Goal: Task Accomplishment & Management: Contribute content

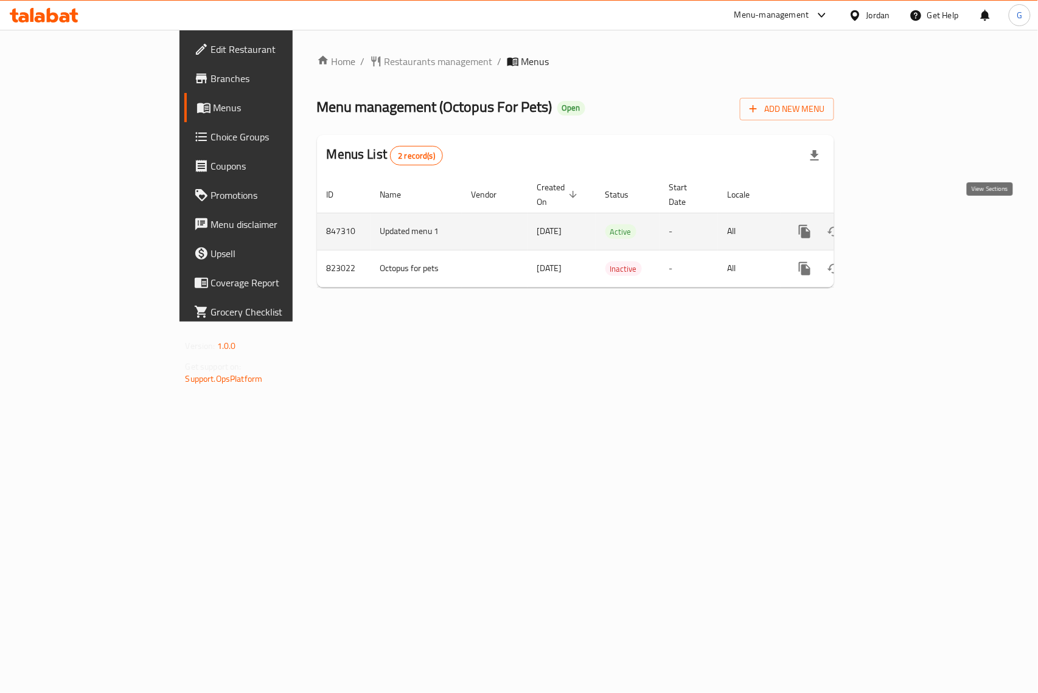
click at [900, 224] on icon "enhanced table" at bounding box center [892, 231] width 15 height 15
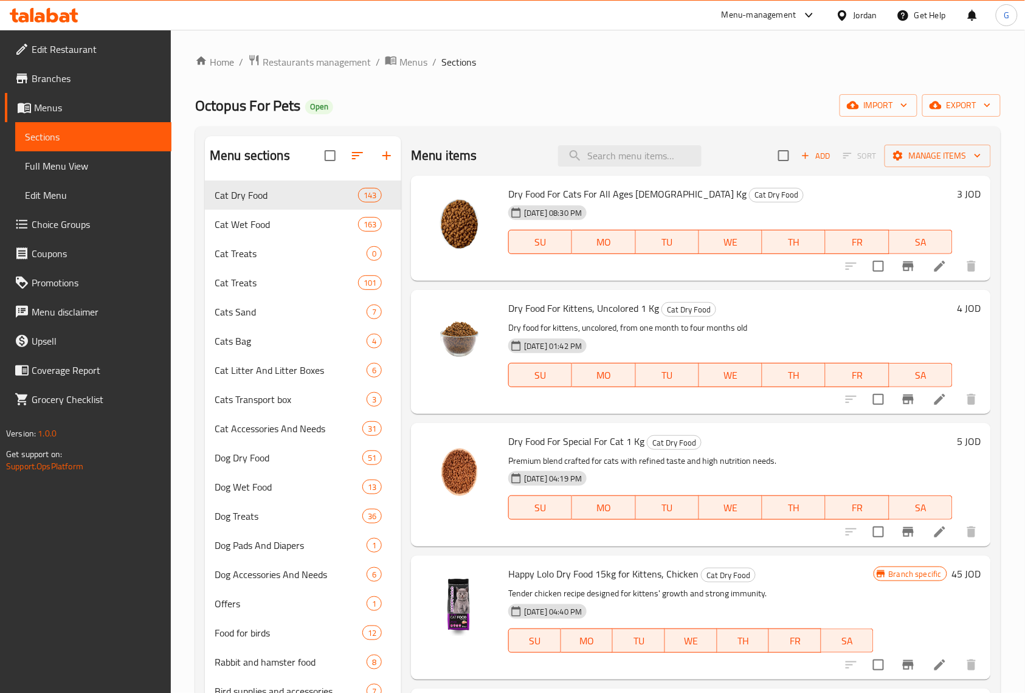
click at [938, 270] on li at bounding box center [940, 266] width 34 height 22
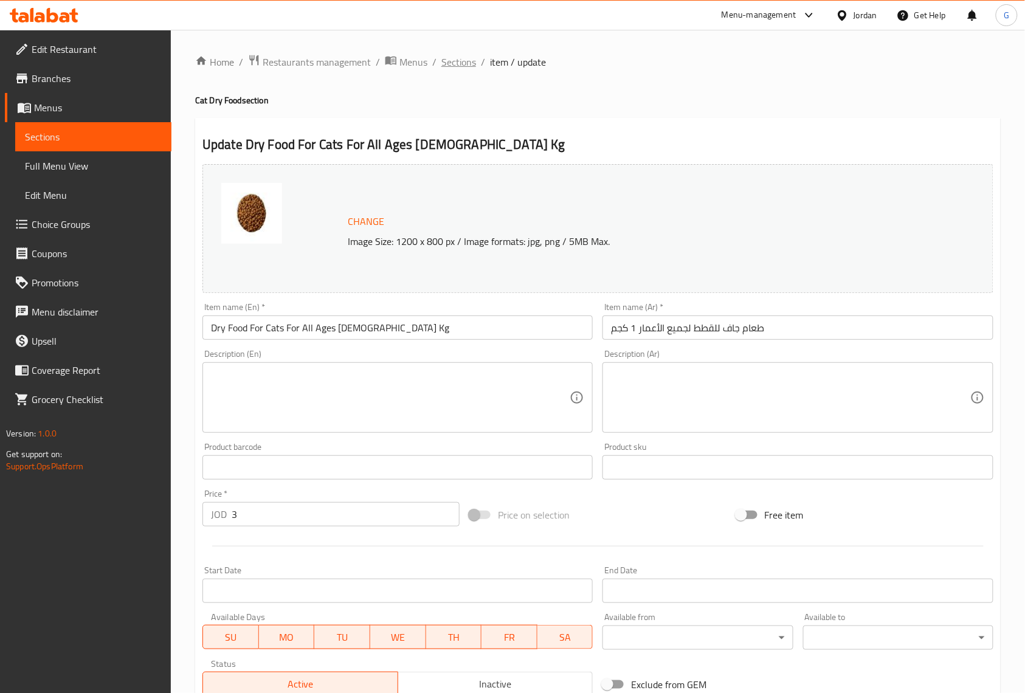
click at [459, 61] on span "Sections" at bounding box center [459, 62] width 35 height 15
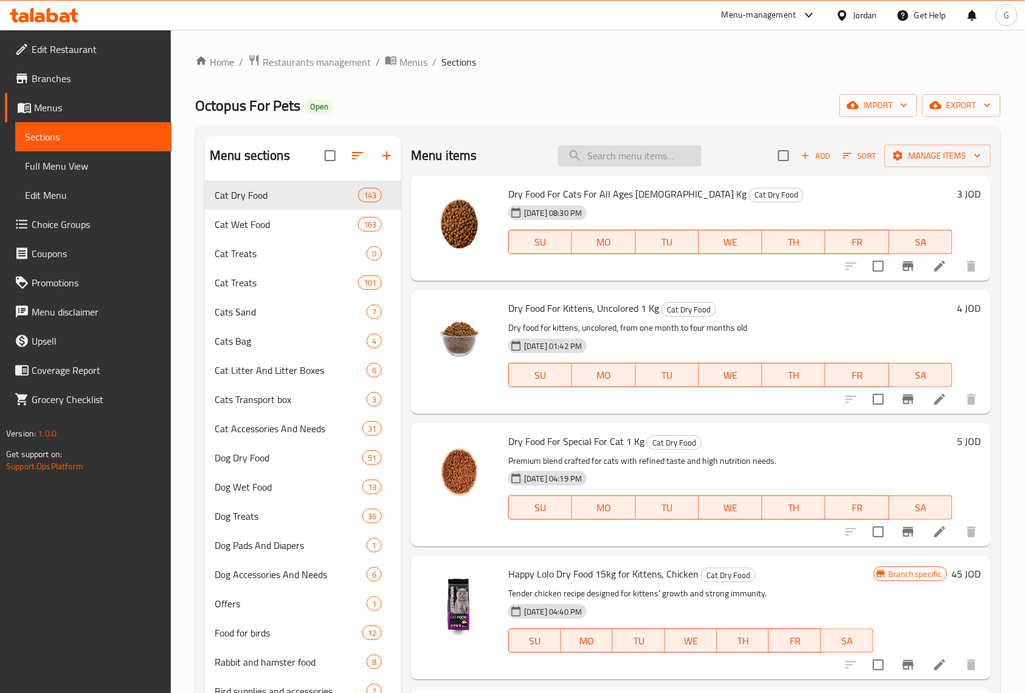
click at [648, 151] on input "search" at bounding box center [630, 155] width 144 height 21
paste input "Clean Step Cat Litter Sand Carbon 20L"
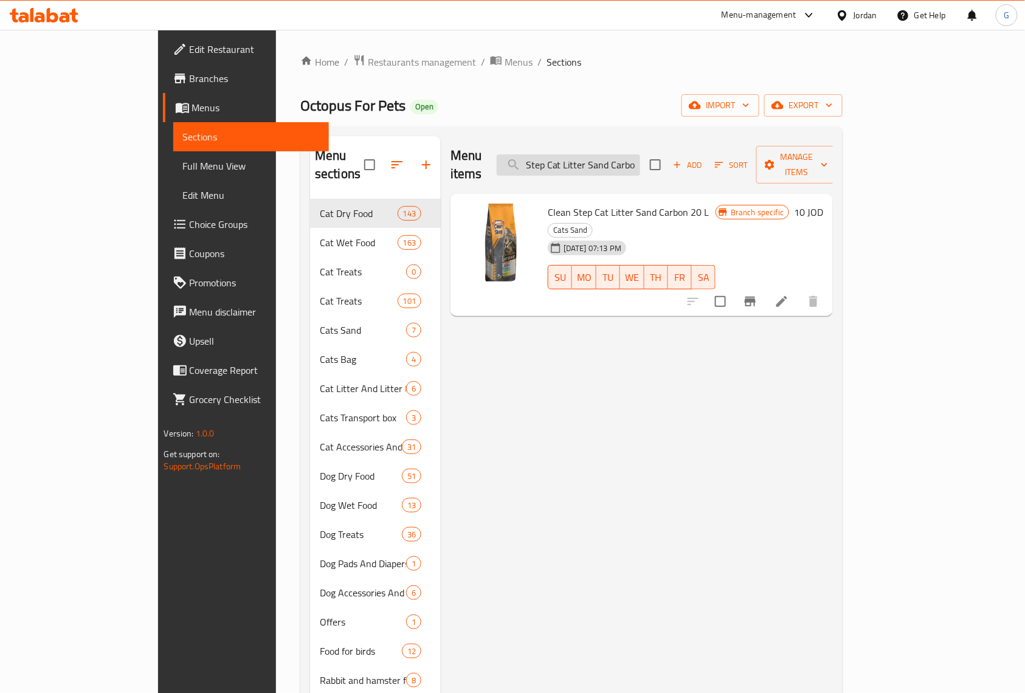
scroll to position [0, 18]
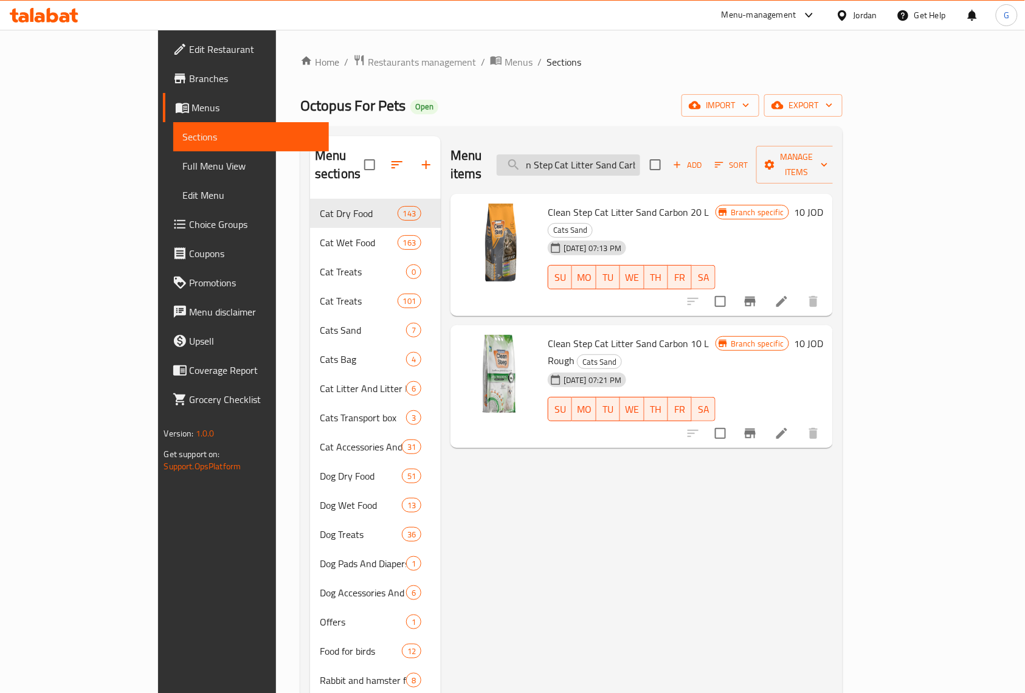
type input "Clean Step Cat Litter Sand Carb"
click at [758, 294] on icon "Branch-specific-item" at bounding box center [750, 301] width 15 height 15
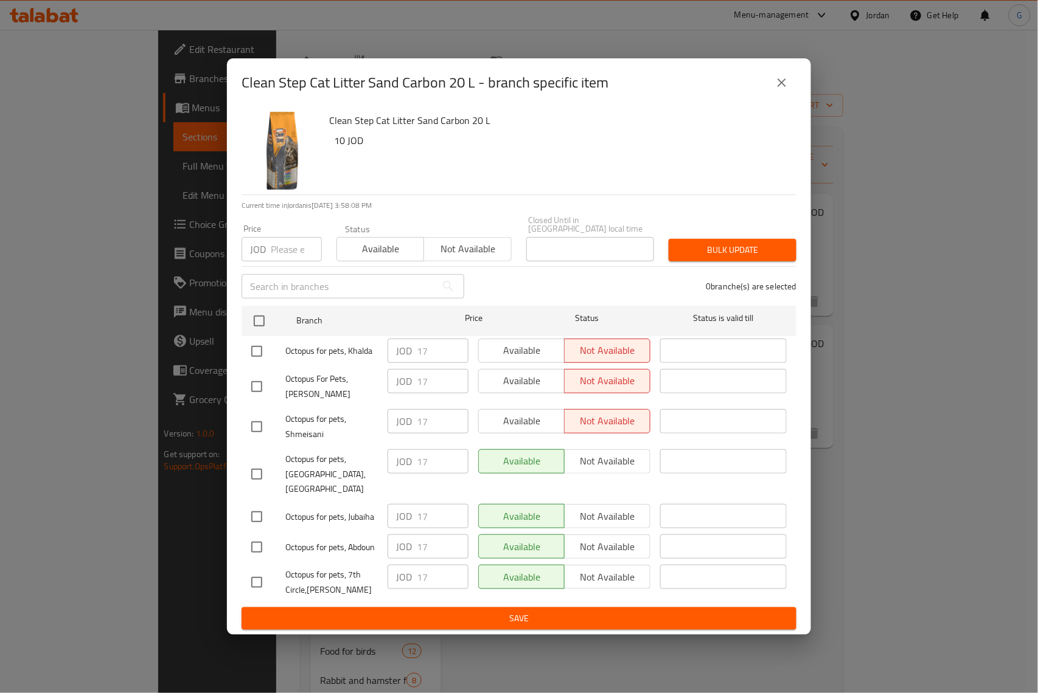
click at [789, 97] on button "close" at bounding box center [781, 82] width 29 height 29
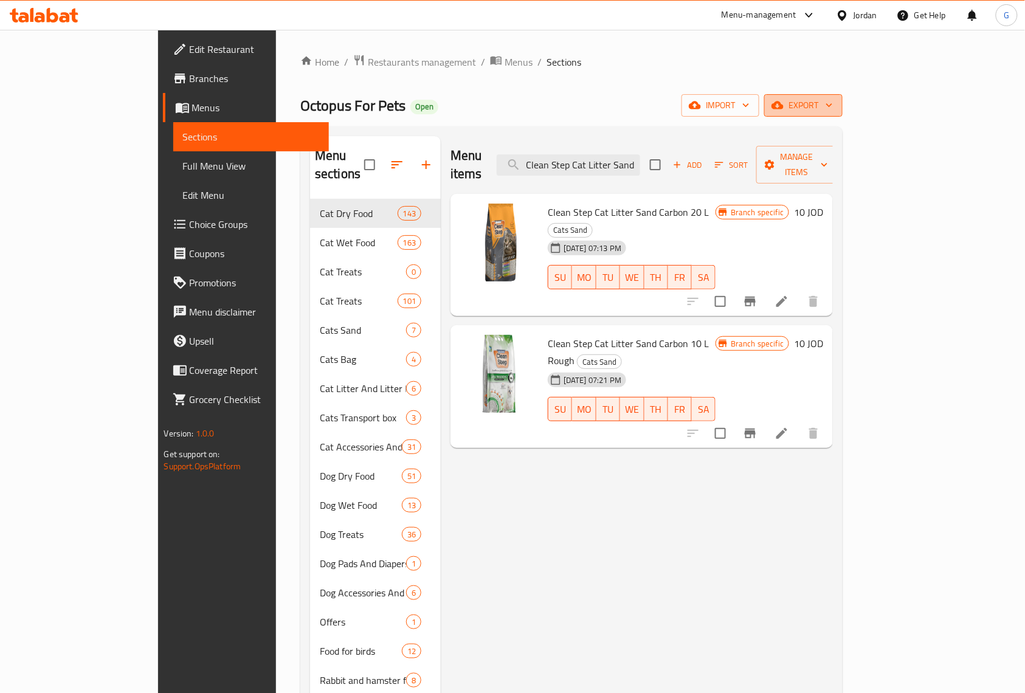
click at [833, 106] on span "export" at bounding box center [803, 105] width 59 height 15
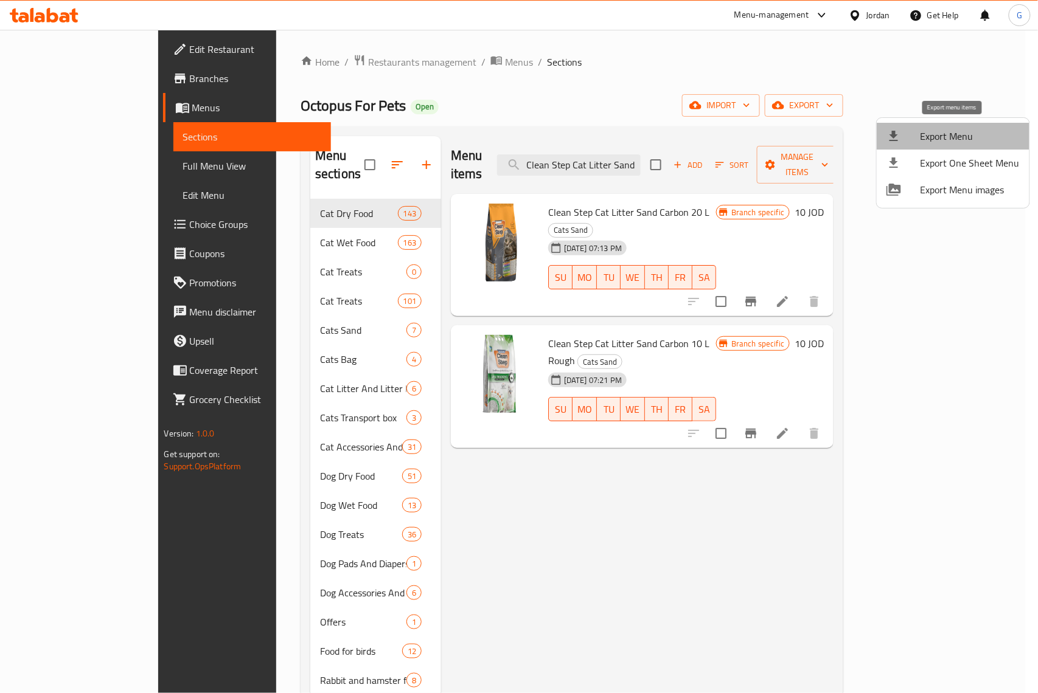
click at [965, 141] on span "Export Menu" at bounding box center [969, 136] width 99 height 15
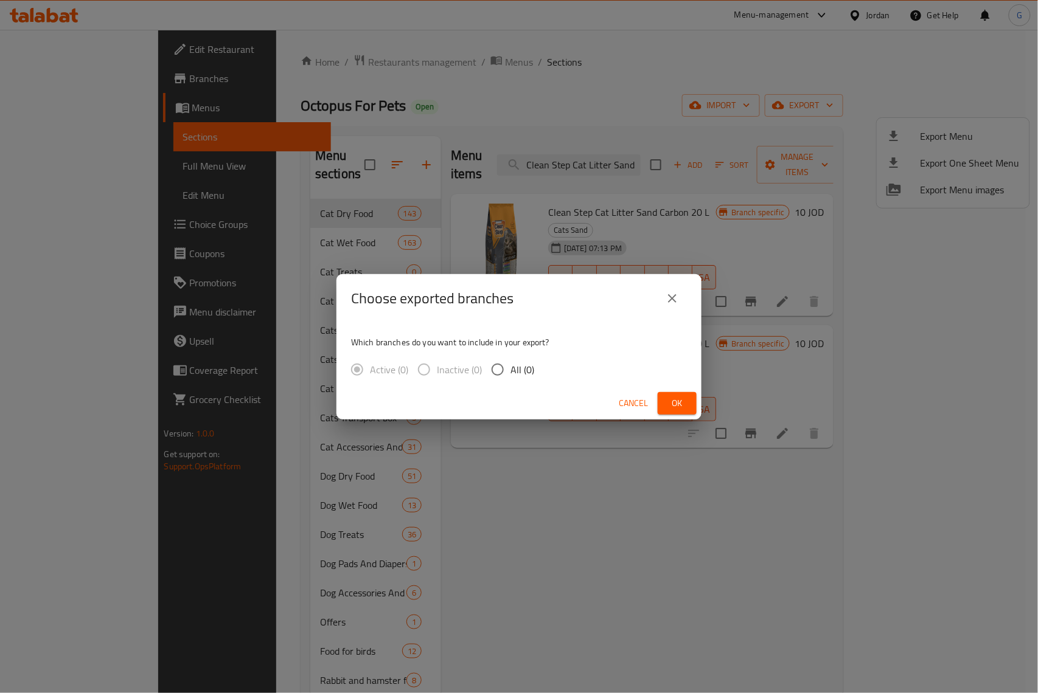
click at [516, 375] on span "All (0)" at bounding box center [522, 369] width 24 height 15
click at [510, 375] on input "All (0)" at bounding box center [498, 370] width 26 height 26
radio input "true"
click at [667, 399] on span "Ok" at bounding box center [676, 403] width 19 height 15
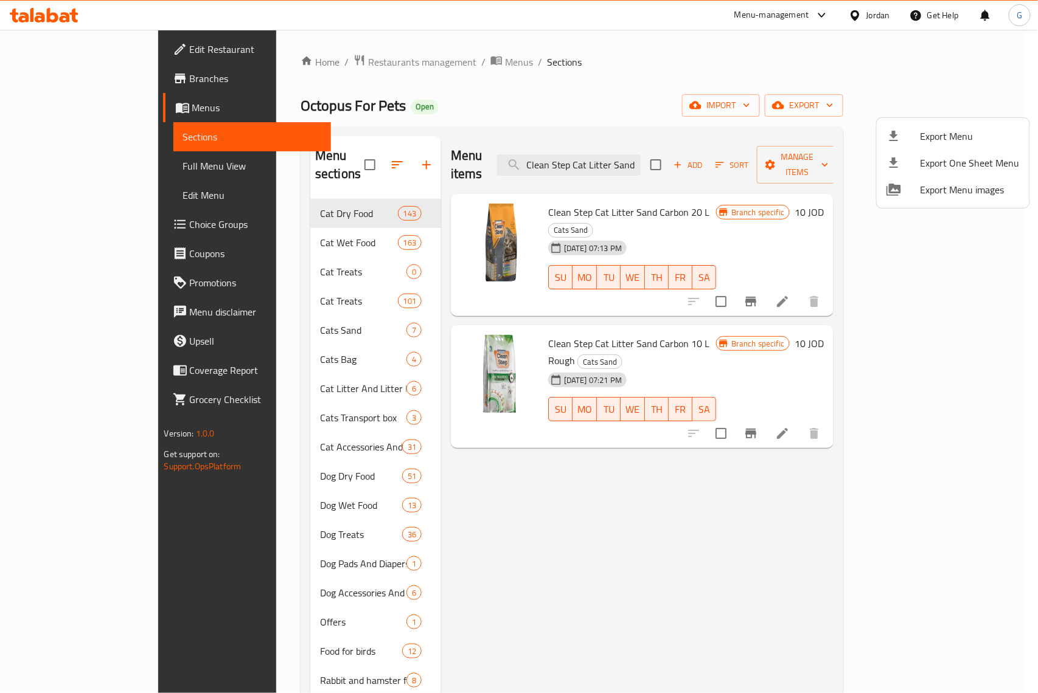
click at [898, 269] on div at bounding box center [519, 346] width 1038 height 693
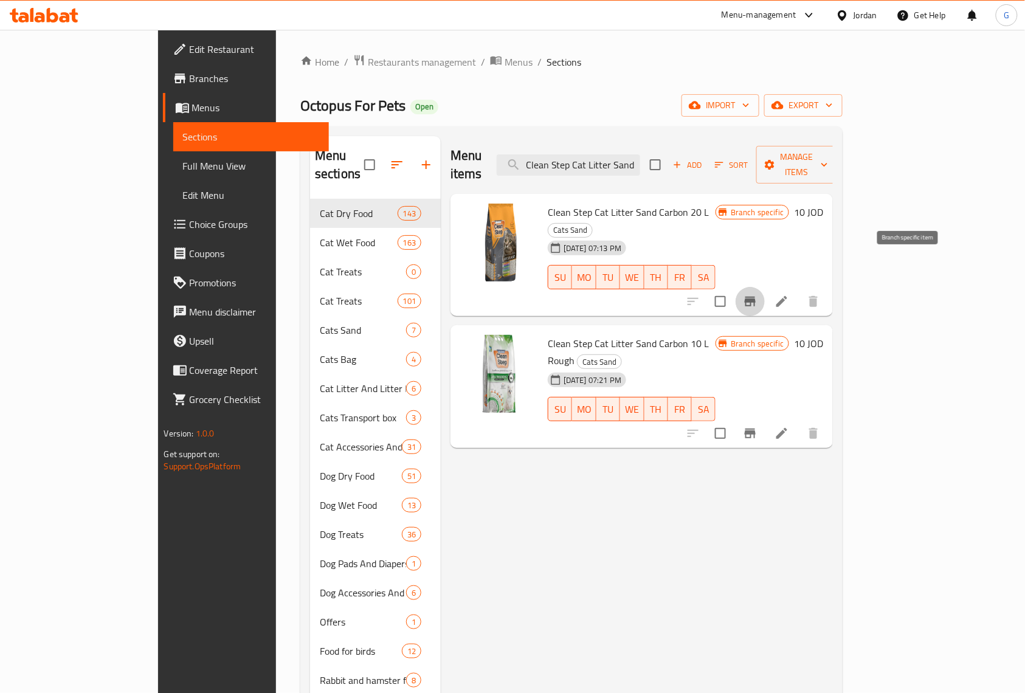
click at [756, 297] on icon "Branch-specific-item" at bounding box center [750, 302] width 11 height 10
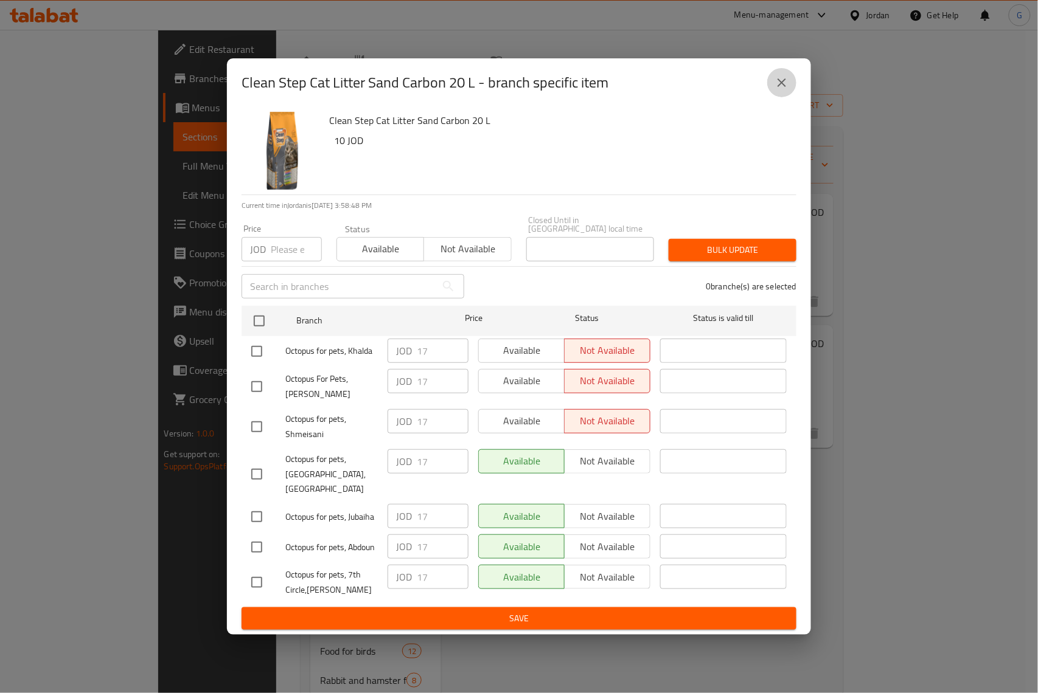
click at [787, 90] on icon "close" at bounding box center [781, 82] width 15 height 15
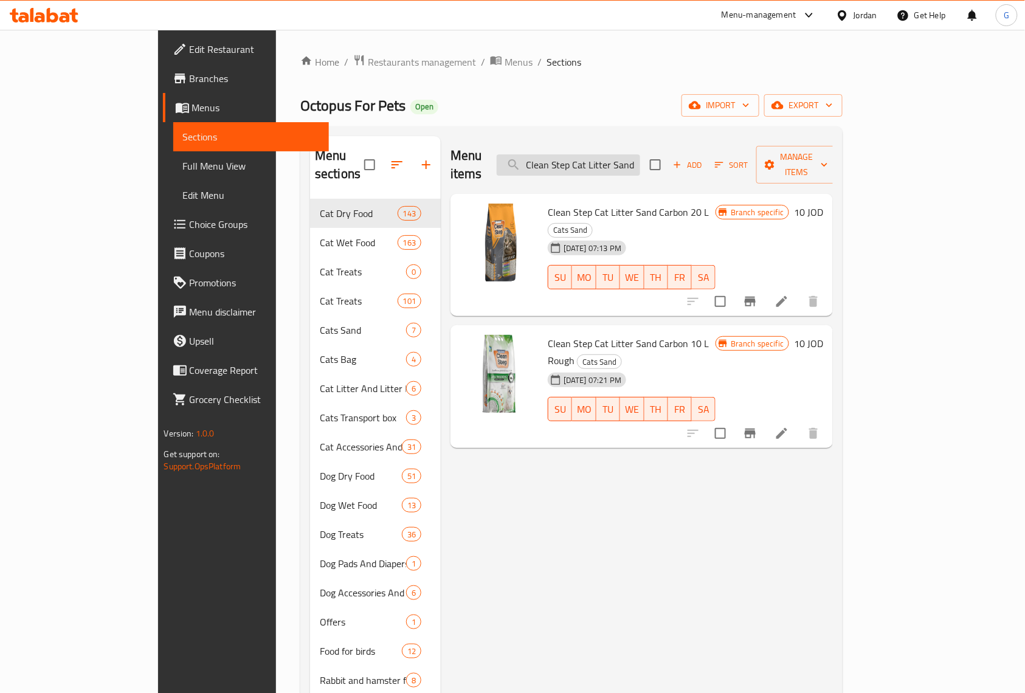
click at [628, 158] on input "Clean Step Cat Litter Sand Carb" at bounding box center [569, 164] width 144 height 21
paste input "Carbon 10L"
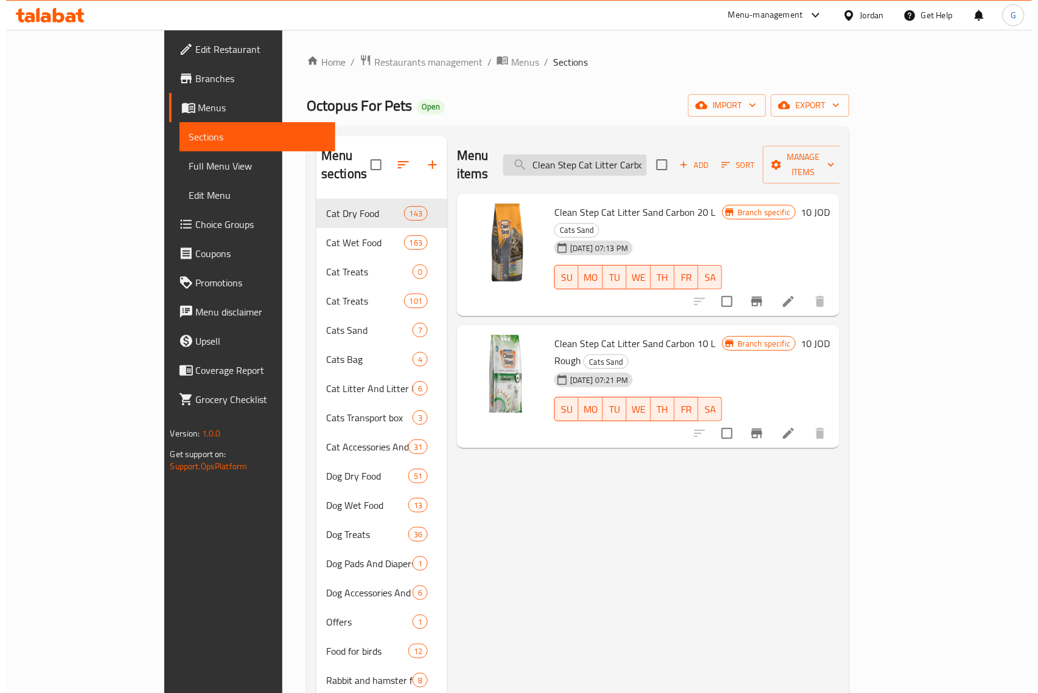
scroll to position [0, 25]
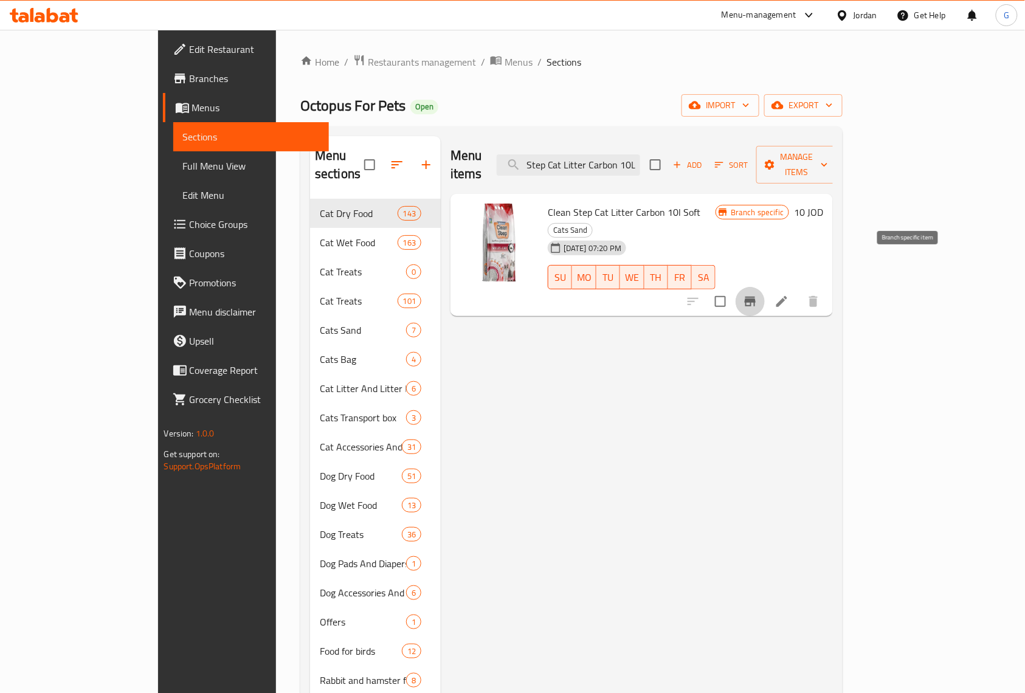
click at [765, 287] on button "Branch-specific-item" at bounding box center [750, 301] width 29 height 29
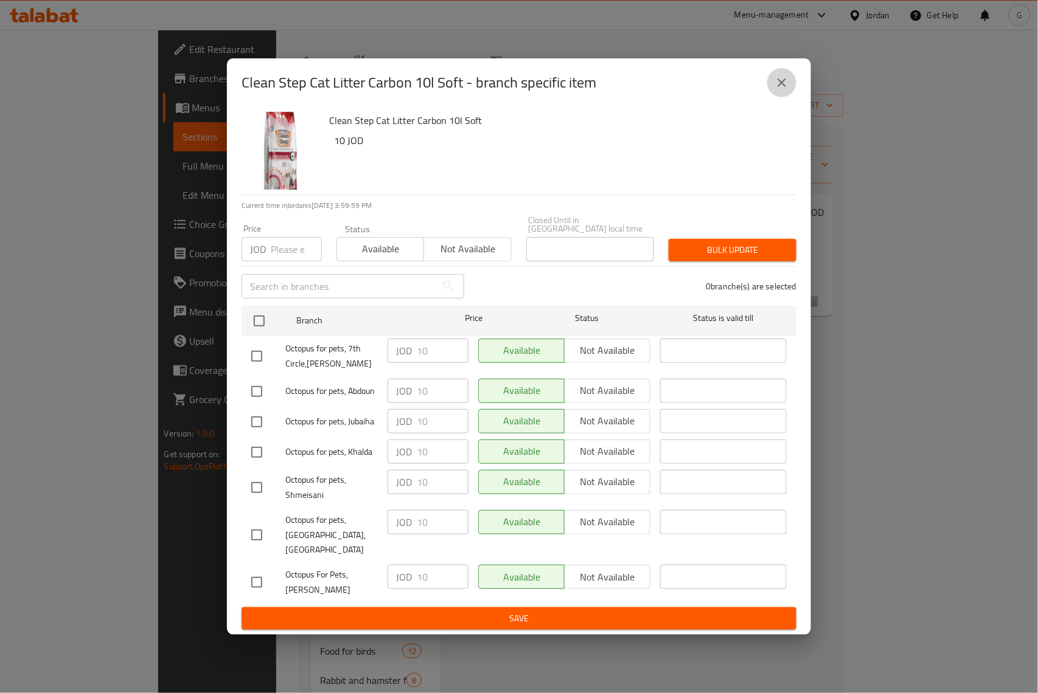
click at [789, 97] on button "close" at bounding box center [781, 82] width 29 height 29
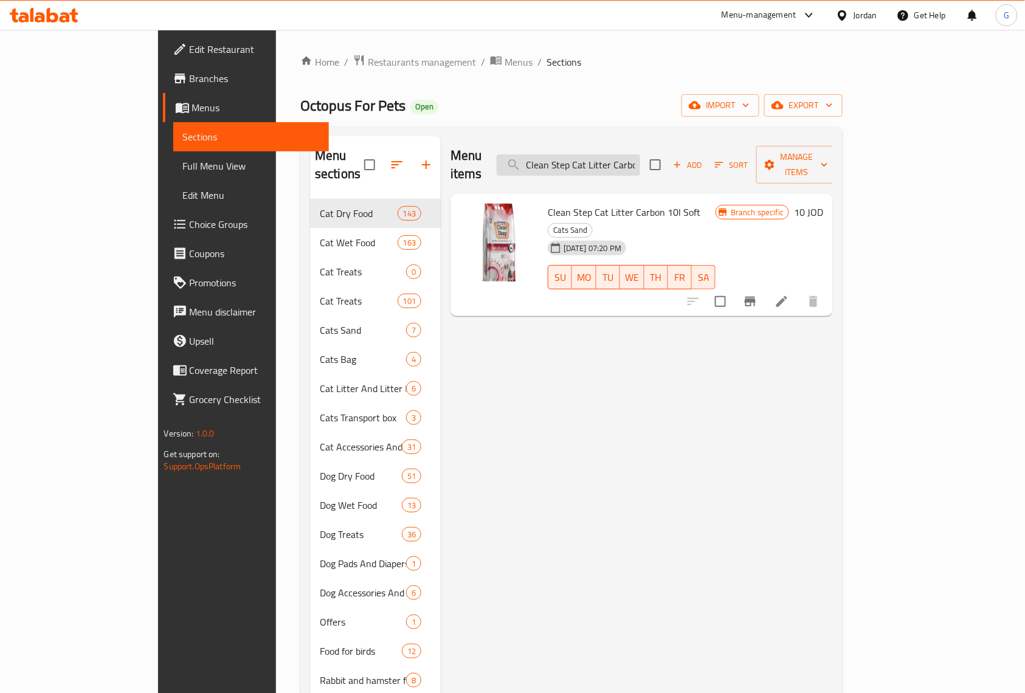
click at [633, 164] on input "Clean Step Cat Litter Carbon 10L" at bounding box center [569, 164] width 144 height 21
paste input "رمل القطط كلين ستيب كربون 10 لتر ناعم"
type input "رمل القطط كلين ستيب كربون 10 لتر ناعم"
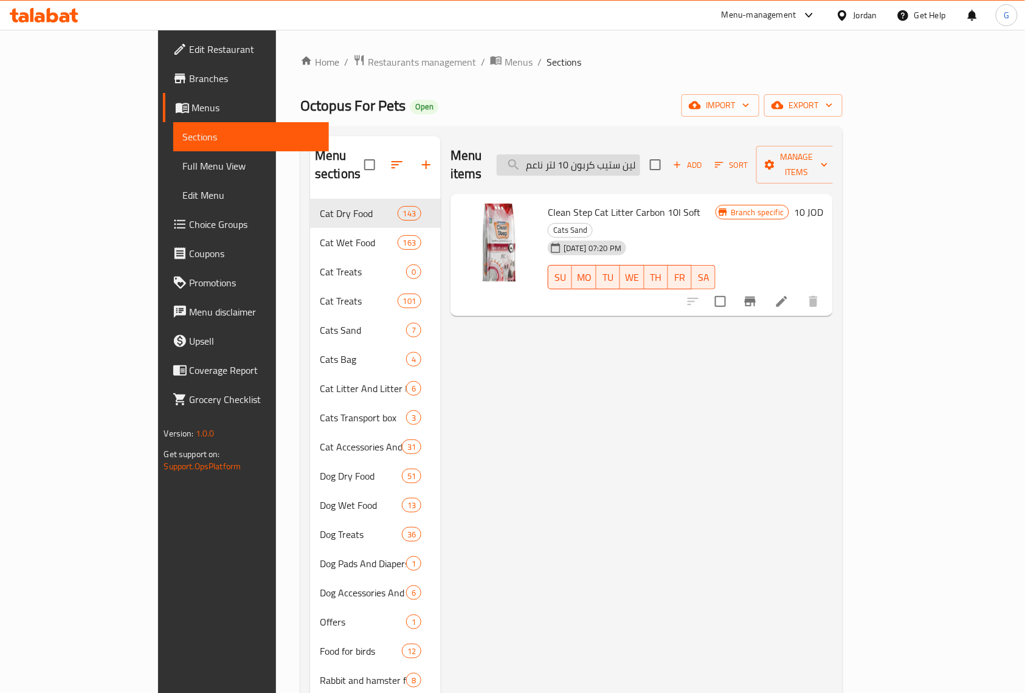
scroll to position [0, 54]
click at [633, 164] on input "رمل القطط كلين ستيب كربون 10 لتر ناعم" at bounding box center [569, 164] width 144 height 21
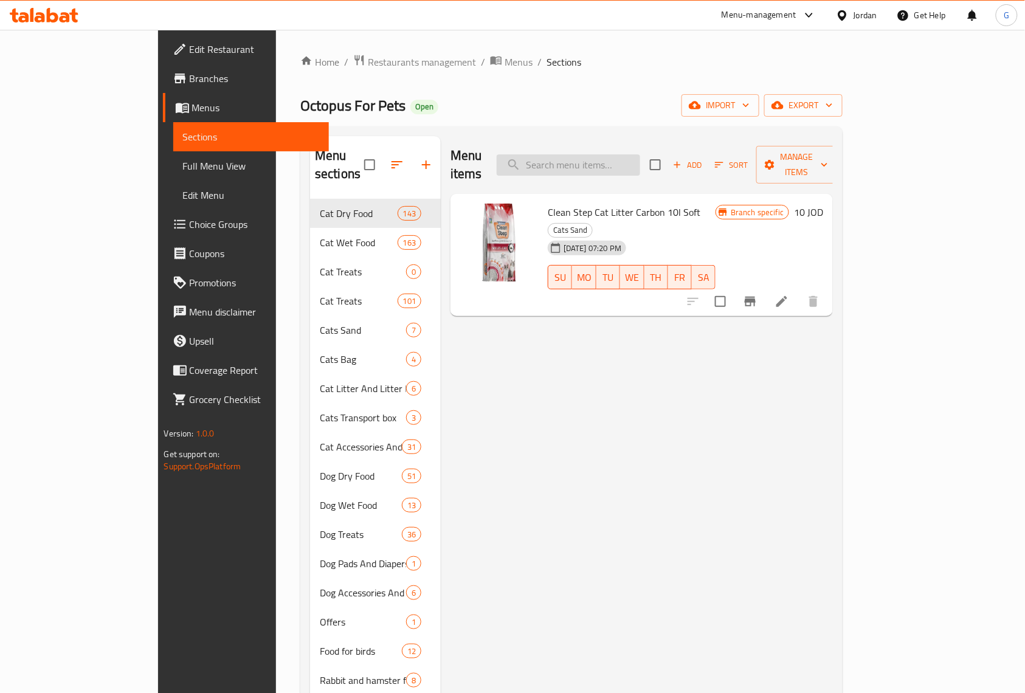
paste input "رمل القطط كلين ستيب كربون 10 لتر ناعم"
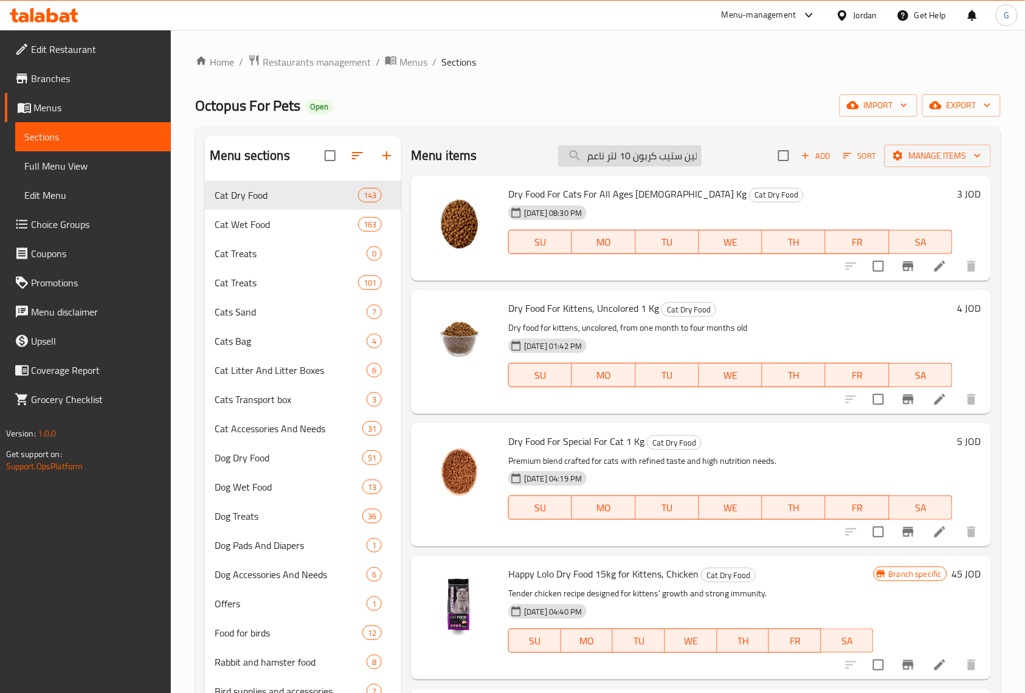
scroll to position [0, 54]
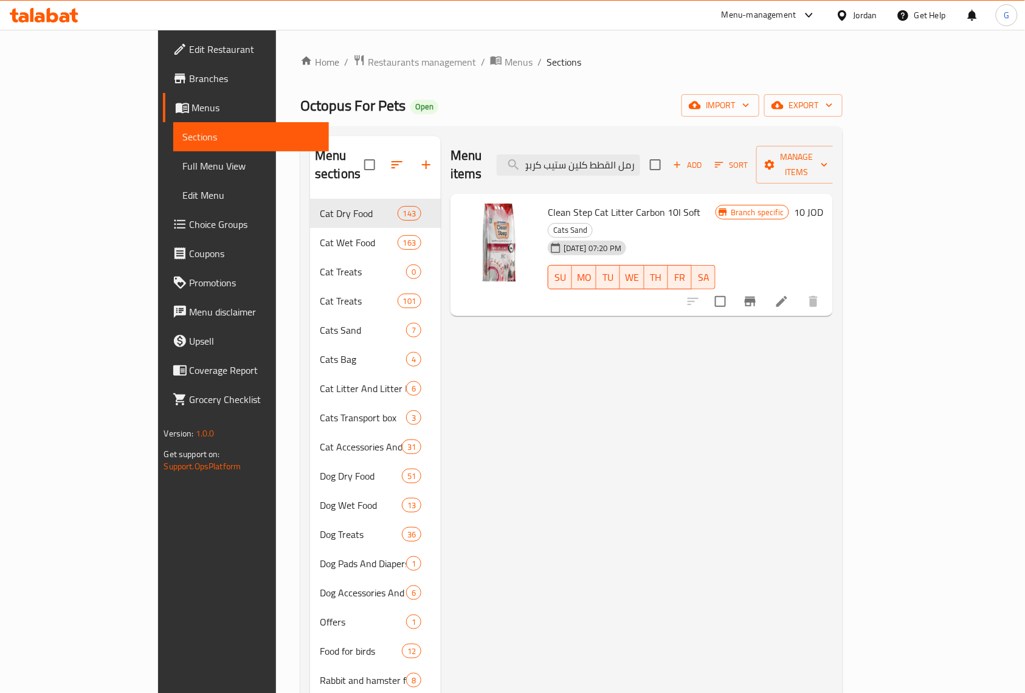
type input "رمل القطط كلين ستيب كربون 10 لتر ناعم"
click at [622, 203] on span "Clean Step Cat Litter Carbon 10l Soft" at bounding box center [624, 212] width 153 height 18
drag, startPoint x: 638, startPoint y: 198, endPoint x: 500, endPoint y: 195, distance: 138.1
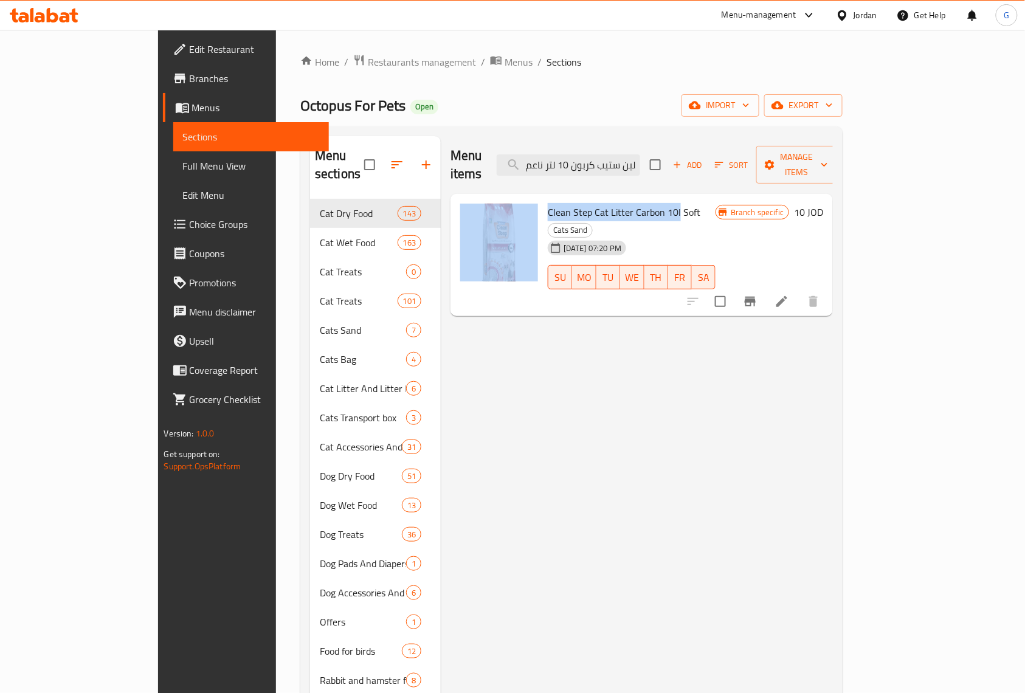
click at [500, 199] on div "Clean Step Cat Litter Carbon 10l Soft Cats Sand [DATE] 07:20 PM SU MO TU WE TH …" at bounding box center [642, 255] width 373 height 113
copy div "Clean Step Cat Litter Carbon 10l"
click at [756, 297] on icon "Branch-specific-item" at bounding box center [750, 302] width 11 height 10
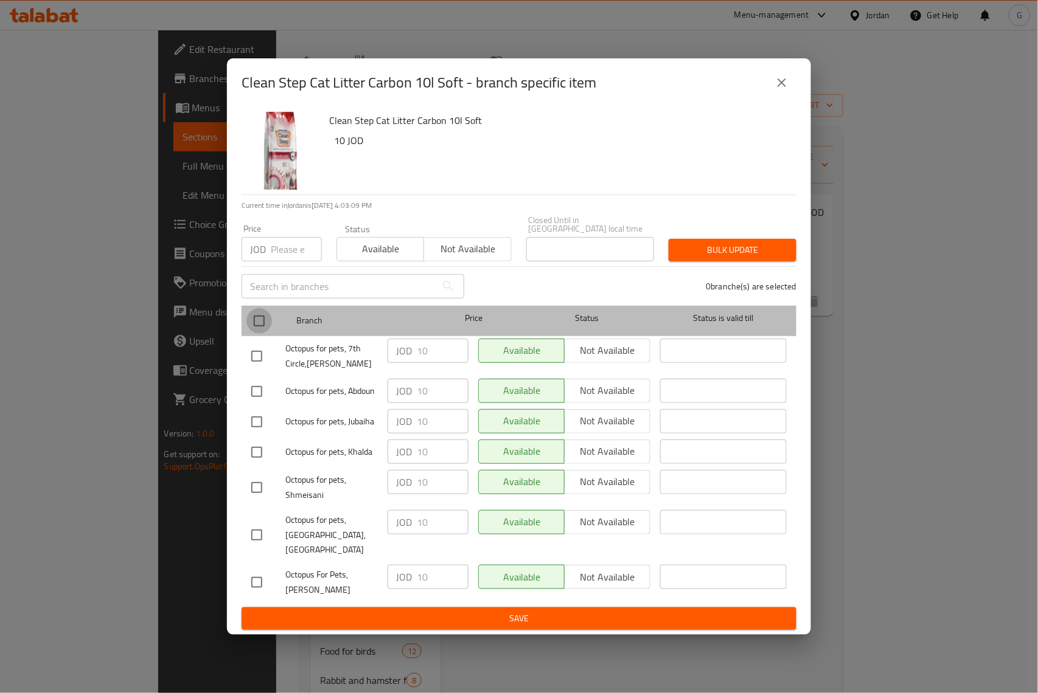
click at [262, 324] on input "checkbox" at bounding box center [259, 321] width 26 height 26
checkbox input "true"
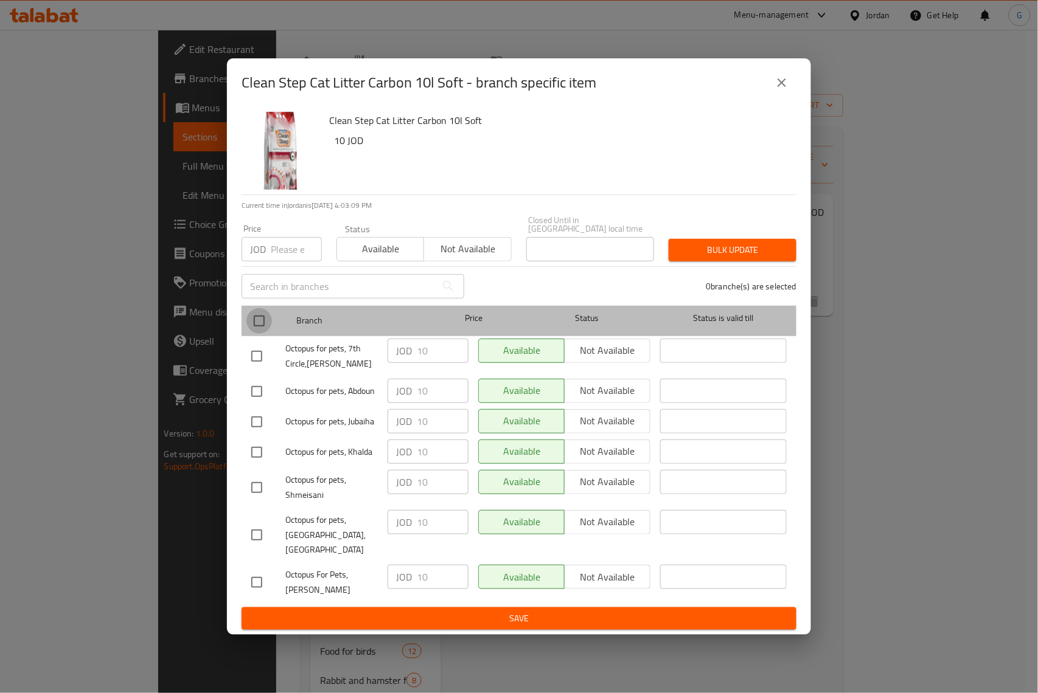
checkbox input "true"
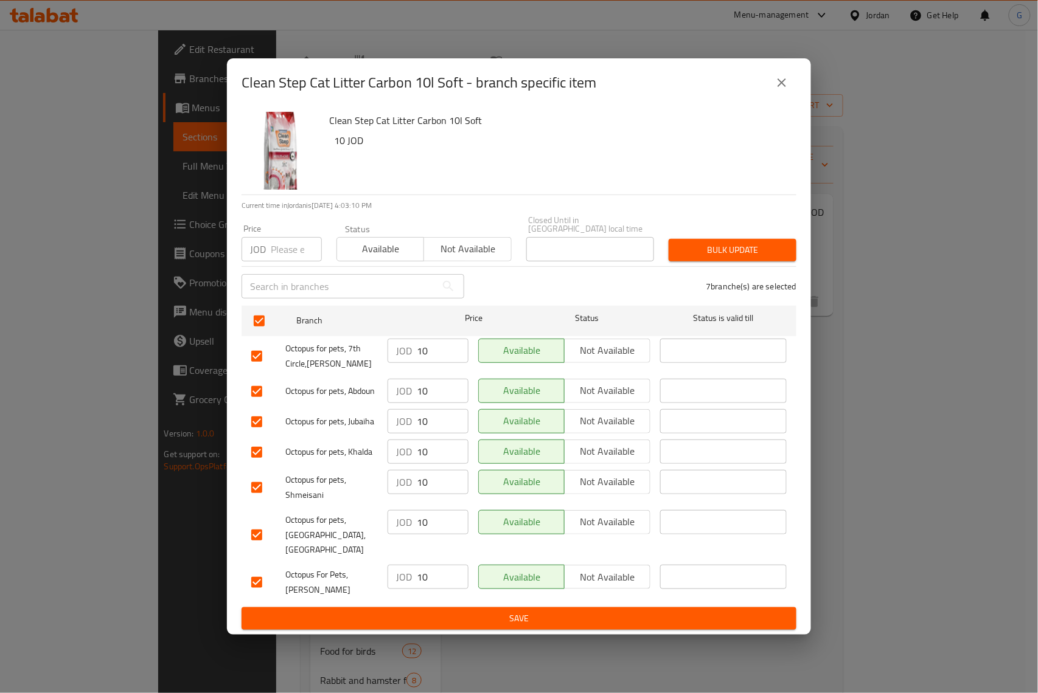
click at [276, 249] on input "number" at bounding box center [296, 249] width 51 height 24
paste input "8"
type input "8"
click at [536, 195] on div "Clean Step Cat Litter Carbon 10l Soft 10 JOD" at bounding box center [557, 151] width 467 height 88
click at [752, 258] on span "Bulk update" at bounding box center [732, 250] width 108 height 15
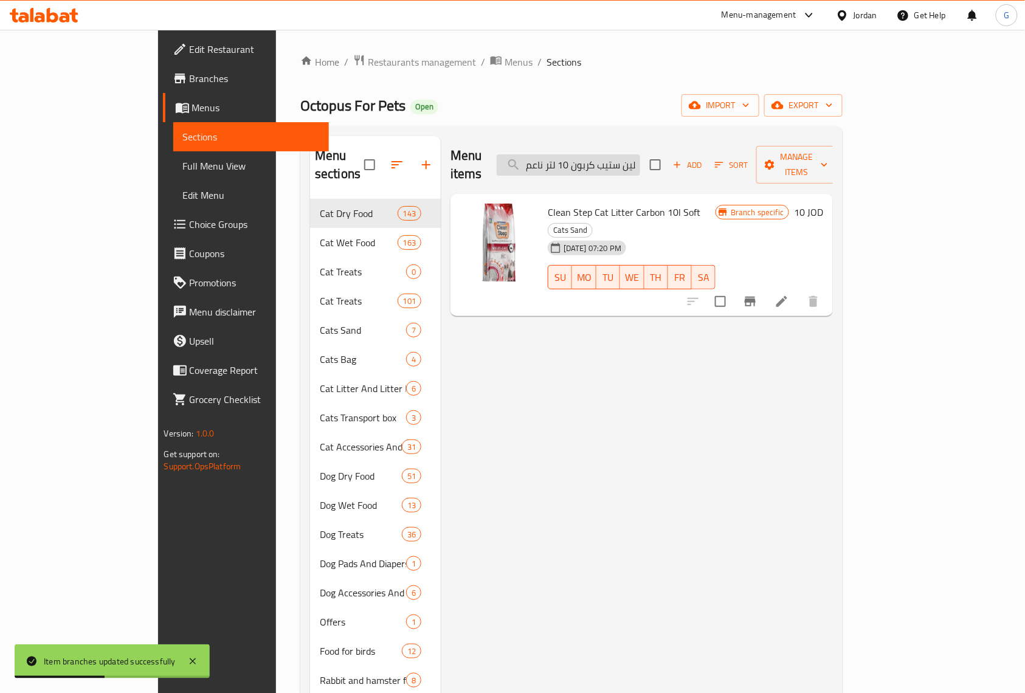
click at [640, 158] on input "رمل القطط كلين ستيب كربون 10 لتر ناعم" at bounding box center [569, 164] width 144 height 21
paste input "Clean Step Cat Litter Sand Carbon 10L Rough"
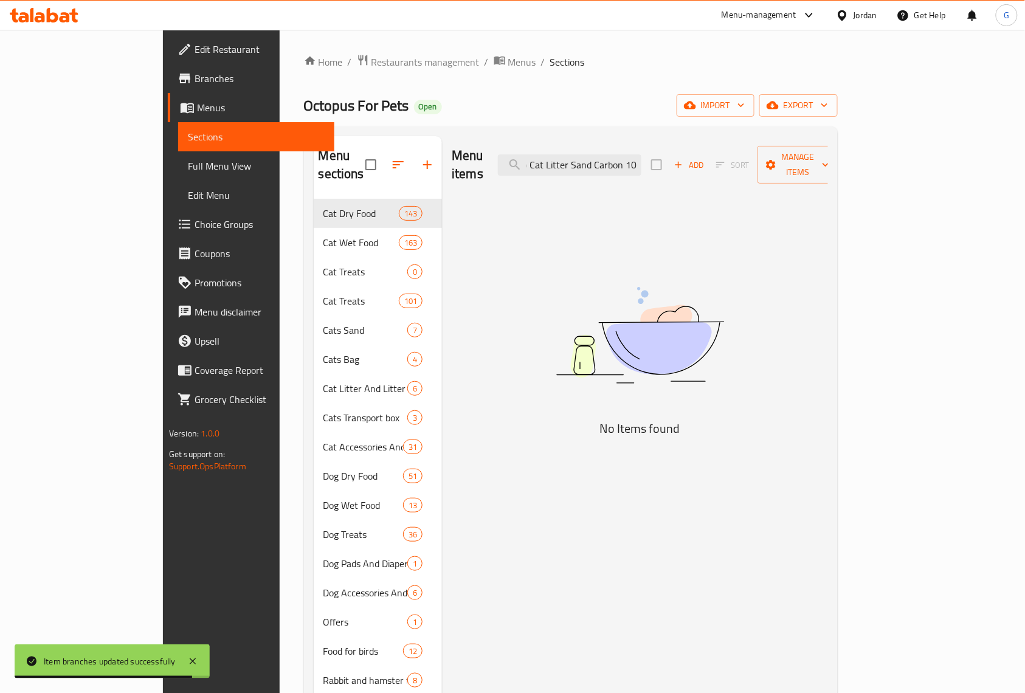
scroll to position [0, 41]
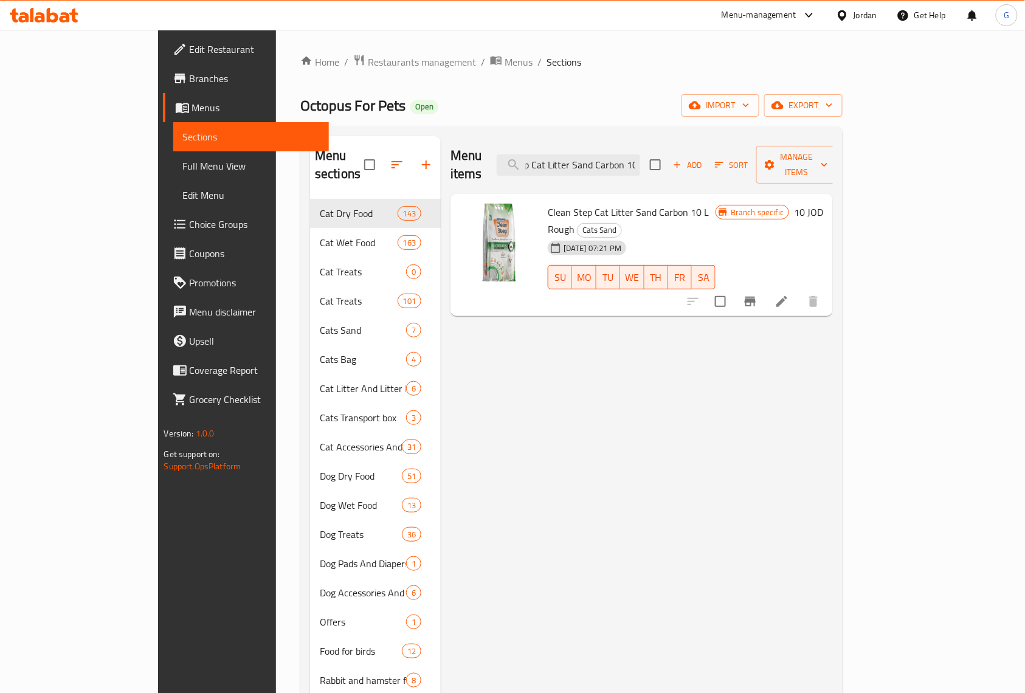
type input "Clean Step Cat Litter Sand Carbon 10"
click at [758, 294] on icon "Branch-specific-item" at bounding box center [750, 301] width 15 height 15
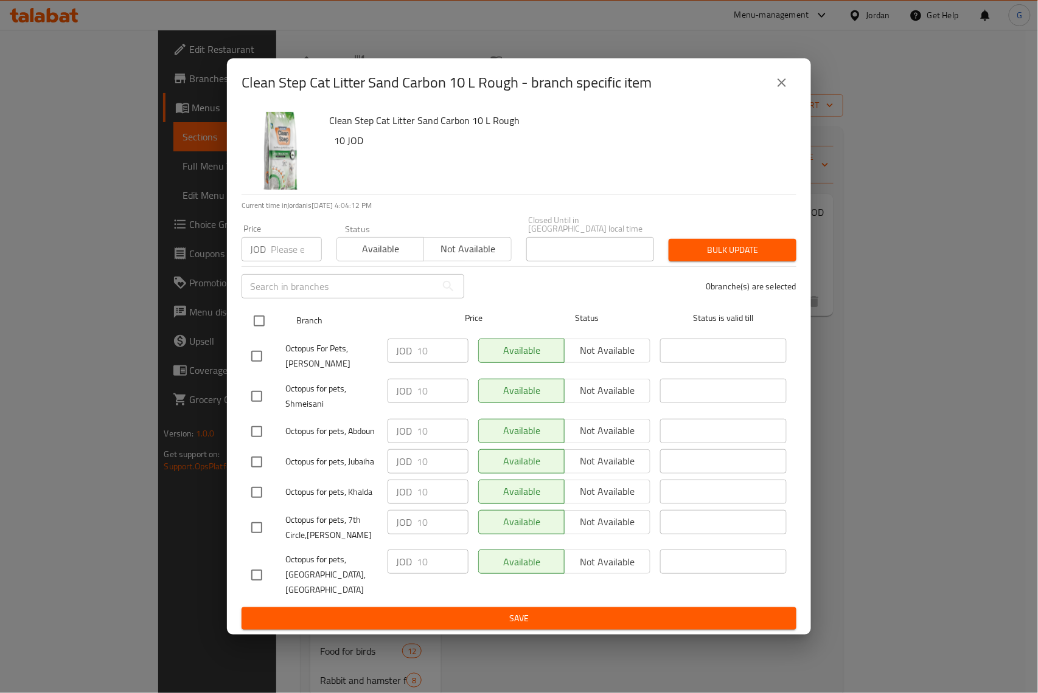
click at [253, 329] on input "checkbox" at bounding box center [259, 321] width 26 height 26
checkbox input "true"
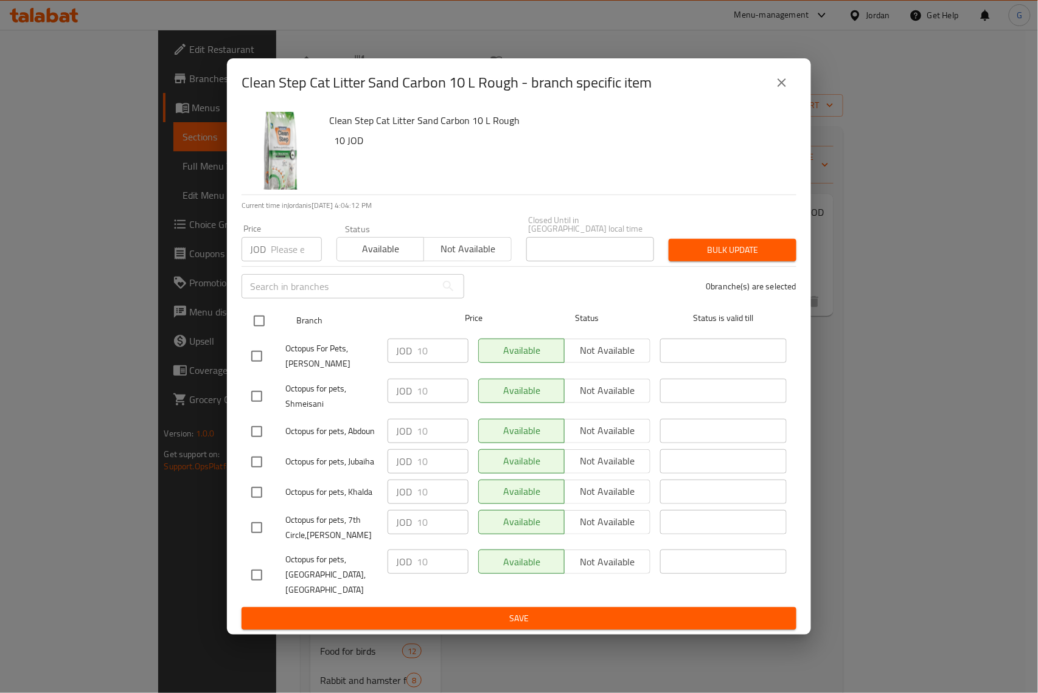
checkbox input "true"
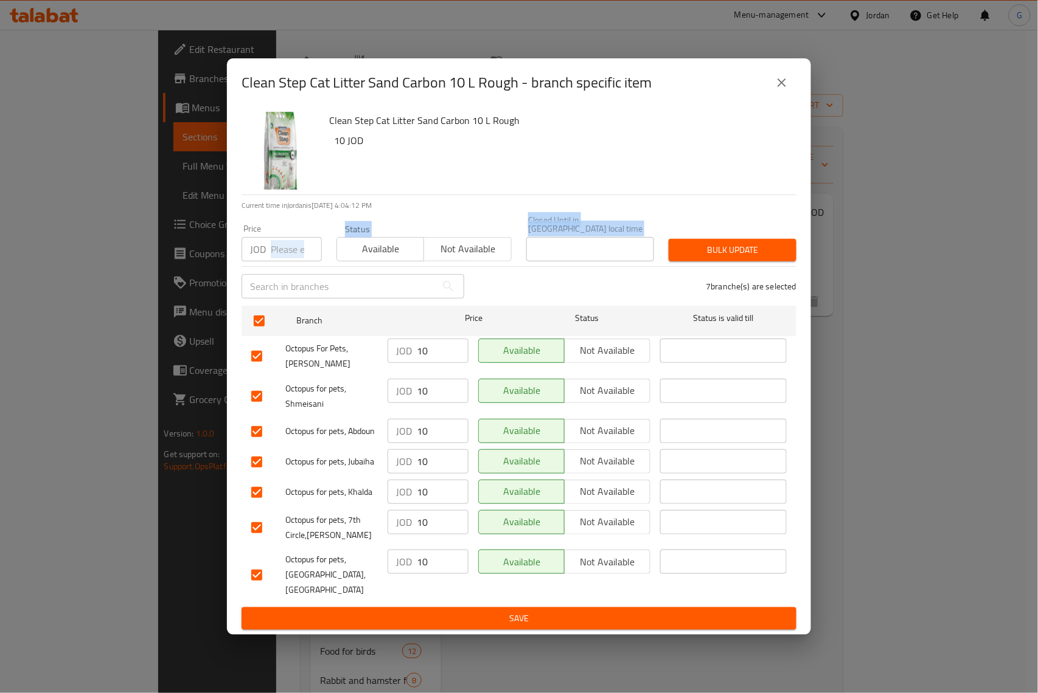
drag, startPoint x: 276, startPoint y: 275, endPoint x: 282, endPoint y: 259, distance: 17.2
click at [276, 274] on div "Clean Step Cat Litter Sand Carbon 10 L Rough 10 JOD Current time in [GEOGRAPHIC…" at bounding box center [519, 371] width 584 height 529
click at [282, 258] on input "number" at bounding box center [296, 249] width 51 height 24
paste input "8"
type input "8"
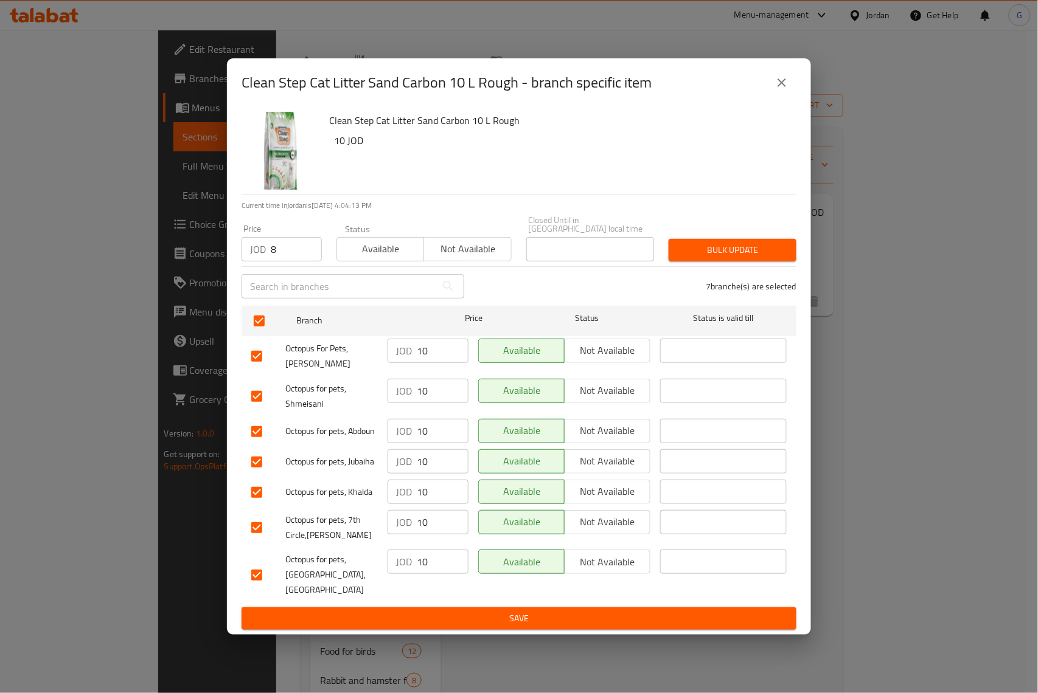
click at [614, 166] on div "Clean Step Cat Litter Sand Carbon 10 L Rough 10 JOD" at bounding box center [557, 151] width 467 height 88
click at [782, 255] on span "Bulk update" at bounding box center [732, 250] width 108 height 15
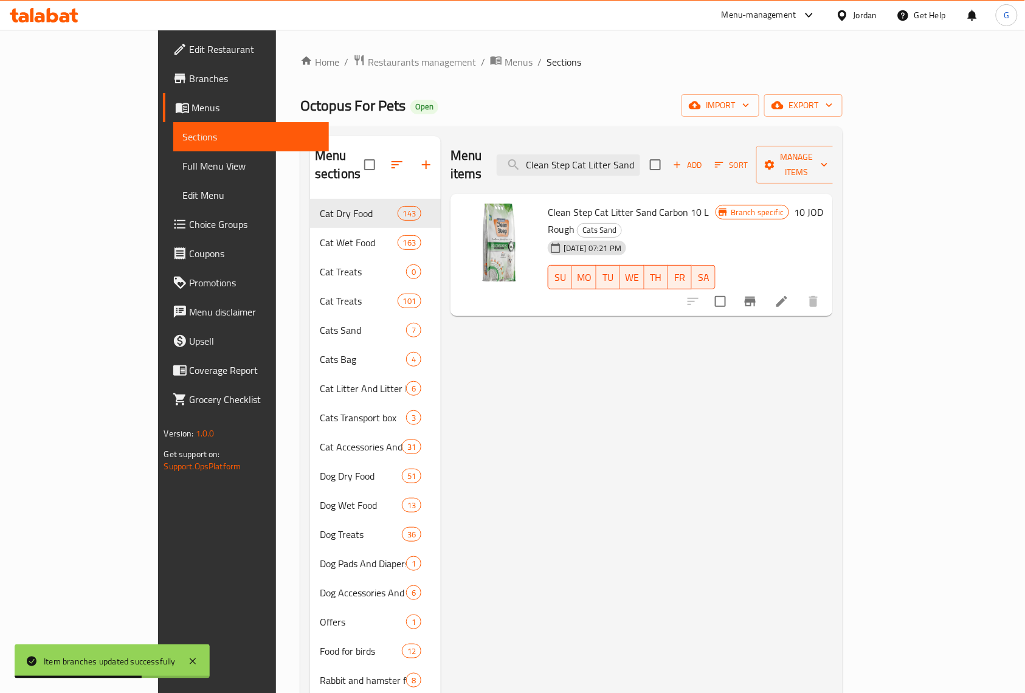
click at [657, 171] on div "Menu items Clean Step Cat Litter Sand Carbon 10 Add Sort Manage items" at bounding box center [642, 165] width 383 height 58
click at [640, 154] on input "Clean Step Cat Litter Sand Carbon 10" at bounding box center [569, 164] width 144 height 21
paste input "[MEDICAL_DATA] 5L"
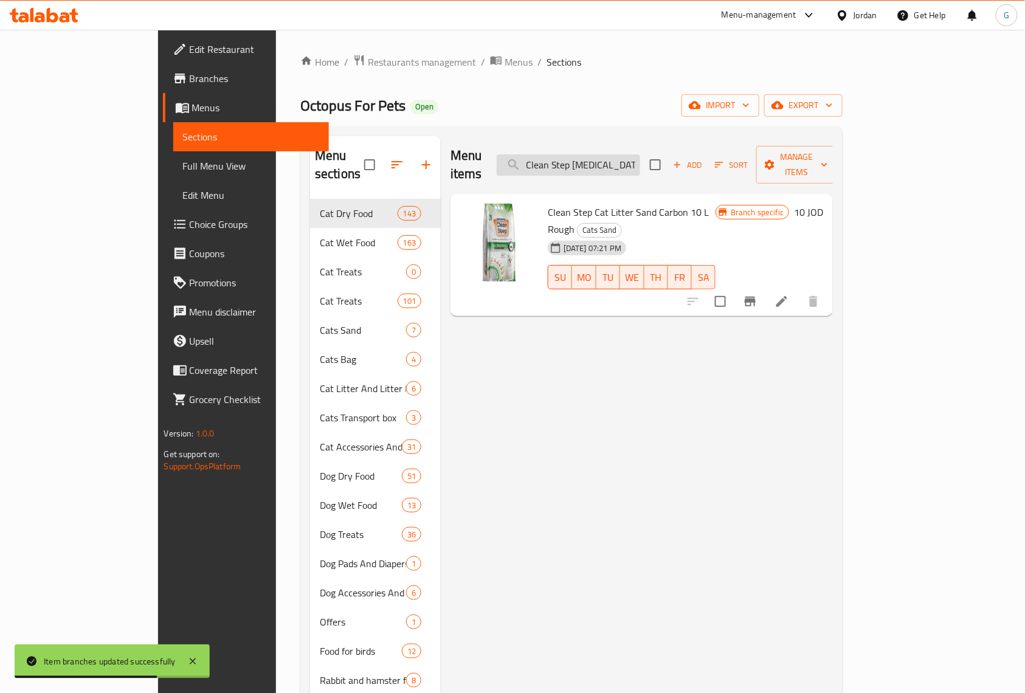
scroll to position [0, 3]
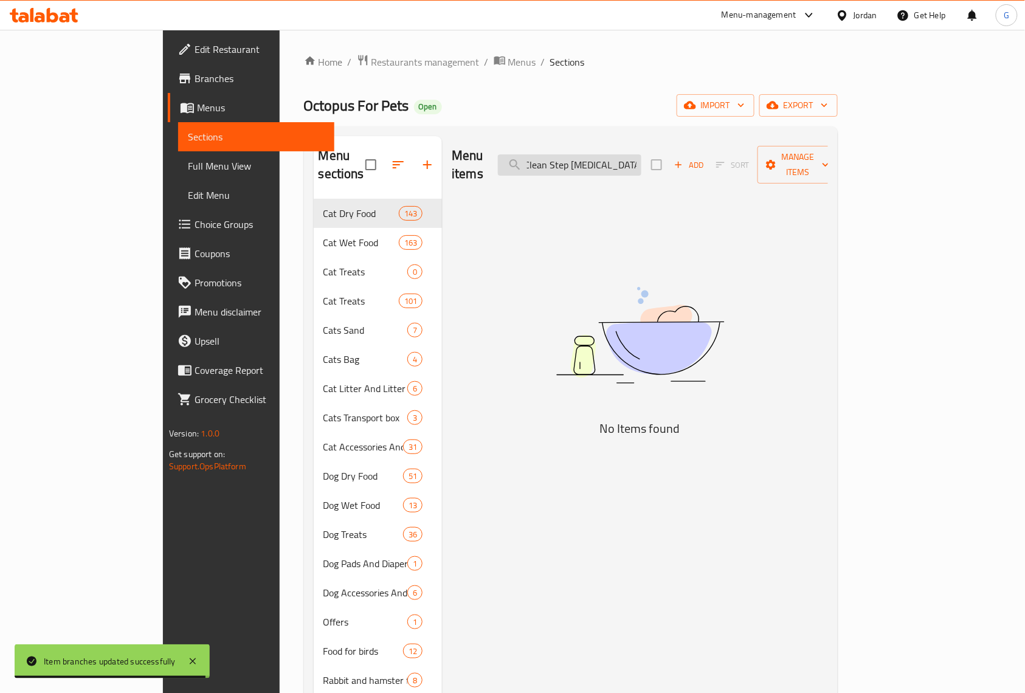
click at [642, 154] on input "Clean Step [MEDICAL_DATA] 5L" at bounding box center [570, 164] width 144 height 21
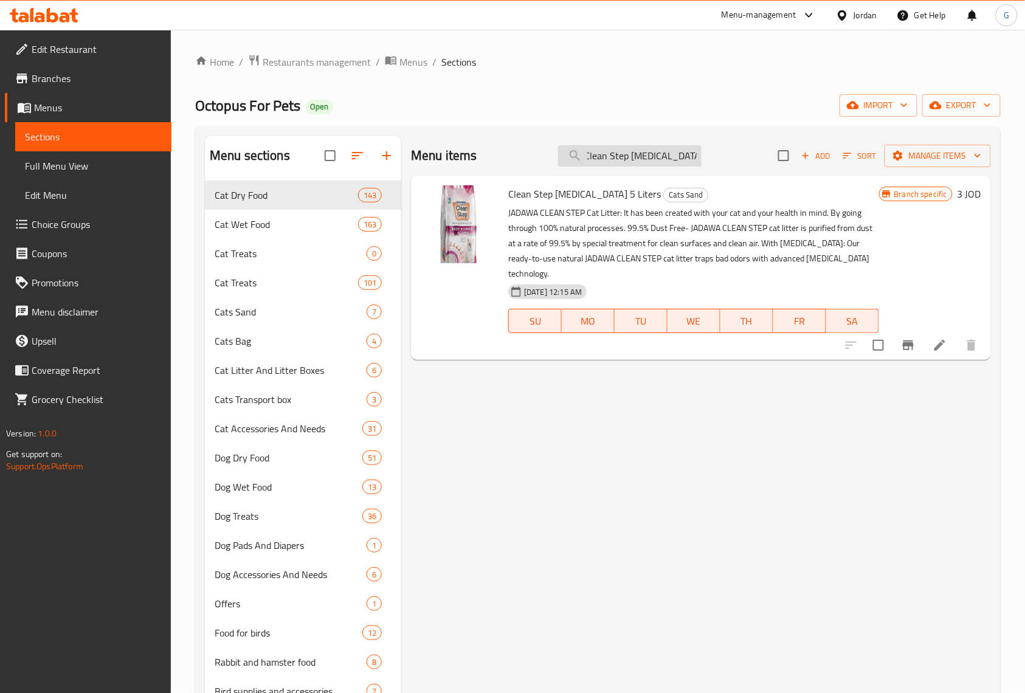
scroll to position [0, 0]
click at [911, 348] on icon "Branch-specific-item" at bounding box center [908, 345] width 15 height 15
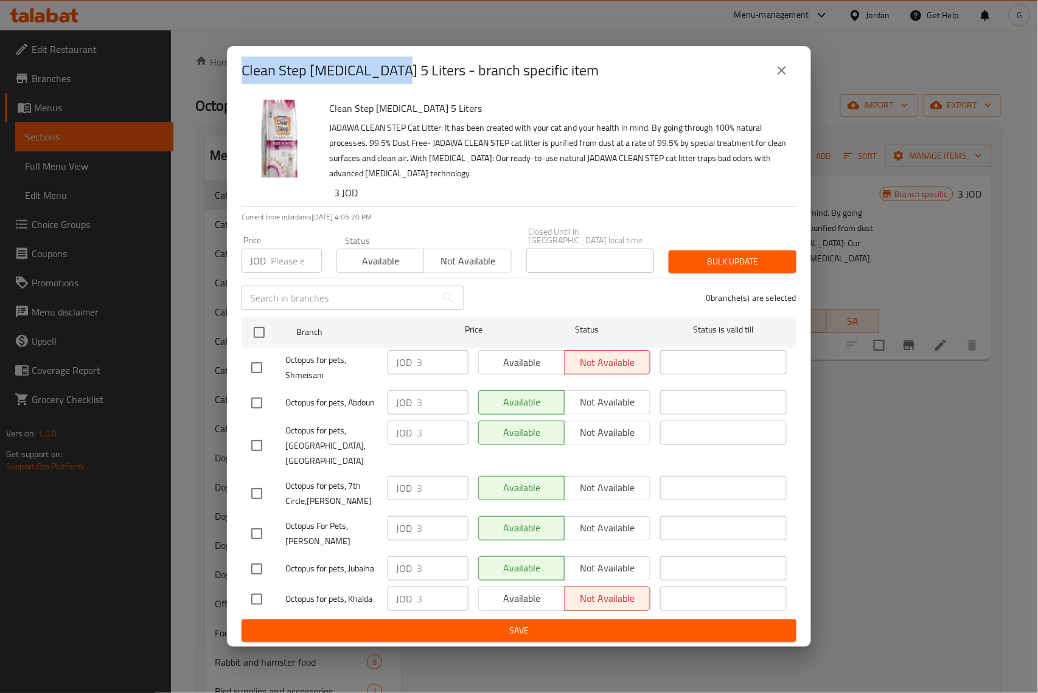
drag, startPoint x: 402, startPoint y: 88, endPoint x: 241, endPoint y: 89, distance: 160.6
click at [241, 80] on h2 "Clean Step [MEDICAL_DATA] 5 Liters - branch specific item" at bounding box center [419, 70] width 357 height 19
copy h2 "Clean Step [MEDICAL_DATA] 5"
click at [789, 85] on button "close" at bounding box center [781, 70] width 29 height 29
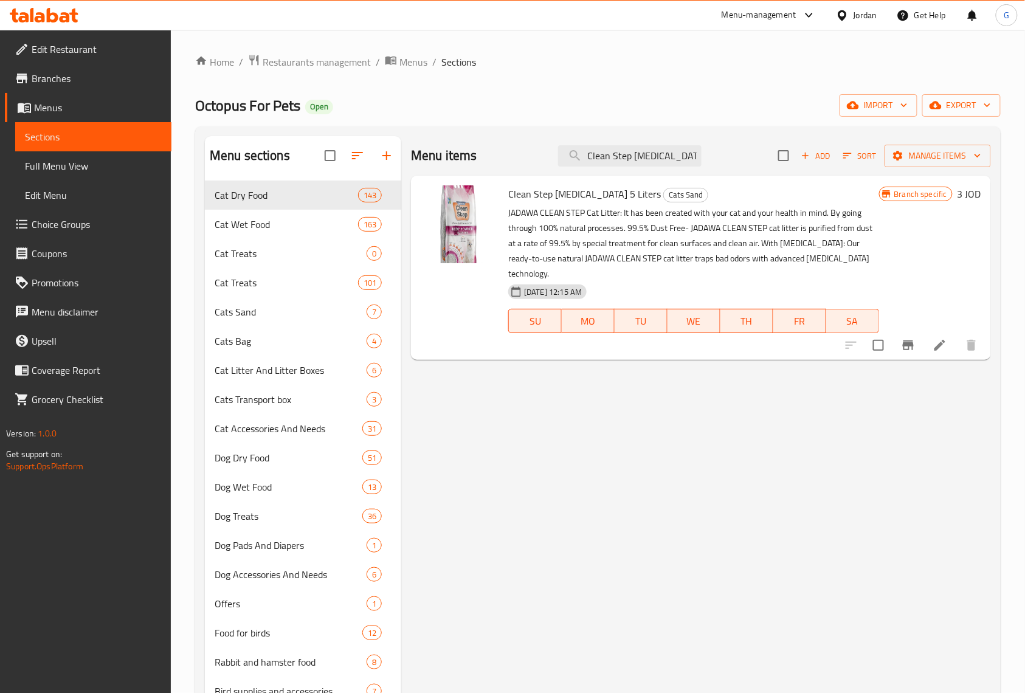
click at [623, 188] on span "Clean Step [MEDICAL_DATA] 5 Liters" at bounding box center [584, 194] width 153 height 18
click at [903, 347] on icon "Branch-specific-item" at bounding box center [908, 345] width 15 height 15
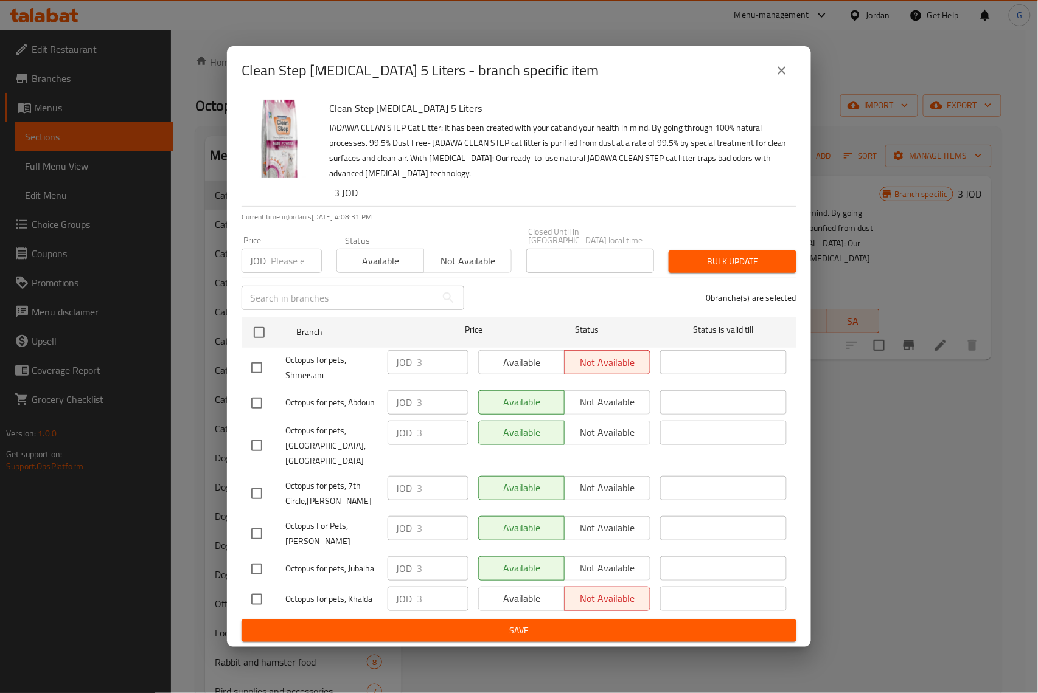
click at [791, 83] on button "close" at bounding box center [781, 70] width 29 height 29
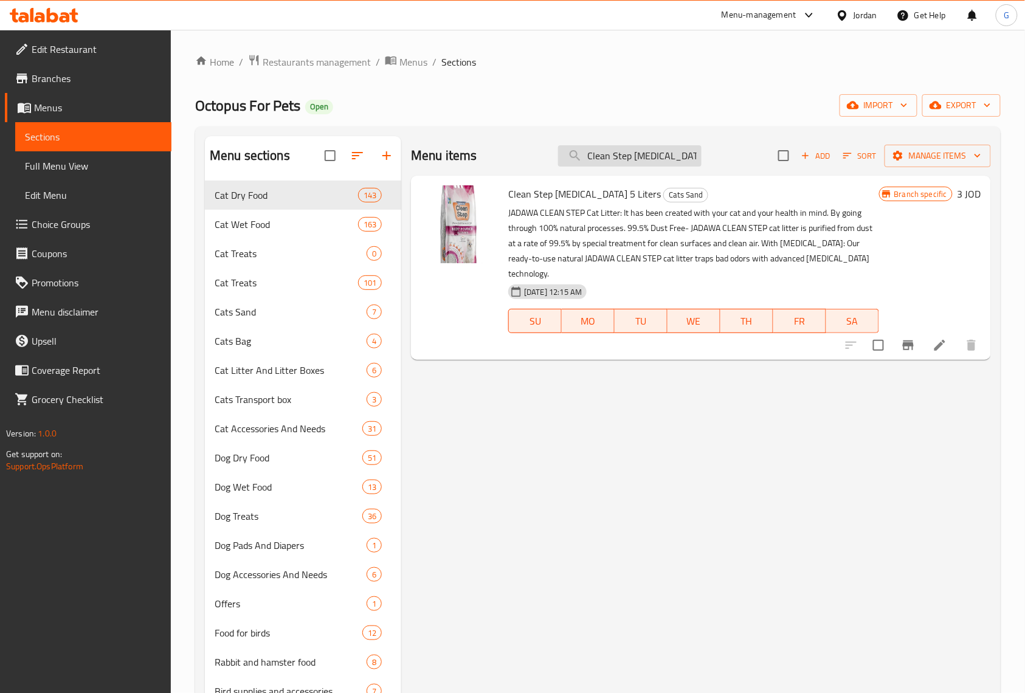
click at [643, 152] on input "Clean Step [MEDICAL_DATA] 5 L" at bounding box center [630, 155] width 144 height 21
paste input "Lavender 5"
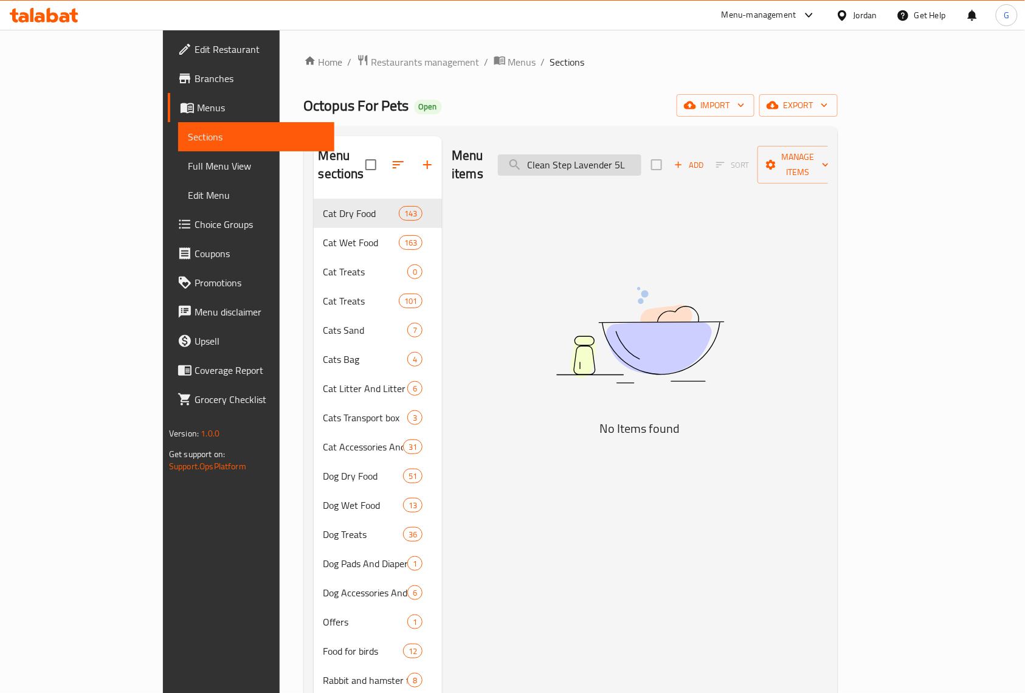
click at [642, 159] on input "Clean Step Lavender 5L" at bounding box center [570, 164] width 144 height 21
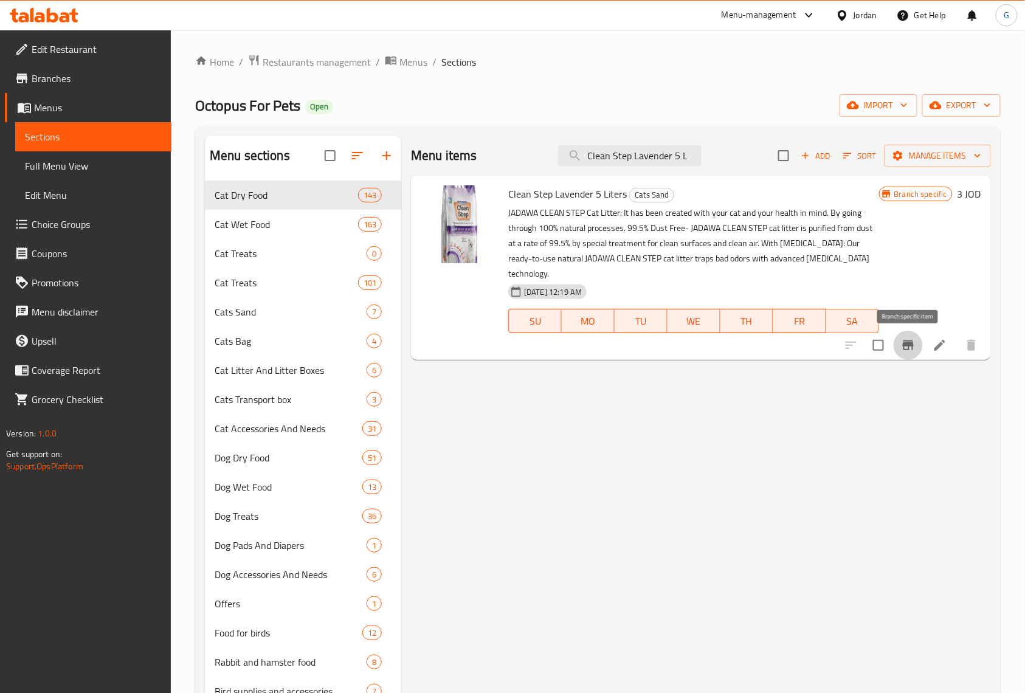
click at [920, 348] on button "Branch-specific-item" at bounding box center [908, 345] width 29 height 29
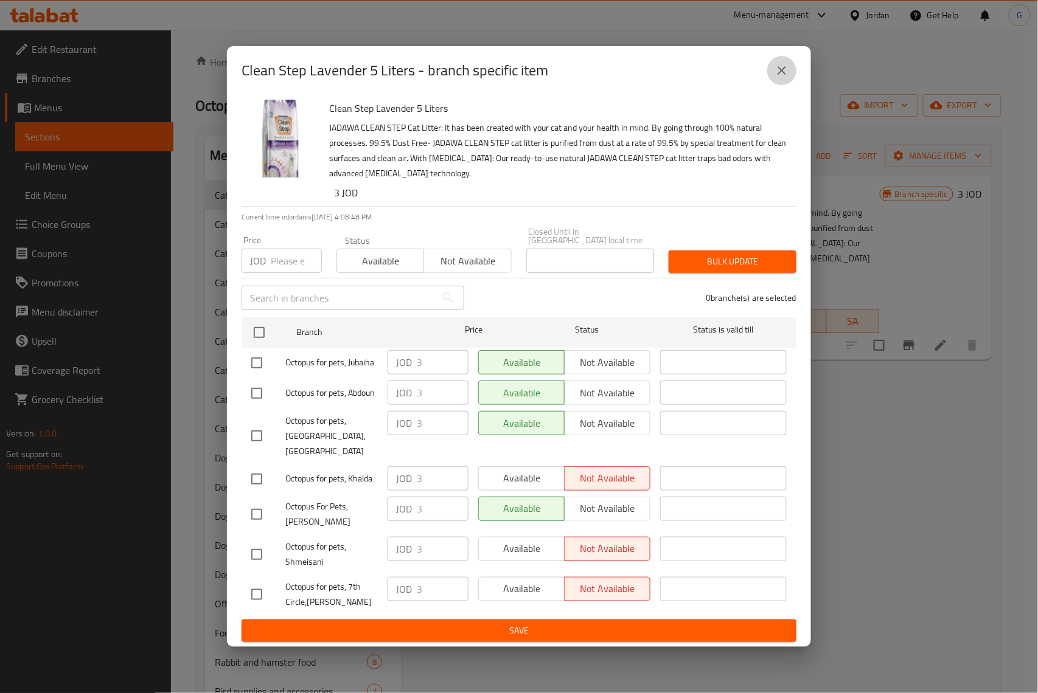
click at [786, 78] on icon "close" at bounding box center [781, 70] width 15 height 15
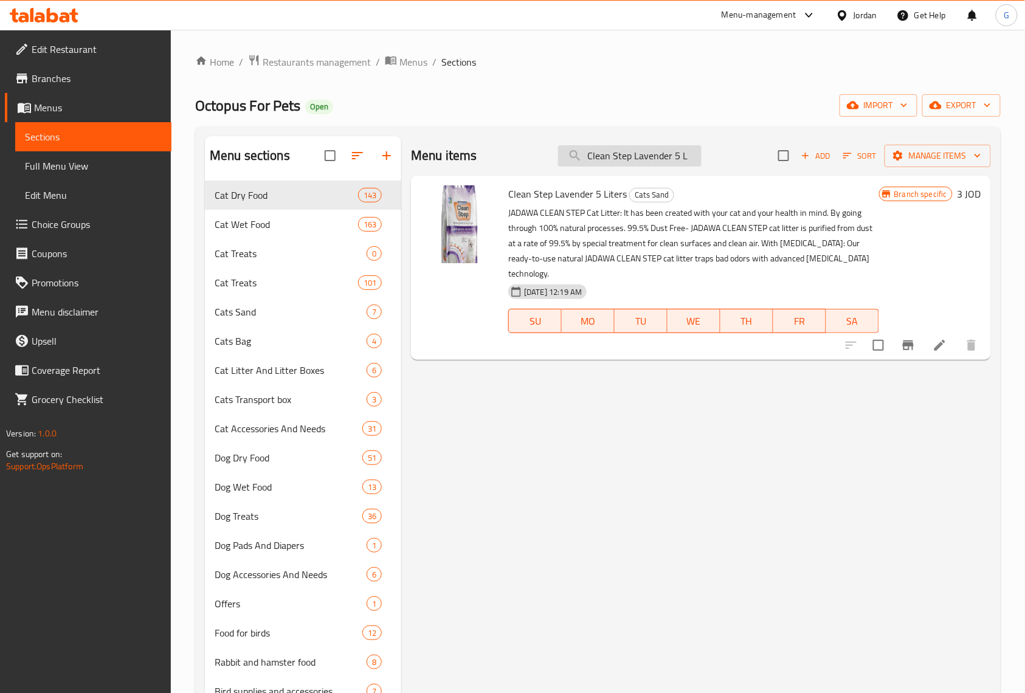
click at [633, 152] on input "Clean Step Lavender 5 L" at bounding box center [630, 155] width 144 height 21
paste input "Soap Scented 5"
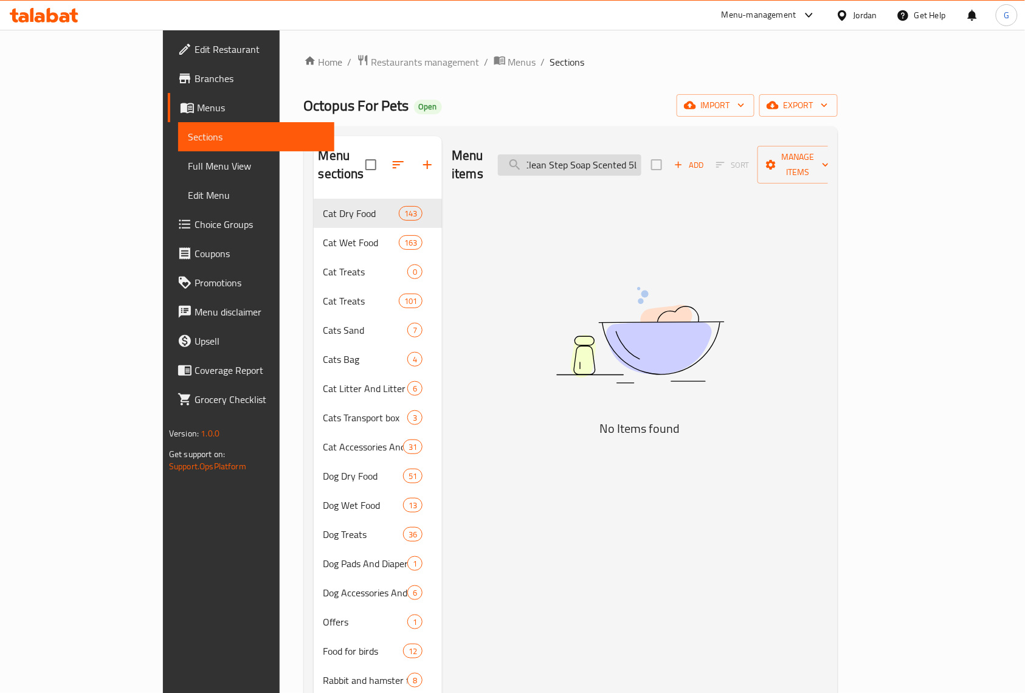
click at [642, 156] on input "Clean Step Soap Scented 5L" at bounding box center [570, 164] width 144 height 21
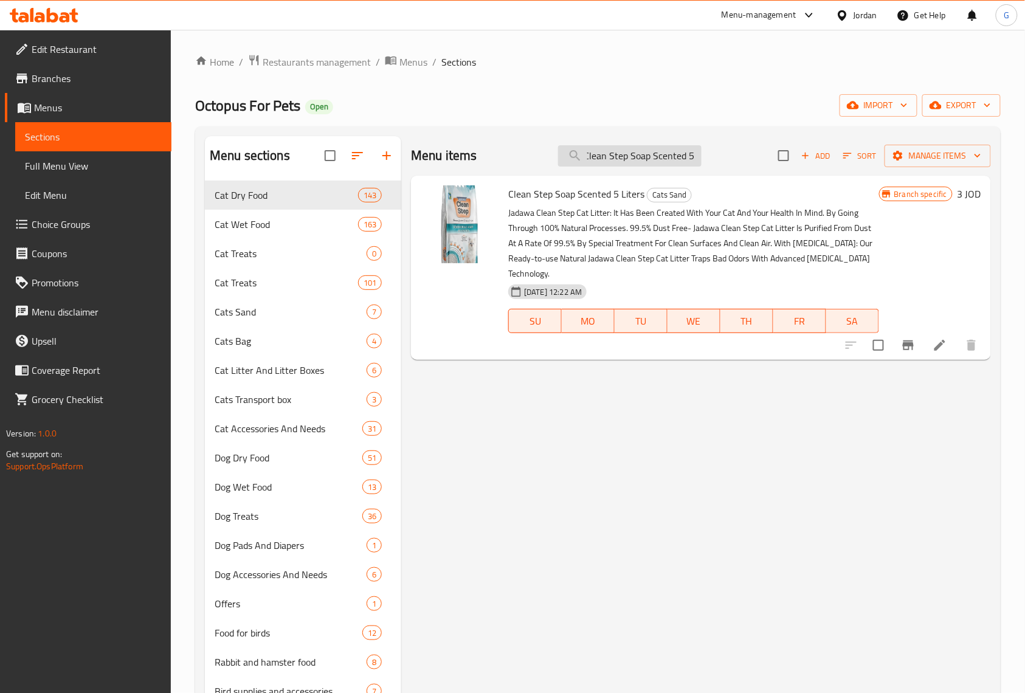
scroll to position [0, 0]
click at [910, 341] on icon "Branch-specific-item" at bounding box center [908, 345] width 15 height 15
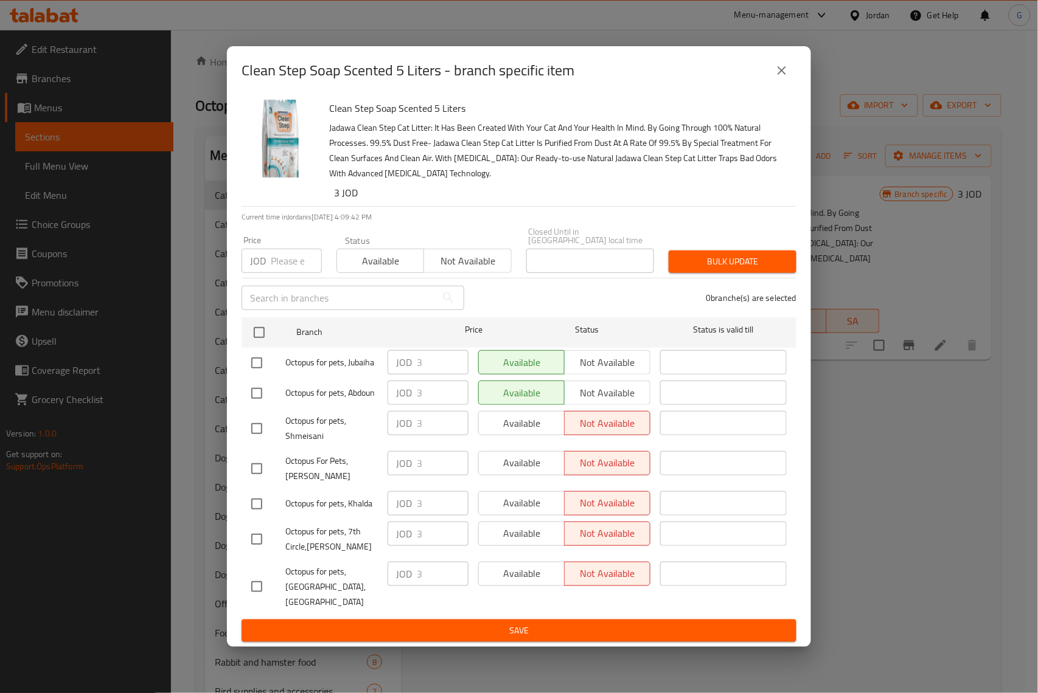
click at [789, 83] on button "close" at bounding box center [781, 70] width 29 height 29
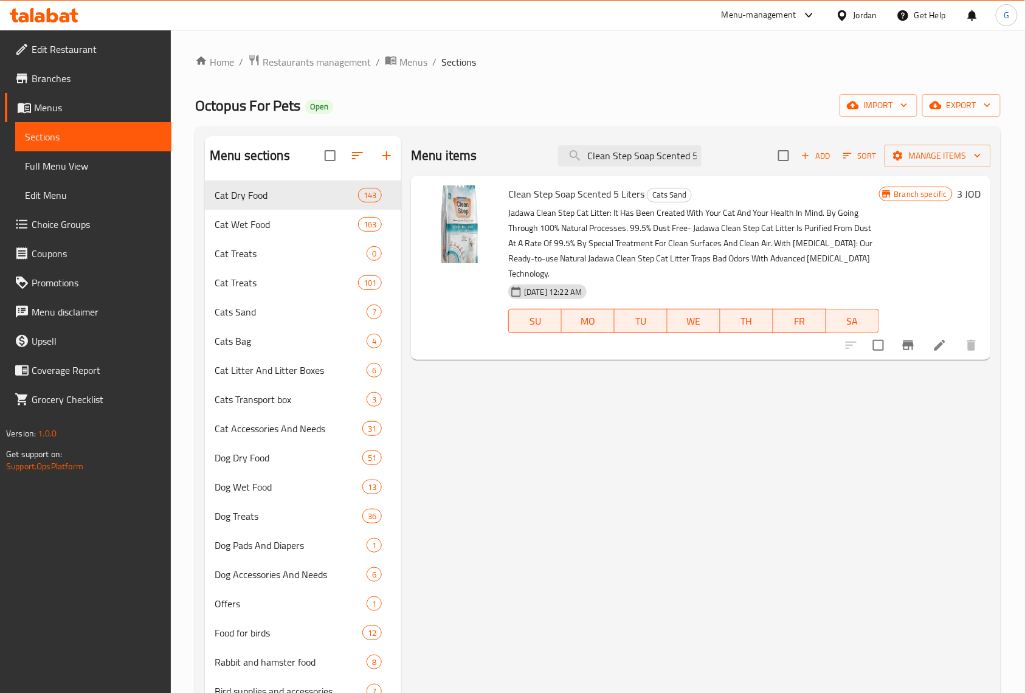
click at [906, 352] on icon "Branch-specific-item" at bounding box center [908, 345] width 15 height 15
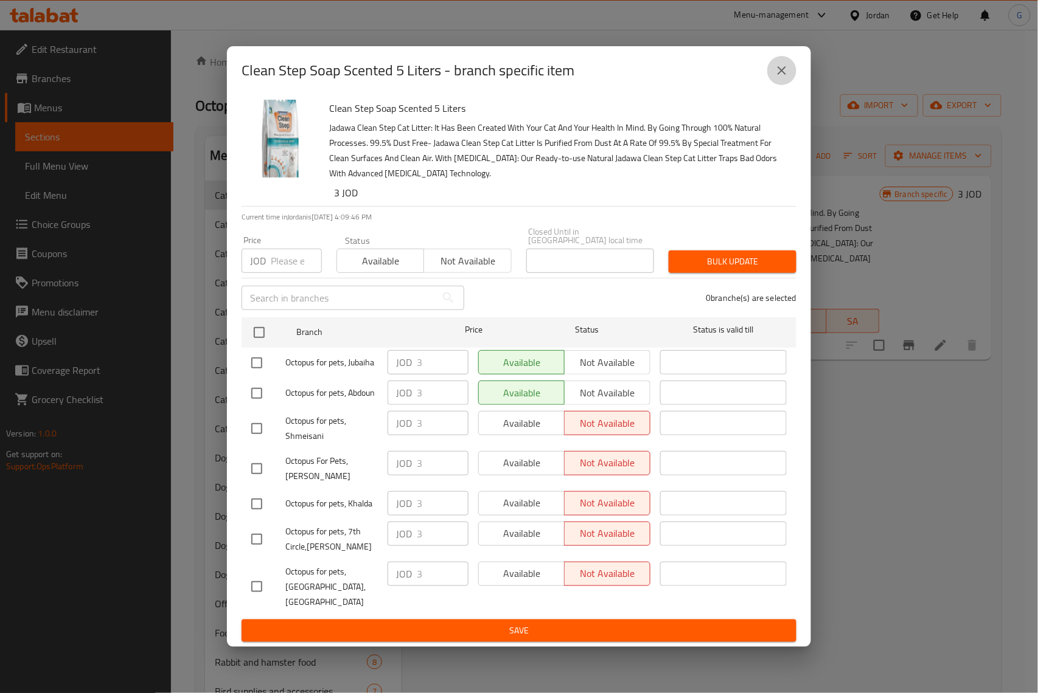
click at [786, 78] on icon "close" at bounding box center [781, 70] width 15 height 15
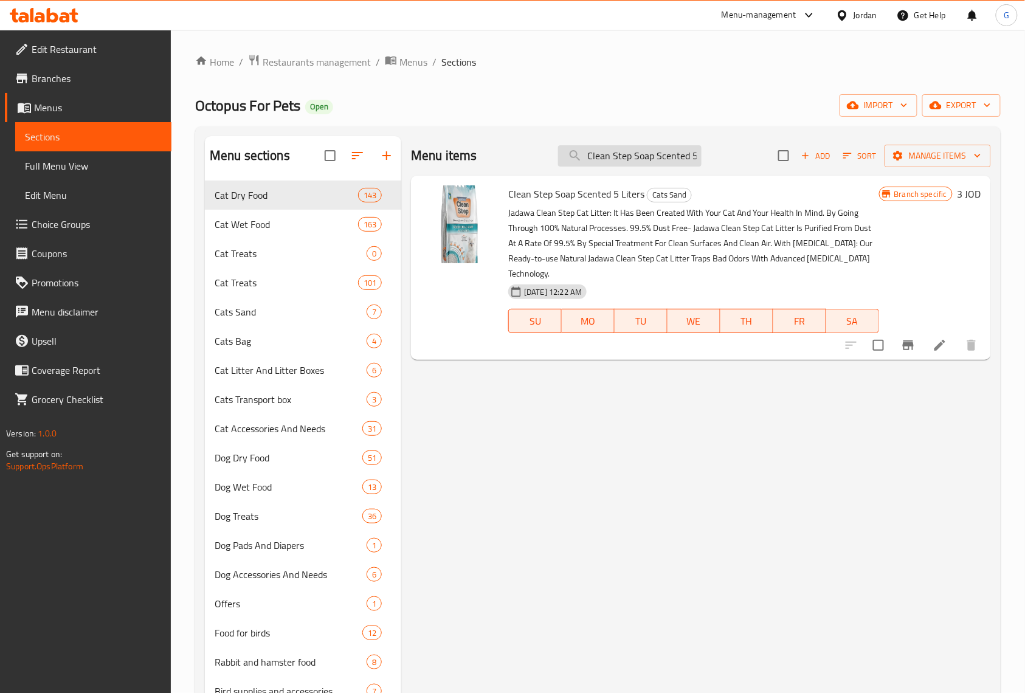
click at [634, 157] on input "Clean Step Soap Scented 5 L" at bounding box center [630, 155] width 144 height 21
paste input "Keaff Litter Sand 5"
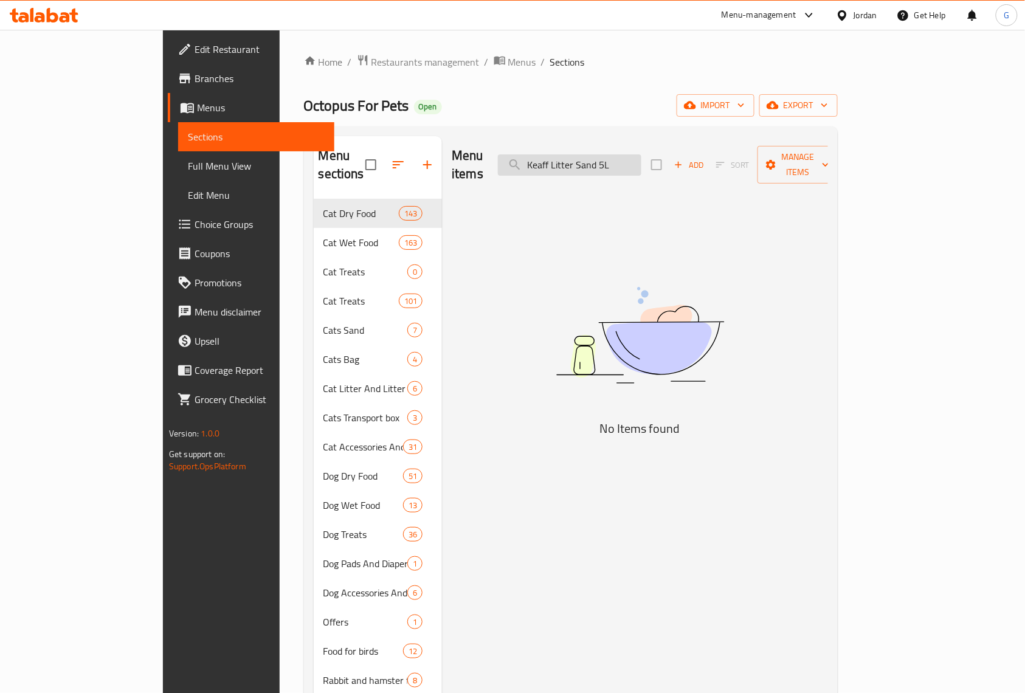
click at [642, 154] on input "Keaff Litter Sand 5L" at bounding box center [570, 164] width 144 height 21
drag, startPoint x: 674, startPoint y: 158, endPoint x: 659, endPoint y: 164, distance: 15.6
click at [642, 164] on input "Keaff Litter Sand 5 L" at bounding box center [570, 164] width 144 height 21
click at [642, 163] on input "Keaf" at bounding box center [570, 164] width 144 height 21
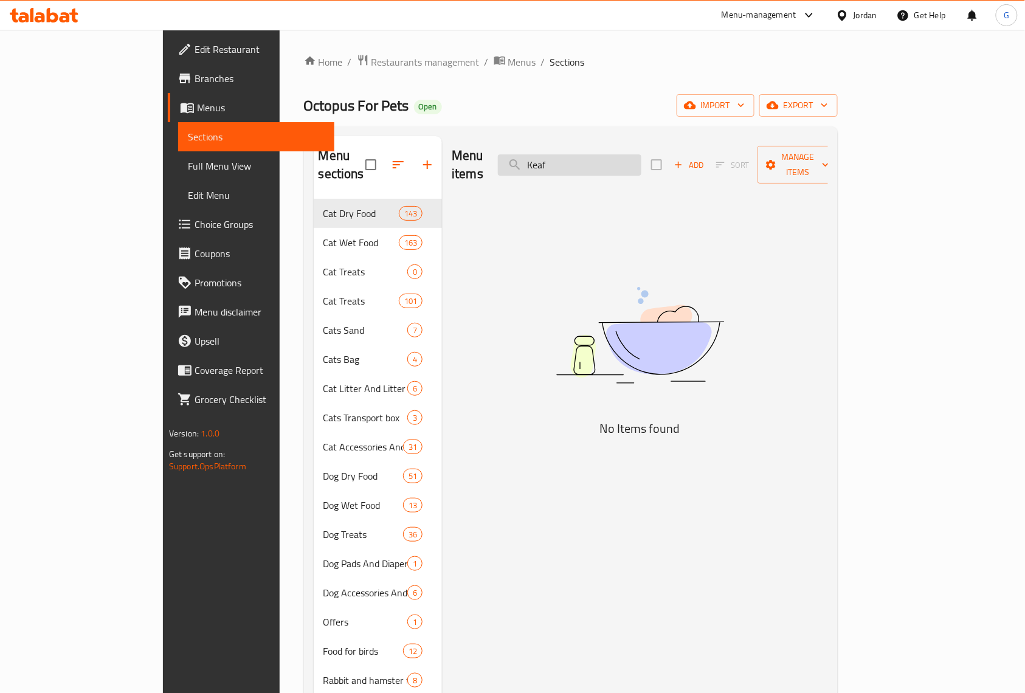
paste input "رمل كييف 5 لتر"
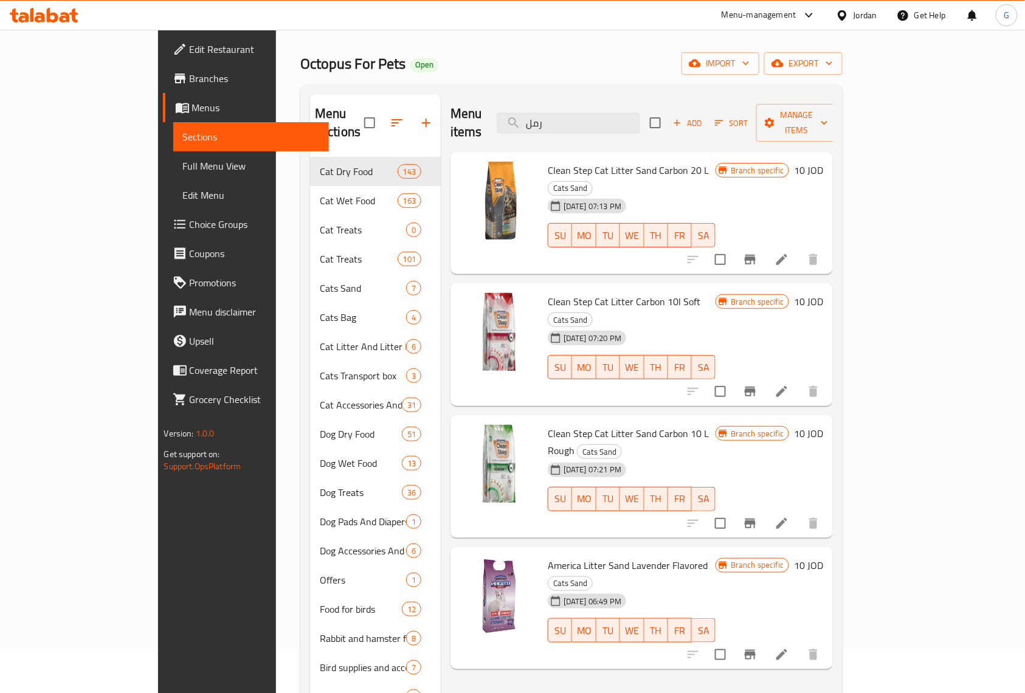
scroll to position [81, 0]
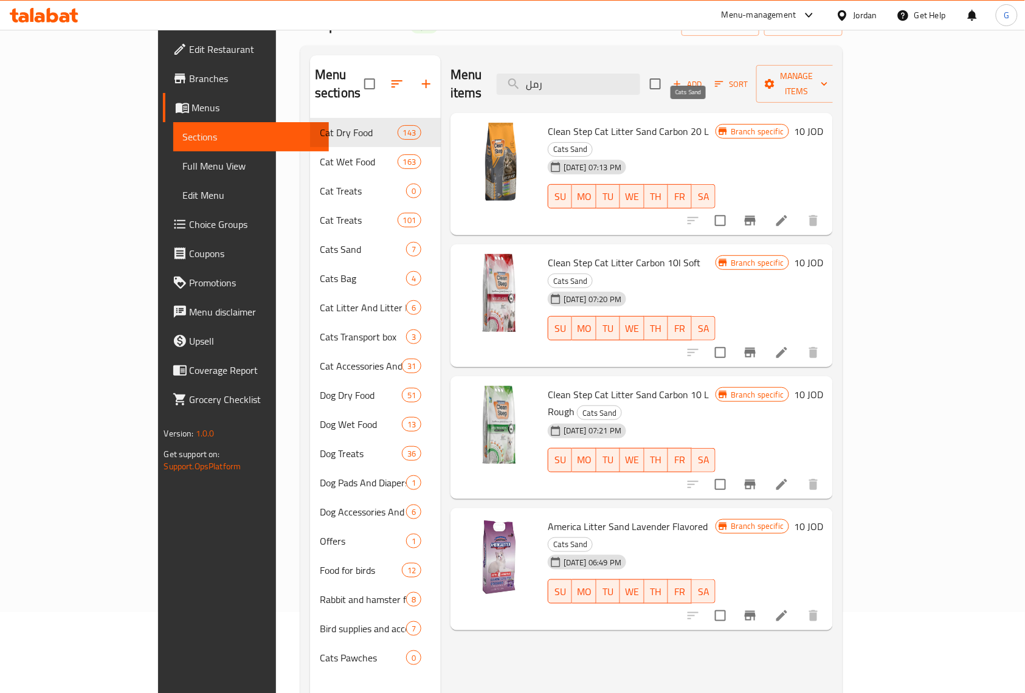
type input "رمل"
click at [592, 142] on span "Cats Sand" at bounding box center [571, 149] width 44 height 14
copy div "Cats Sand"
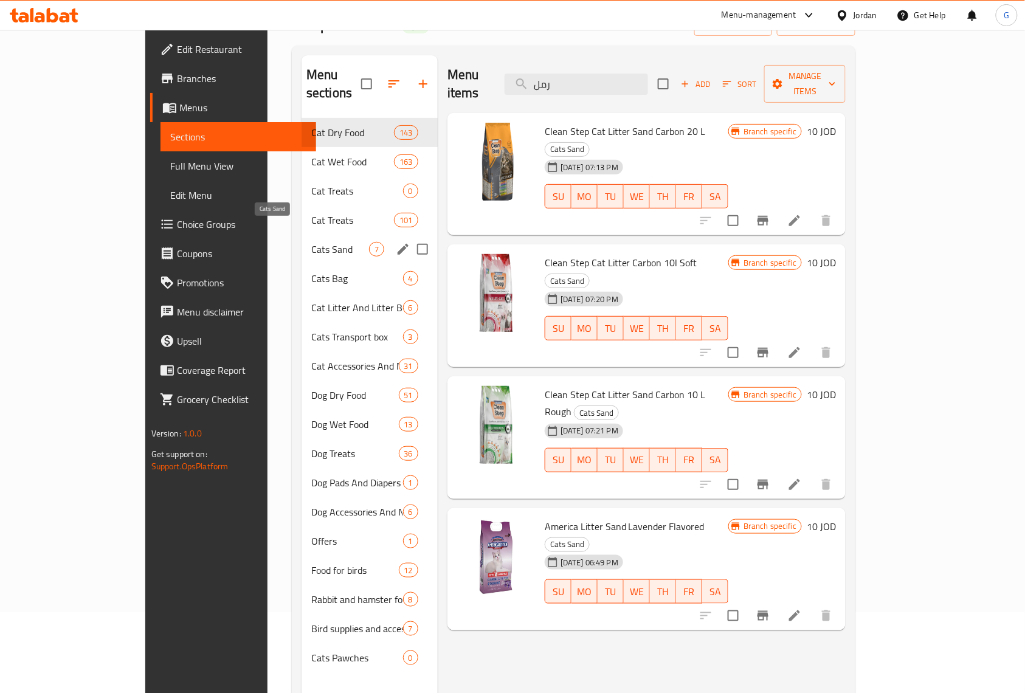
click at [311, 242] on span "Cats Sand" at bounding box center [340, 249] width 58 height 15
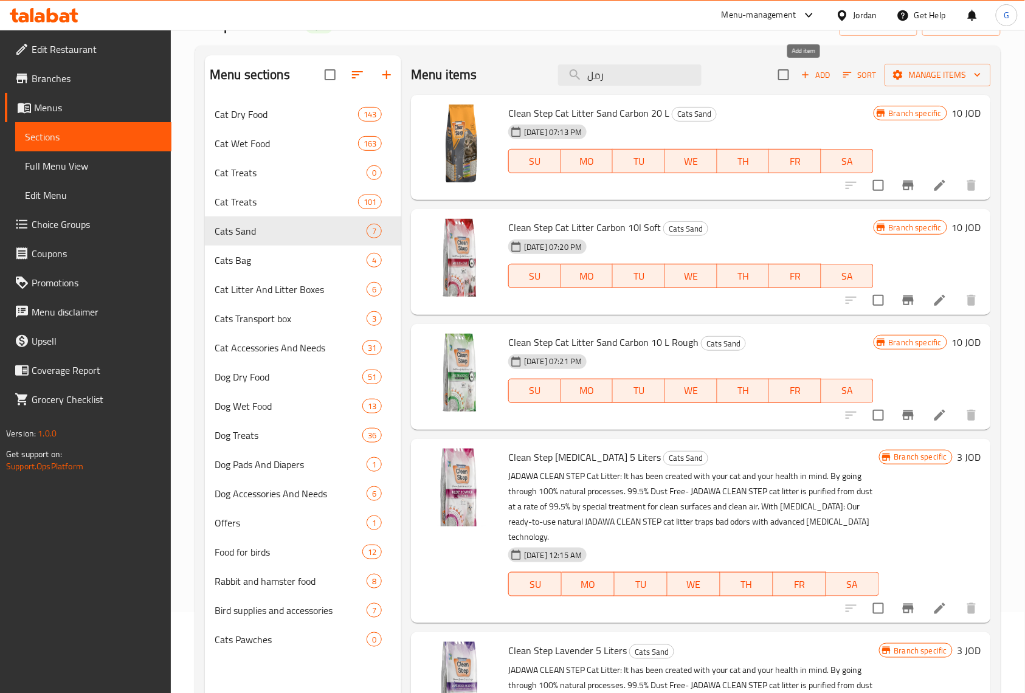
click at [808, 72] on span "Add" at bounding box center [816, 75] width 33 height 14
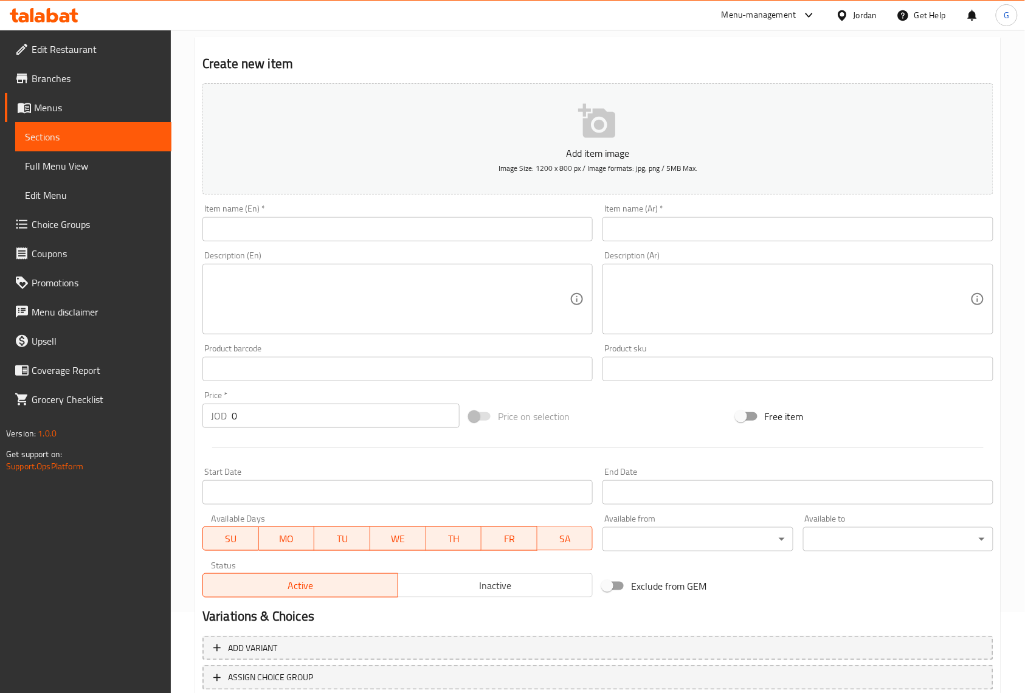
click at [395, 247] on div "Description (En) Description (En)" at bounding box center [398, 292] width 400 height 93
drag, startPoint x: 395, startPoint y: 243, endPoint x: 395, endPoint y: 236, distance: 7.3
click at [395, 237] on div "Item name (En)   * Item name (En) *" at bounding box center [398, 222] width 400 height 47
click at [395, 234] on input "text" at bounding box center [398, 229] width 390 height 24
paste input "Keaff Litter Sand 5L"
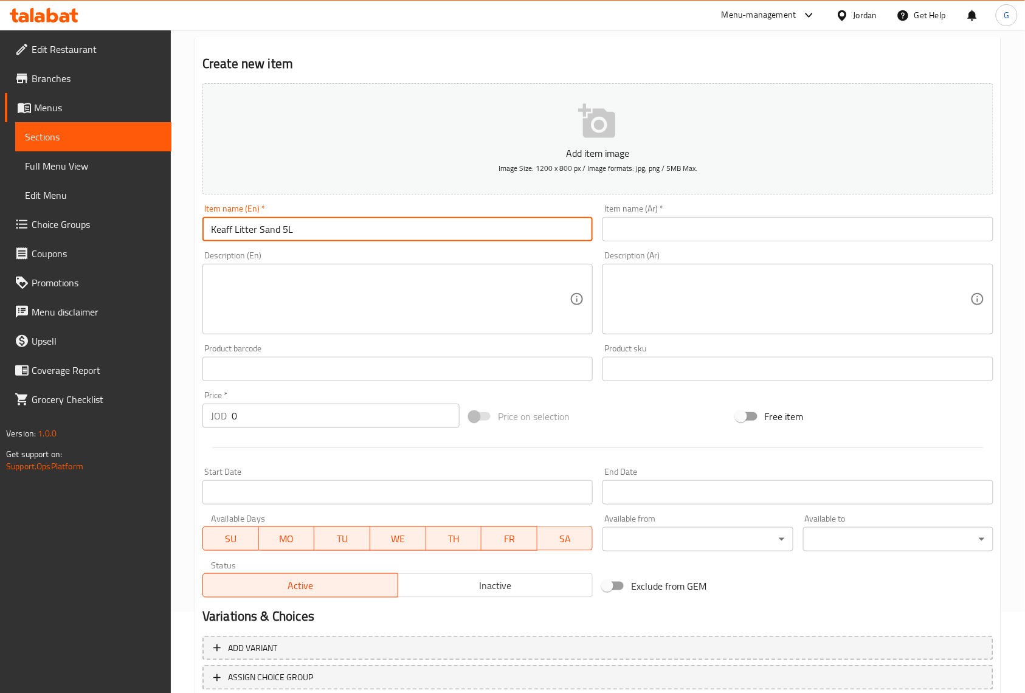
type input "Keaff Litter Sand 5L"
click at [368, 287] on textarea at bounding box center [390, 300] width 359 height 58
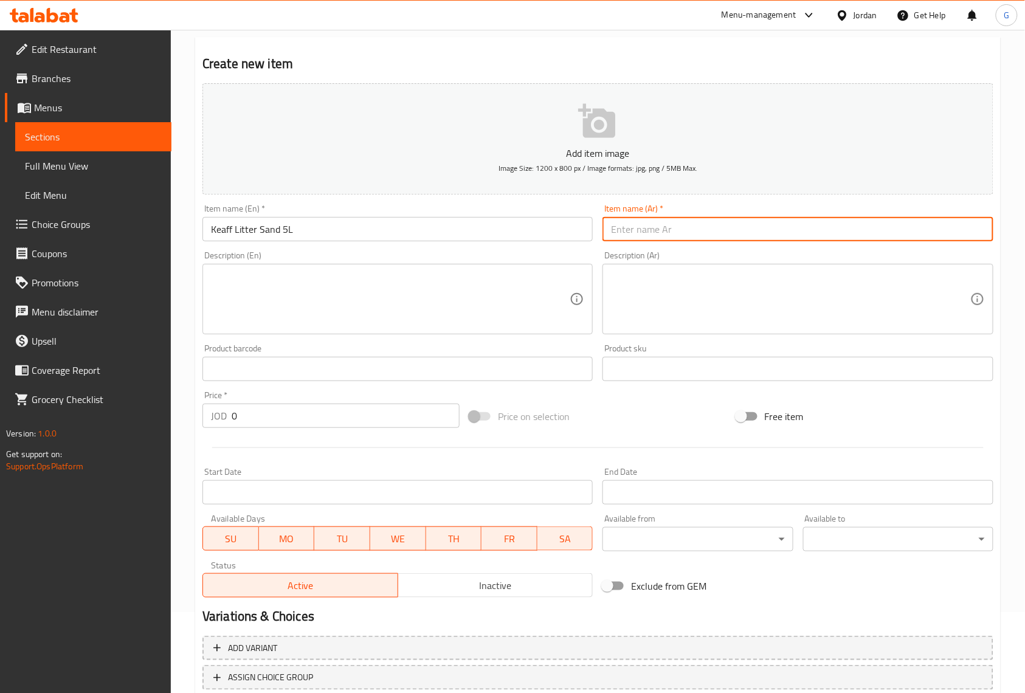
drag, startPoint x: 665, startPoint y: 232, endPoint x: 656, endPoint y: 246, distance: 17.2
click at [665, 232] on input "text" at bounding box center [798, 229] width 390 height 24
paste input "رمل كييف 5 لتر"
type input "رمل كييف 5 لتر"
click at [623, 307] on textarea at bounding box center [790, 300] width 359 height 58
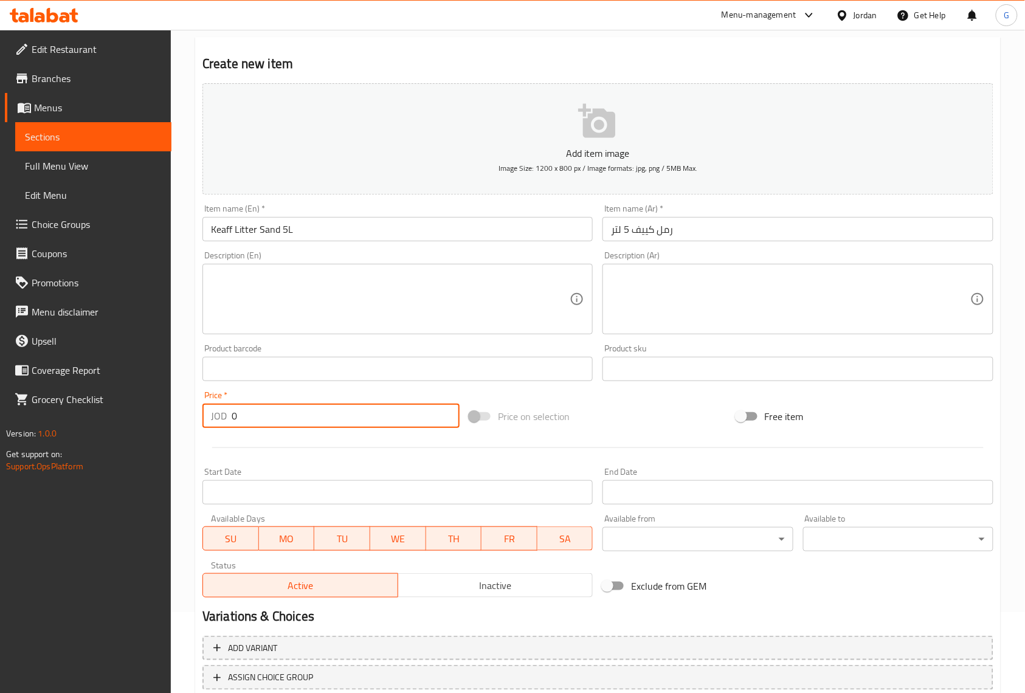
click at [312, 412] on input "0" at bounding box center [346, 416] width 228 height 24
paste input "5"
type input "5"
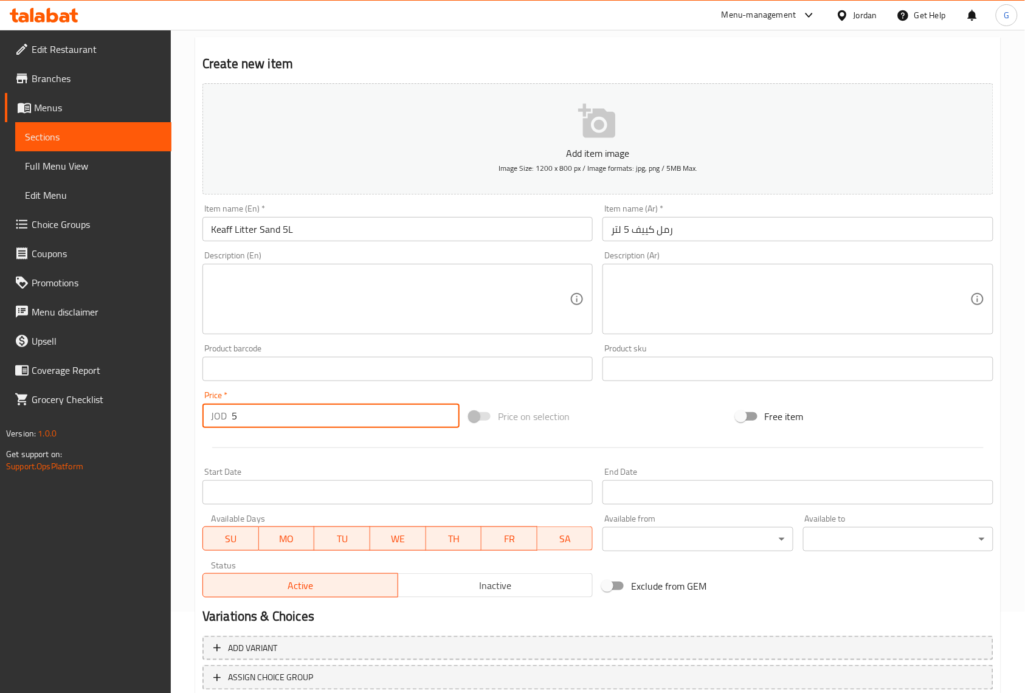
click at [334, 286] on textarea at bounding box center [390, 300] width 359 height 58
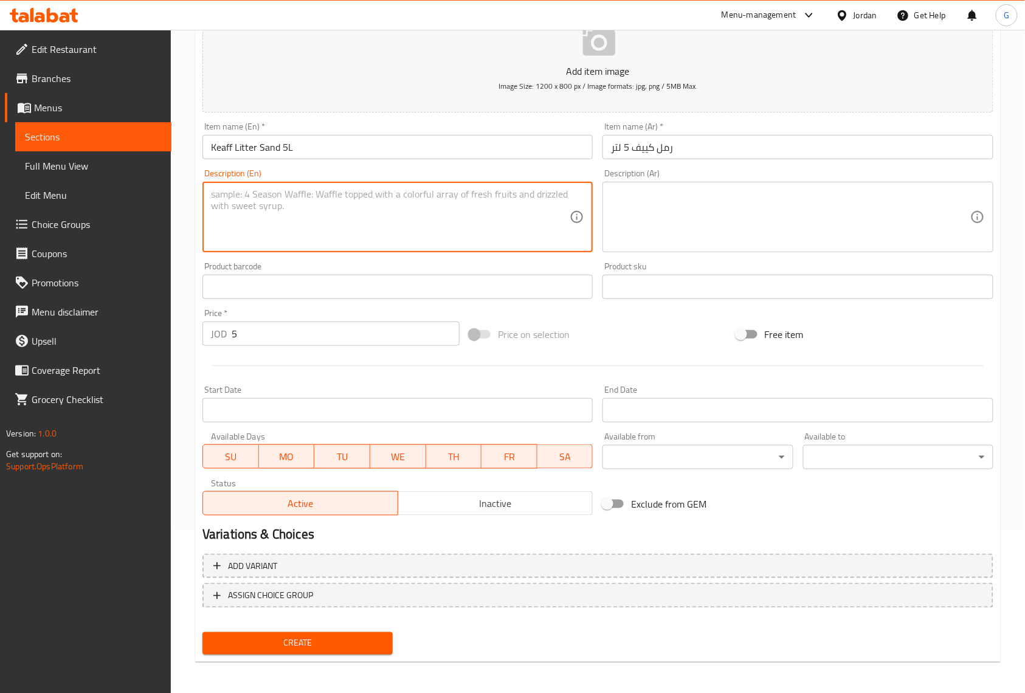
scroll to position [165, 0]
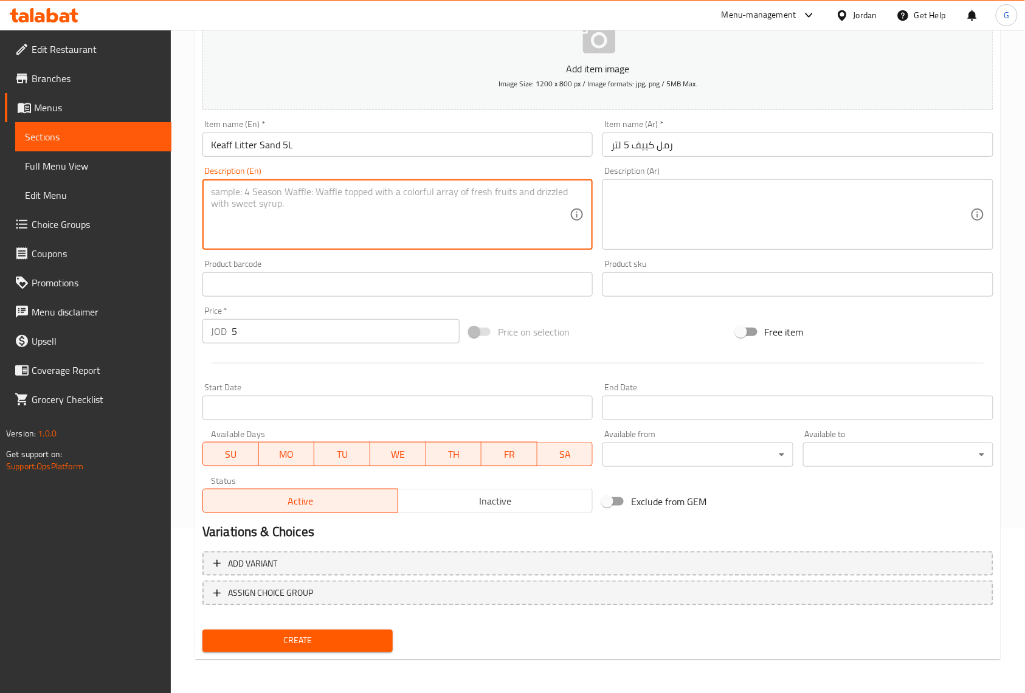
click at [514, 502] on span "Inactive" at bounding box center [496, 502] width 186 height 18
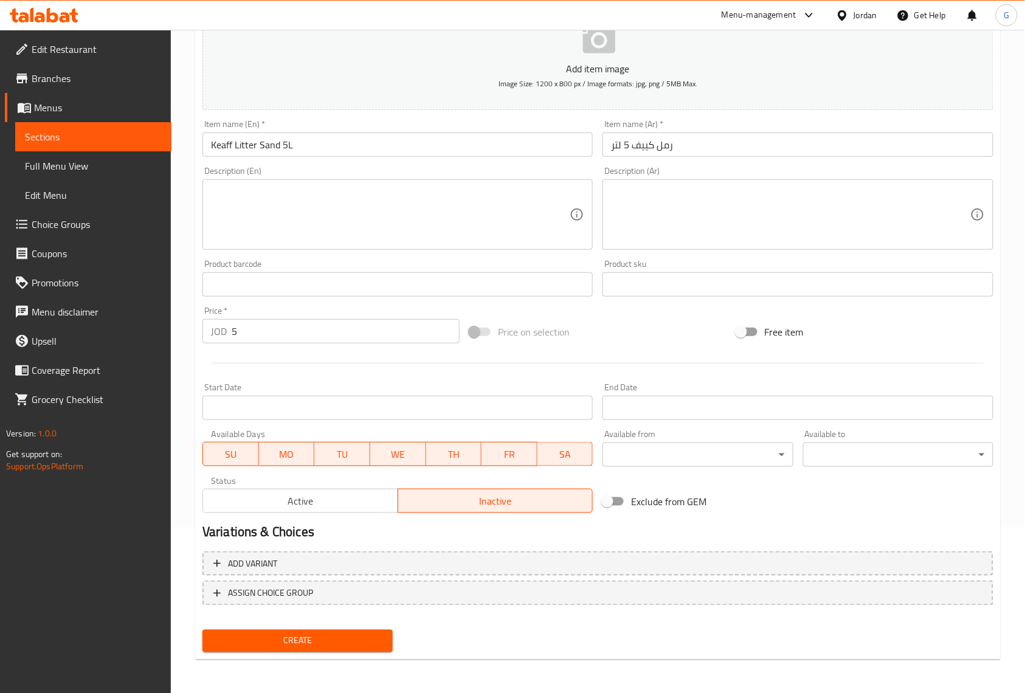
click at [703, 206] on textarea at bounding box center [790, 215] width 359 height 58
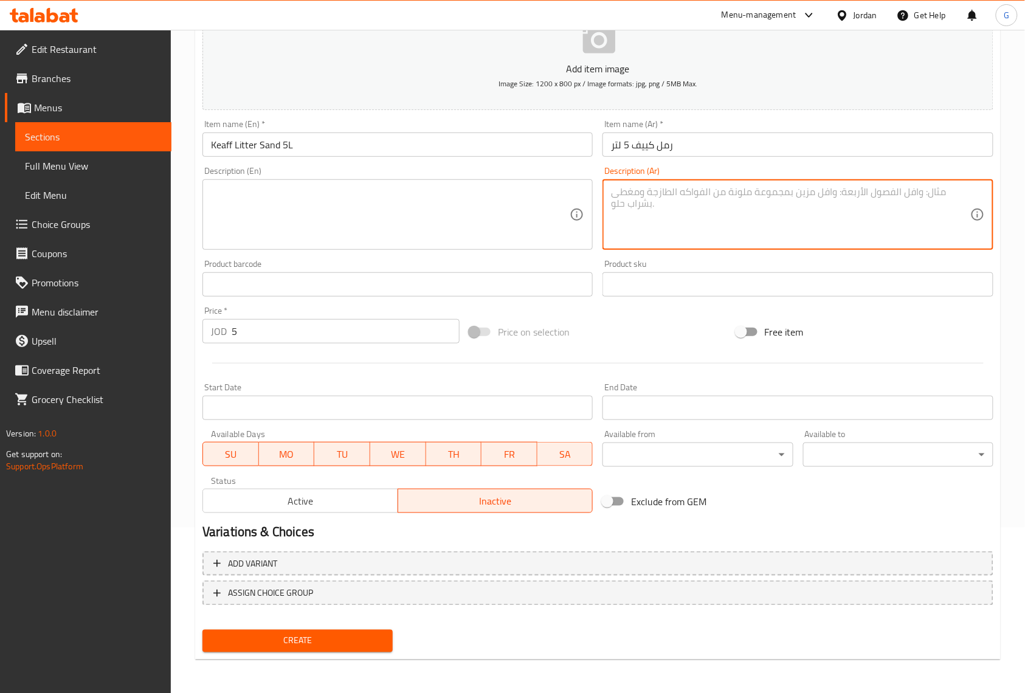
scroll to position [84, 0]
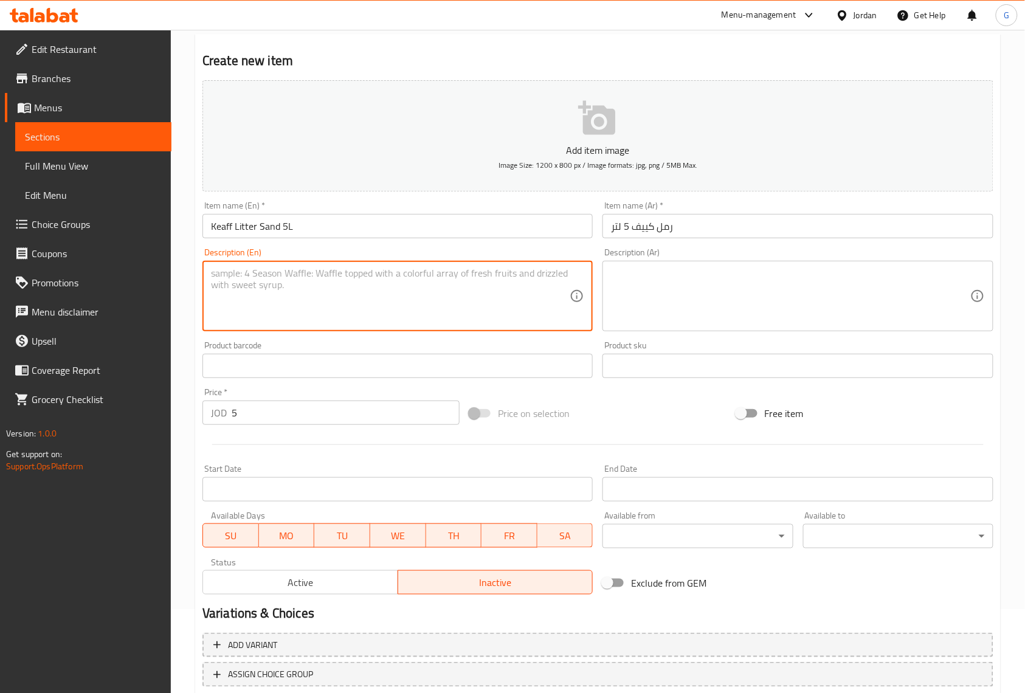
click at [471, 298] on textarea at bounding box center [390, 297] width 359 height 58
click at [440, 222] on input "Keaff Litter Sand 5L" at bounding box center [398, 226] width 390 height 24
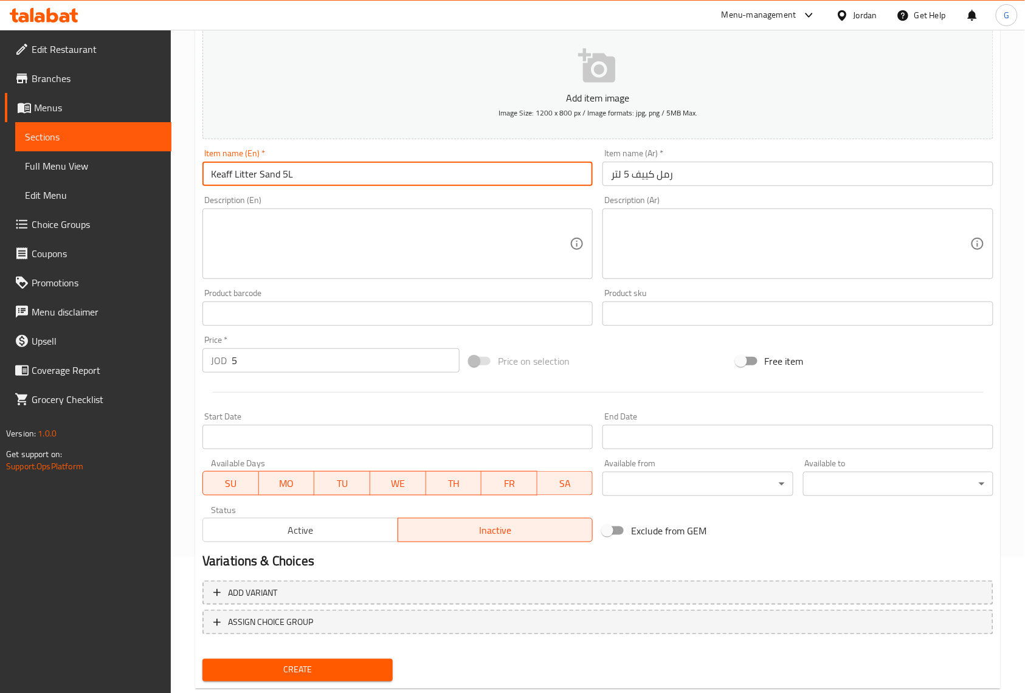
scroll to position [165, 0]
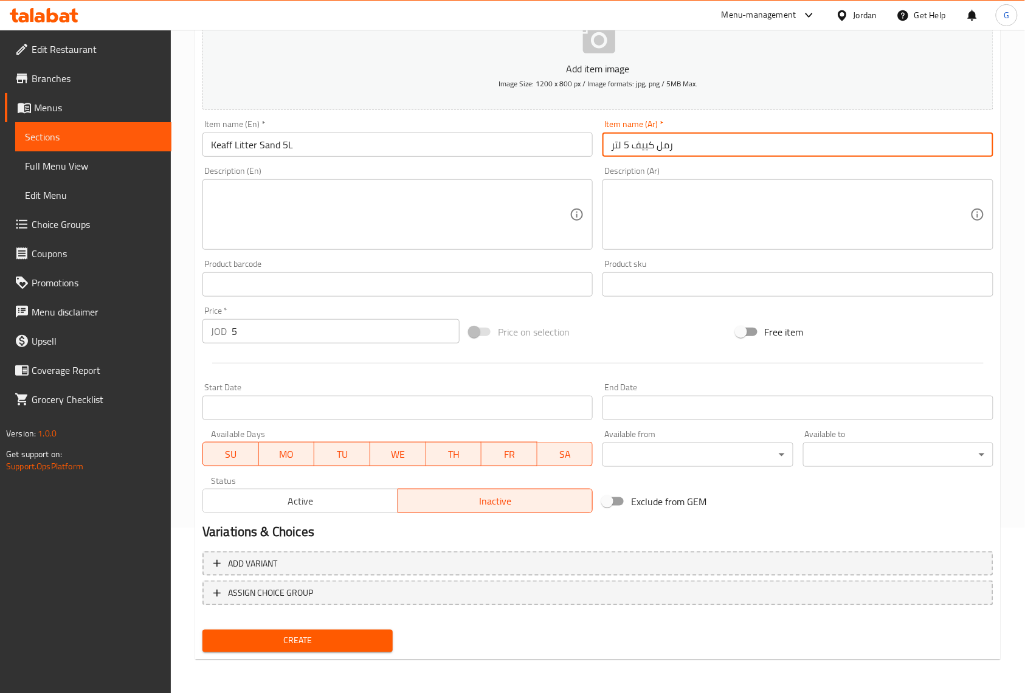
click at [698, 145] on input "رمل كييف 5 لتر" at bounding box center [798, 145] width 390 height 24
click at [203, 630] on button "Create" at bounding box center [298, 641] width 190 height 23
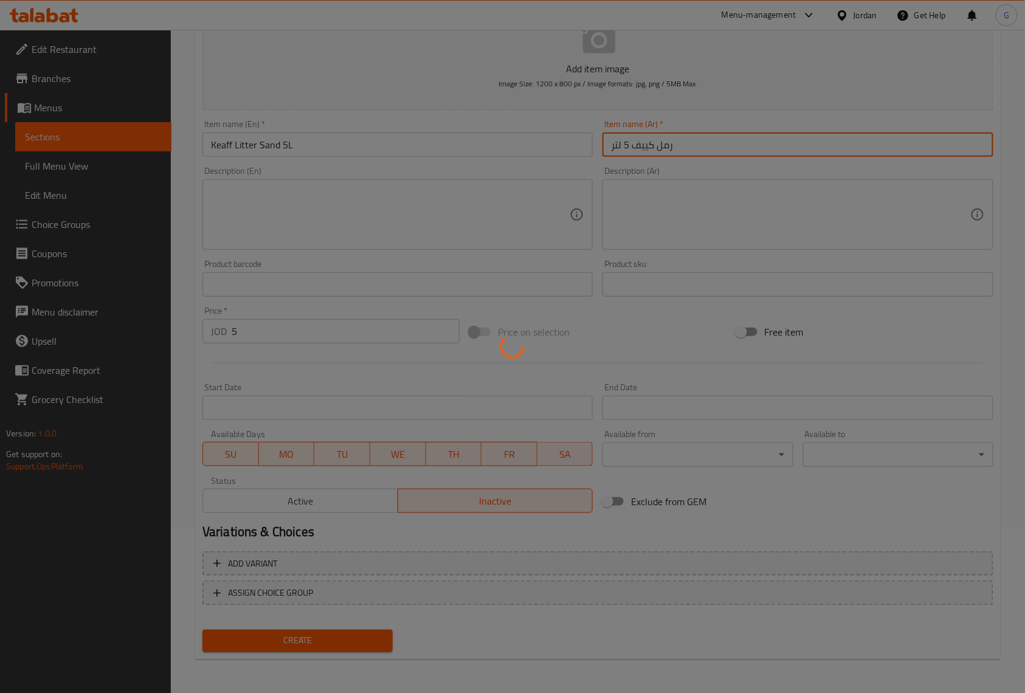
type input "0"
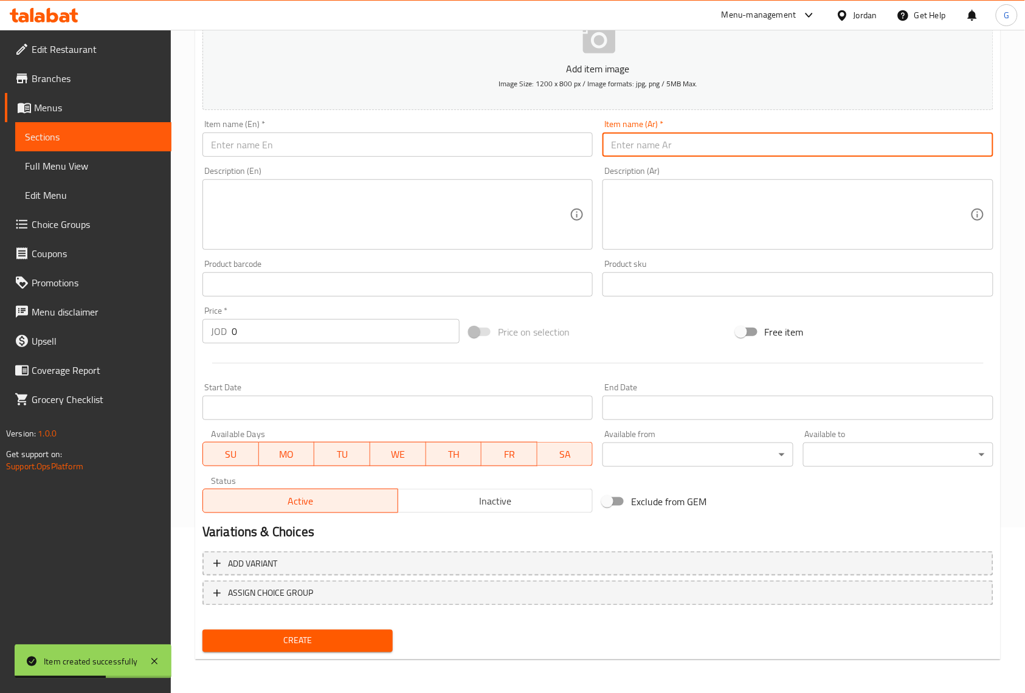
scroll to position [0, 0]
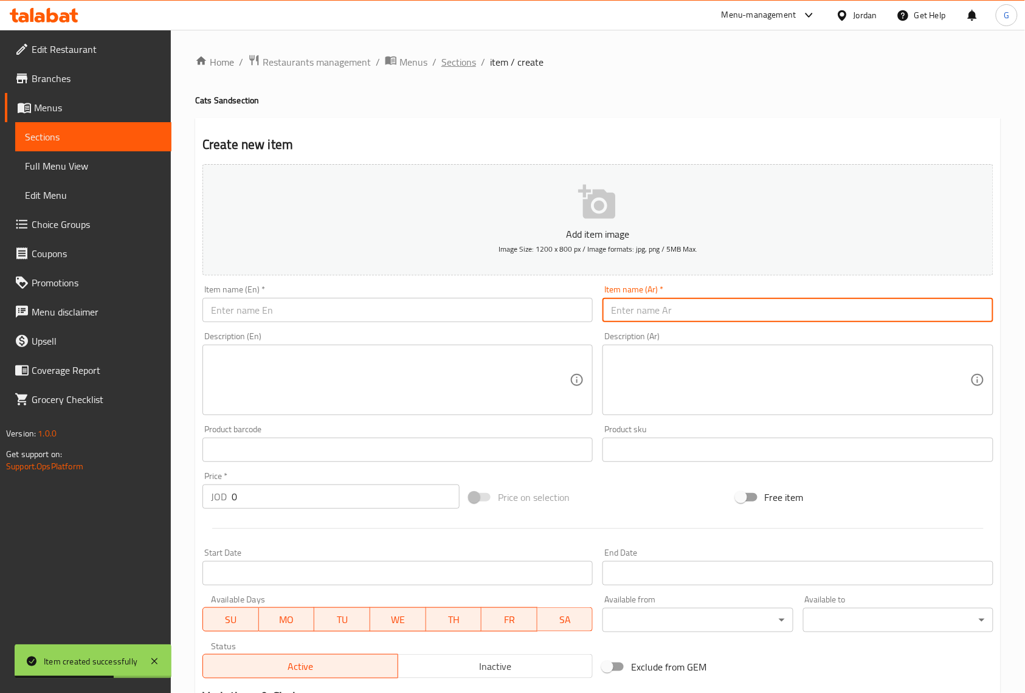
click at [460, 58] on span "Sections" at bounding box center [459, 62] width 35 height 15
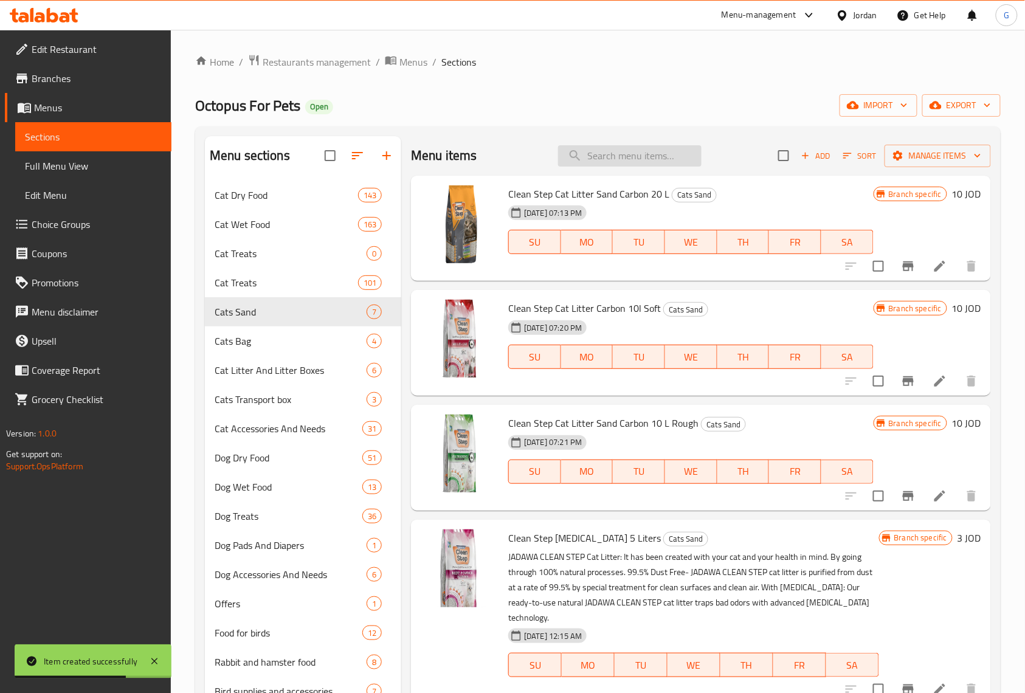
click at [616, 158] on input "search" at bounding box center [630, 155] width 144 height 21
paste input "Natural World Cat Litter Coffee Flavor 5L"
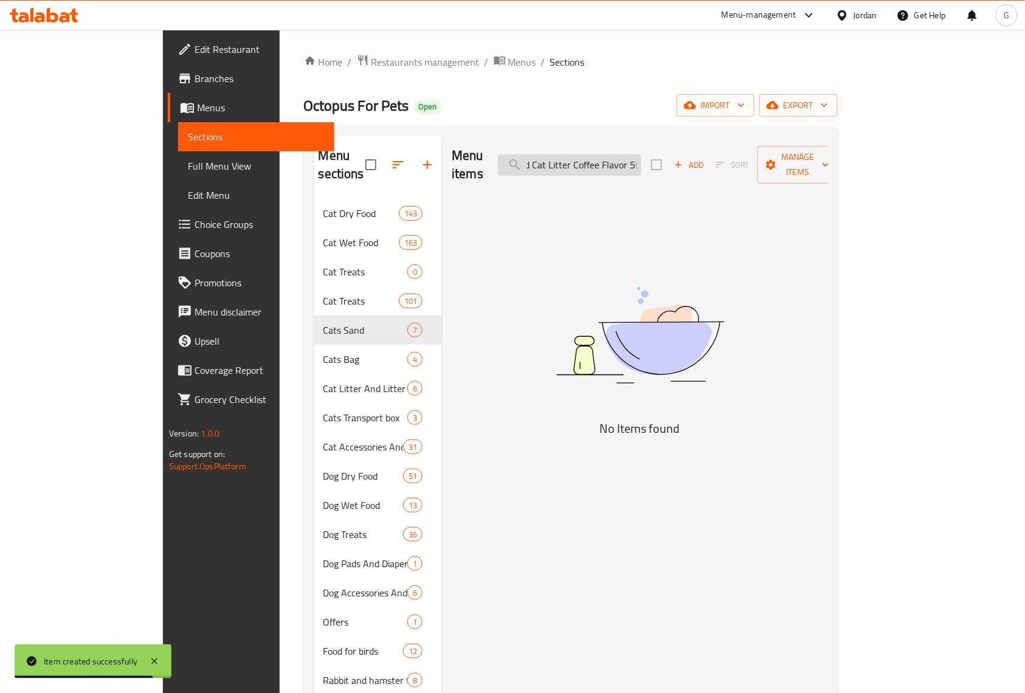
click at [642, 156] on input "Natural World Cat Litter Coffee Flavor 5L" at bounding box center [570, 164] width 144 height 21
drag, startPoint x: 687, startPoint y: 159, endPoint x: 713, endPoint y: 147, distance: 28.6
click at [713, 147] on div "Menu items Natural World Cat Litter Coffee Flavor 5 L Add Sort Manage items" at bounding box center [640, 165] width 376 height 58
type input "Natural World Cat Litter Coffee Flavor"
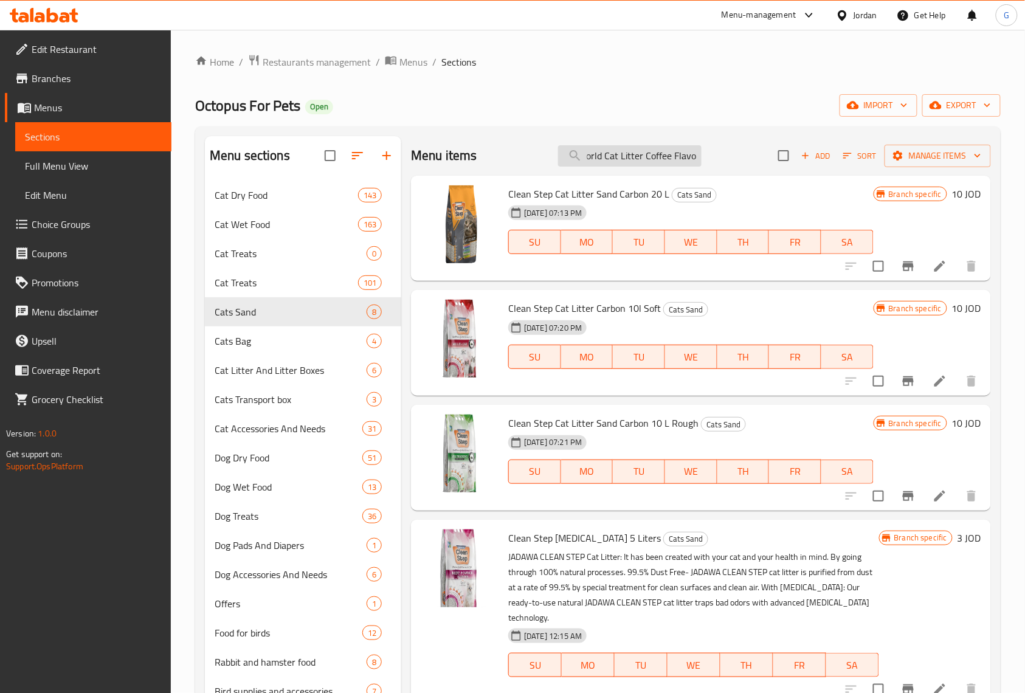
click at [681, 157] on input "Natural World Cat Litter Coffee Flavor" at bounding box center [630, 155] width 144 height 21
paste input "Natural World Cat Litter Coffee Flavor 5L"
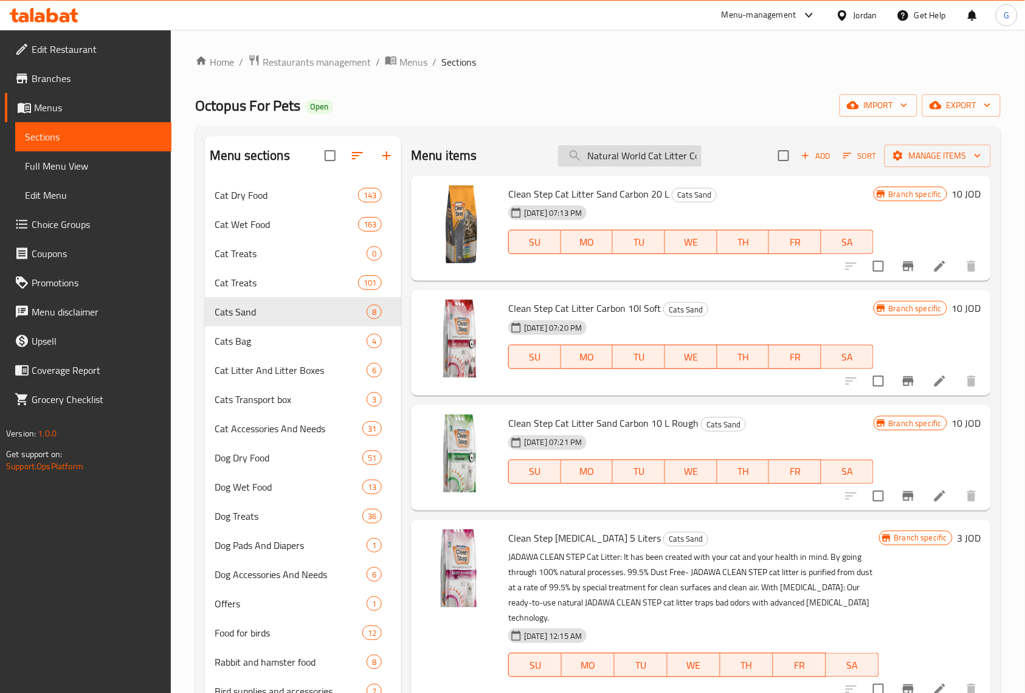
scroll to position [0, 56]
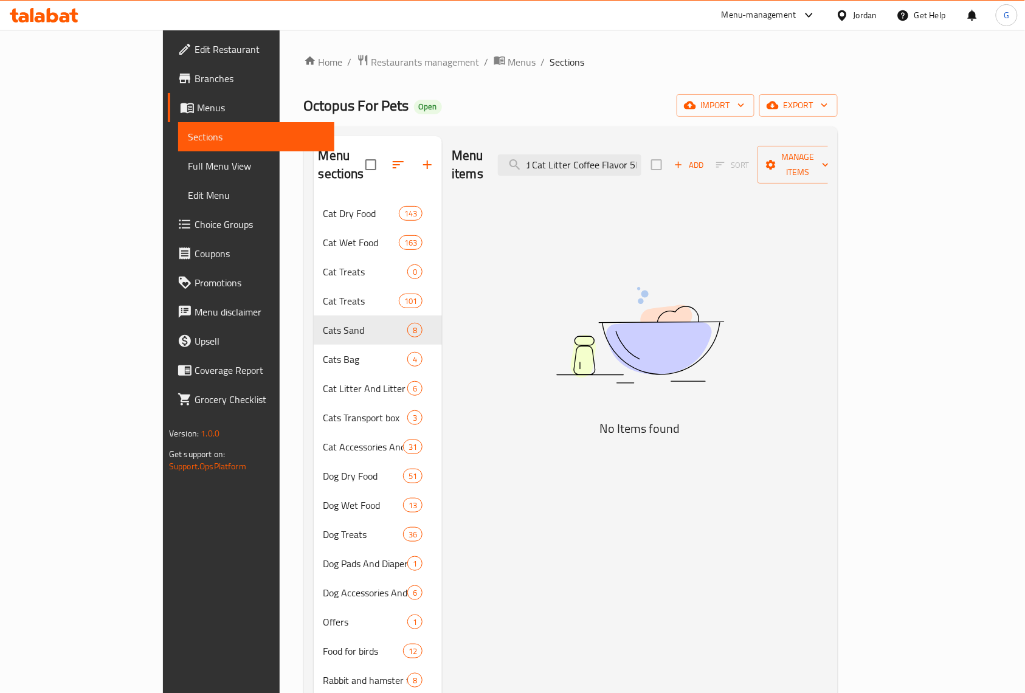
drag, startPoint x: 687, startPoint y: 154, endPoint x: 699, endPoint y: 145, distance: 15.2
click at [699, 145] on div "Menu items Natural World Cat Litter Coffee Flavor 5L Add Sort Manage items" at bounding box center [640, 165] width 376 height 58
click at [642, 154] on input "Natural World Cat Litter Coffee Flavor" at bounding box center [570, 164] width 144 height 21
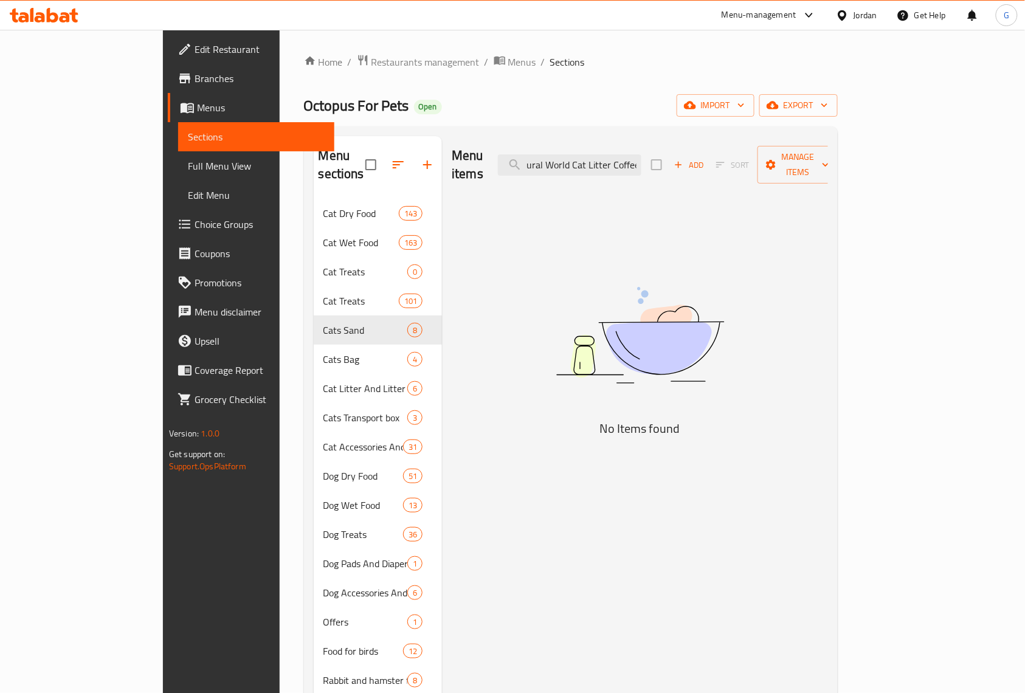
scroll to position [0, 0]
click at [634, 154] on input "Natural World Cat Litter Coffee" at bounding box center [570, 164] width 144 height 21
paste input "رمل صيني برائحة القهوة 5 لتر"
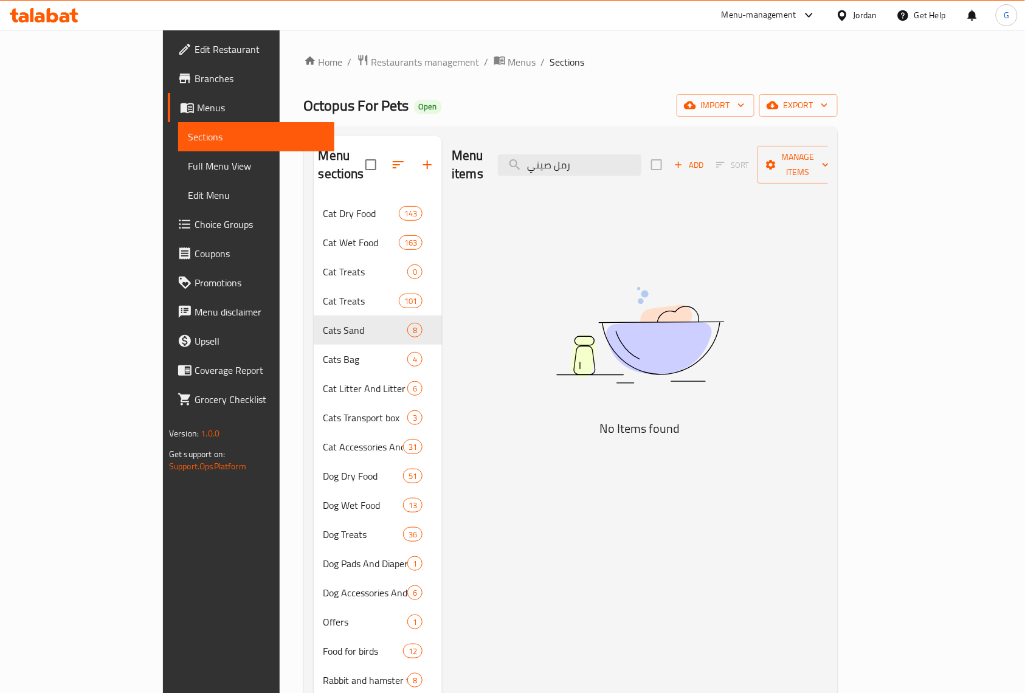
type input "رمل صيني"
click at [674, 141] on div "Menu items رمل صيني Add Sort Manage items" at bounding box center [640, 165] width 376 height 58
click at [642, 161] on input "رمل صيني" at bounding box center [570, 164] width 144 height 21
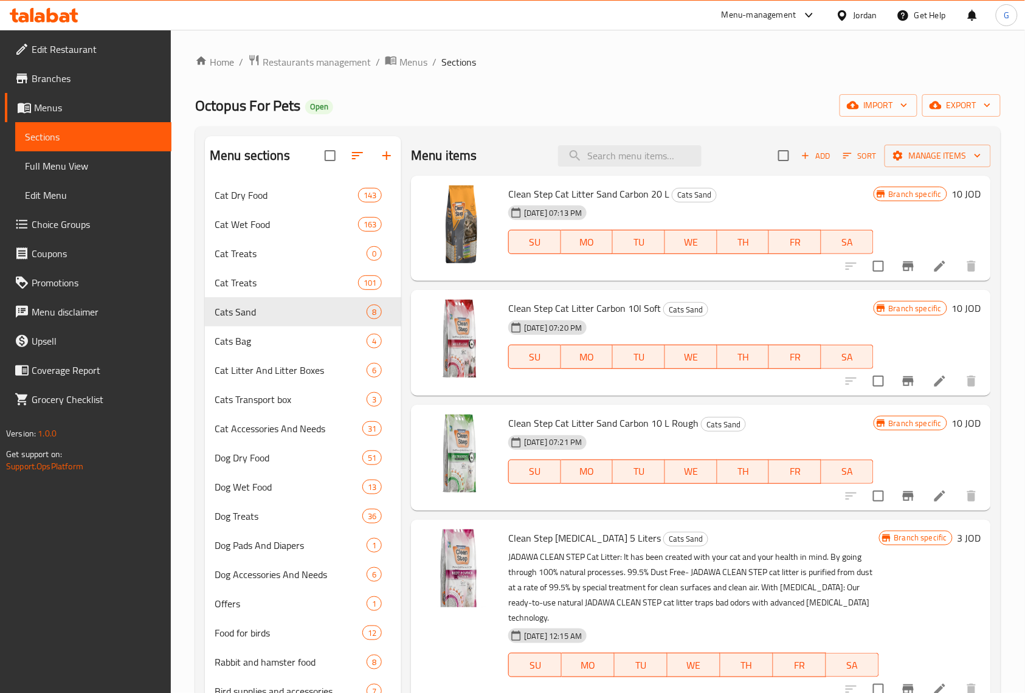
click at [614, 81] on div "Home / Restaurants management / Menus / Sections Octopus For Pets Open import e…" at bounding box center [598, 446] width 806 height 785
click at [806, 148] on button "Add" at bounding box center [816, 156] width 39 height 19
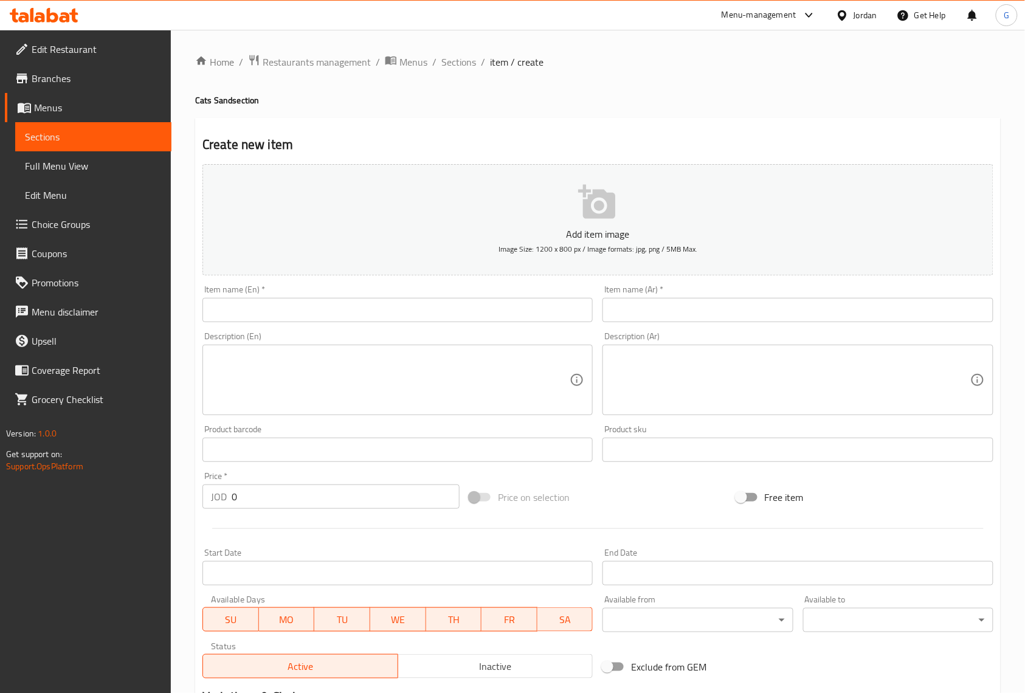
click at [622, 304] on input "text" at bounding box center [798, 310] width 390 height 24
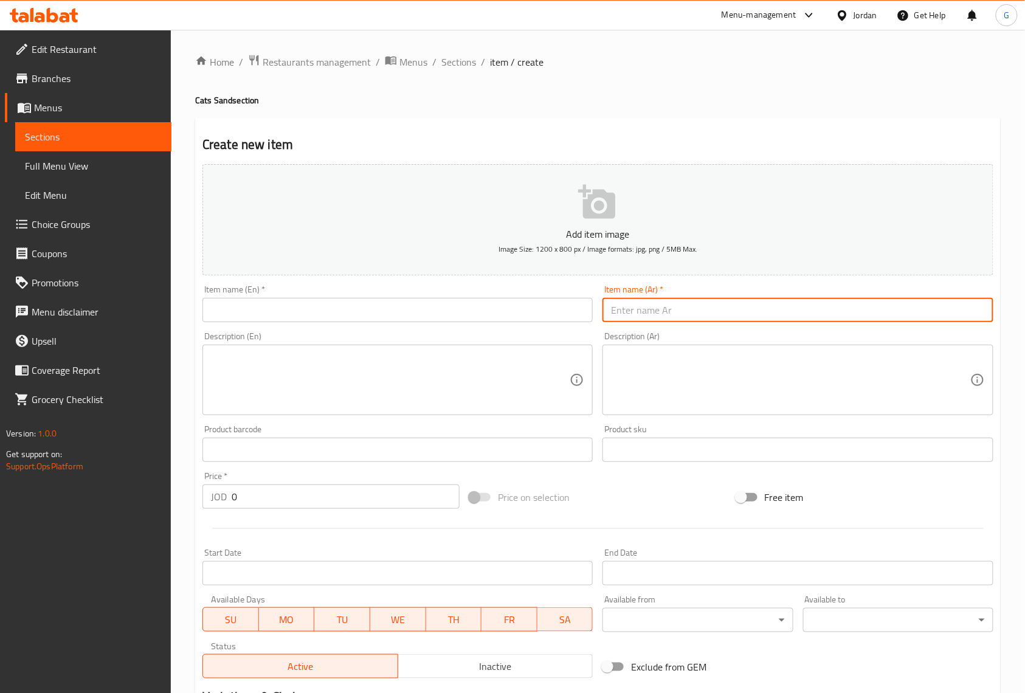
paste input "رمل صيني برائحة القهوة 5 لتر"
type input "رمل صيني برائحة القهوة 5 لتر"
click at [331, 309] on input "text" at bounding box center [398, 310] width 390 height 24
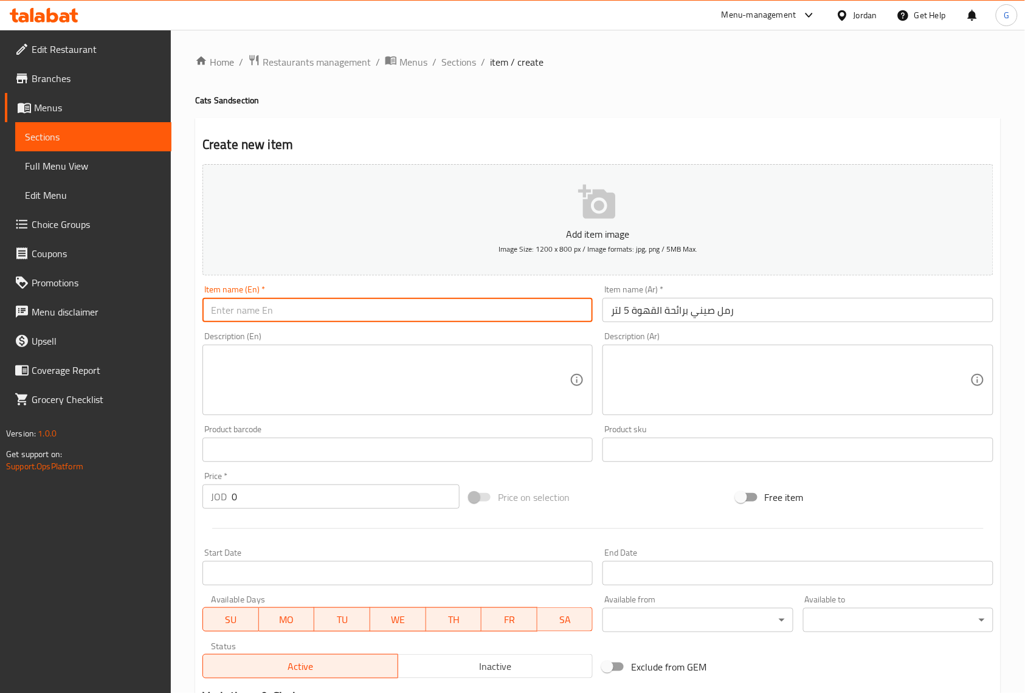
paste input "Natural World Cat Litter Coffee Flavor 5L"
type input "Natural World Cat Litter Coffee Flavor 5L"
click at [356, 356] on textarea at bounding box center [390, 381] width 359 height 58
click at [390, 314] on input "Natural World Cat Litter Coffee Flavor 5L" at bounding box center [398, 310] width 390 height 24
click at [402, 382] on textarea at bounding box center [390, 381] width 359 height 58
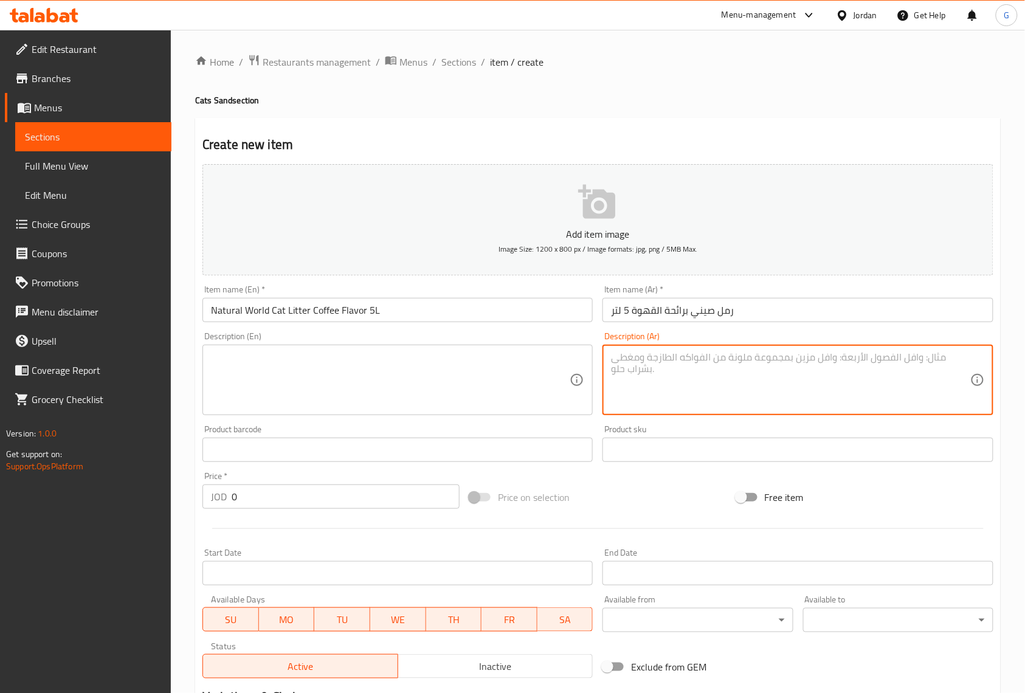
click at [678, 380] on textarea at bounding box center [790, 381] width 359 height 58
click at [390, 316] on input "Natural World Cat Litter Coffee Flavor 5L" at bounding box center [398, 310] width 390 height 24
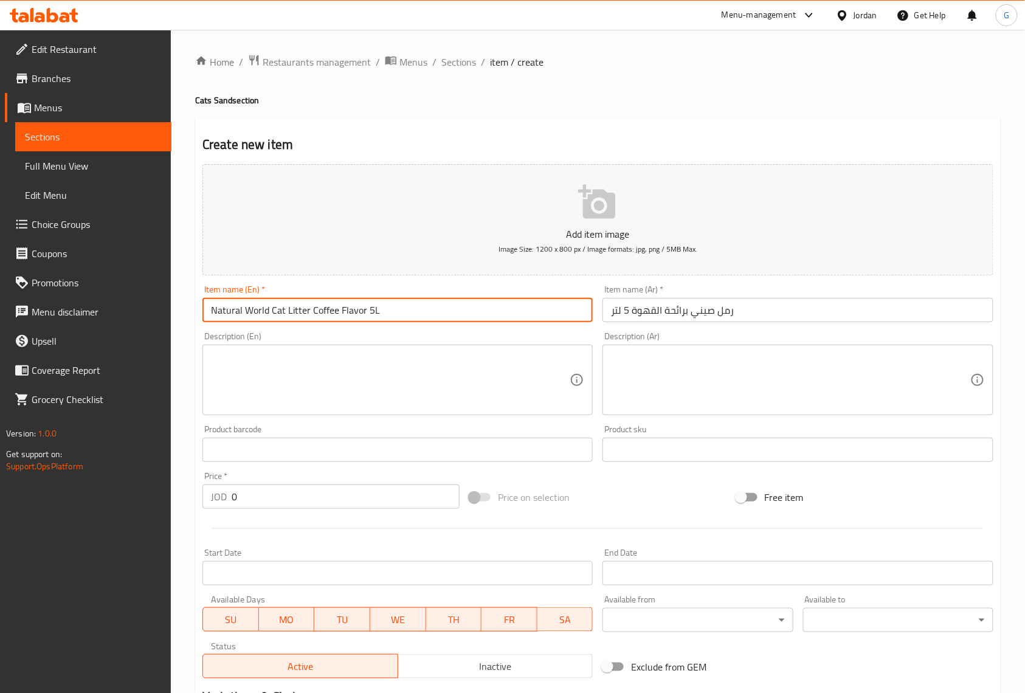
click at [390, 316] on input "Natural World Cat Litter Coffee Flavor 5L" at bounding box center [398, 310] width 390 height 24
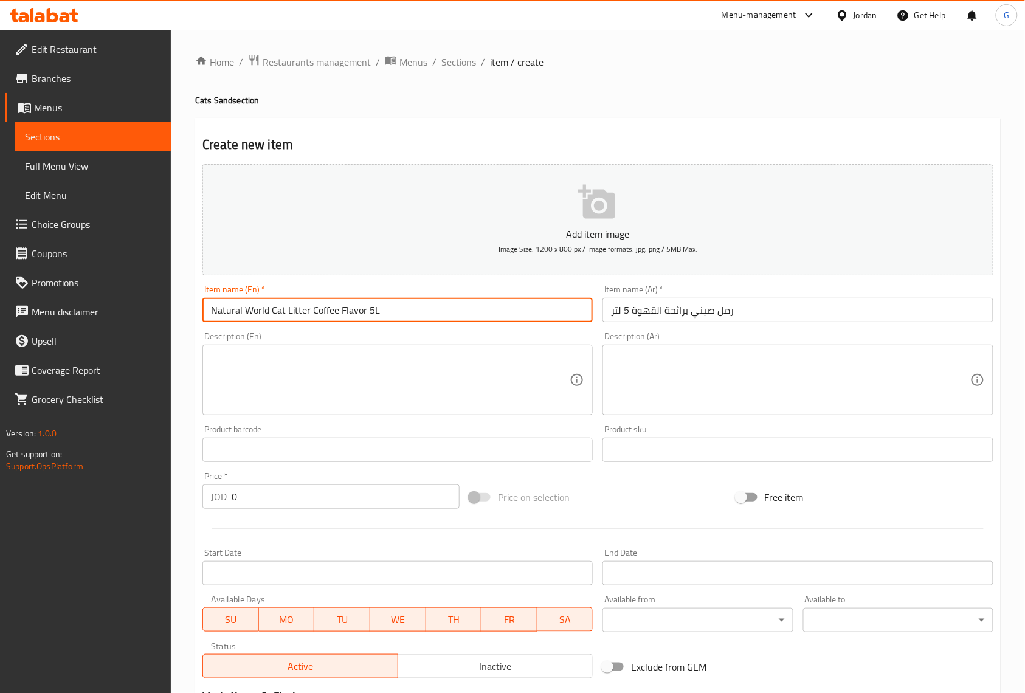
click at [390, 316] on input "Natural World Cat Litter Coffee Flavor 5L" at bounding box center [398, 310] width 390 height 24
click at [752, 297] on div "Item name (Ar)   * رمل صيني برائحة القهوة 5 لتر Item name (Ar) *" at bounding box center [798, 303] width 390 height 37
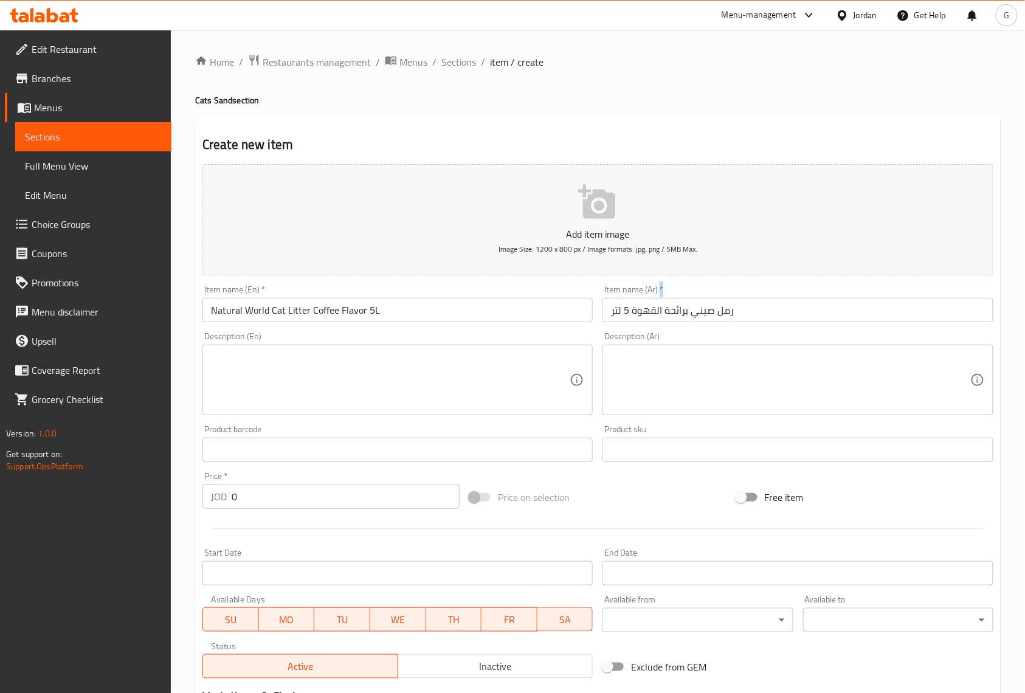
click at [752, 297] on div "Item name (Ar)   * رمل صيني برائحة القهوة 5 لتر Item name (Ar) *" at bounding box center [798, 303] width 390 height 37
click at [748, 315] on input "رمل صيني برائحة القهوة 5 لتر" at bounding box center [798, 310] width 390 height 24
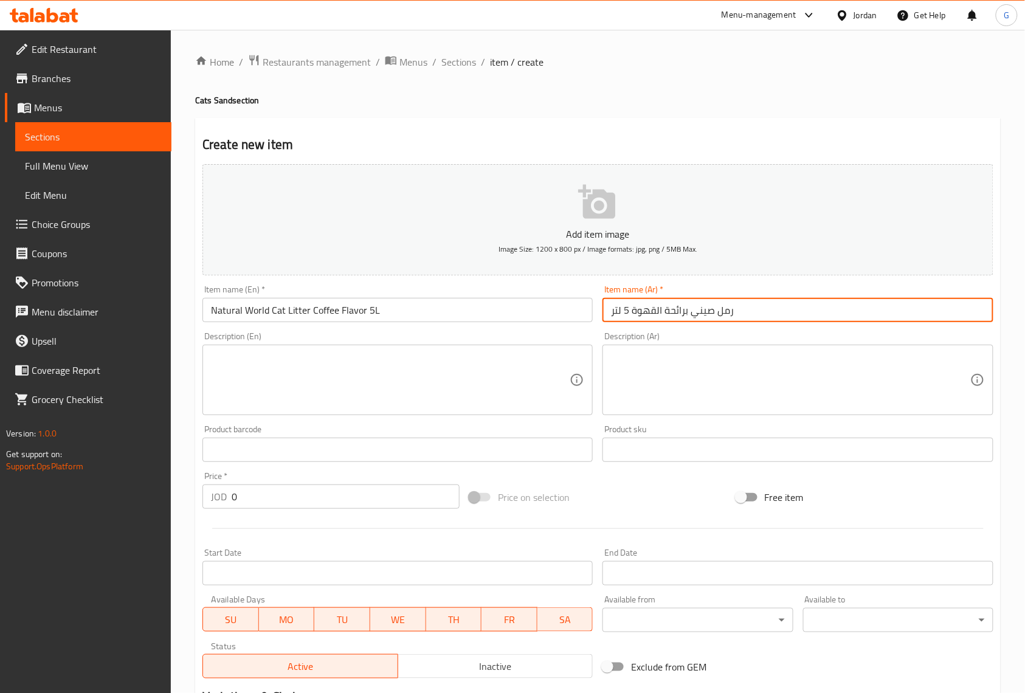
click at [748, 315] on input "رمل صيني برائحة القهوة 5 لتر" at bounding box center [798, 310] width 390 height 24
paste input "قطط بنكهة القهوة من ناتشورال وورلد، 5 لتر"
click at [635, 313] on input "رمل قطط بنكهة القهوة من ناتشورال وورلد، 5 لتر" at bounding box center [798, 310] width 390 height 24
type input "رمل قطط بنكهة القهوة من ناتشورال وورلد 5 لتر"
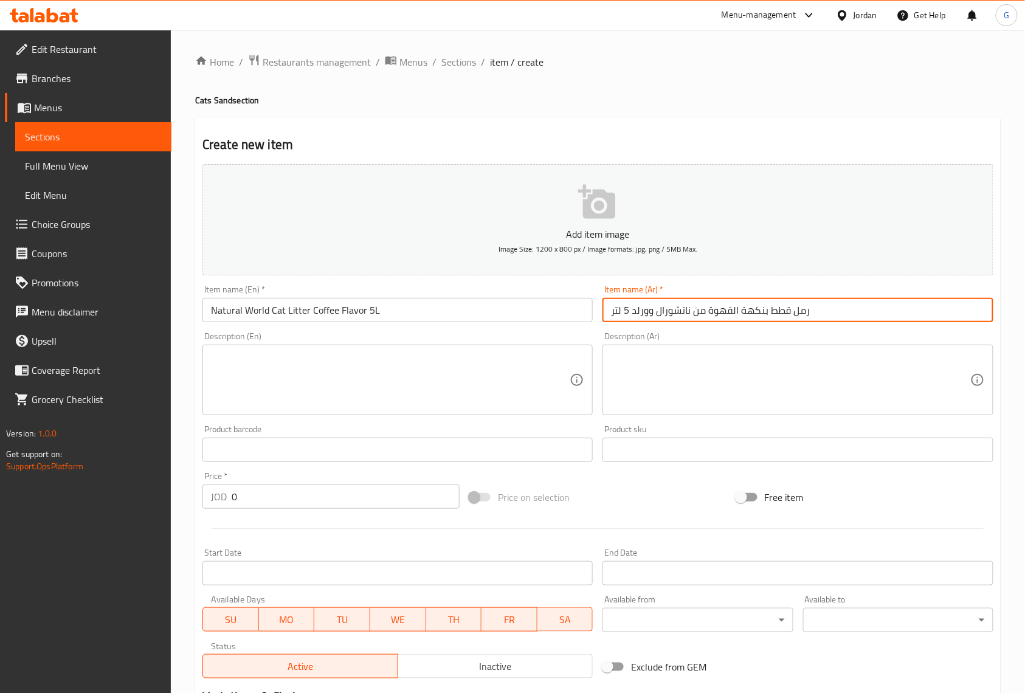
click at [745, 384] on textarea at bounding box center [790, 381] width 359 height 58
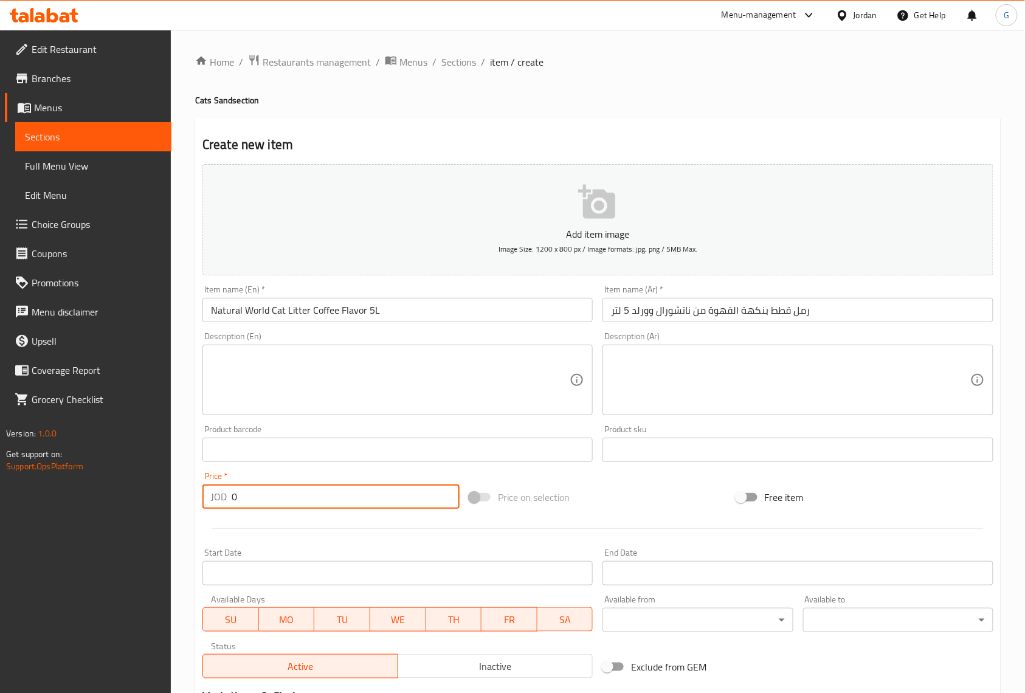
click at [387, 498] on input "0" at bounding box center [346, 497] width 228 height 24
paste input "3"
type input "3"
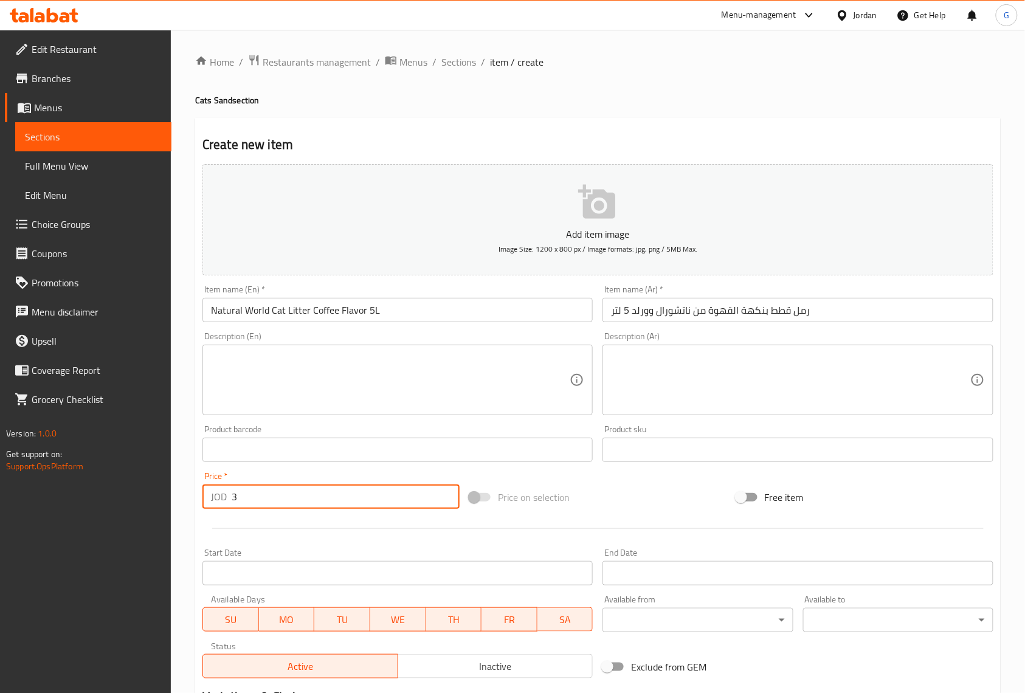
click at [419, 387] on textarea at bounding box center [390, 381] width 359 height 58
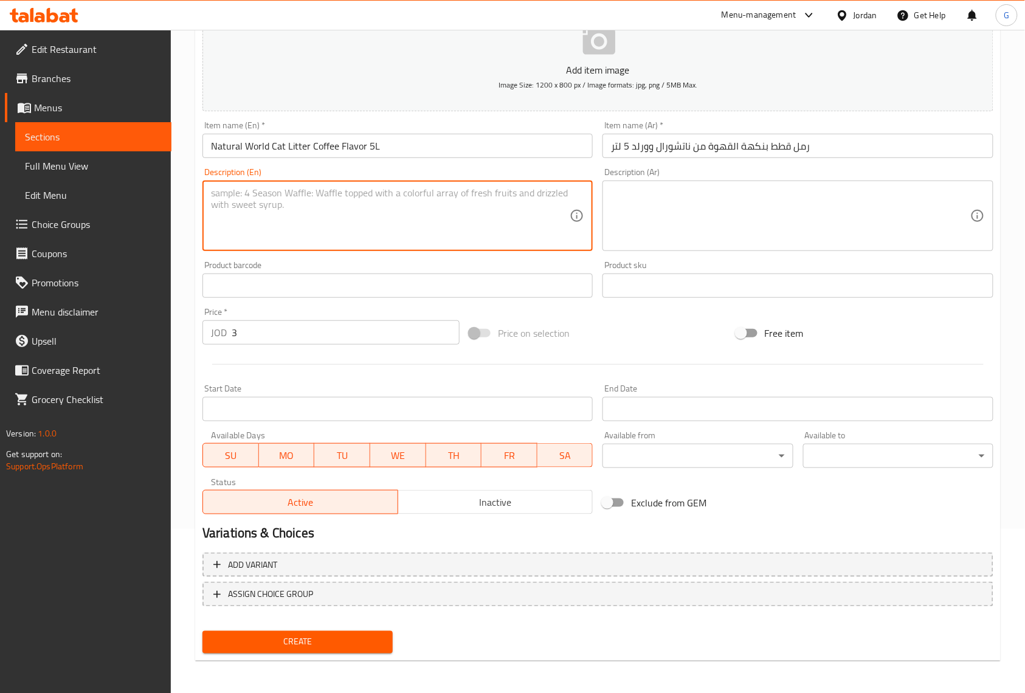
scroll to position [165, 0]
click at [564, 508] on span "Inactive" at bounding box center [496, 502] width 186 height 18
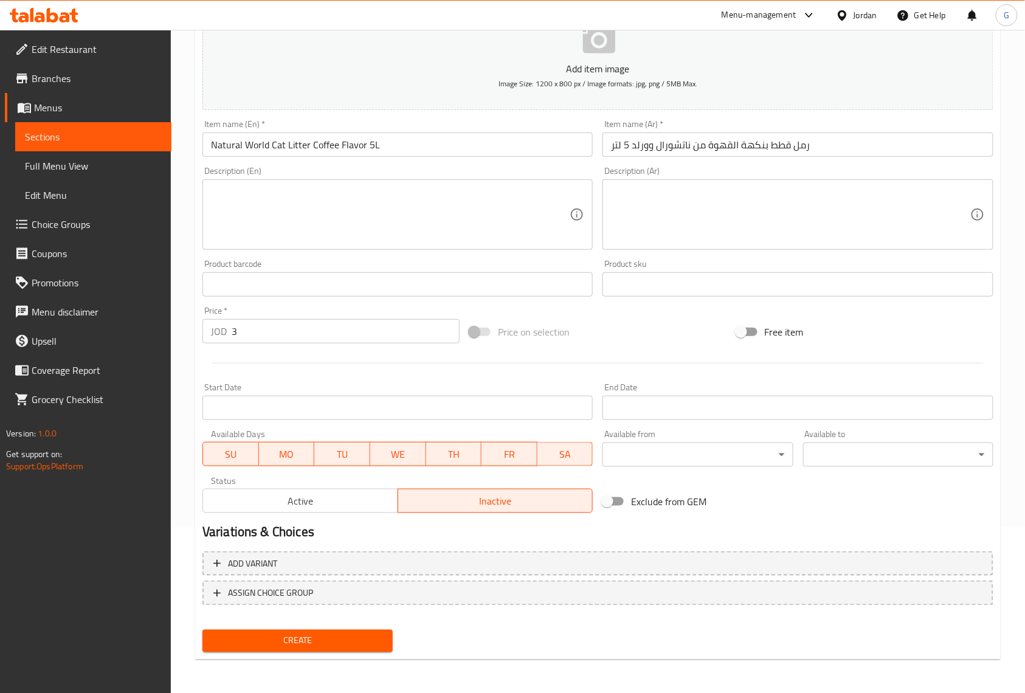
click at [496, 145] on input "Natural World Cat Litter Coffee Flavor 5L" at bounding box center [398, 145] width 390 height 24
click at [203, 630] on button "Create" at bounding box center [298, 641] width 190 height 23
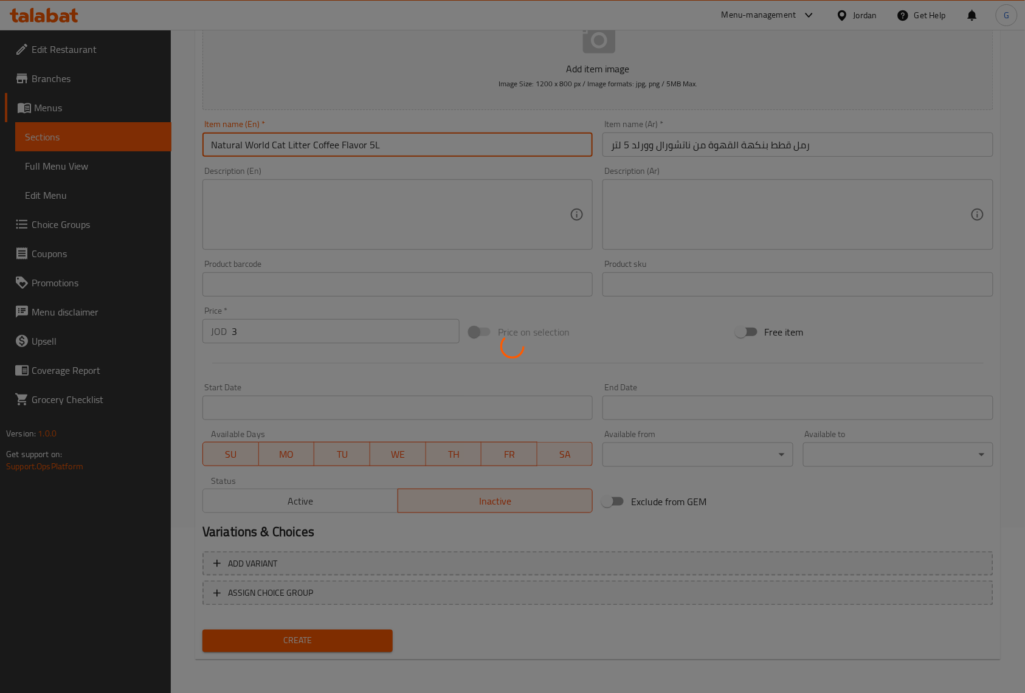
type input "0"
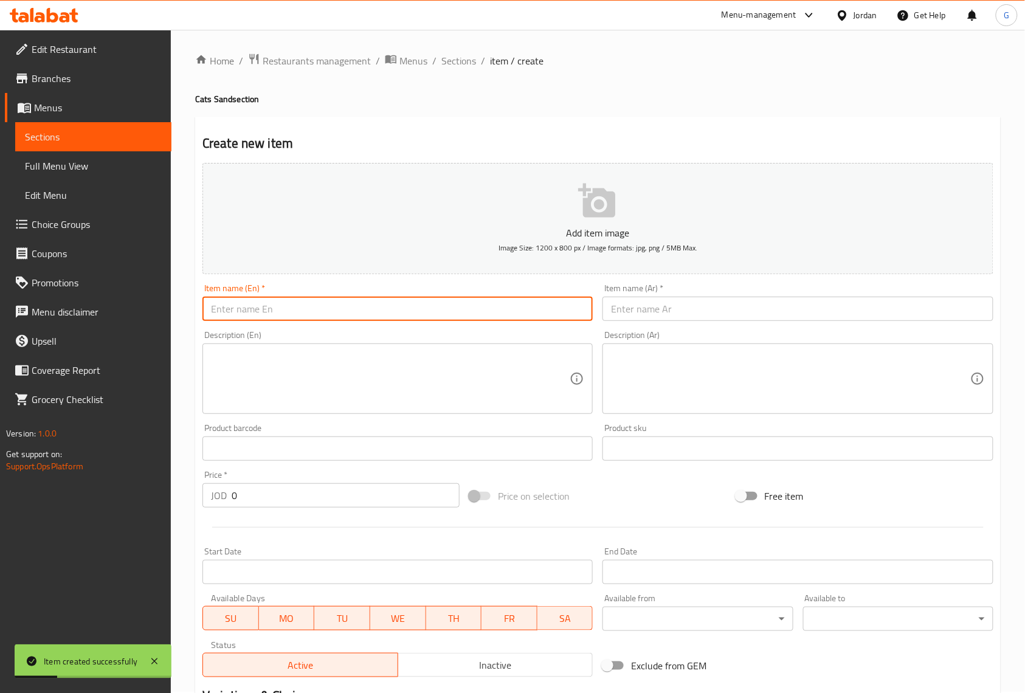
scroll to position [0, 0]
click at [473, 68] on span "Sections" at bounding box center [459, 62] width 35 height 15
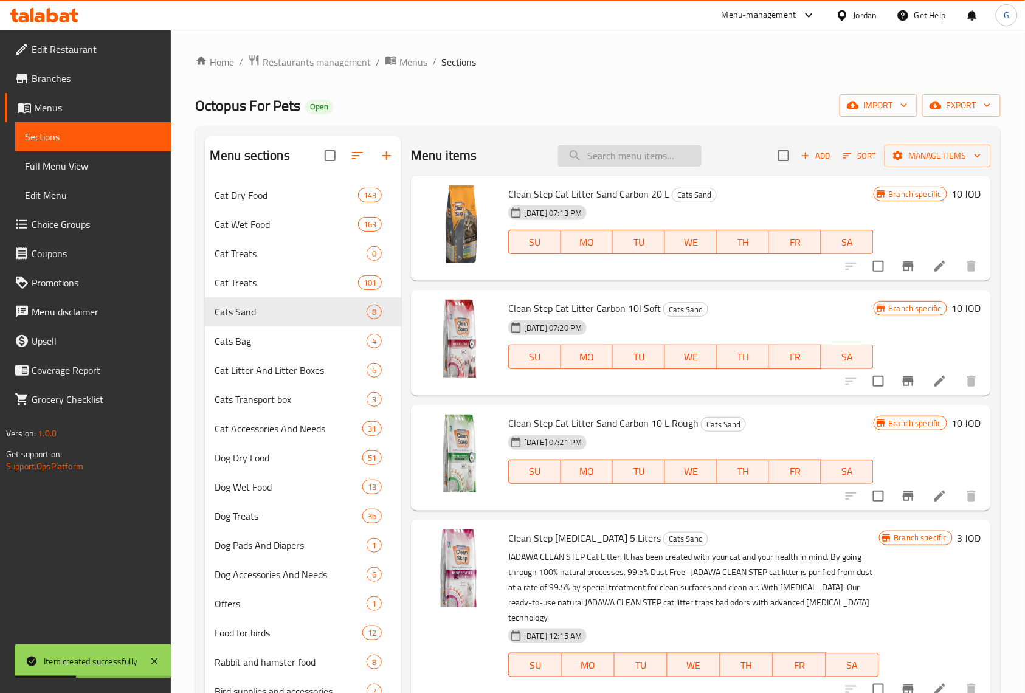
click at [665, 148] on input "search" at bounding box center [630, 155] width 144 height 21
paste input "Natural World Cat Litter Rose Flavor 5L"
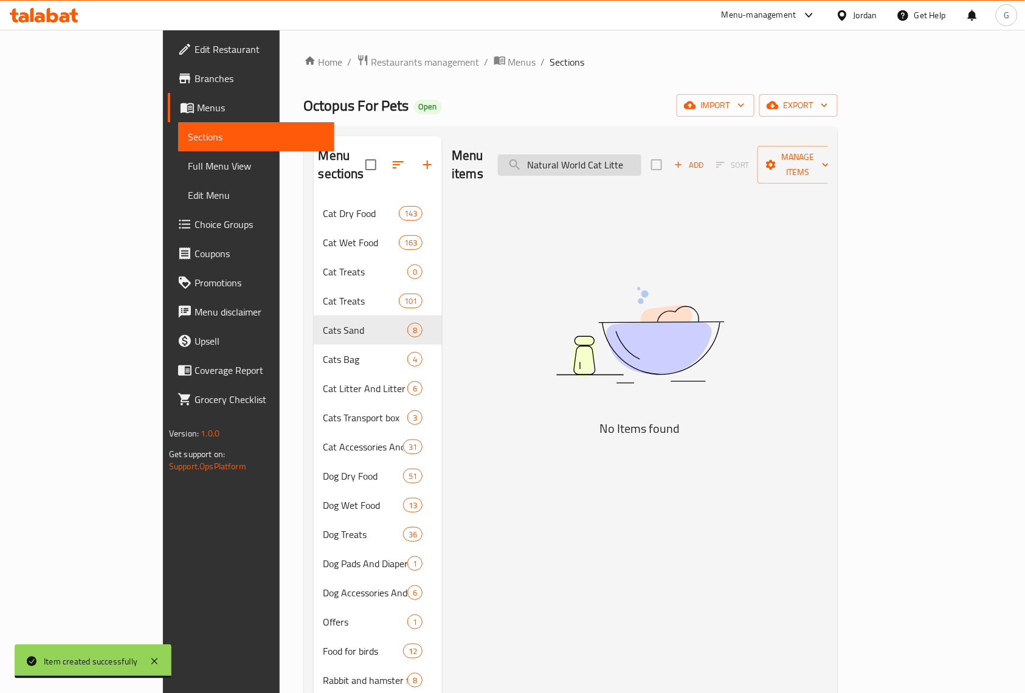
click at [585, 156] on input "Natural World Cat Litte" at bounding box center [570, 164] width 144 height 21
type input "Natural World Cat Litte"
click at [684, 159] on icon "button" at bounding box center [678, 164] width 11 height 11
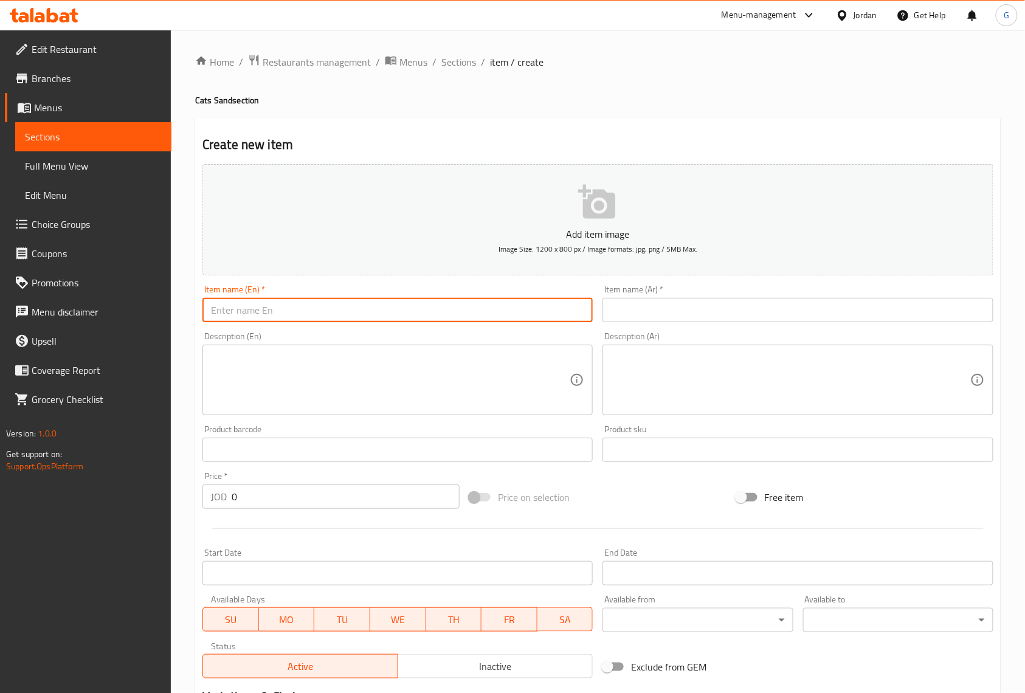
click at [441, 307] on input "text" at bounding box center [398, 310] width 390 height 24
paste input "Natural World Cat Litter Rose Flavor 5L"
type input "Natural World Cat Litter Rose Flavor 5L"
click at [712, 299] on input "text" at bounding box center [798, 310] width 390 height 24
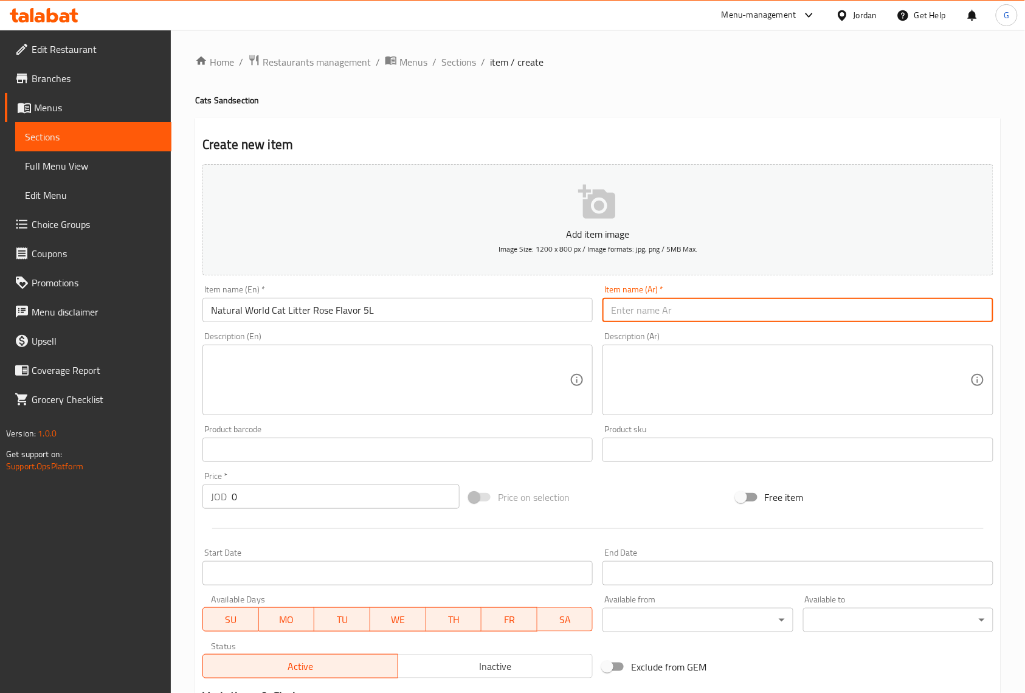
paste input "رمل قطط من ناتشورال وورلد بنكهة الورد 5 لتر"
type input "رمل قطط من ناتشورال وورلد بنكهة الورد 5 لتر"
click at [417, 358] on textarea at bounding box center [390, 381] width 359 height 58
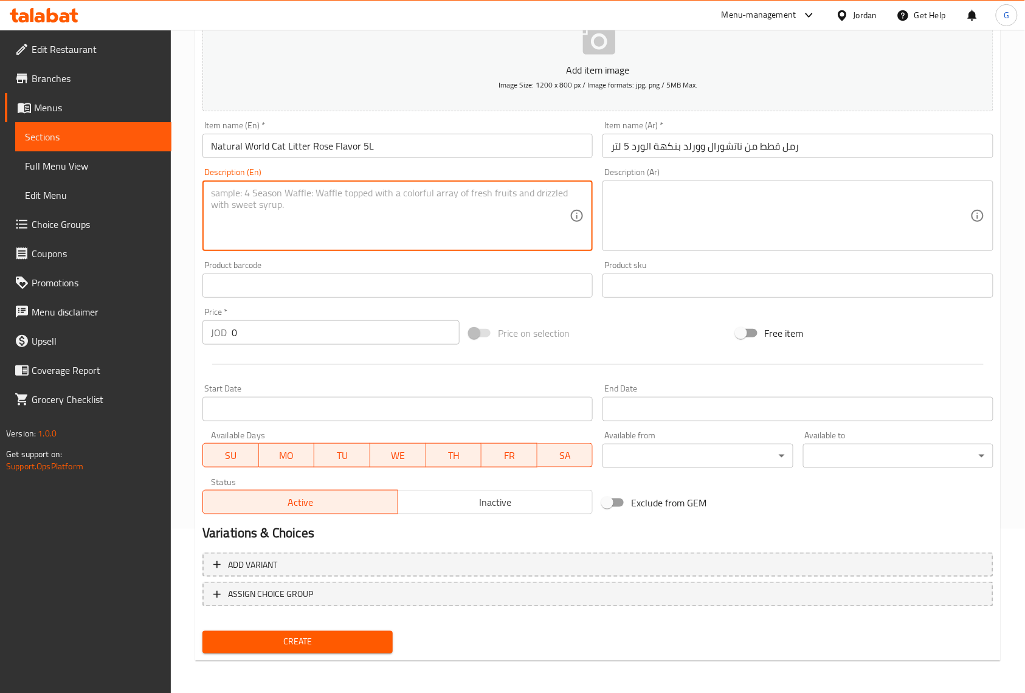
scroll to position [165, 0]
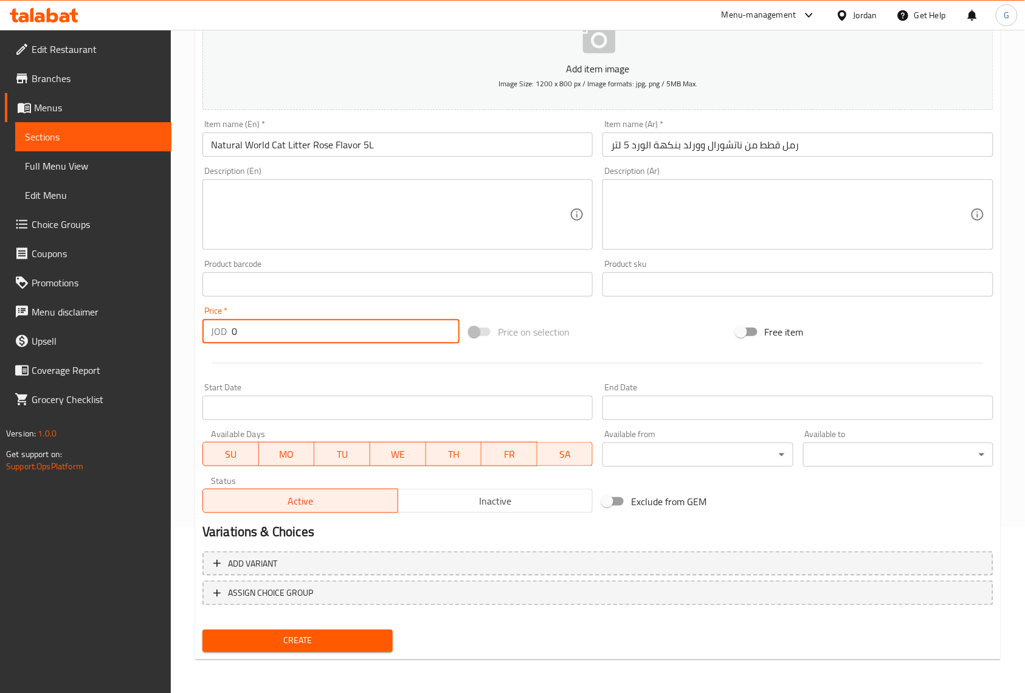
click at [348, 339] on input "0" at bounding box center [346, 331] width 228 height 24
paste input "3"
type input "3"
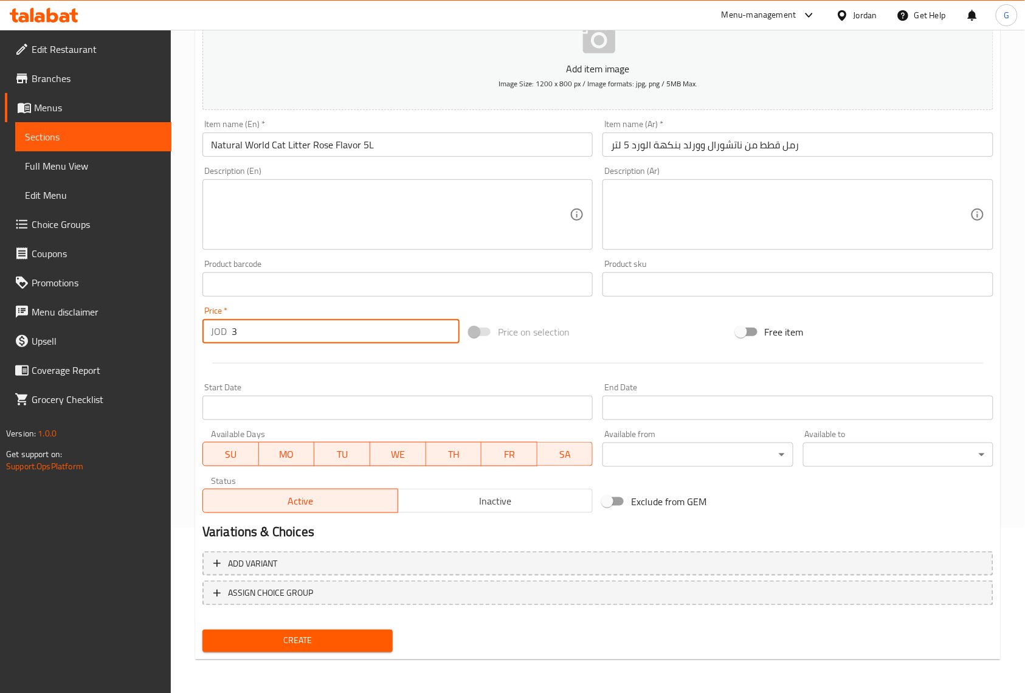
click at [547, 393] on div "Start Date Start Date" at bounding box center [398, 401] width 390 height 37
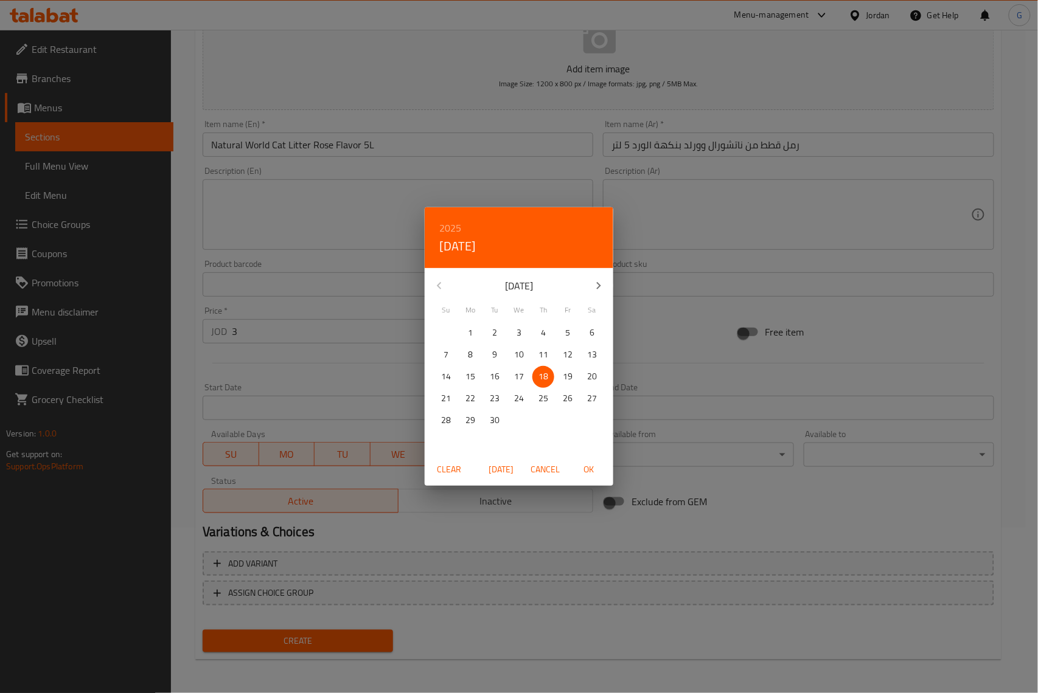
click at [697, 343] on div "2025 Thu, Sep [DATE] Mo Tu We Th Fr Sa 31 1 2 3 4 5 6 7 8 9 10 11 12 13 14 15 1…" at bounding box center [519, 346] width 1038 height 693
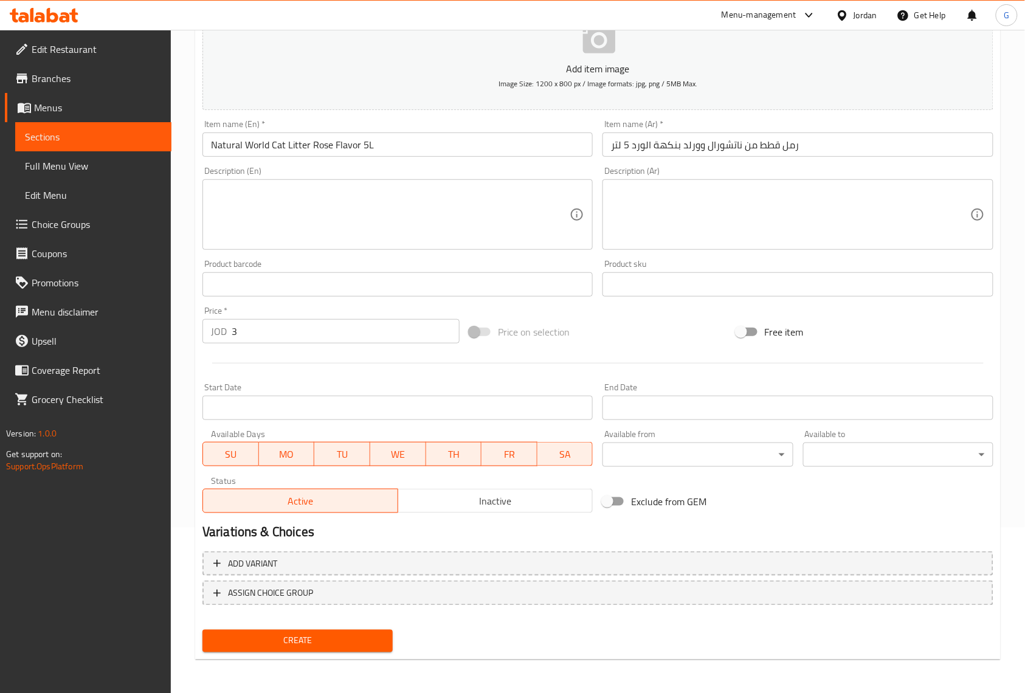
click at [551, 499] on span "Inactive" at bounding box center [496, 502] width 186 height 18
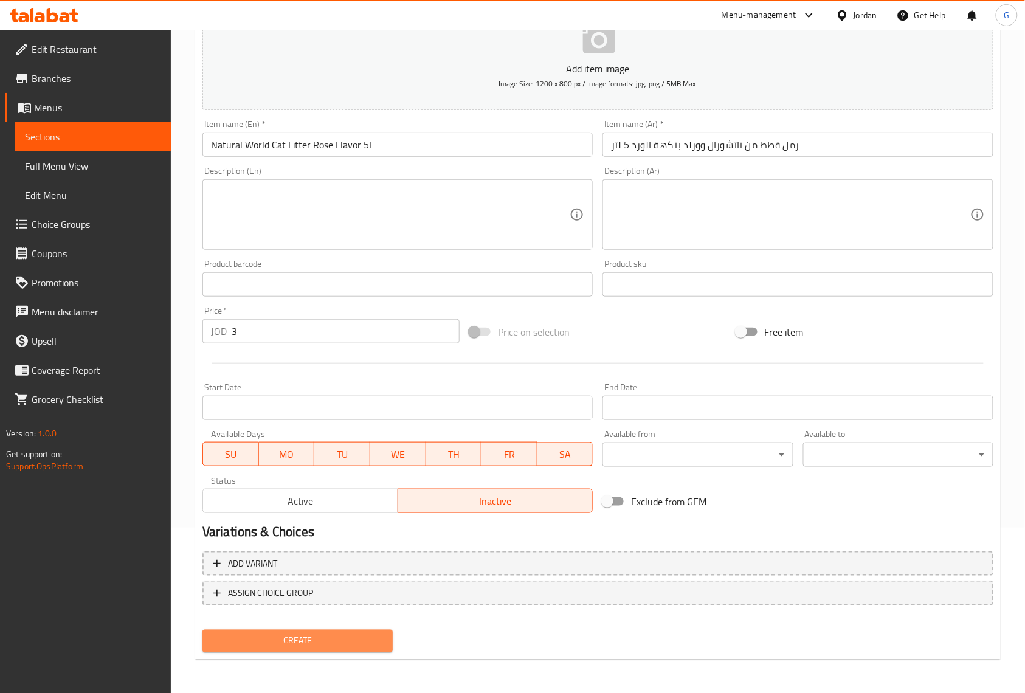
click at [344, 640] on span "Create" at bounding box center [297, 641] width 171 height 15
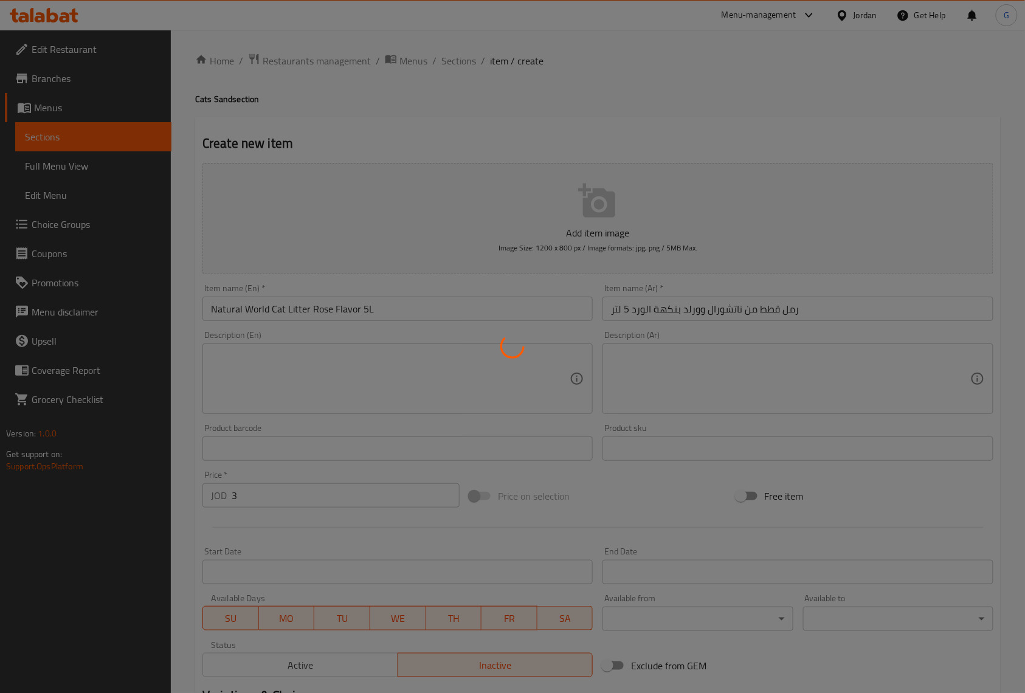
scroll to position [0, 0]
type input "0"
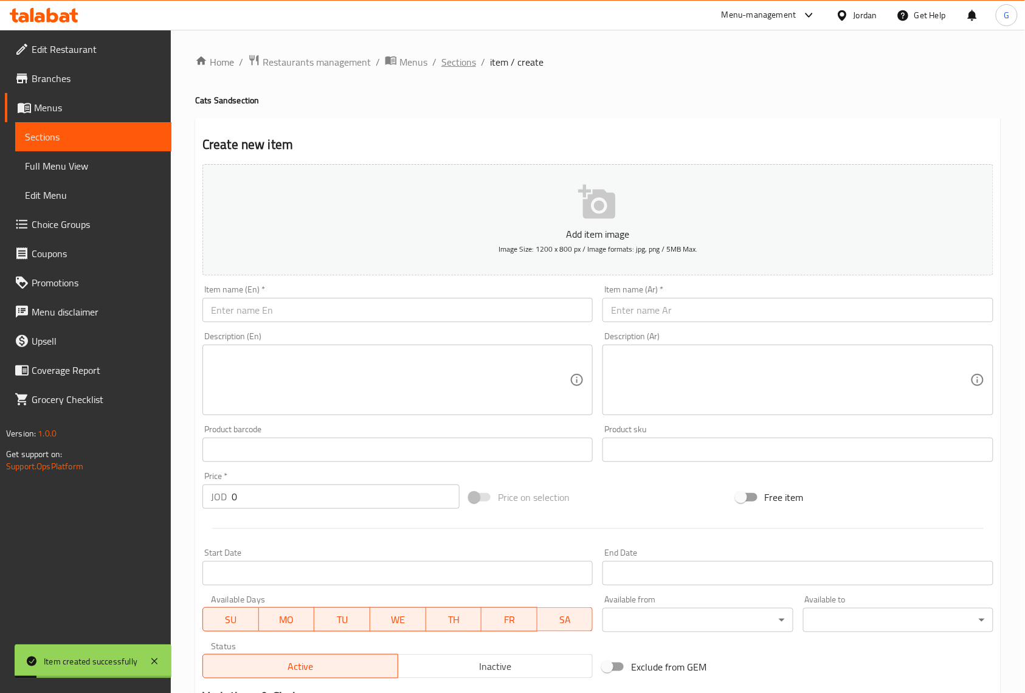
click at [466, 58] on span "Sections" at bounding box center [459, 62] width 35 height 15
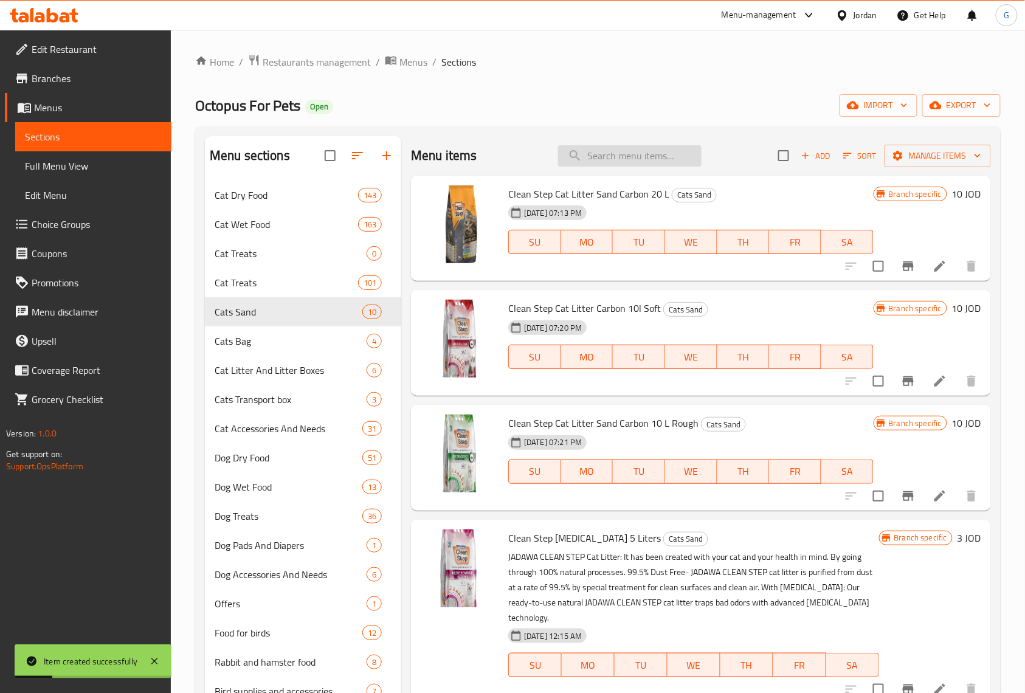
click at [648, 161] on input "search" at bounding box center [630, 155] width 144 height 21
paste input "Natural World Cat Litter [PERSON_NAME] Flavor 5L"
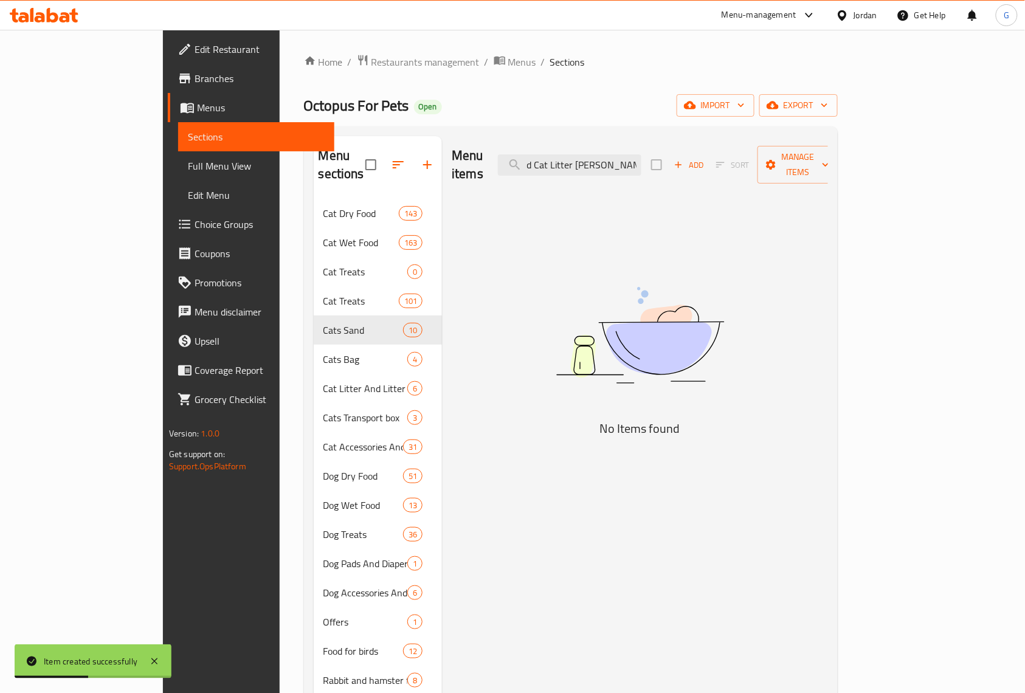
scroll to position [0, 52]
type input "Natural World Cat Litter Lav"
click at [642, 159] on input "Natural World Cat Litter Lav" at bounding box center [570, 164] width 144 height 21
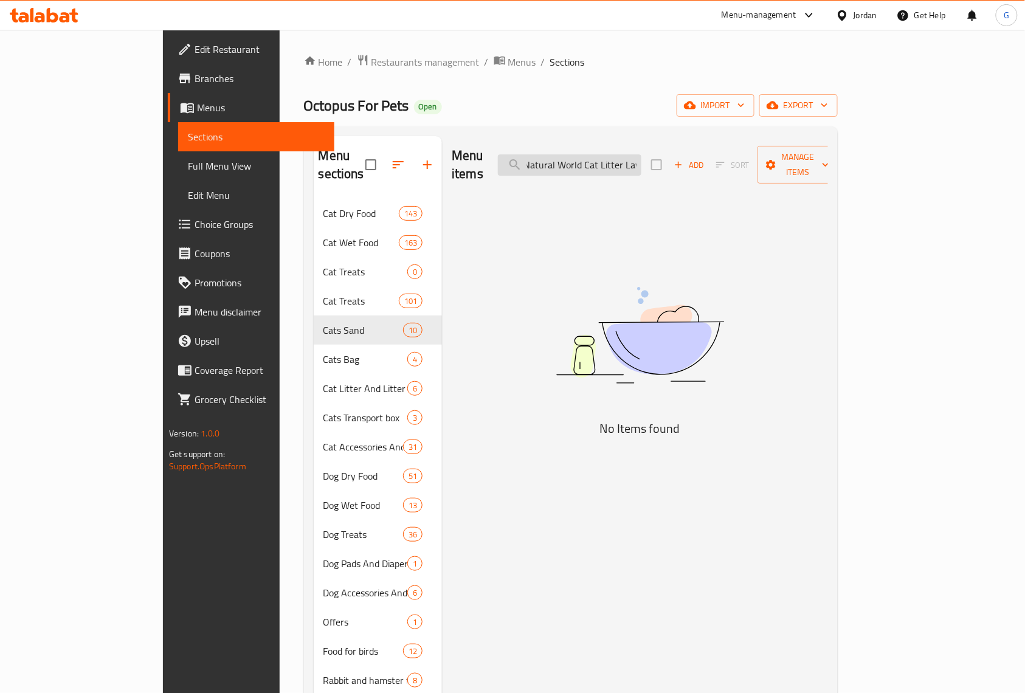
click at [642, 159] on input "Natural World Cat Litter Lav" at bounding box center [570, 164] width 144 height 21
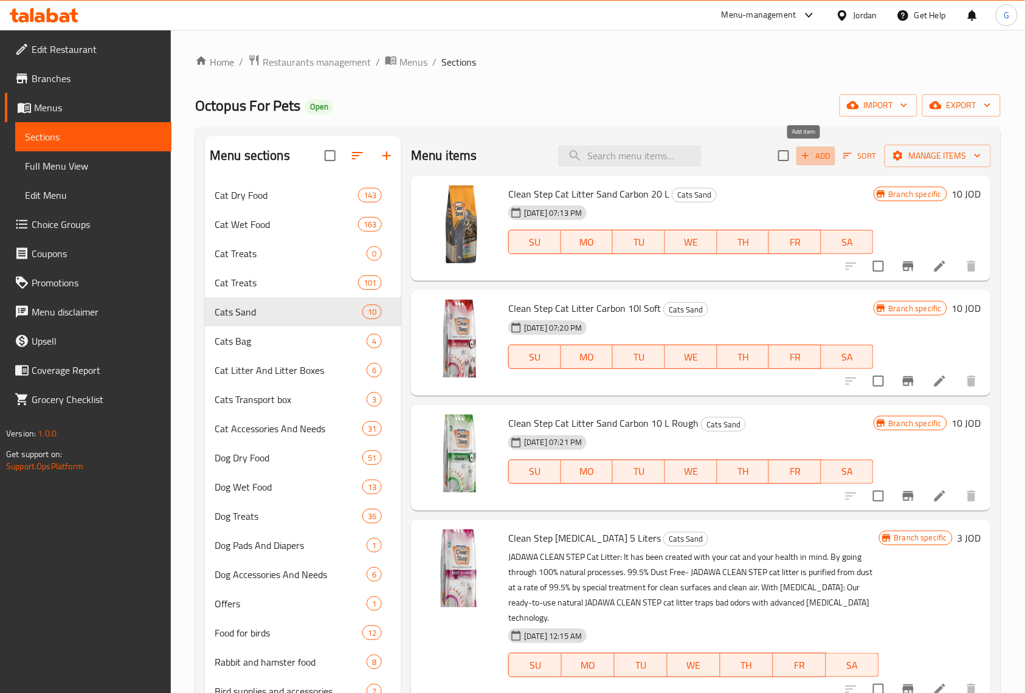
click at [818, 149] on span "Add" at bounding box center [816, 156] width 33 height 14
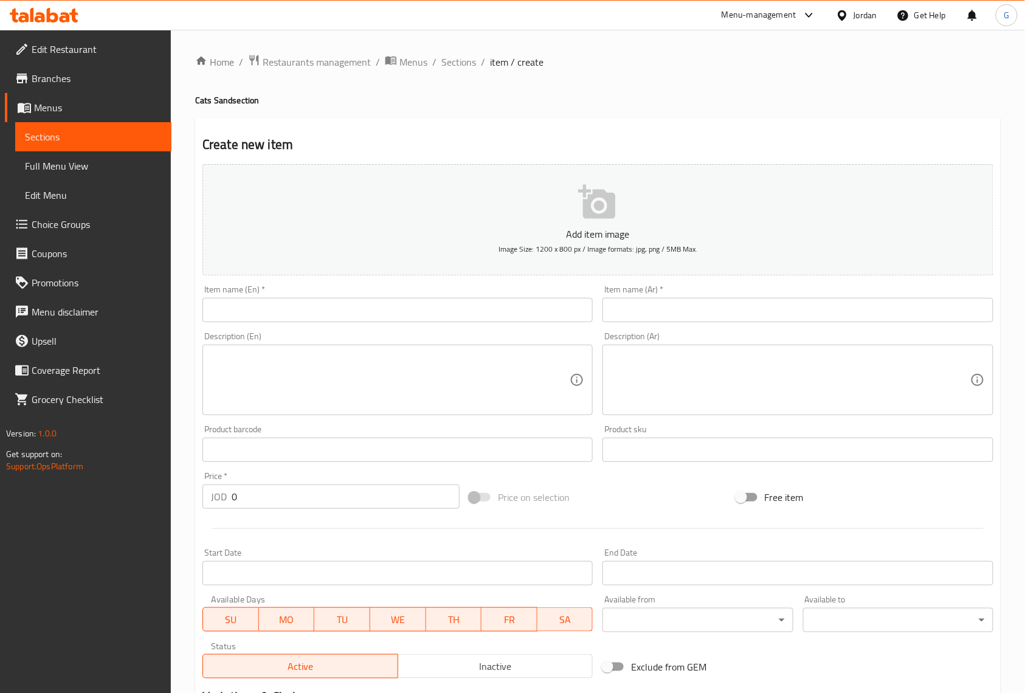
click at [465, 314] on input "text" at bounding box center [398, 310] width 390 height 24
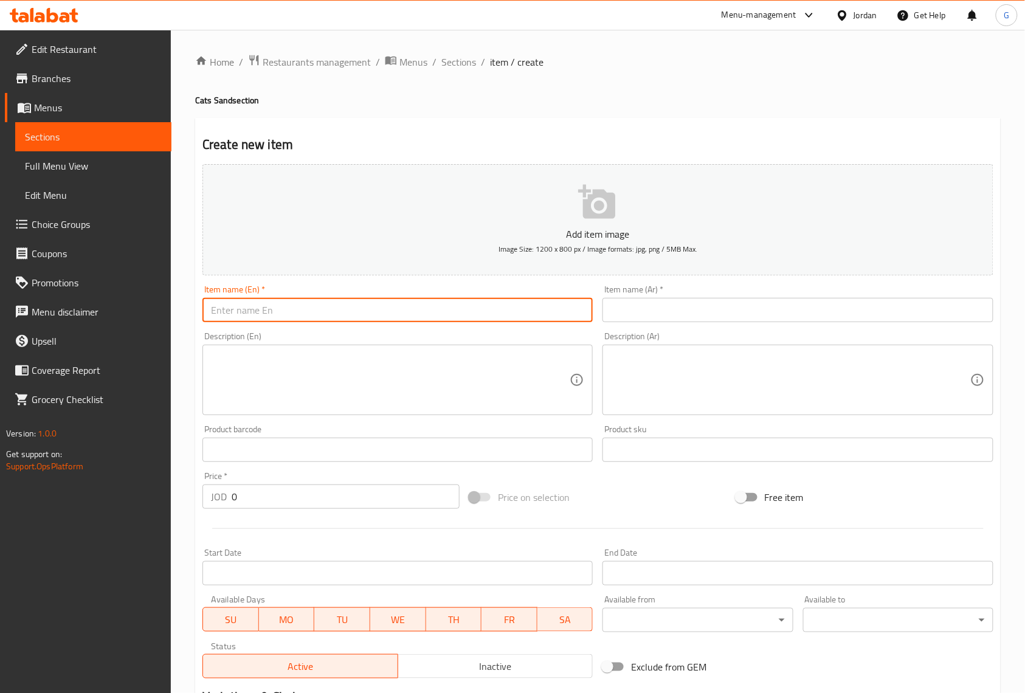
paste input "Natural World Cat Litter [PERSON_NAME] Flavor 5L"
type input "Natural World Cat Litter [PERSON_NAME] Flavor 5L"
click at [800, 302] on input "text" at bounding box center [798, 310] width 390 height 24
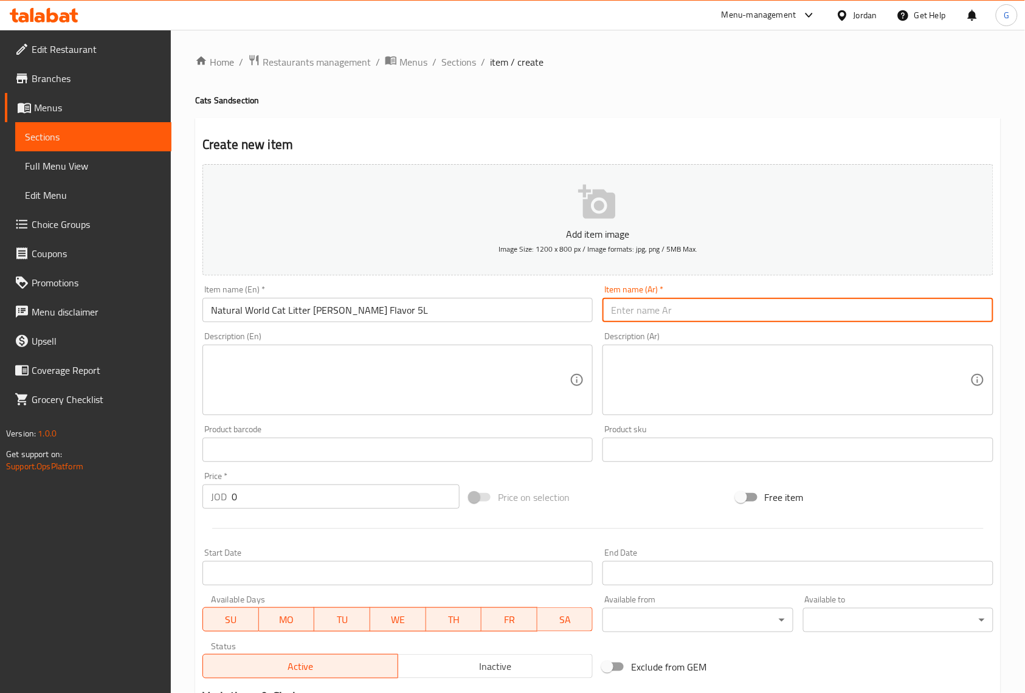
paste input "رمل صيني برائحة اللافندر 5 لتر"
click at [855, 376] on textarea at bounding box center [790, 381] width 359 height 58
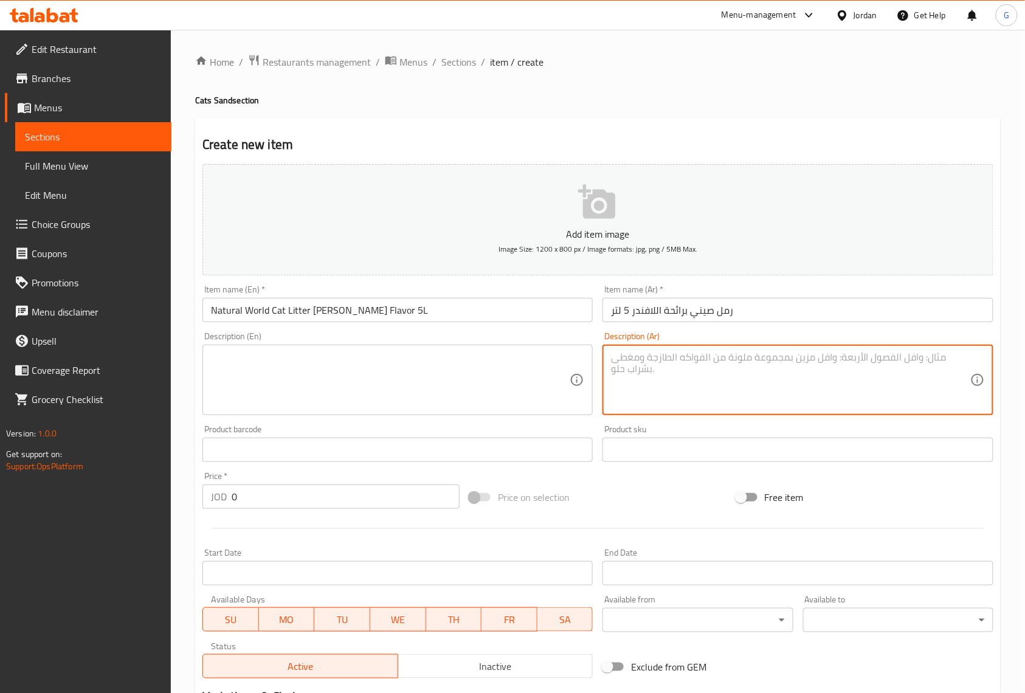
click at [405, 322] on input "Natural World Cat Litter [PERSON_NAME] Flavor 5L" at bounding box center [398, 310] width 390 height 24
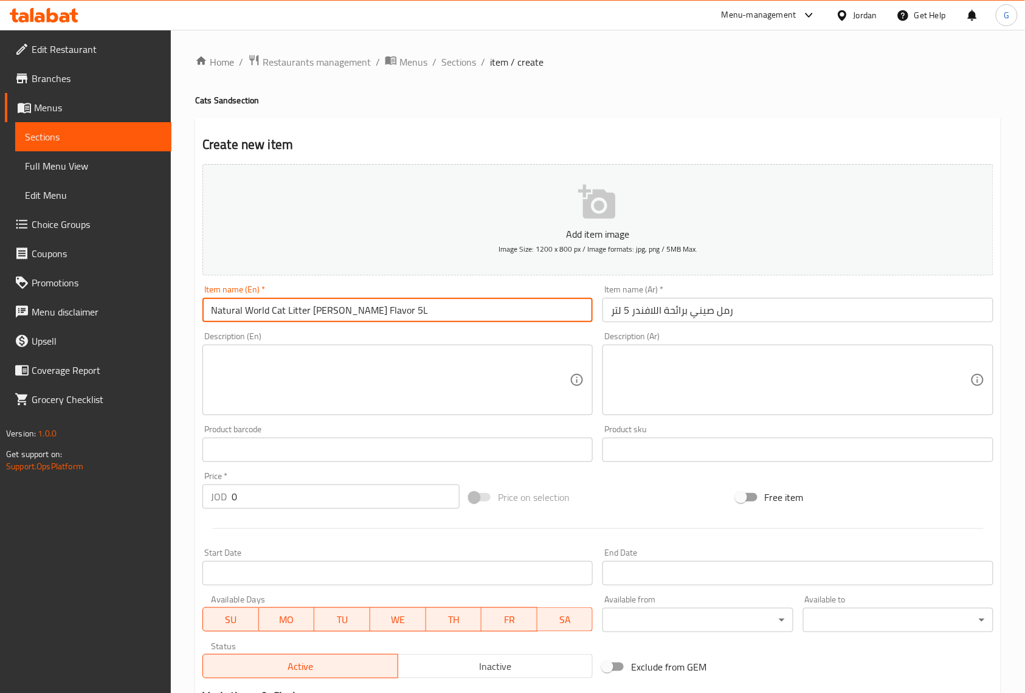
click at [405, 322] on input "Natural World Cat Litter [PERSON_NAME] Flavor 5L" at bounding box center [398, 310] width 390 height 24
click at [779, 325] on div "Item name (Ar)   * رمل صيني برائحة اللافندر 5 لتر Item name (Ar) *" at bounding box center [798, 303] width 400 height 47
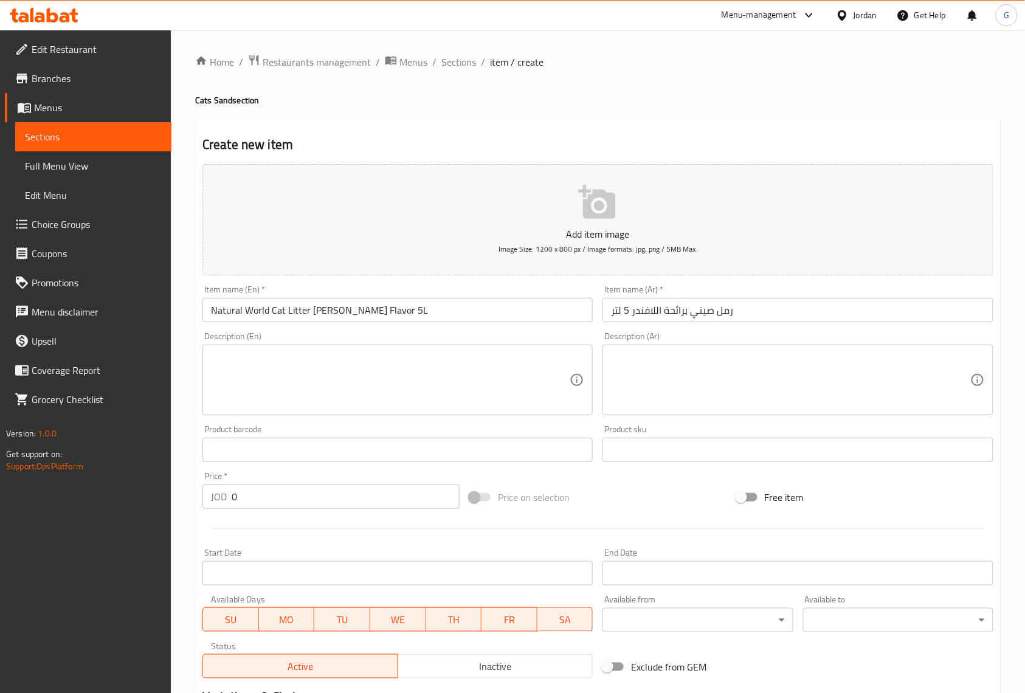
click at [782, 308] on input "رمل صيني برائحة اللافندر 5 لتر" at bounding box center [798, 310] width 390 height 24
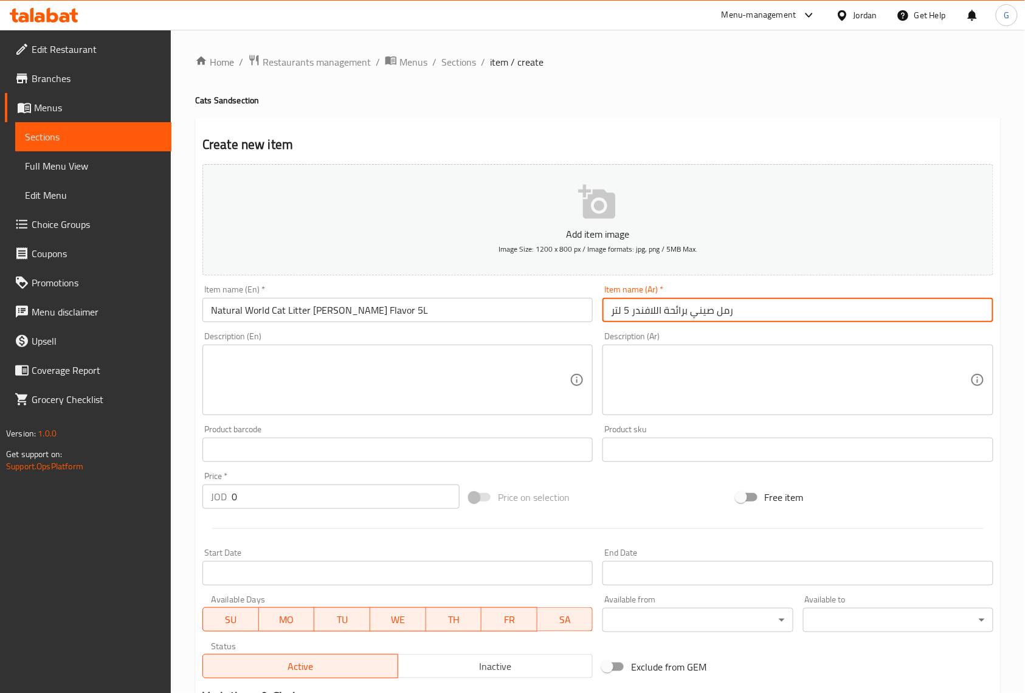
click at [782, 308] on input "رمل صيني برائحة اللافندر 5 لتر" at bounding box center [798, 310] width 390 height 24
paste input "قطط من ناتشورال وورلد بنكهة اللافندر، 5 لتر"
type input "رمل قطط من ناتشورال وورلد بنكهة اللافندر، 5 لتر"
click at [456, 381] on textarea at bounding box center [390, 381] width 359 height 58
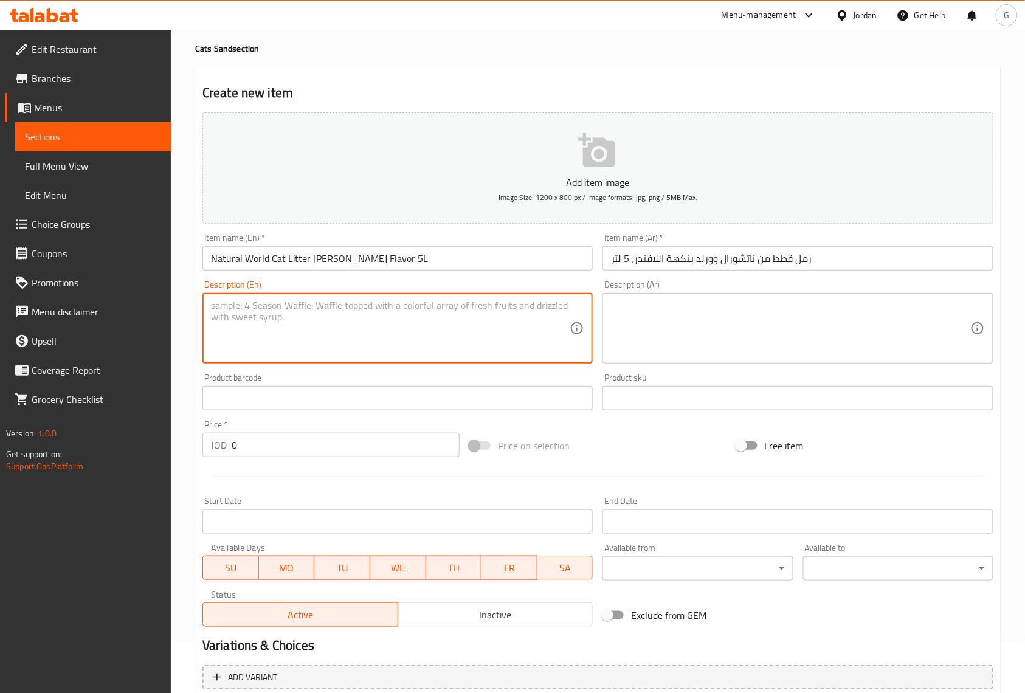
scroll to position [81, 0]
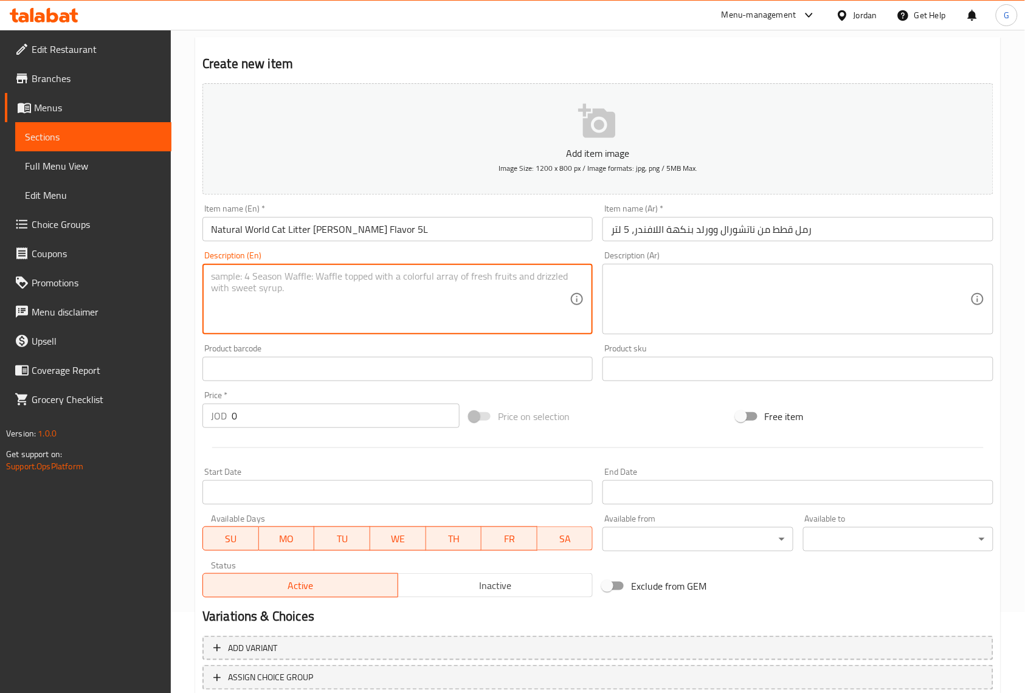
click at [298, 431] on div "Price   * JOD 0 Price *" at bounding box center [331, 409] width 267 height 47
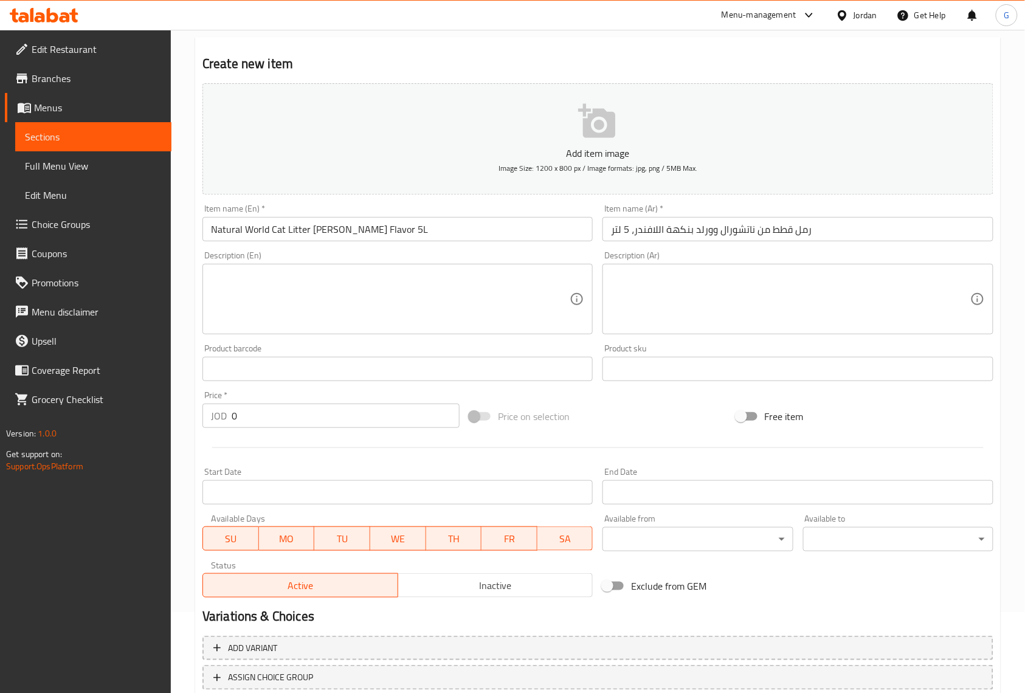
click at [300, 415] on input "0" at bounding box center [346, 416] width 228 height 24
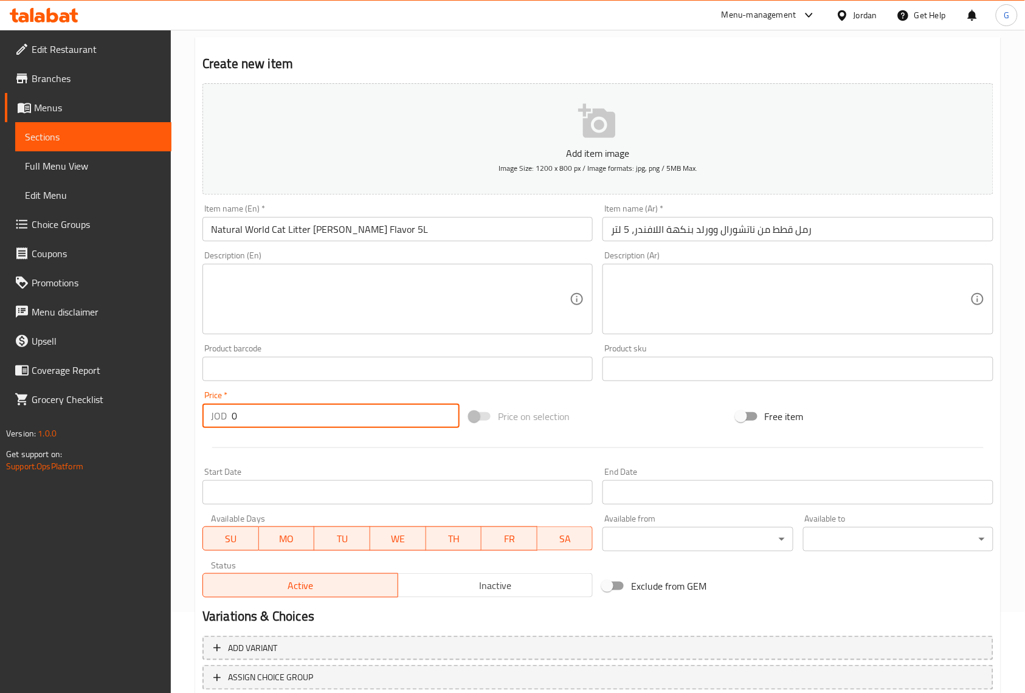
click at [300, 415] on input "0" at bounding box center [346, 416] width 228 height 24
paste input "3"
type input "3"
click at [370, 458] on div at bounding box center [598, 448] width 801 height 30
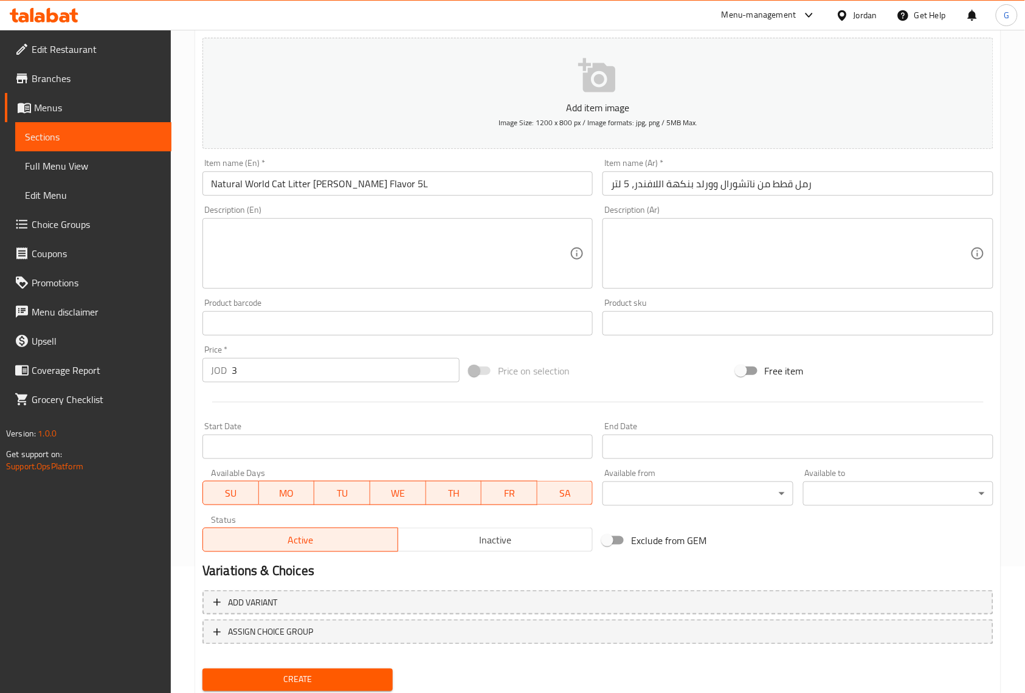
scroll to position [165, 0]
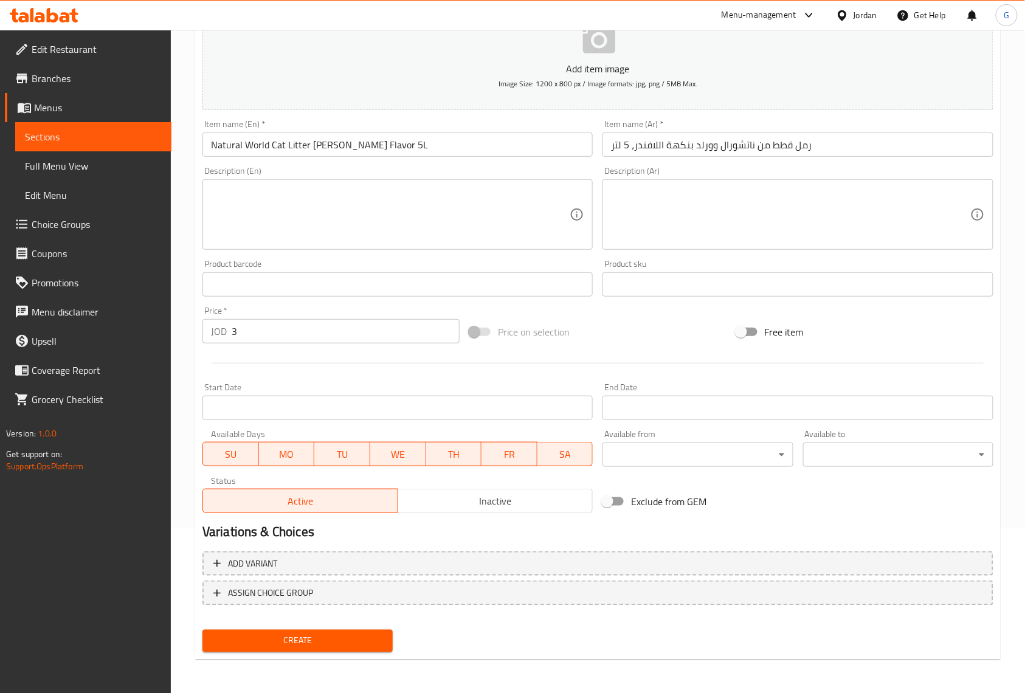
click at [578, 510] on span "Inactive" at bounding box center [496, 502] width 186 height 18
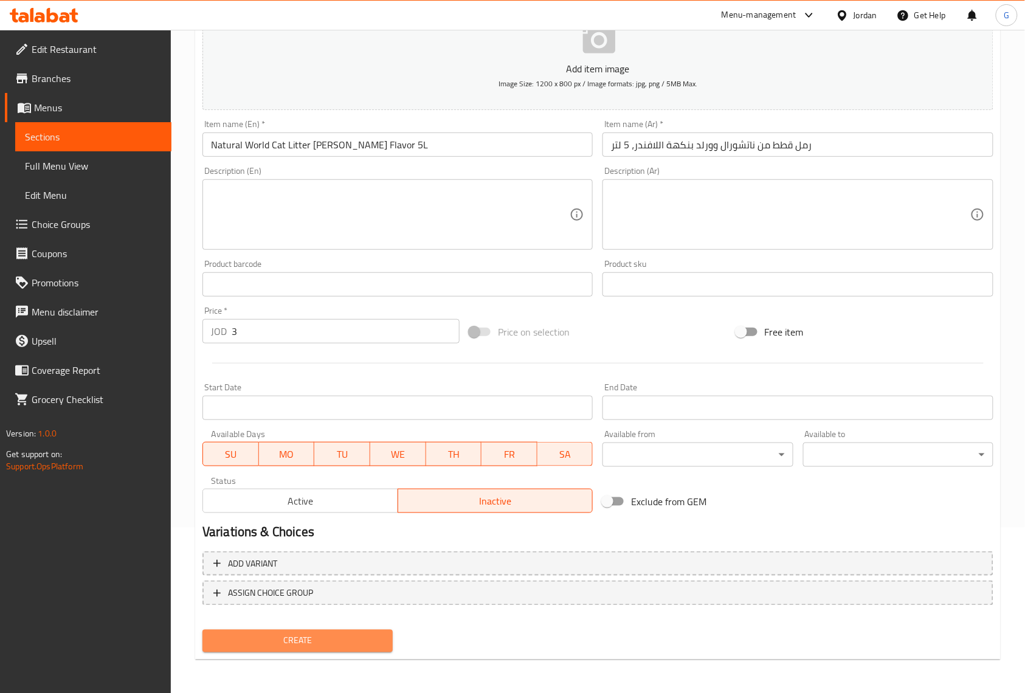
click at [365, 640] on span "Create" at bounding box center [297, 641] width 171 height 15
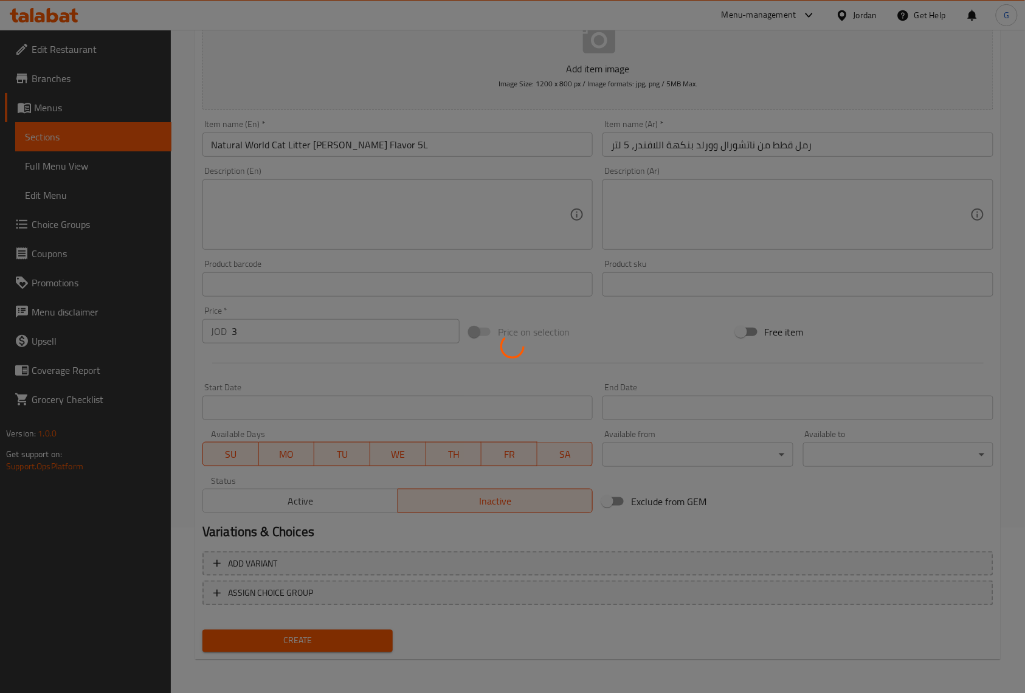
type input "0"
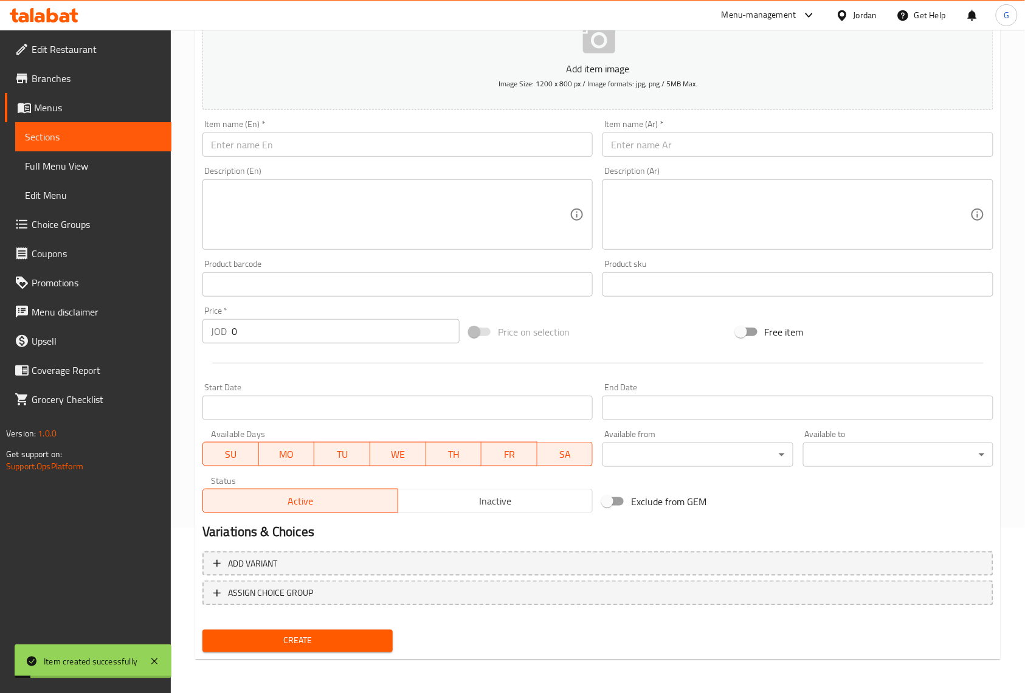
scroll to position [0, 0]
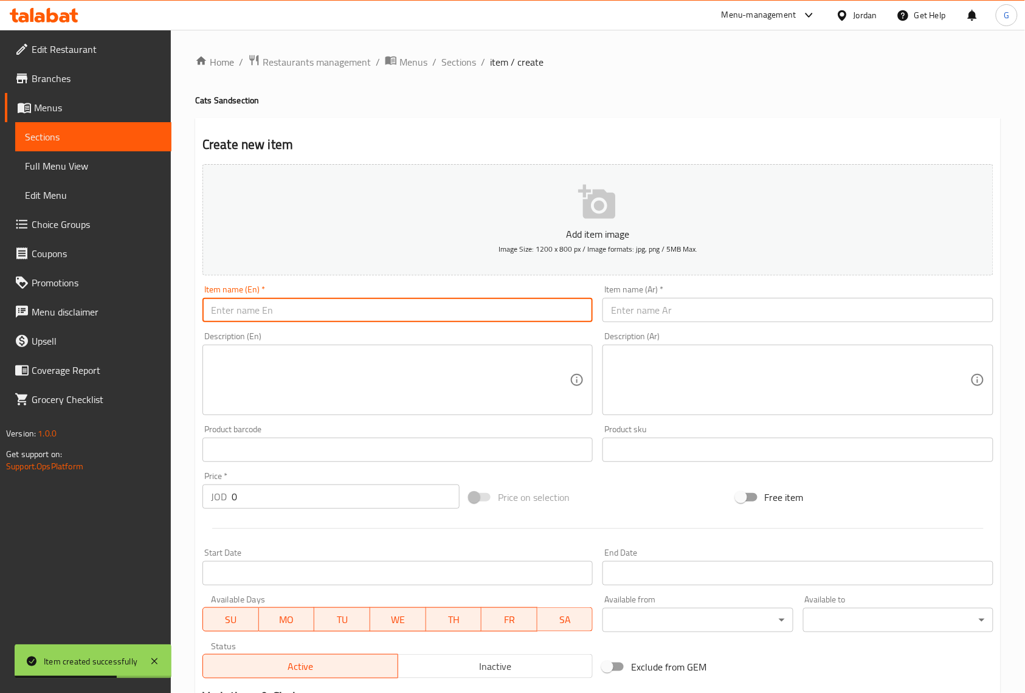
click at [451, 316] on input "text" at bounding box center [398, 310] width 390 height 24
paste input "Natural World Cat Litter Baby Boder Flavor 5L"
type input "Natural World Cat Litter Baby Boder Flavor 5L"
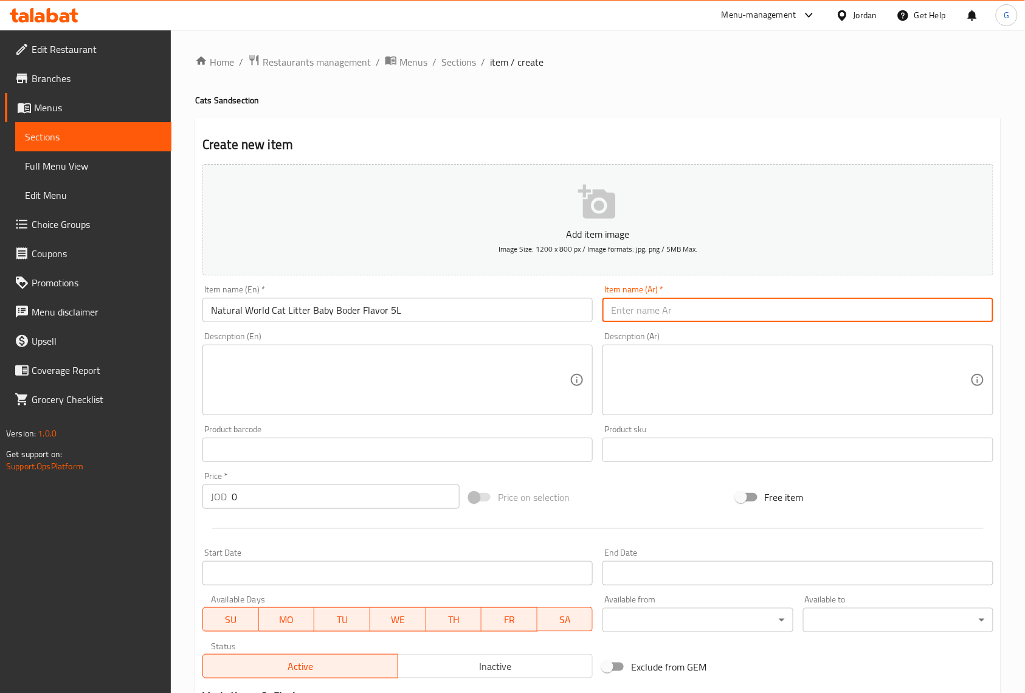
click at [674, 317] on input "text" at bounding box center [798, 310] width 390 height 24
paste input "ملاط صحي للقطط من ناتشورال وورلد بنكهة الأطفال، سعة 5 لتر"
type input "ملاط صحي للقطط من ناتشورال وورلد بنكهة الأطفال، سعة 5 لتر"
click at [454, 368] on textarea at bounding box center [390, 381] width 359 height 58
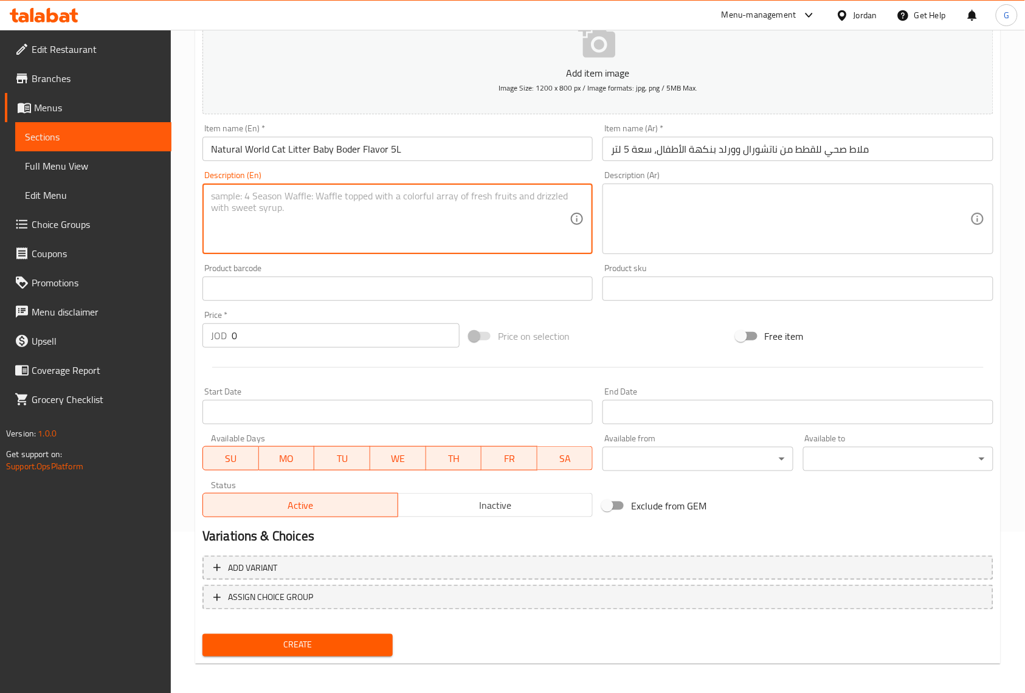
scroll to position [162, 0]
click at [417, 331] on input "0" at bounding box center [346, 335] width 228 height 24
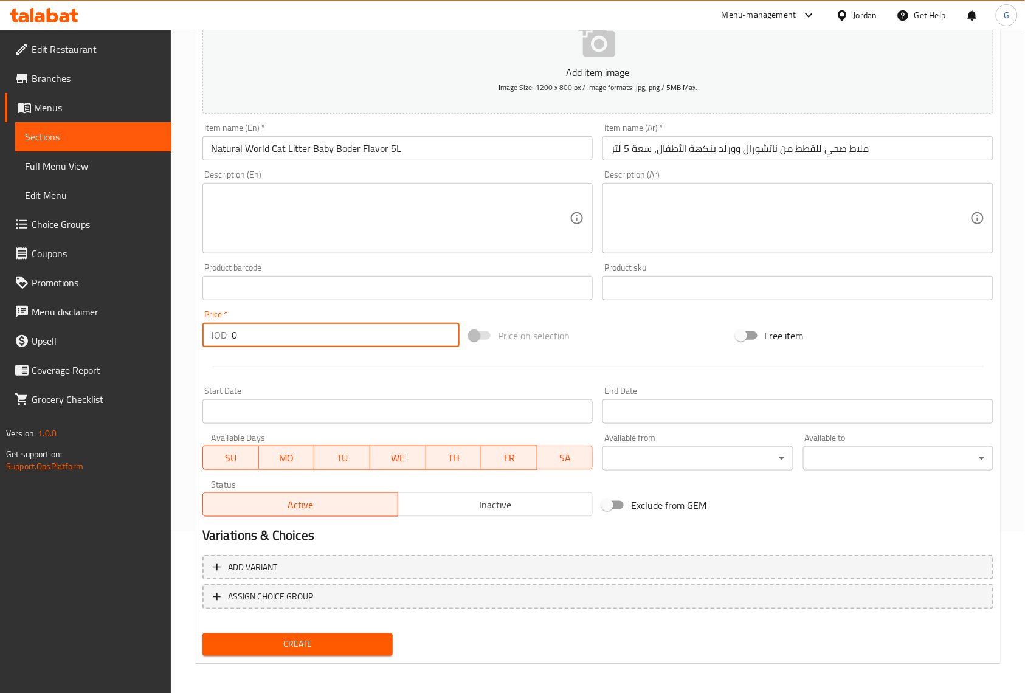
click at [417, 331] on input "0" at bounding box center [346, 335] width 228 height 24
paste input "3"
type input "3"
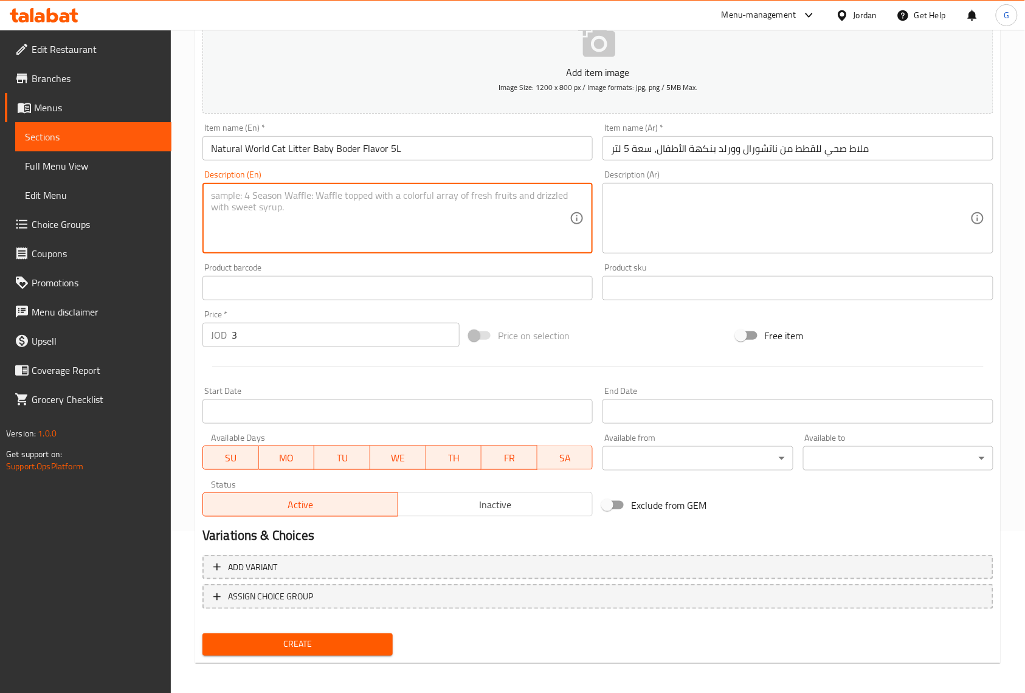
click at [493, 200] on textarea at bounding box center [390, 219] width 359 height 58
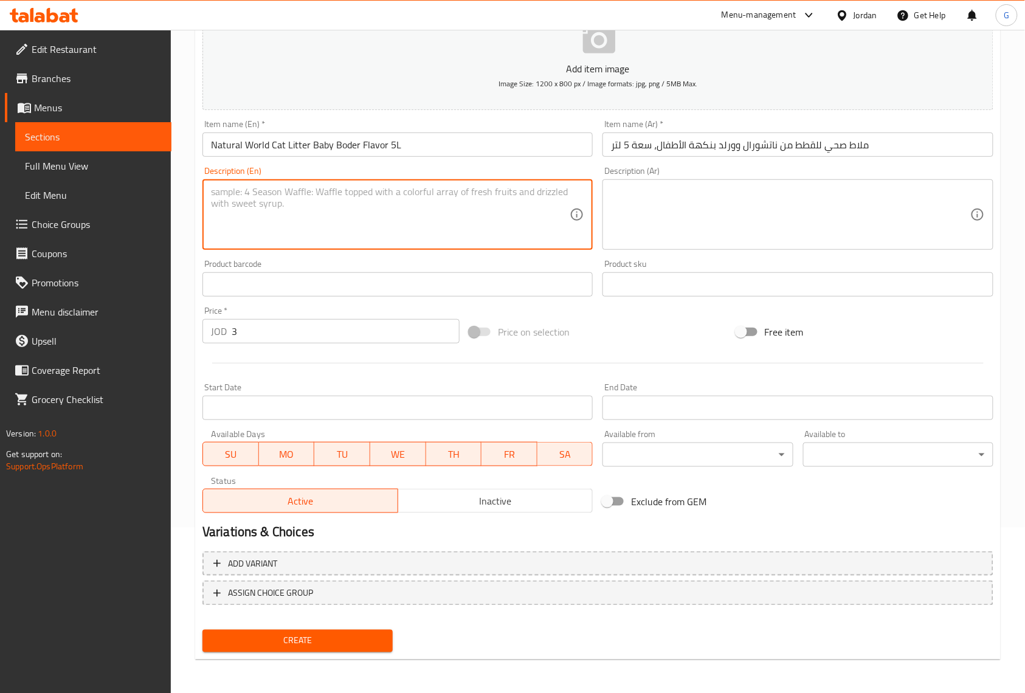
drag, startPoint x: 516, startPoint y: 496, endPoint x: 528, endPoint y: 477, distance: 22.1
click at [517, 496] on span "Inactive" at bounding box center [496, 502] width 186 height 18
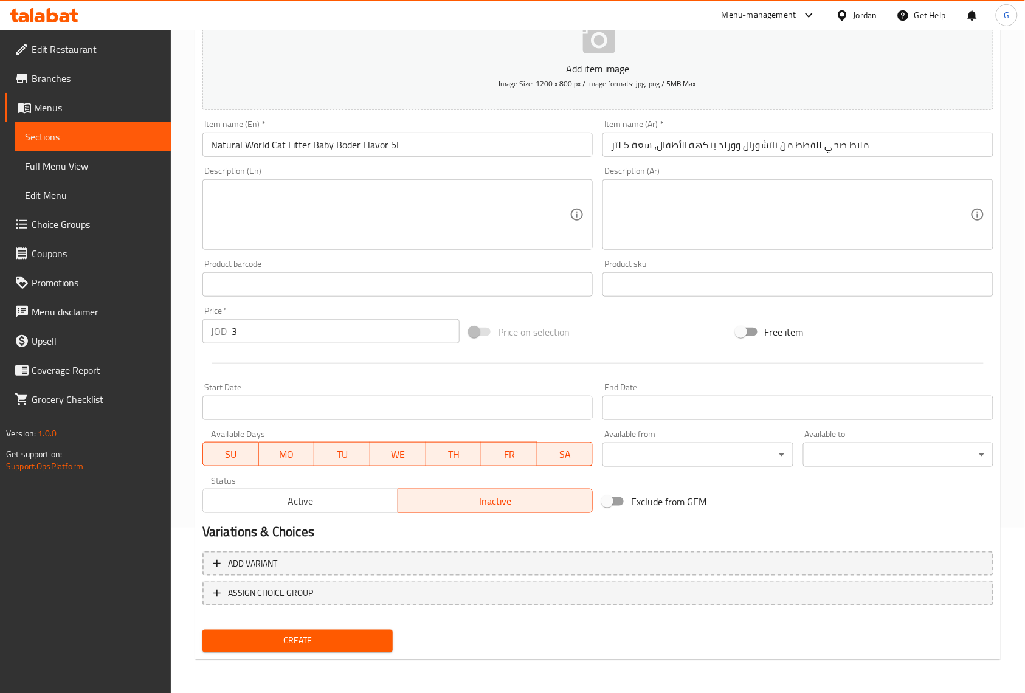
click at [808, 255] on div "Product sku Product sku" at bounding box center [798, 278] width 400 height 47
click at [351, 147] on input "Natural World Cat Litter Baby Boder Flavor 5L" at bounding box center [398, 145] width 390 height 24
click at [338, 150] on input "Natural World Cat Litter Baby Boder Flavor 5L" at bounding box center [398, 145] width 390 height 24
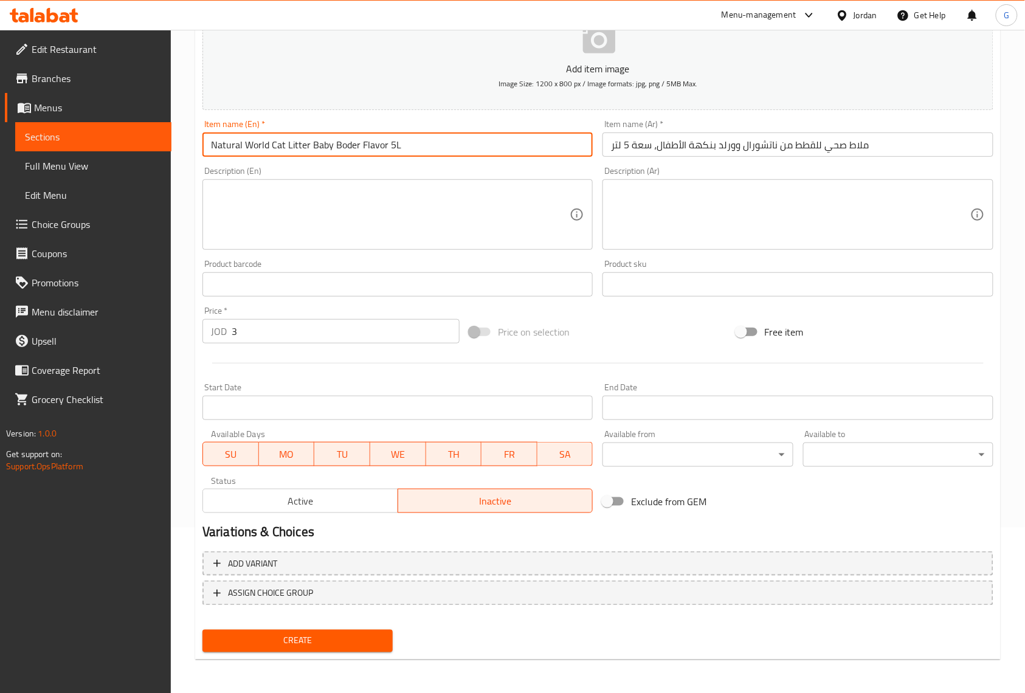
click at [338, 150] on input "Natural World Cat Litter Baby Boder Flavor 5L" at bounding box center [398, 145] width 390 height 24
paste input "Powder"
click at [334, 148] on input "Natural World Cat Litter [MEDICAL_DATA] Flavor 5L" at bounding box center [398, 145] width 390 height 24
click at [440, 147] on input "Natural World Cat Litter [MEDICAL_DATA] Flavor 5L" at bounding box center [398, 145] width 390 height 24
click at [445, 146] on input "Natural World Cat Litter [MEDICAL_DATA] Flavor 5L" at bounding box center [398, 145] width 390 height 24
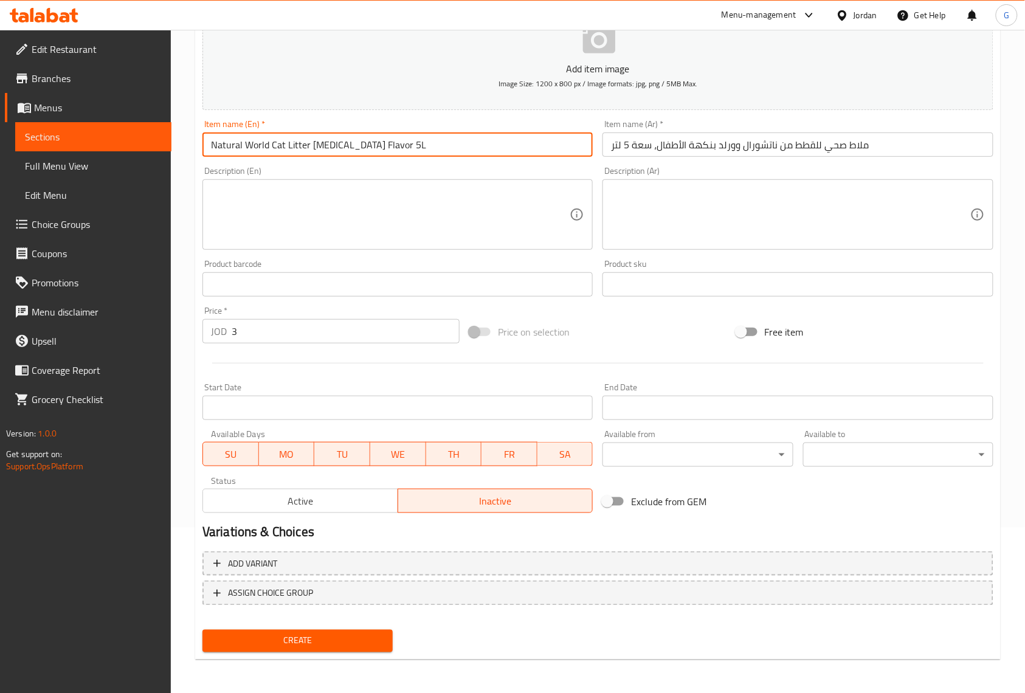
click at [445, 146] on input "Natural World Cat Litter [MEDICAL_DATA] Flavor 5L" at bounding box center [398, 145] width 390 height 24
type input "Natural World Cat Litter [MEDICAL_DATA] Flavor 5L"
click at [794, 149] on input "ملاط صحي للقطط من ناتشورال وورلد بنكهة الأطفال، سعة 5 لتر" at bounding box center [798, 145] width 390 height 24
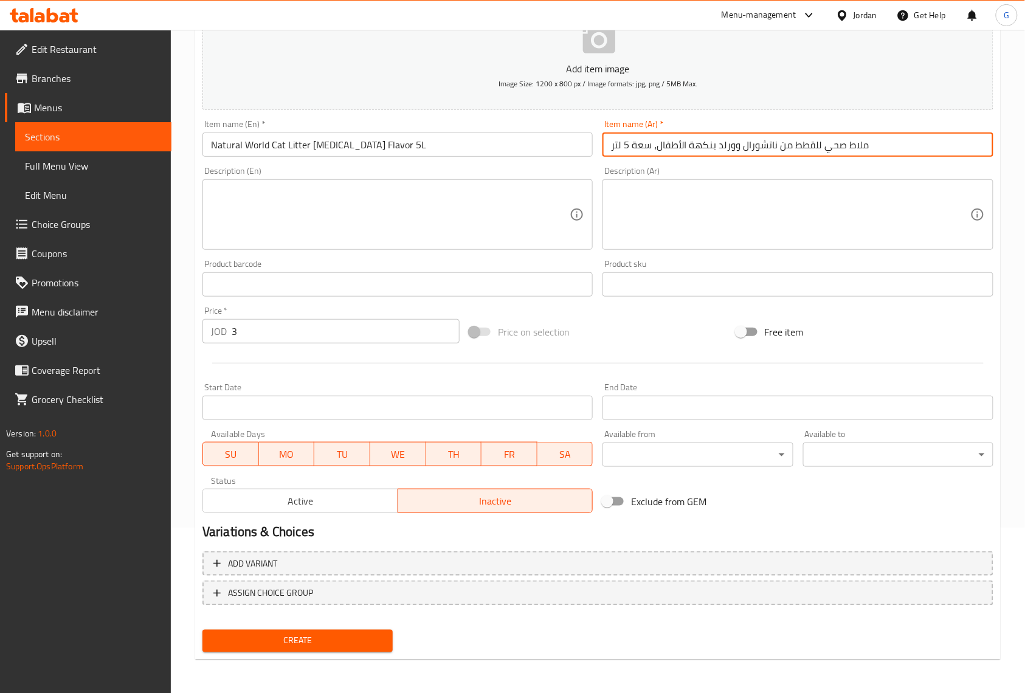
click at [794, 149] on input "ملاط صحي للقطط من ناتشورال وورلد بنكهة الأطفال، سعة 5 لتر" at bounding box center [798, 145] width 390 height 24
paste input "رمل صيني برائحة بيبي باودر 5 لتر"
click at [703, 150] on input "رمل صيني برائحة بيبي باودر 5 لتر" at bounding box center [798, 145] width 390 height 24
click at [710, 147] on input "رمل صيني برائحة بيبي باودر 5 لتر" at bounding box center [798, 145] width 390 height 24
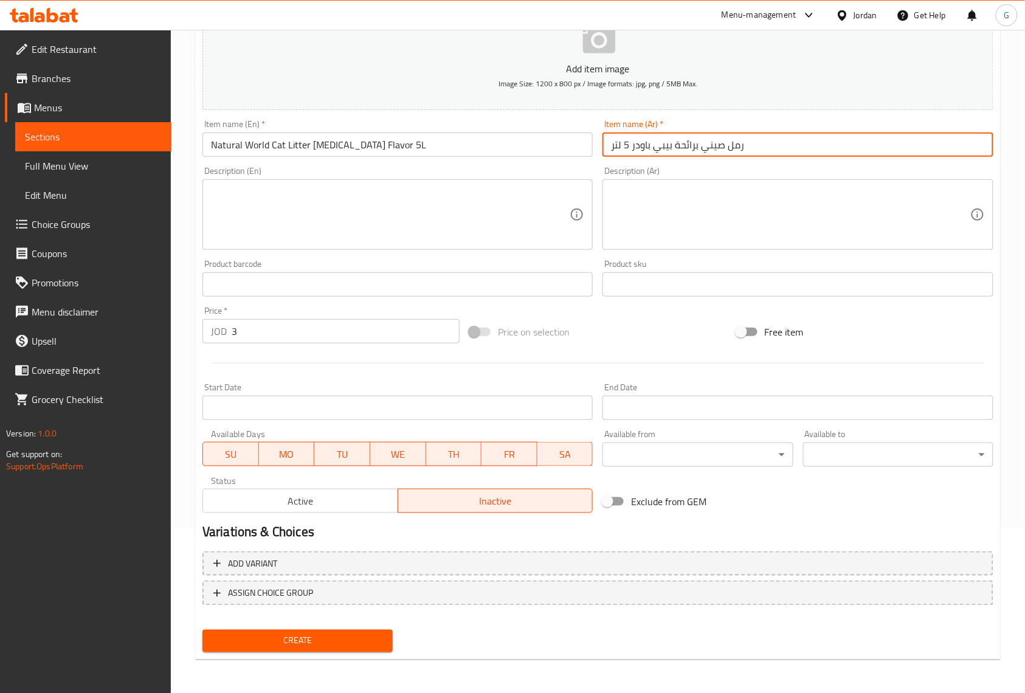
click at [710, 147] on input "رمل صيني برائحة بيبي باودر 5 لتر" at bounding box center [798, 145] width 390 height 24
click at [699, 151] on input "رمل صيني برائحة بيبي باودر 5 لتر" at bounding box center [798, 145] width 390 height 24
paste input "من ناتشورال وورلد"
click at [740, 147] on input "رمل صيني من ناتشورال وورلد برائحة بيبي باودر 5 لتر" at bounding box center [798, 145] width 390 height 24
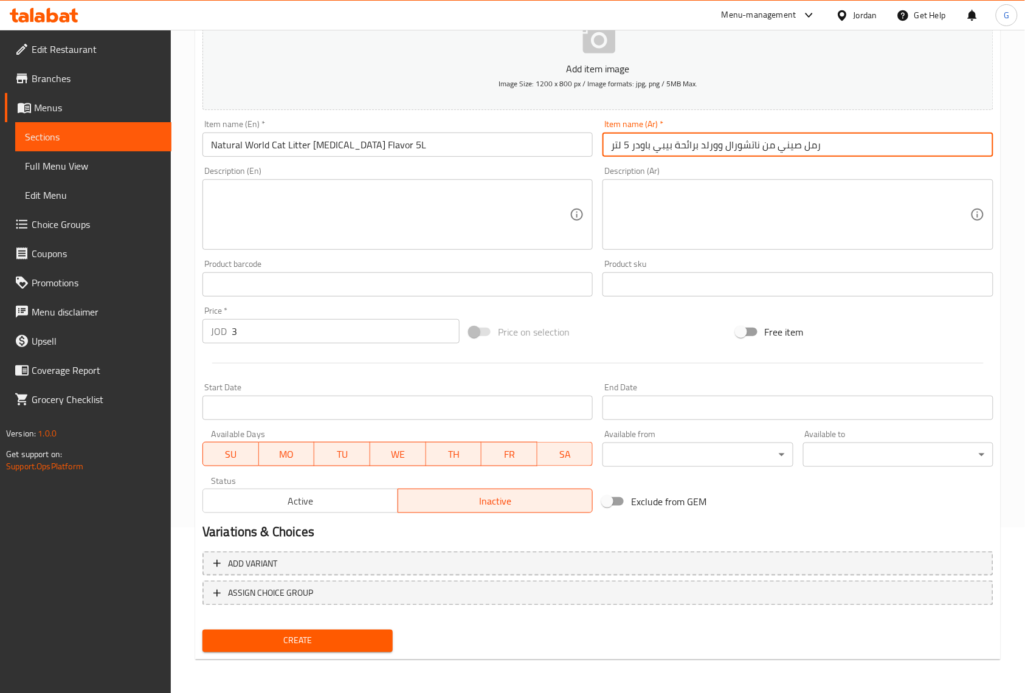
click at [740, 147] on input "رمل صيني من ناتشورال وورلد برائحة بيبي باودر 5 لتر" at bounding box center [798, 145] width 390 height 24
click at [746, 161] on div "Item name (Ar)   * رمل صيني من ناتشورال وورلد برائحة بيبي باودر 5 لتر Item name…" at bounding box center [798, 138] width 400 height 47
click at [784, 147] on input "رمل صيني من ناتشورال وورلد برائحة بيبي باودر 5 لتر" at bounding box center [798, 145] width 390 height 24
type input "رمل من ناتشورال وورلد برائحة بيبي باودر 5 لتر"
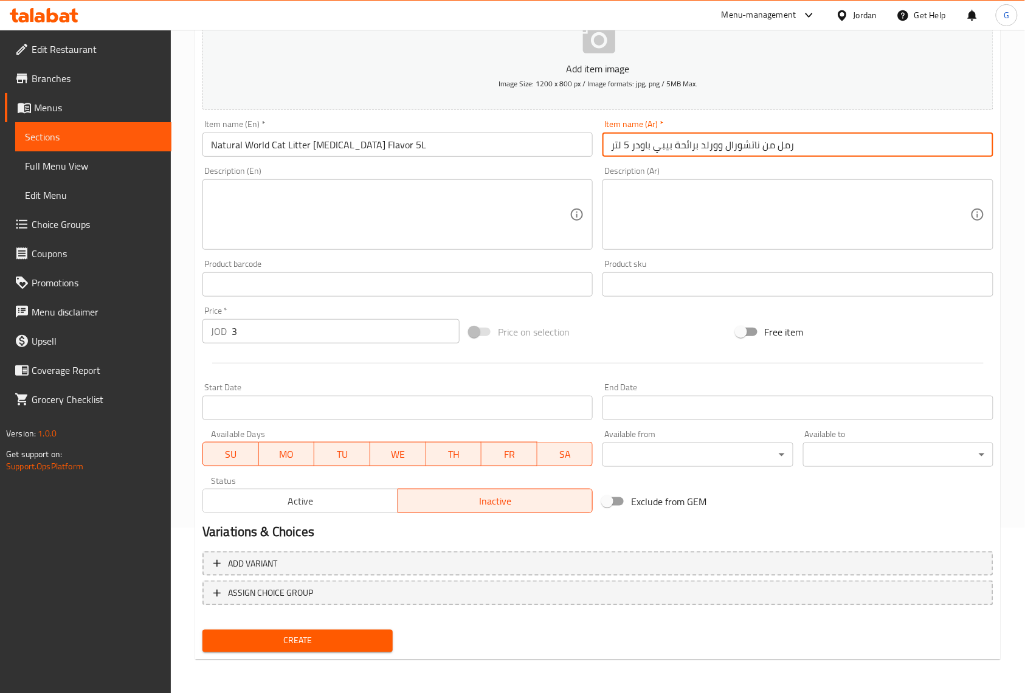
click at [444, 132] on div "Item name (En)   * Natural World Cat Litter [MEDICAL_DATA] Flavor 5L Item name …" at bounding box center [398, 138] width 390 height 37
click at [442, 144] on input "Natural World Cat Litter [MEDICAL_DATA] Flavor 5L" at bounding box center [398, 145] width 390 height 24
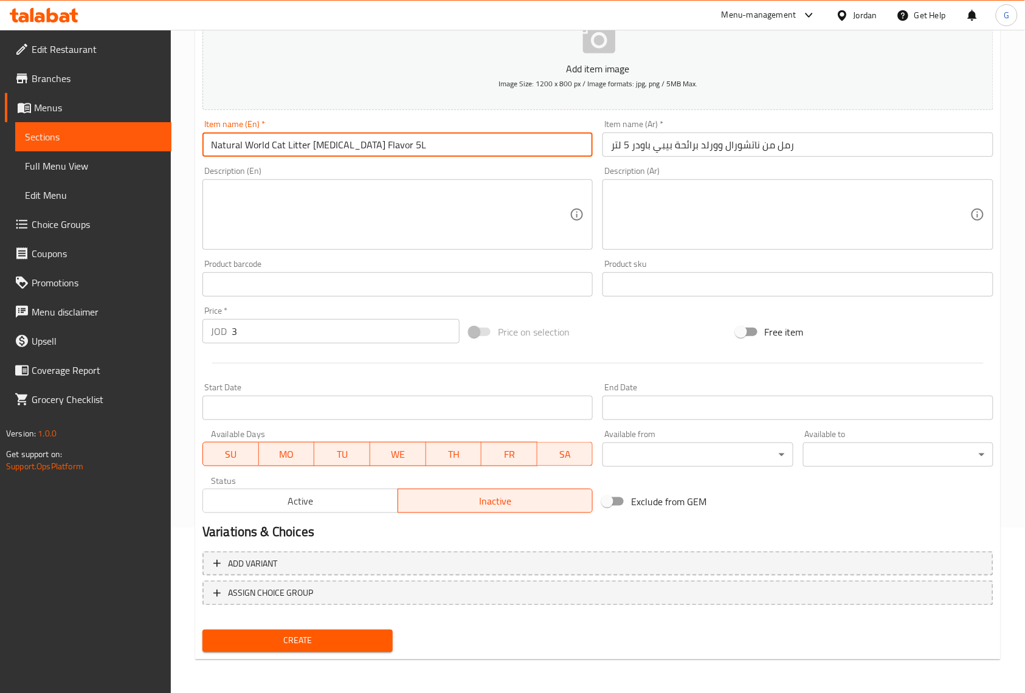
click at [442, 144] on input "Natural World Cat Litter [MEDICAL_DATA] Flavor 5L" at bounding box center [398, 145] width 390 height 24
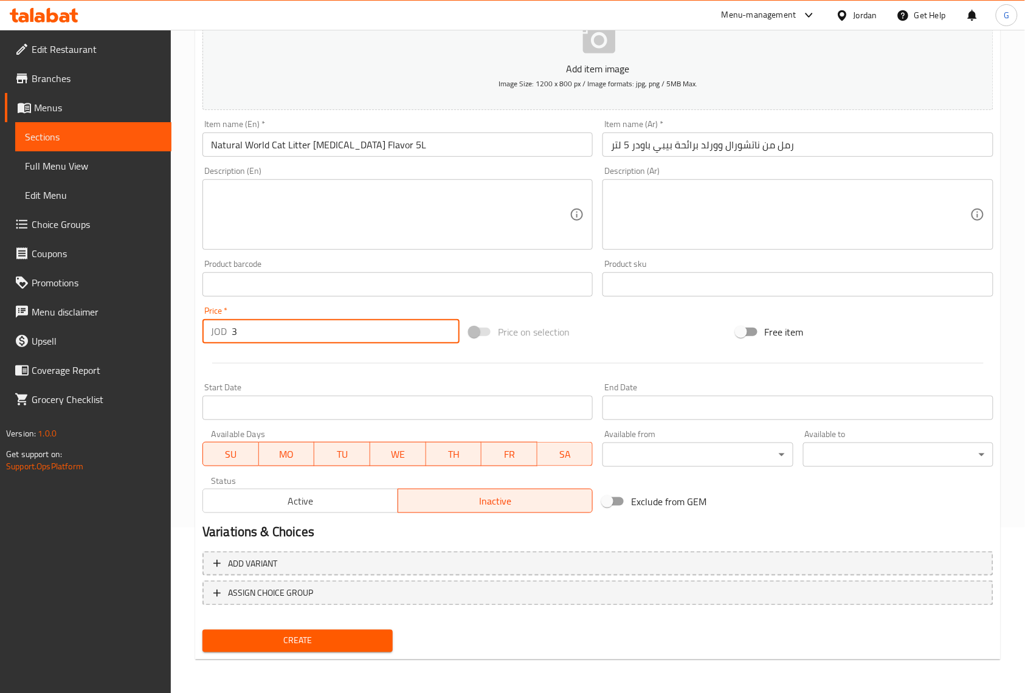
click at [319, 331] on input "3" at bounding box center [346, 331] width 228 height 24
click at [721, 305] on div "Add item image Image Size: 1200 x 800 px / Image formats: jpg, png / 5MB Max. I…" at bounding box center [598, 256] width 801 height 524
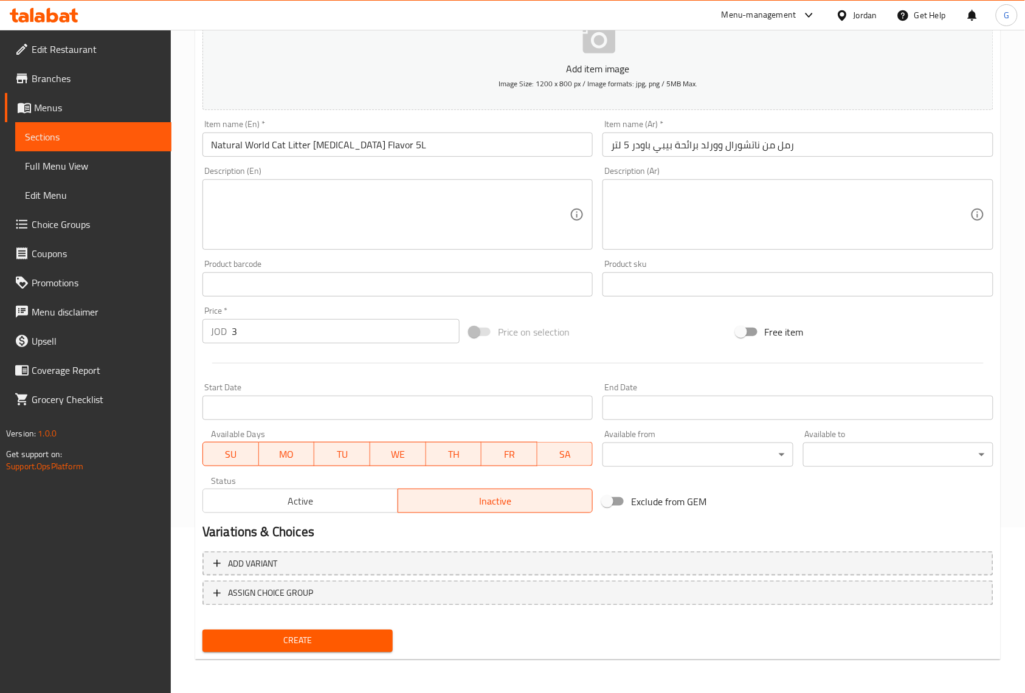
click at [725, 142] on input "رمل من ناتشورال وورلد برائحة بيبي باودر 5 لتر" at bounding box center [798, 145] width 390 height 24
click at [203, 630] on button "Create" at bounding box center [298, 641] width 190 height 23
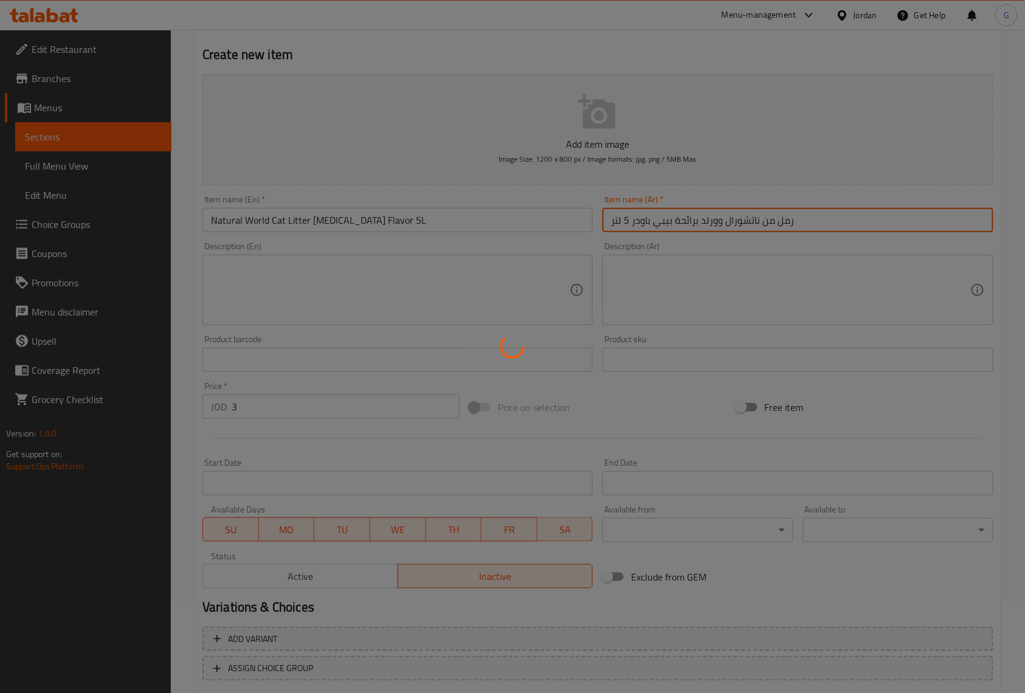
scroll to position [0, 0]
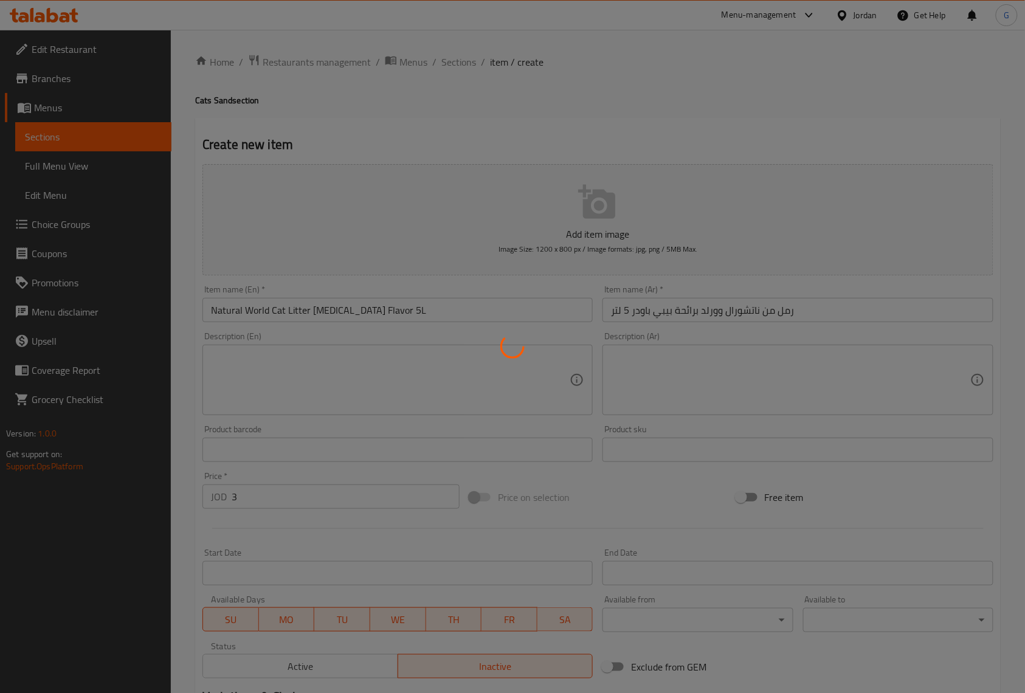
type input "0"
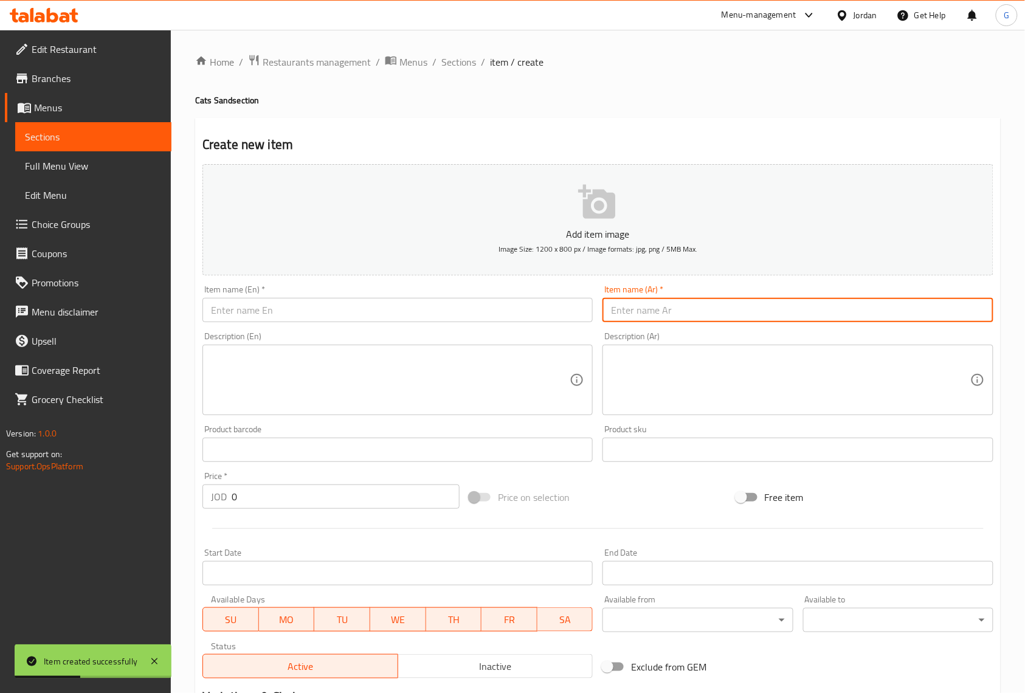
click at [407, 319] on input "text" at bounding box center [398, 310] width 390 height 24
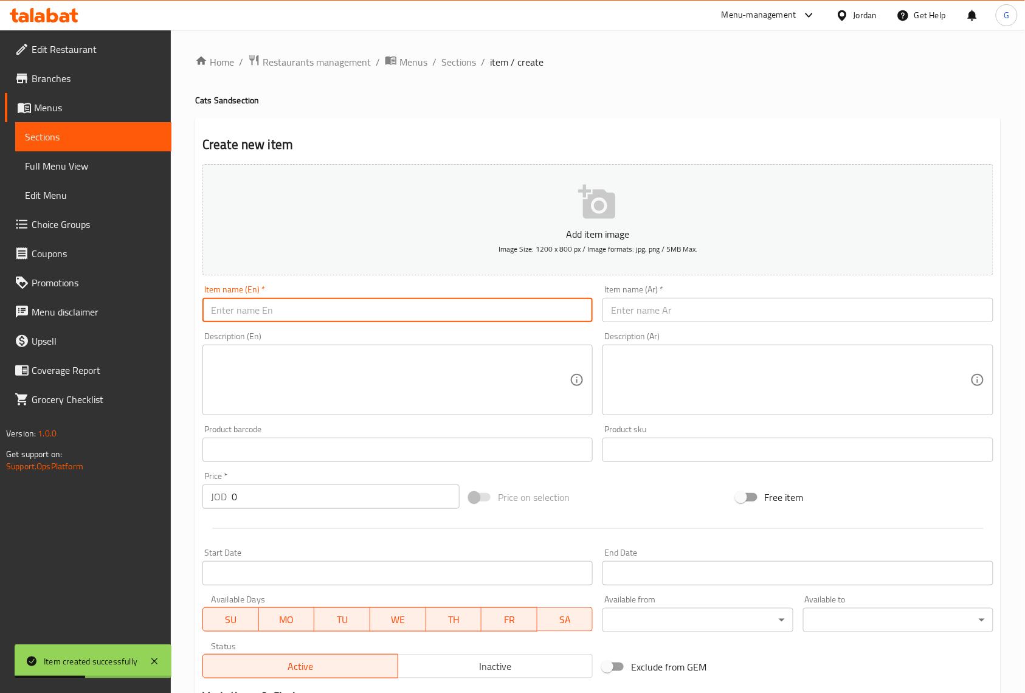
paste input "Natural World Cat Litter Rose Flavor 25L"
type input "Natural World Cat Litter Rose Flavor 25L"
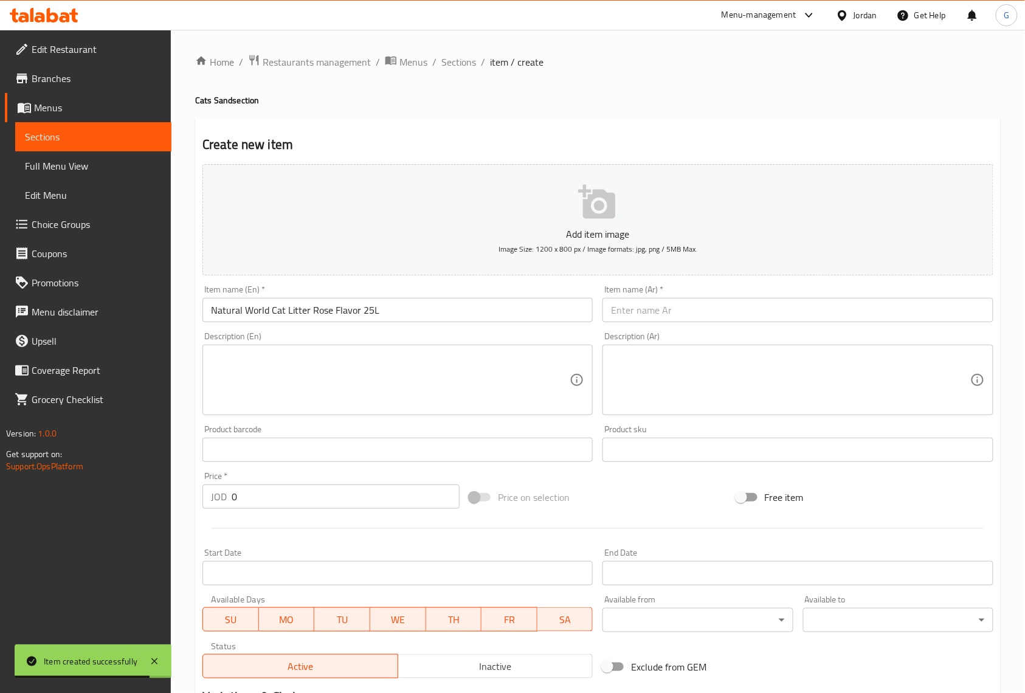
click at [670, 297] on div "Item name (Ar)   * Item name (Ar) *" at bounding box center [798, 303] width 390 height 37
click at [674, 310] on input "text" at bounding box center [798, 310] width 390 height 24
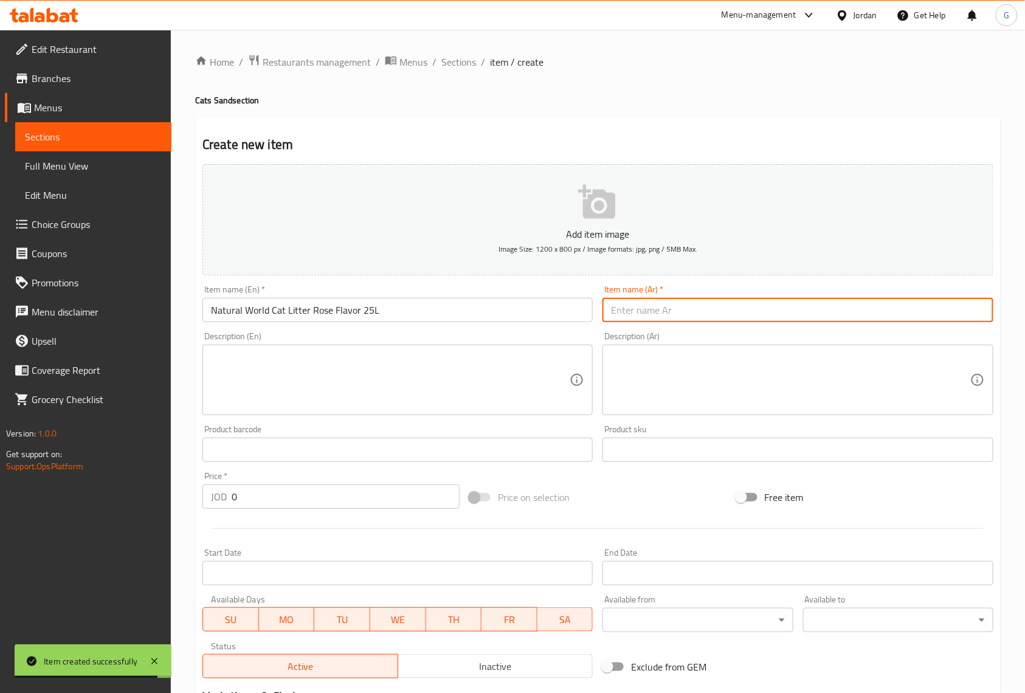
paste input "رمل قطط من ناتشورال وورلد بنكهة الورد، 25 لترًا"
click at [639, 314] on input "رمل قطط من ناتشورال وورلد بنكهة الورد، 25 لترًا" at bounding box center [798, 310] width 390 height 24
type input "رمل قطط من ناتشورال وورلد بنكهة الورد 25 لترًا"
click at [667, 384] on textarea at bounding box center [790, 381] width 359 height 58
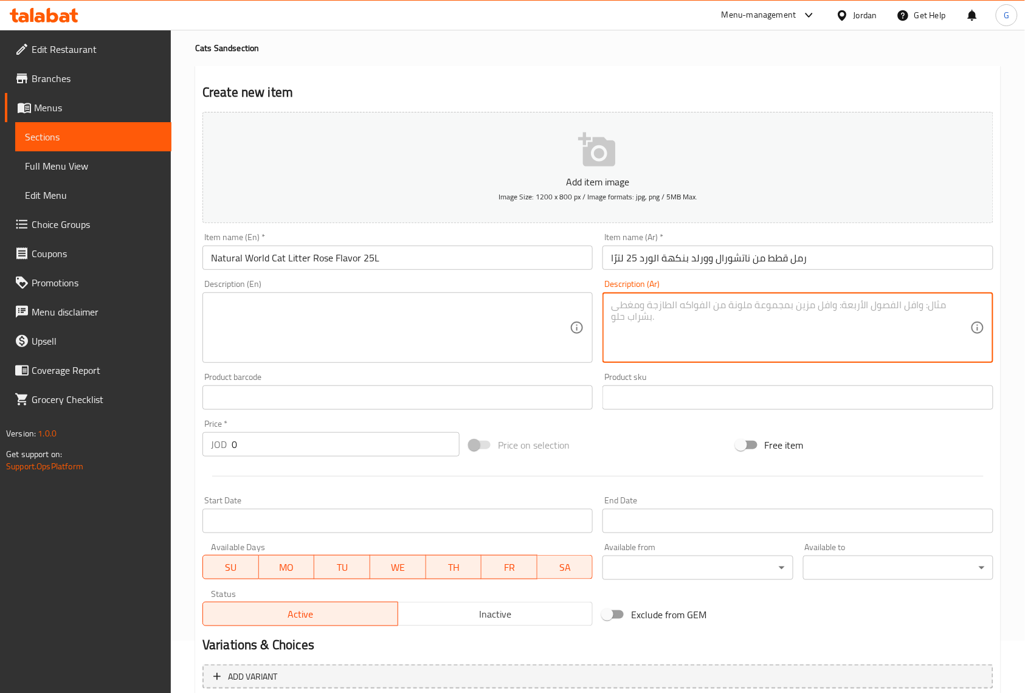
scroll to position [81, 0]
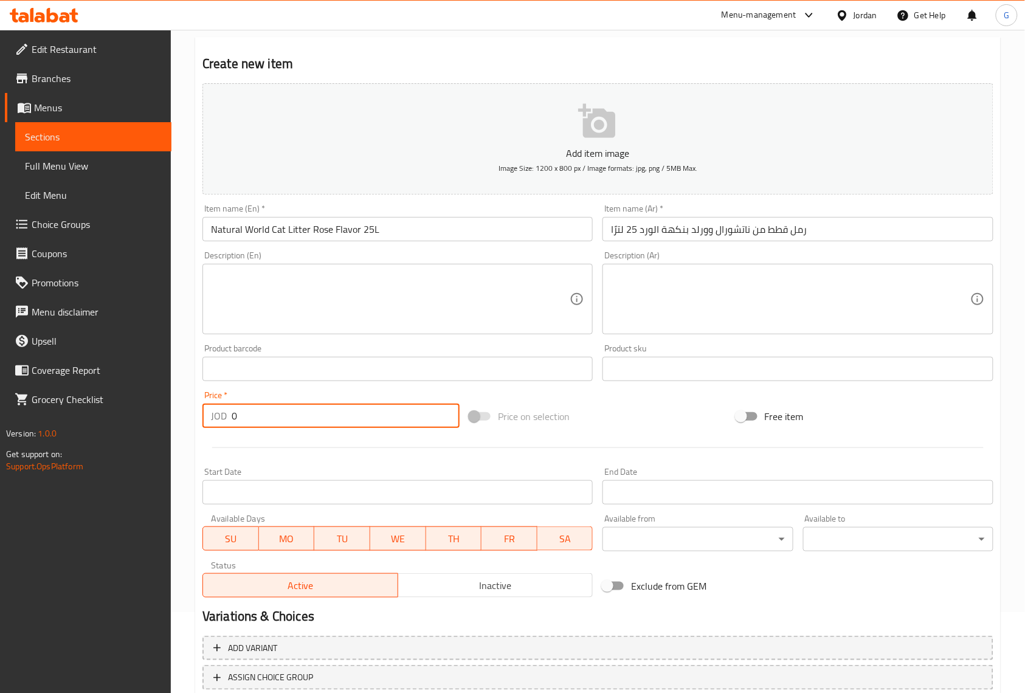
click at [298, 412] on input "0" at bounding box center [346, 416] width 228 height 24
paste input "25"
type input "25"
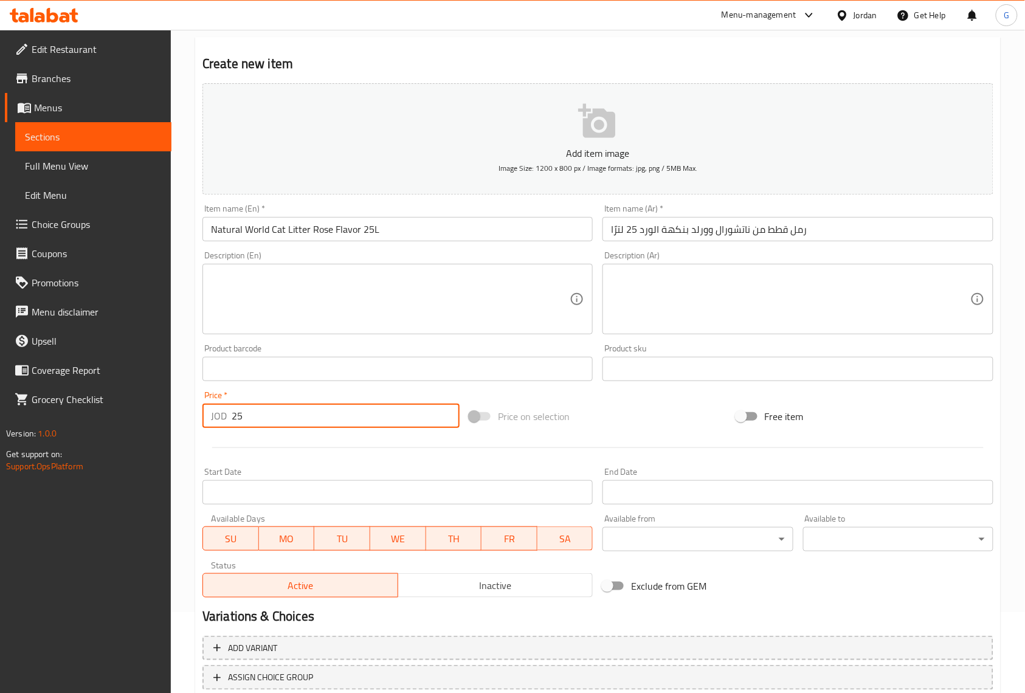
click at [308, 268] on div "Description (En)" at bounding box center [398, 299] width 390 height 71
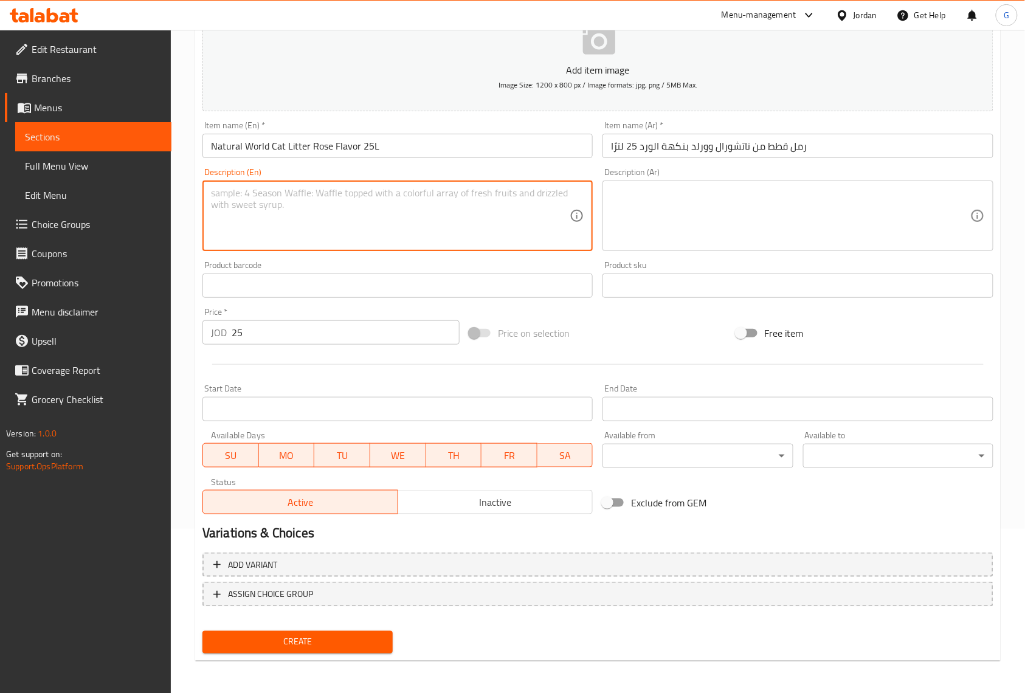
scroll to position [165, 0]
click at [534, 493] on span "Inactive" at bounding box center [496, 502] width 186 height 18
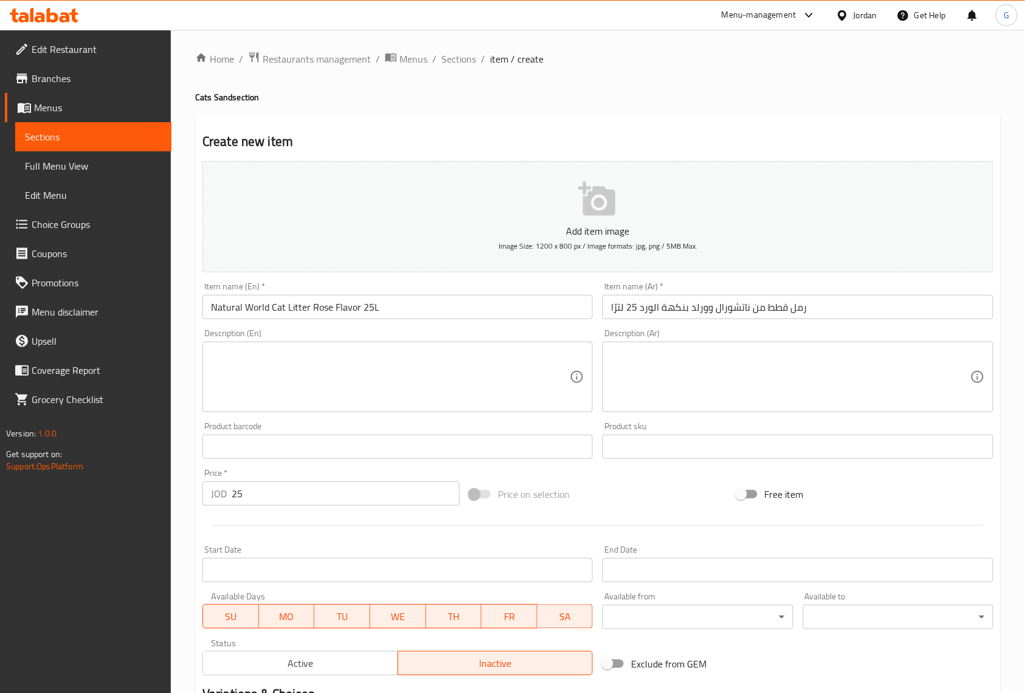
scroll to position [0, 0]
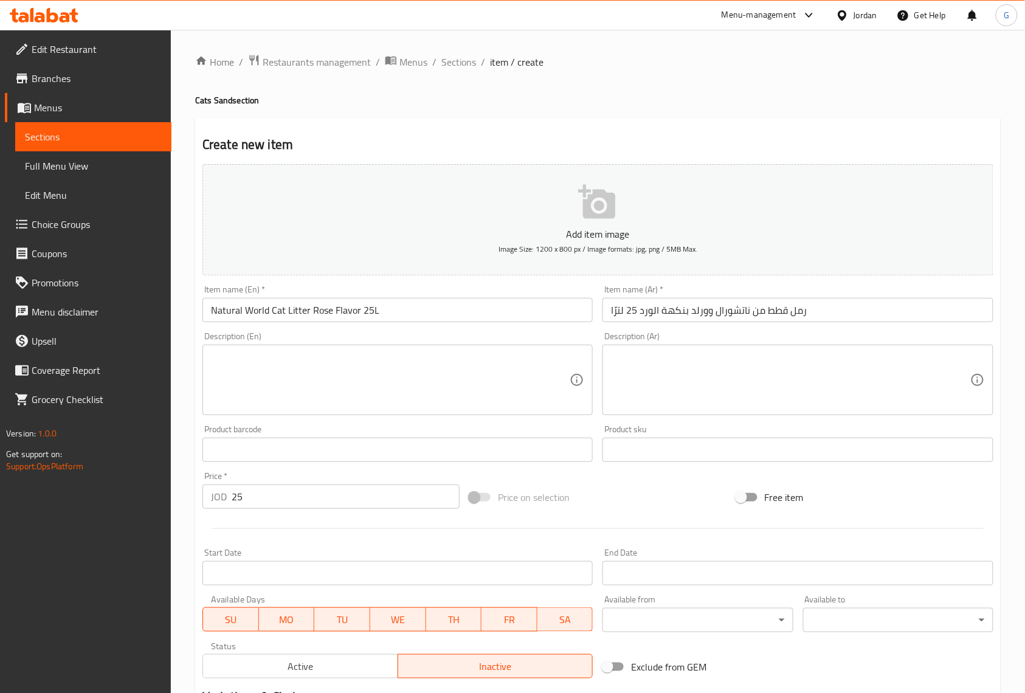
click at [290, 144] on h2 "Create new item" at bounding box center [598, 145] width 791 height 18
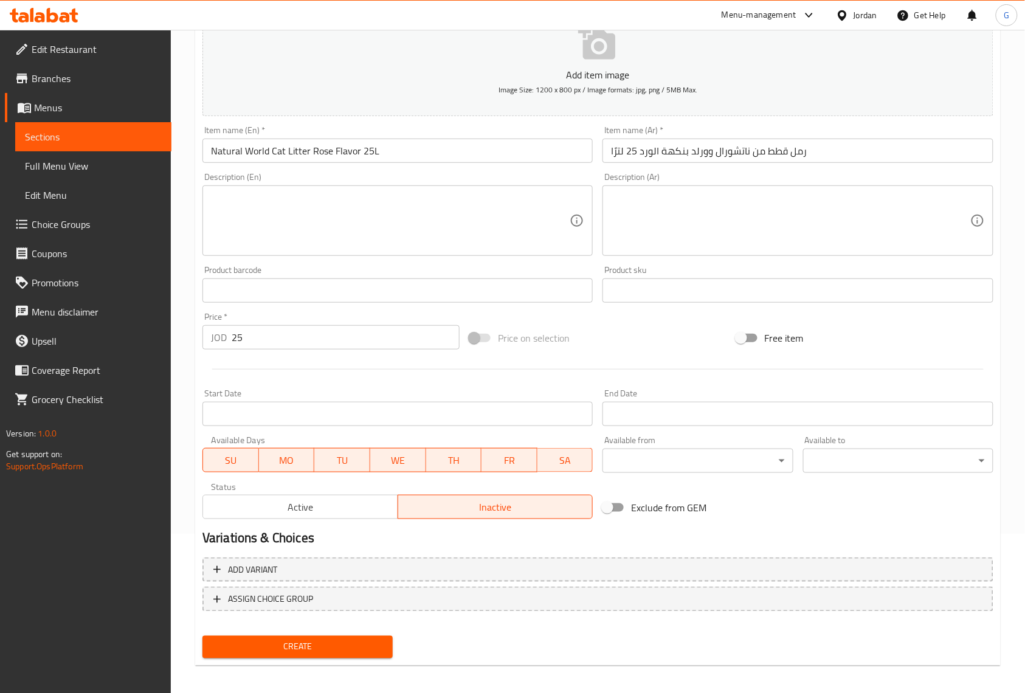
scroll to position [165, 0]
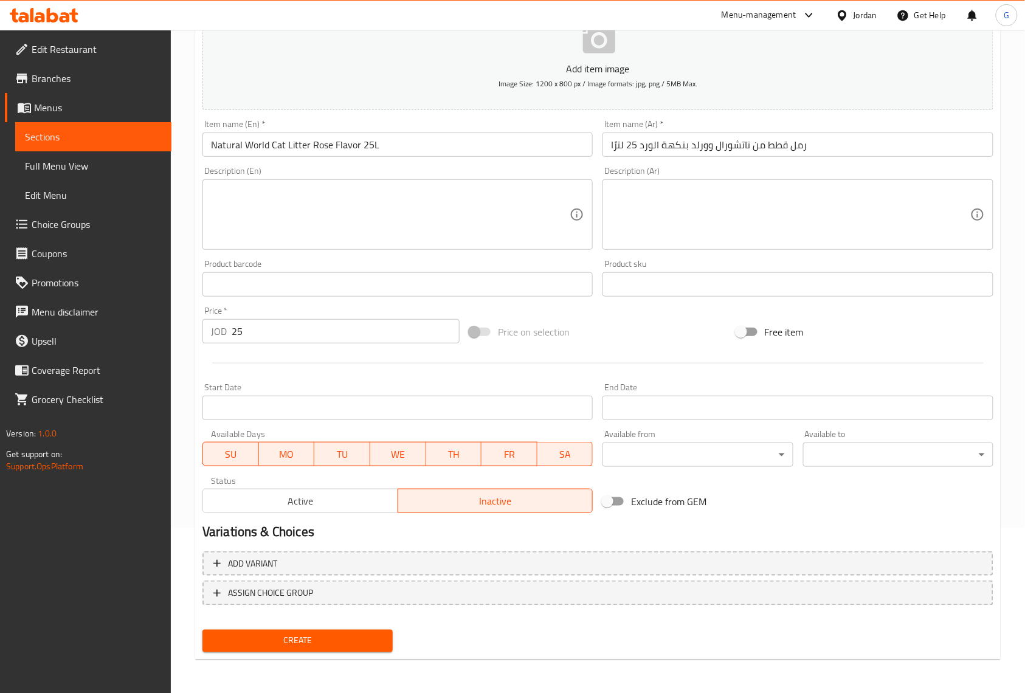
click at [377, 147] on input "Natural World Cat Litter Rose Flavor 25L" at bounding box center [398, 145] width 390 height 24
click at [203, 630] on button "Create" at bounding box center [298, 641] width 190 height 23
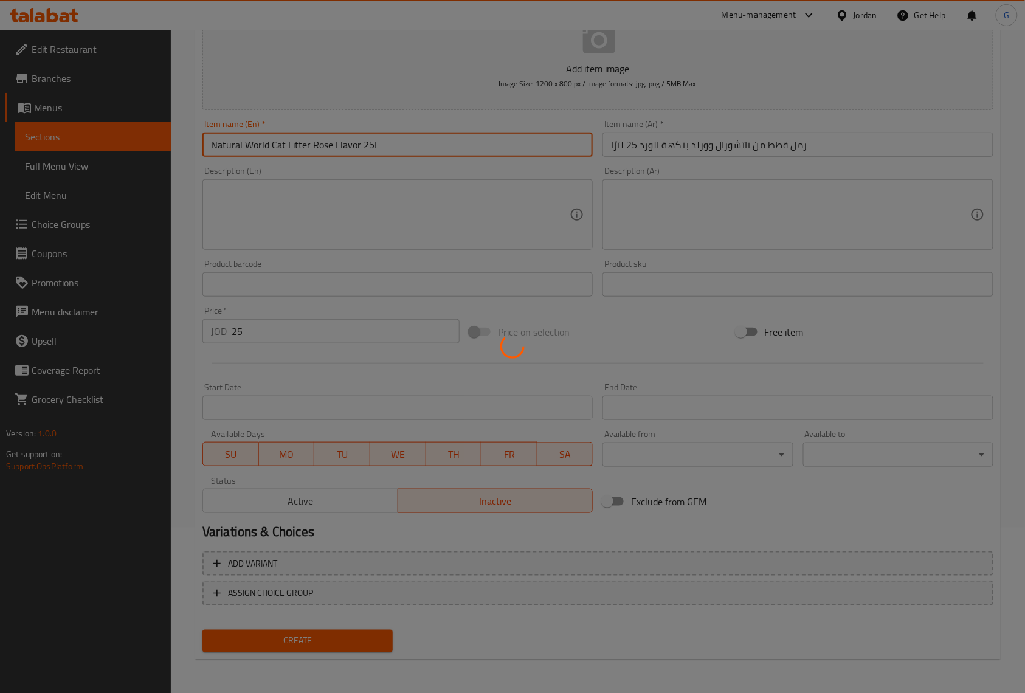
type input "0"
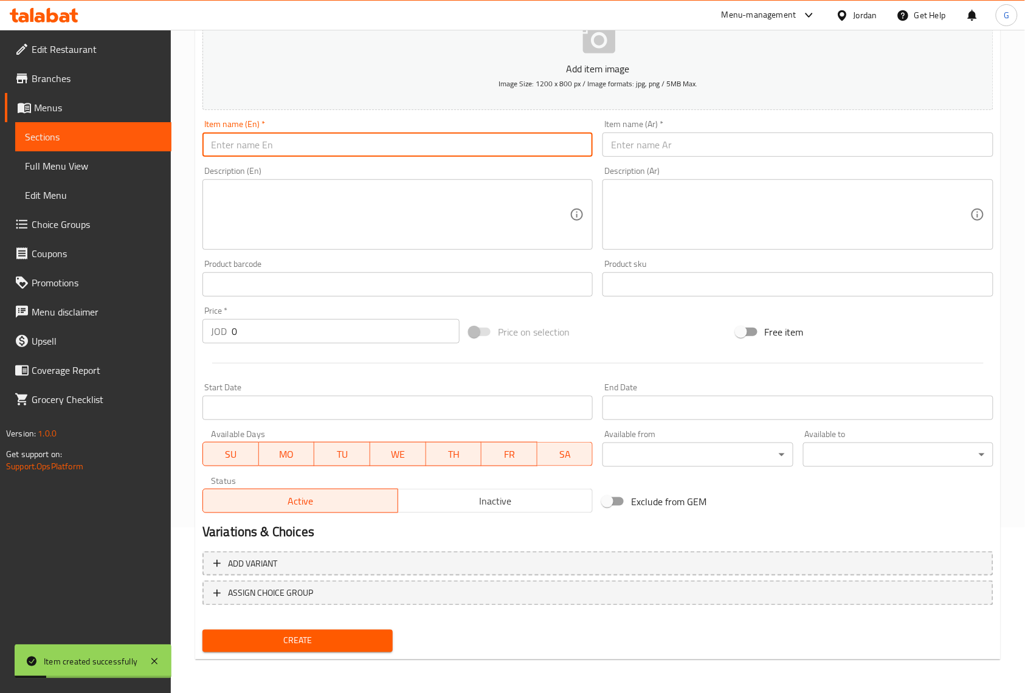
paste input "Natural World Cat Litter Baby Boder Flavor 25L"
click at [497, 145] on input "Natural World Cat Litter Baby Boder Flavor 25L" at bounding box center [398, 145] width 390 height 24
paste input "Pow"
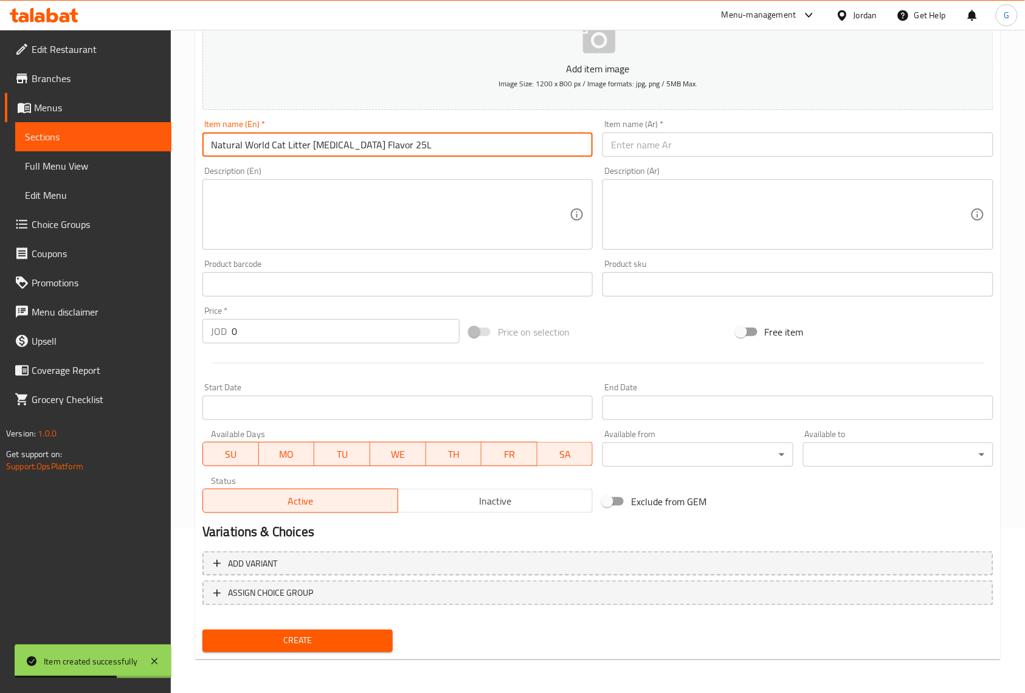
type input "Natural World Cat Litter [MEDICAL_DATA] Flavor 25L"
click at [664, 157] on input "text" at bounding box center [798, 145] width 390 height 24
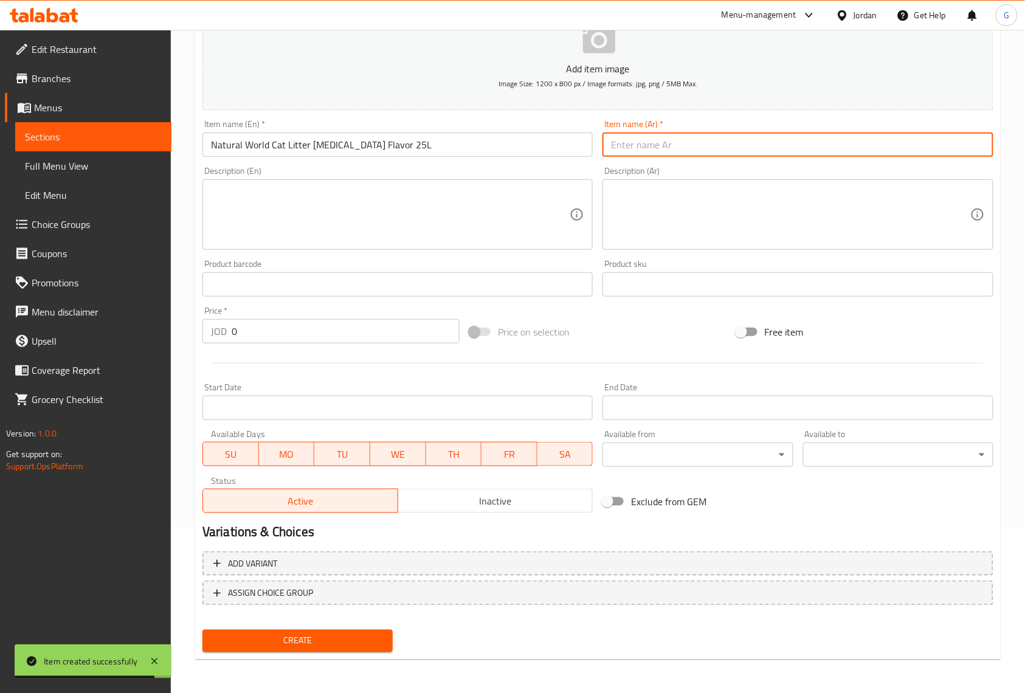
paste input "رمل القطط من ناتشورال وورلد بنكهة بودرة الأطفال 25 لترًا"
type input "رمل القطط من ناتشورال وورلد بنكهة بودرة الأطفال 25 لترًا"
click at [608, 205] on div "Description (Ar)" at bounding box center [798, 214] width 390 height 71
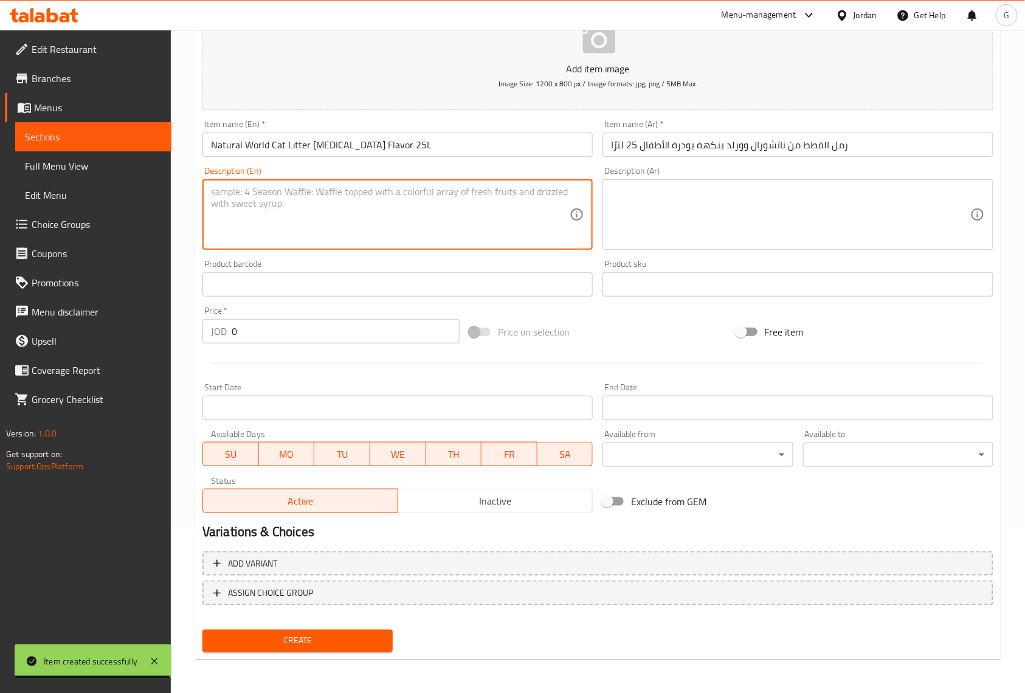
click at [494, 229] on textarea at bounding box center [390, 215] width 359 height 58
click at [280, 313] on div "Price   * JOD 0 Price *" at bounding box center [331, 325] width 257 height 37
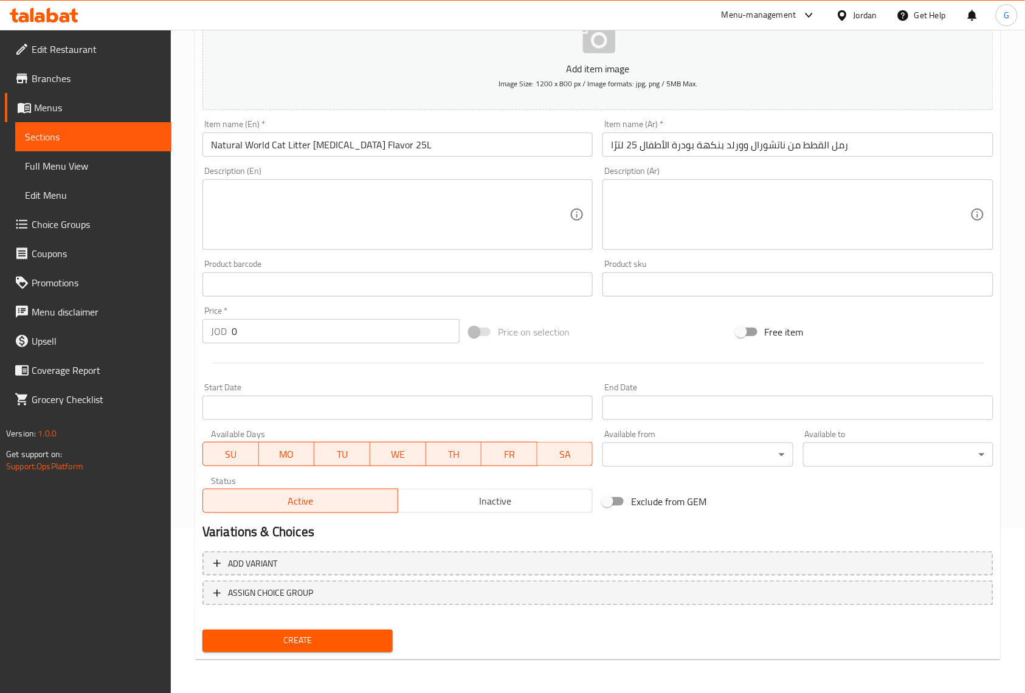
click at [276, 337] on input "0" at bounding box center [346, 331] width 228 height 24
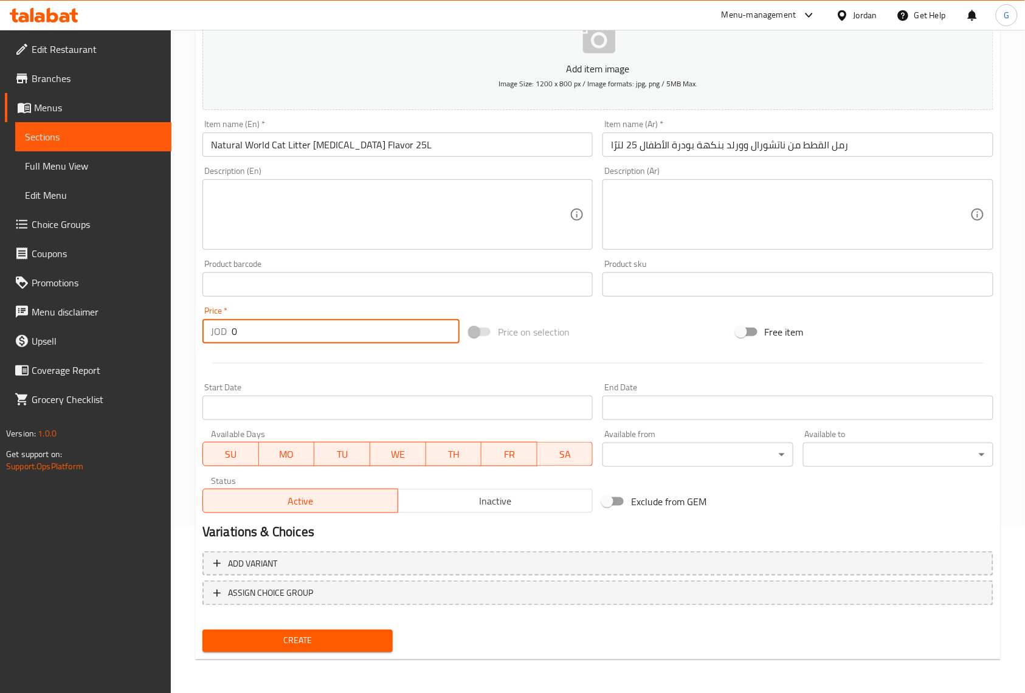
click at [276, 337] on input "0" at bounding box center [346, 331] width 228 height 24
paste input "25"
type input "25"
click at [358, 373] on div at bounding box center [598, 363] width 801 height 30
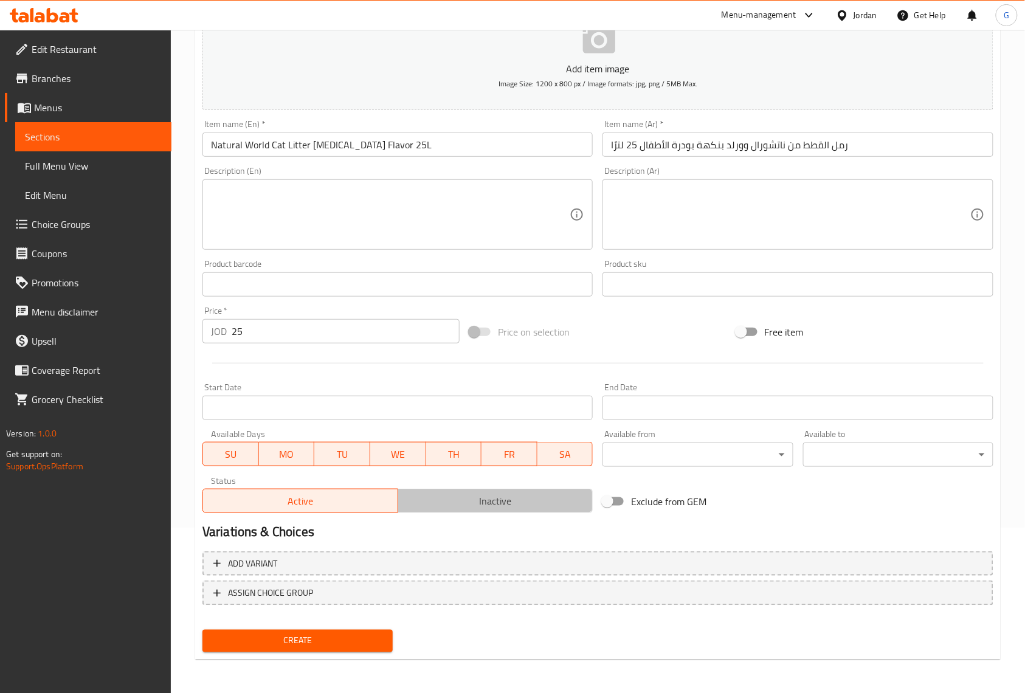
click at [563, 500] on span "Inactive" at bounding box center [496, 502] width 186 height 18
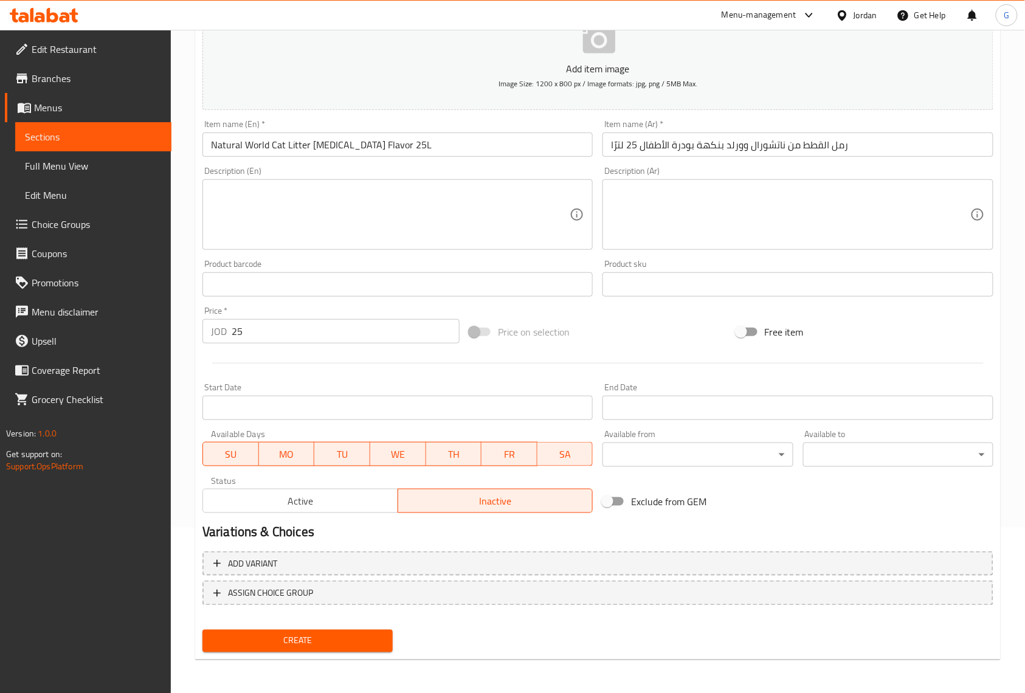
click at [744, 500] on div "Exclude from GEM" at bounding box center [731, 501] width 267 height 33
click at [366, 645] on span "Create" at bounding box center [297, 641] width 171 height 15
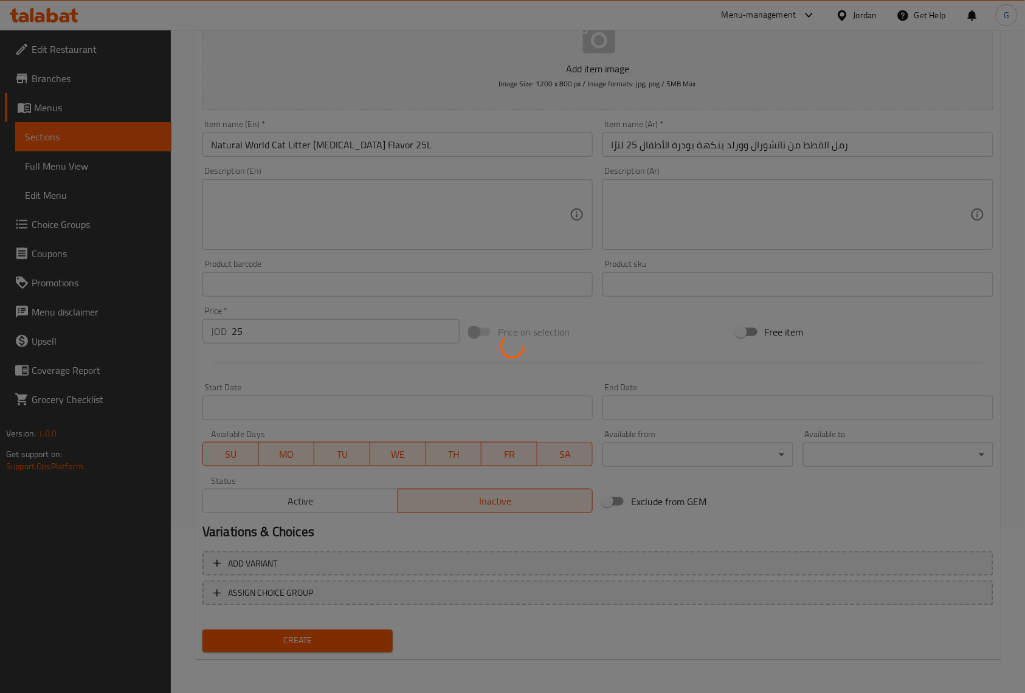
type input "0"
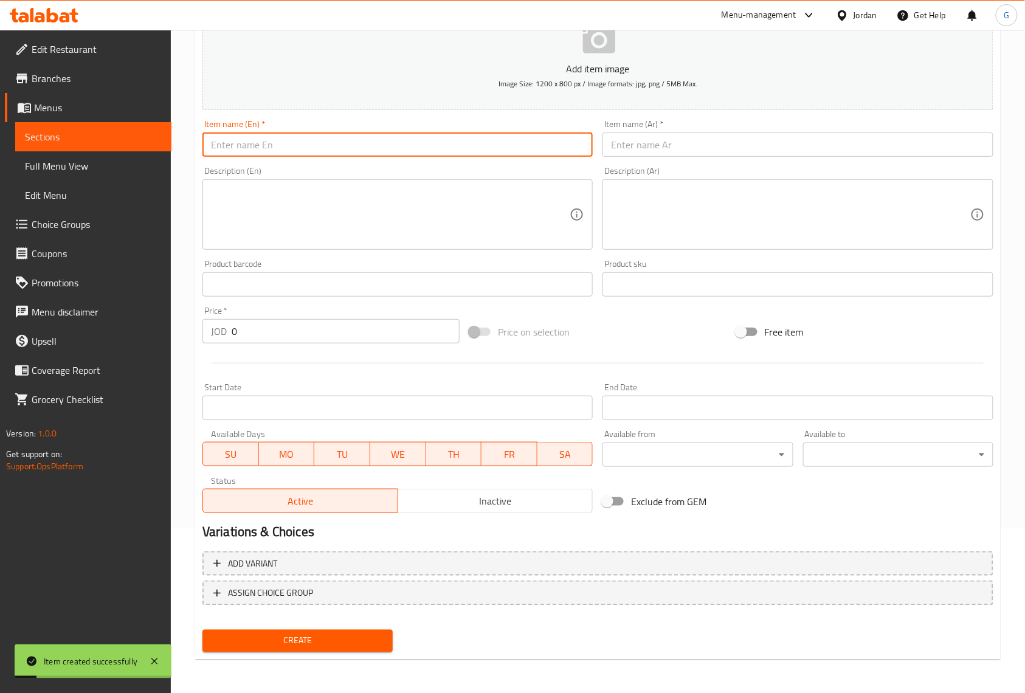
click at [333, 142] on input "text" at bounding box center [398, 145] width 390 height 24
paste input "Natural World Cat Litter [PERSON_NAME] Flavor 25L"
type input "Natural World Cat Litter [PERSON_NAME] Flavor 25L"
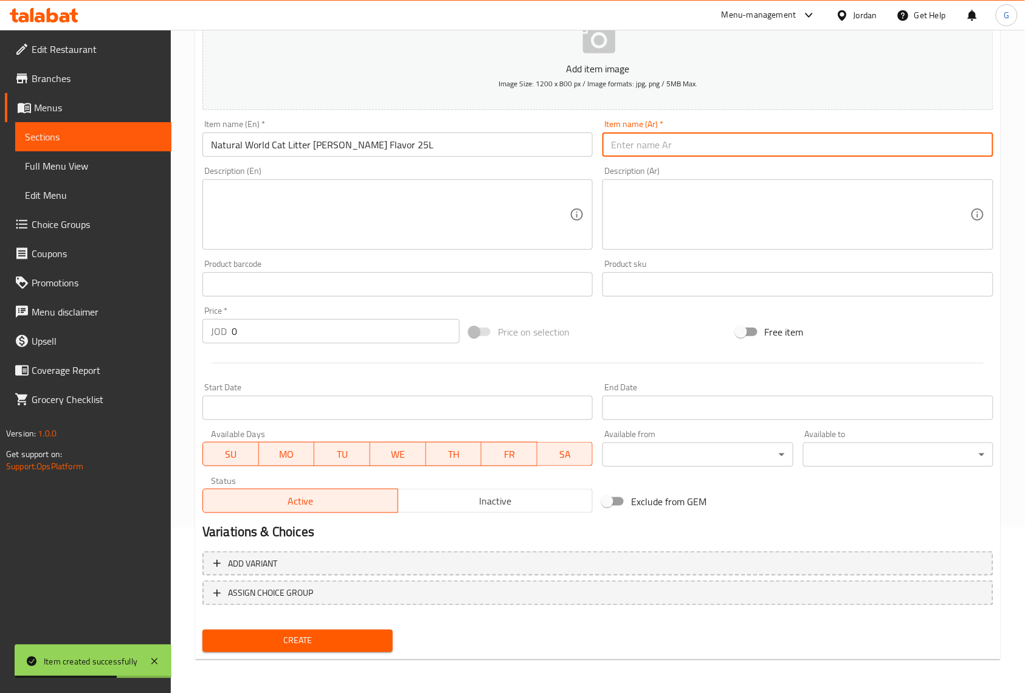
click at [637, 147] on input "text" at bounding box center [798, 145] width 390 height 24
paste input "رمل قطط من ناتشورال وورلد بنكهة اللافندر، 25 لترًا"
click at [636, 148] on input "رمل قطط من ناتشورال وورلد بنكهة اللافندر، 25 لترًا" at bounding box center [798, 145] width 390 height 24
click at [640, 151] on input "رمل قطط من ناتشورال وورلد بنكهة اللافندر، 25 لترًا" at bounding box center [798, 145] width 390 height 24
type input "رمل قطط من ناتشورال وورلد بنكهة اللافندر 25 لترًا"
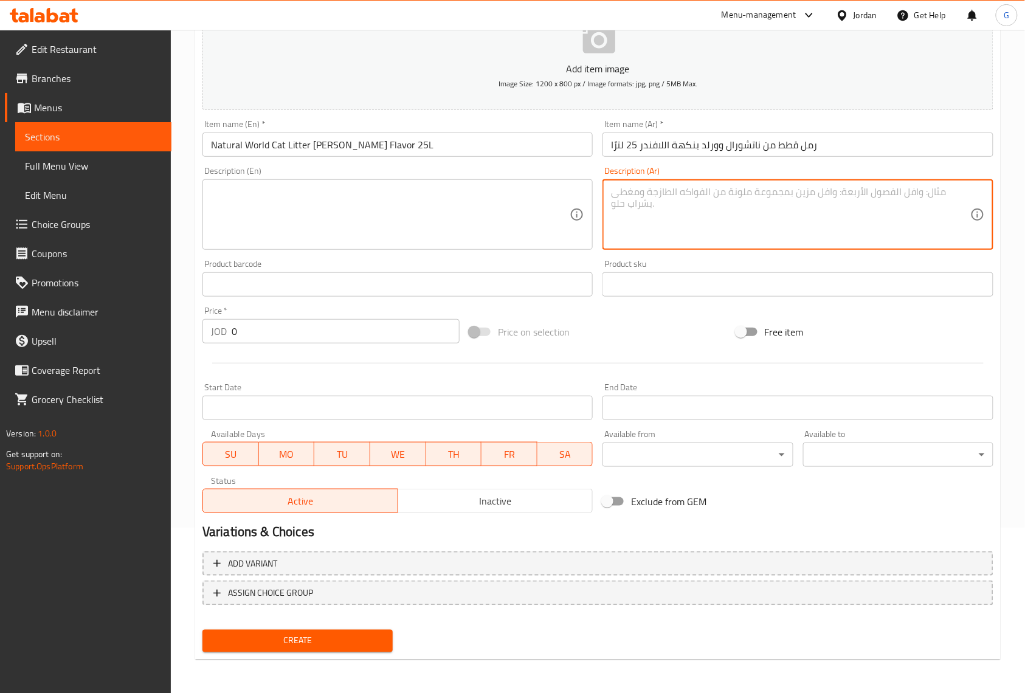
click at [682, 226] on textarea at bounding box center [790, 215] width 359 height 58
click at [329, 331] on input "0" at bounding box center [346, 331] width 228 height 24
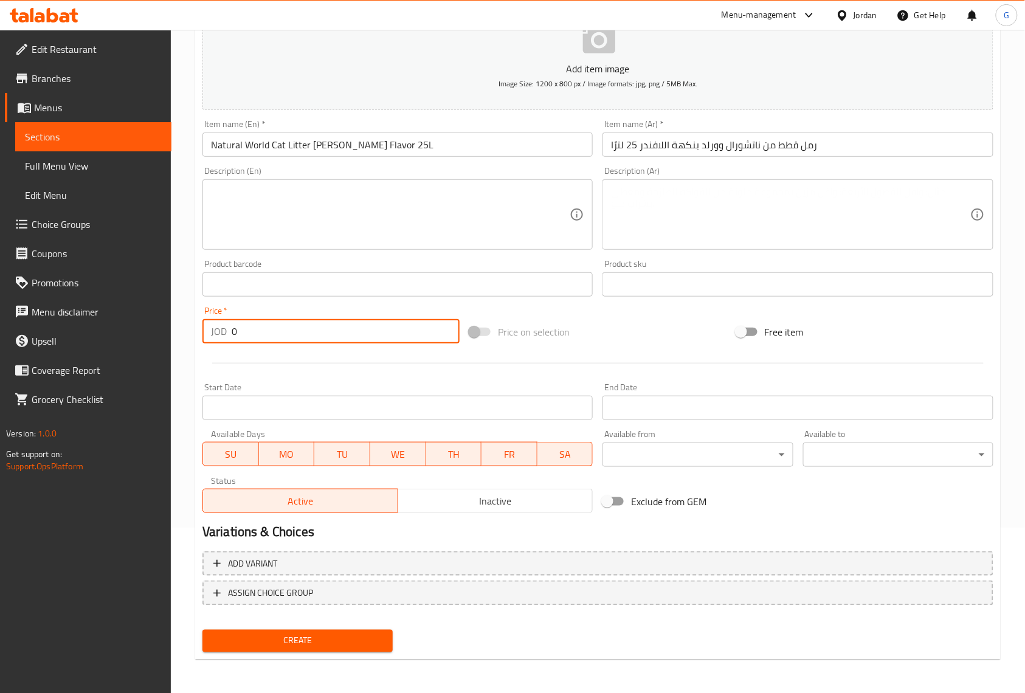
click at [329, 331] on input "0" at bounding box center [346, 331] width 228 height 24
paste input "25"
type input "25"
click at [353, 358] on div at bounding box center [598, 363] width 801 height 30
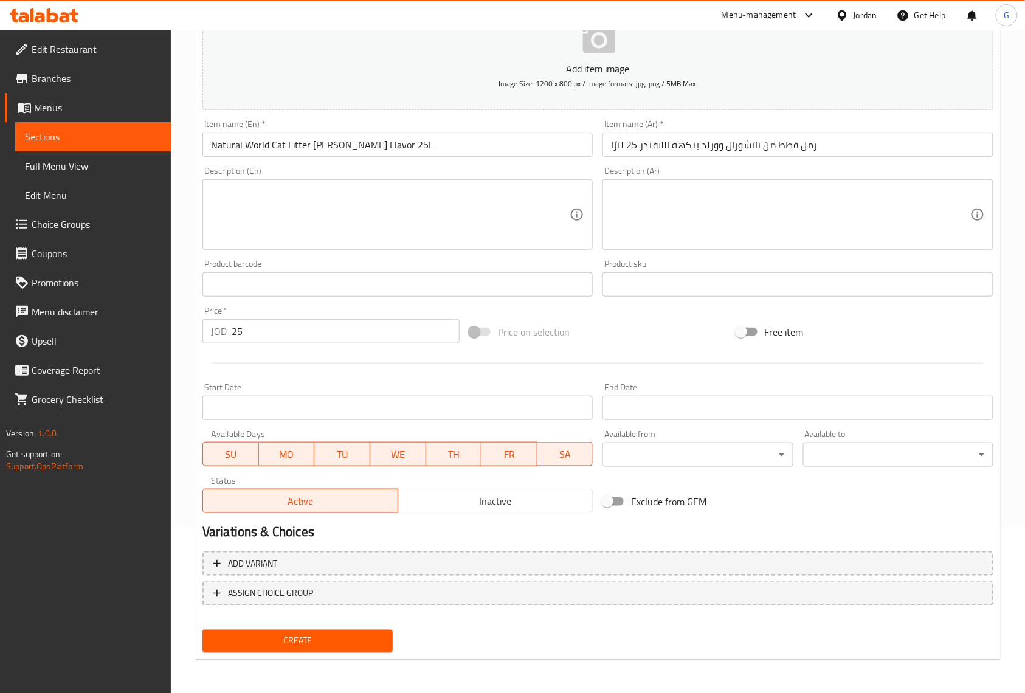
click at [575, 509] on span "Inactive" at bounding box center [496, 502] width 186 height 18
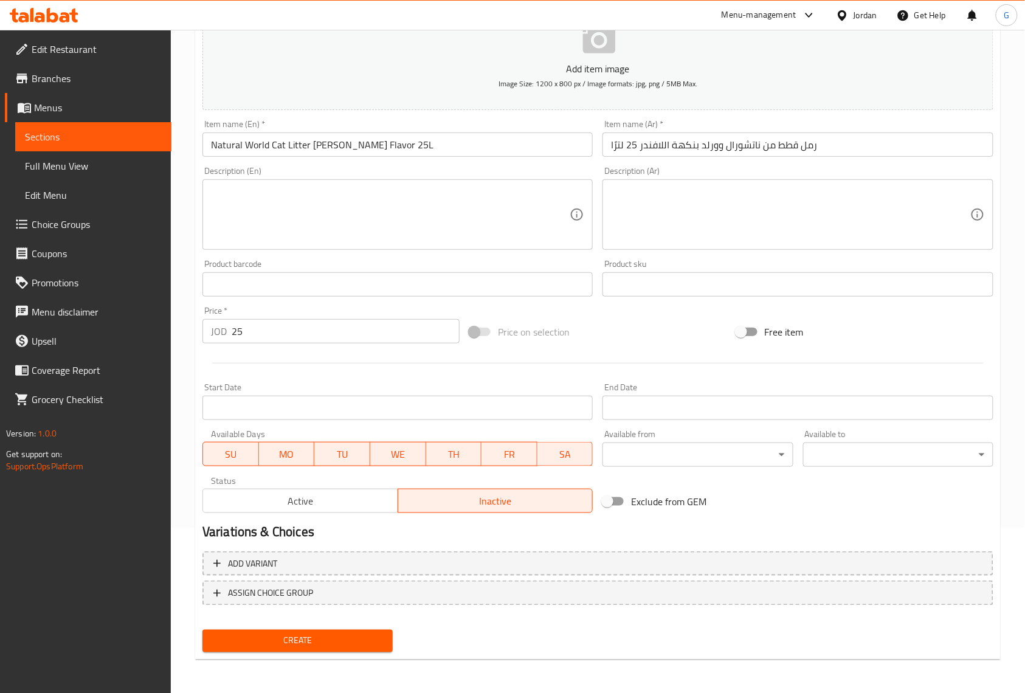
click at [366, 645] on span "Create" at bounding box center [297, 641] width 171 height 15
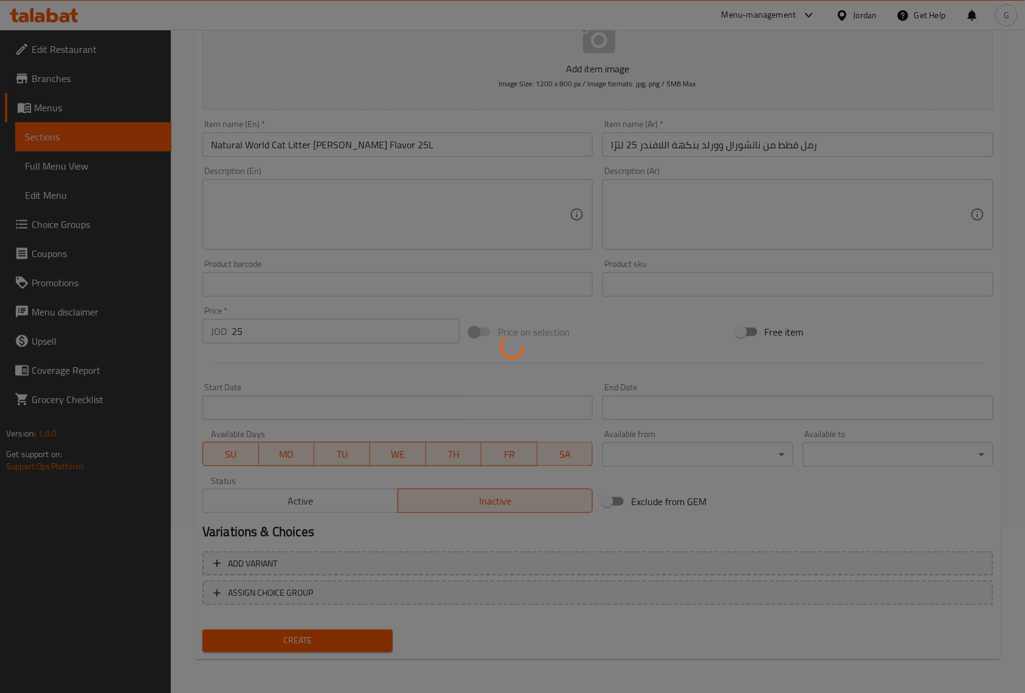
type input "0"
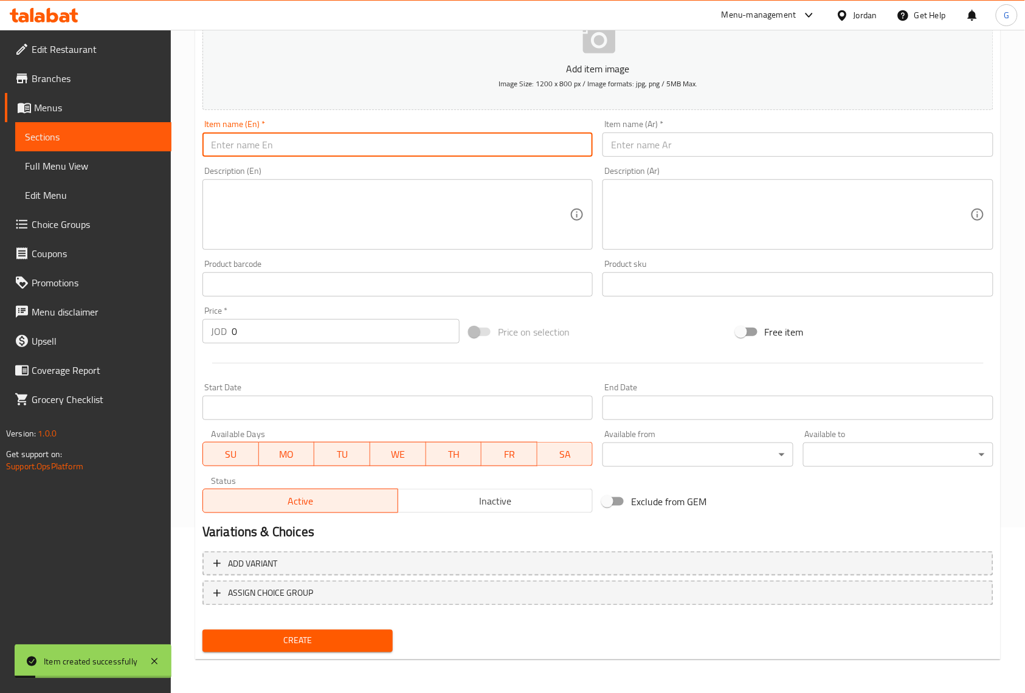
click at [439, 151] on input "text" at bounding box center [398, 145] width 390 height 24
paste input "Natural World Cat Litter Lemon Flavor 25L"
type input "Natural World Cat Litter Lemon Flavor 25L"
click at [719, 154] on input "text" at bounding box center [798, 145] width 390 height 24
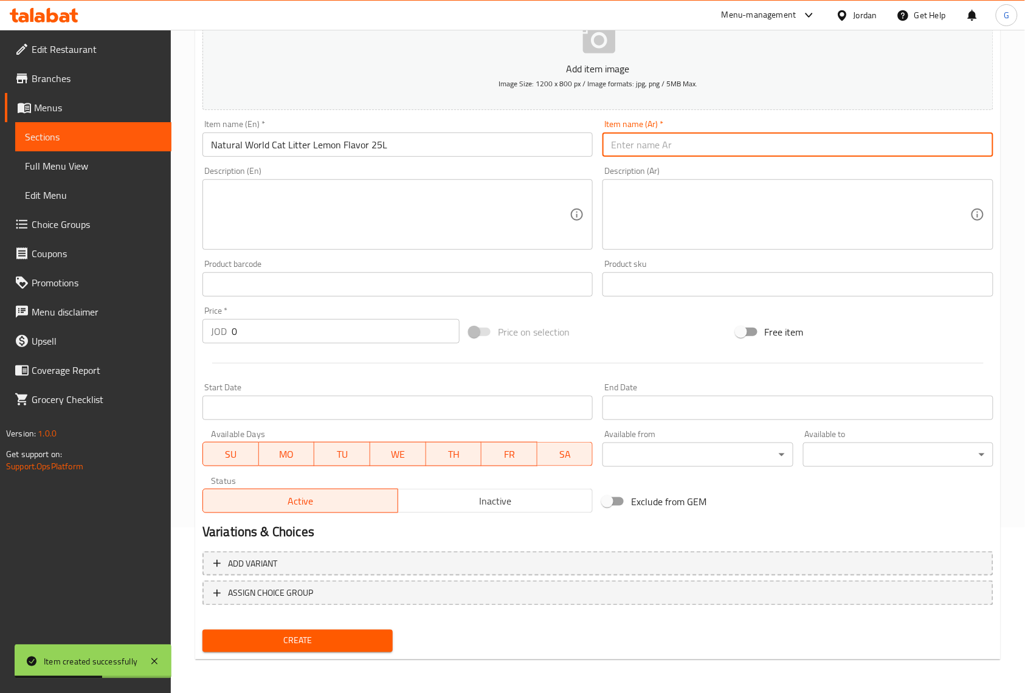
paste input "رمل قطط من ناتشورال وورلد بنكهة الليمون 25 لترًا"
type input "رمل قطط من ناتشورال وورلد بنكهة الليمون 25 لترًا"
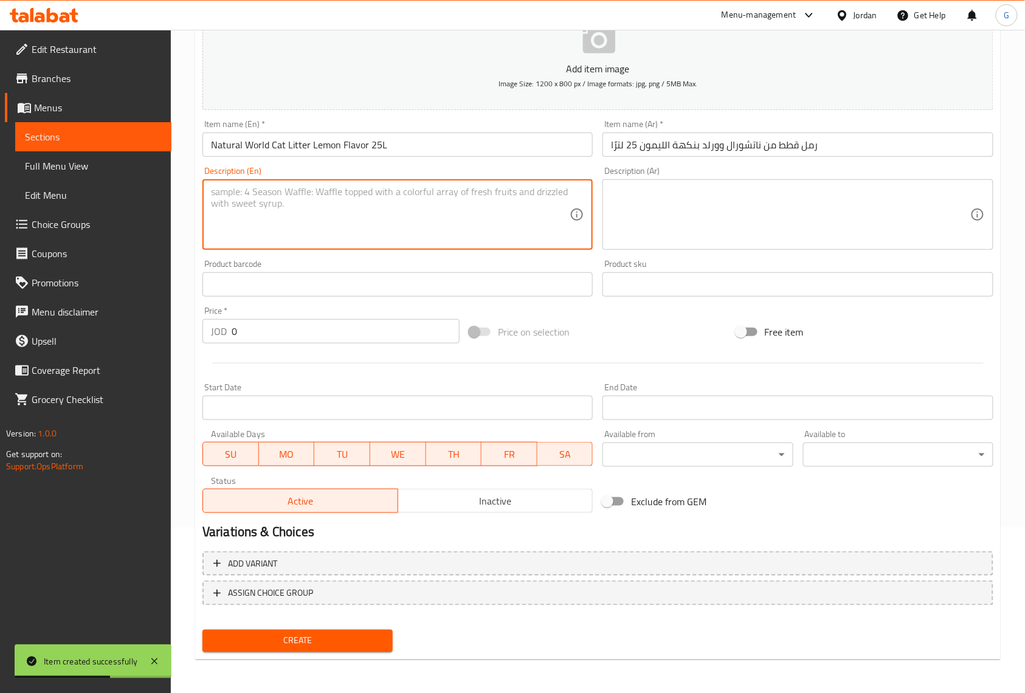
click at [480, 223] on textarea at bounding box center [390, 215] width 359 height 58
click at [347, 329] on input "0" at bounding box center [346, 331] width 228 height 24
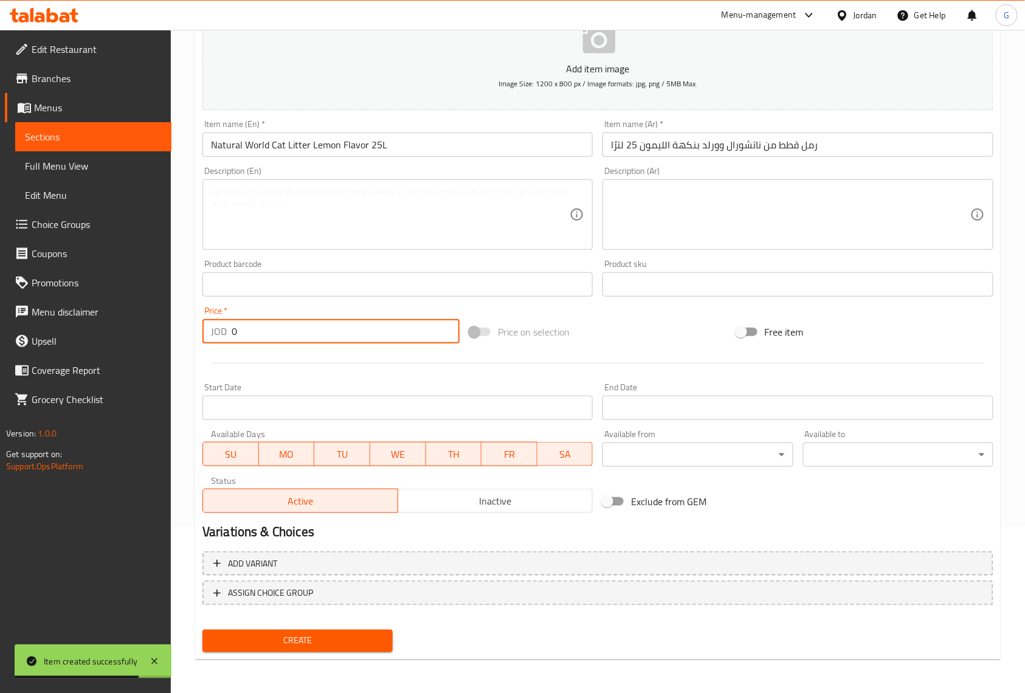
click at [347, 329] on input "0" at bounding box center [346, 331] width 228 height 24
paste input "25"
type input "25"
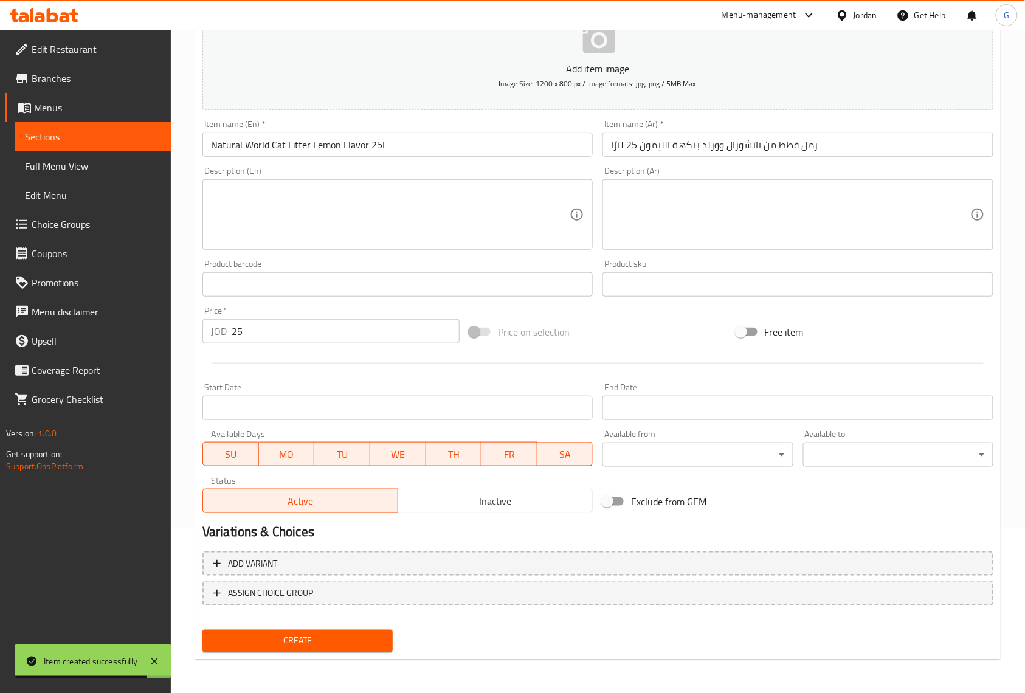
click at [414, 376] on div at bounding box center [598, 363] width 801 height 30
click at [577, 499] on span "Inactive" at bounding box center [496, 502] width 186 height 18
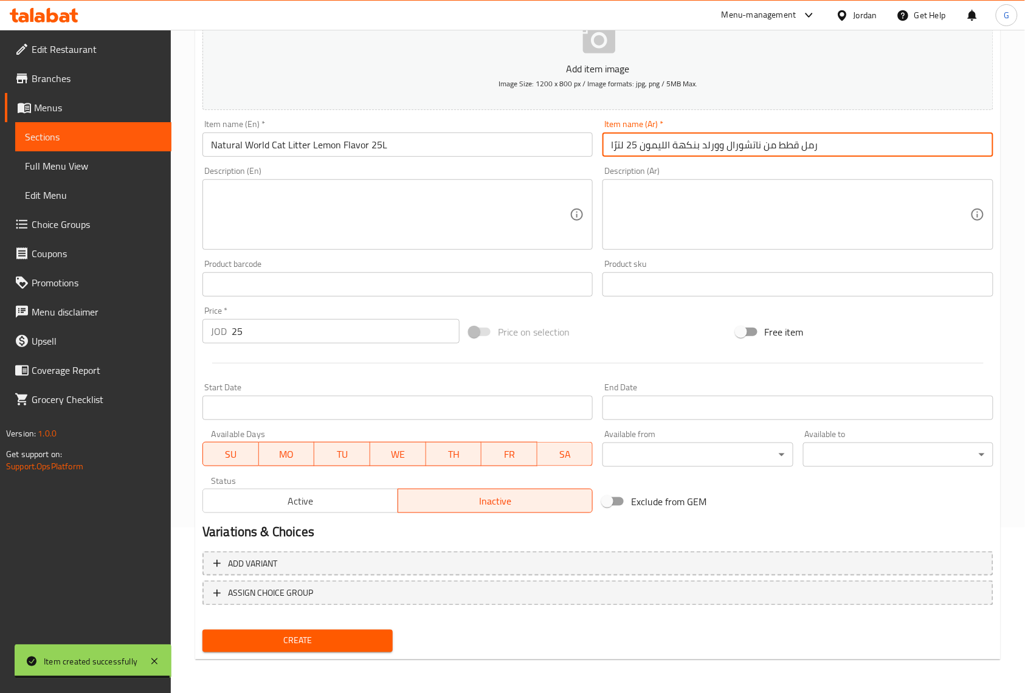
click at [662, 144] on input "رمل قطط من ناتشورال وورلد بنكهة الليمون 25 لترًا" at bounding box center [798, 145] width 390 height 24
click at [203, 630] on button "Create" at bounding box center [298, 641] width 190 height 23
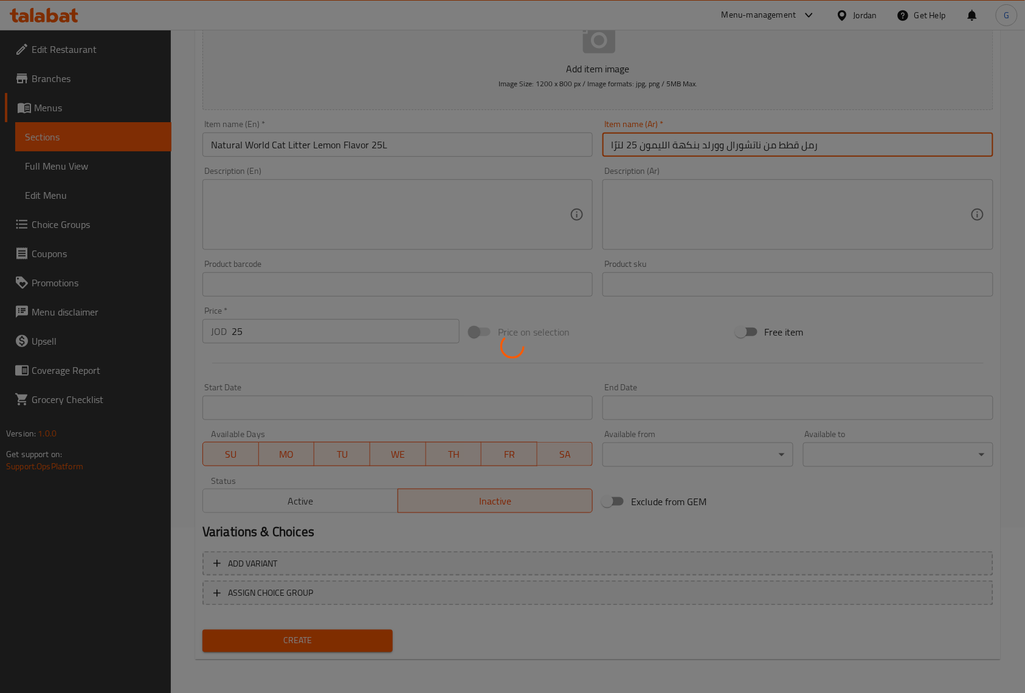
type input "0"
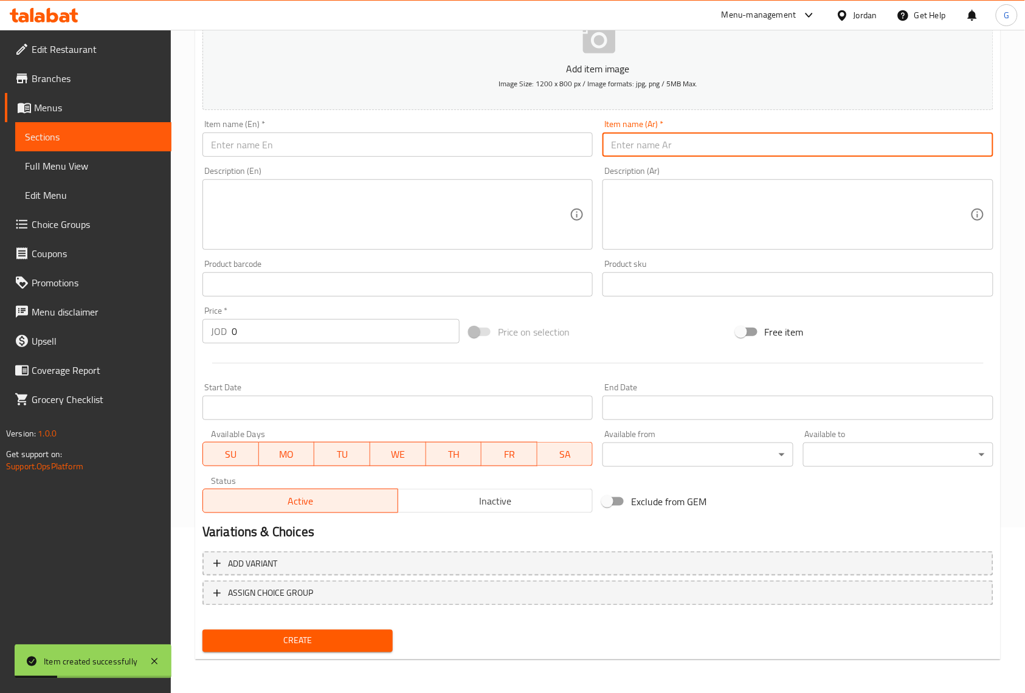
click at [411, 131] on div "Item name (En)   * Item name (En) *" at bounding box center [398, 138] width 390 height 37
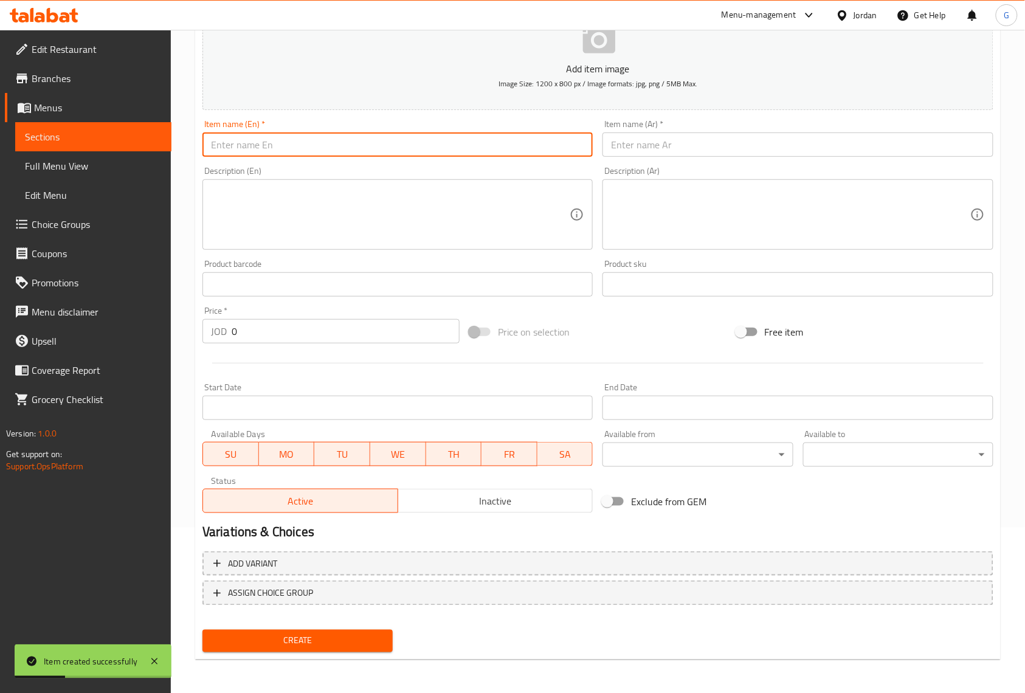
click at [406, 150] on input "text" at bounding box center [398, 145] width 390 height 24
paste input "Natural World Cat Litter [PERSON_NAME] Flavor 10L"
type input "Natural World Cat Litter [PERSON_NAME] Flavor 10L"
click at [661, 161] on div "Item name (Ar)   * Item name (Ar) *" at bounding box center [798, 138] width 400 height 47
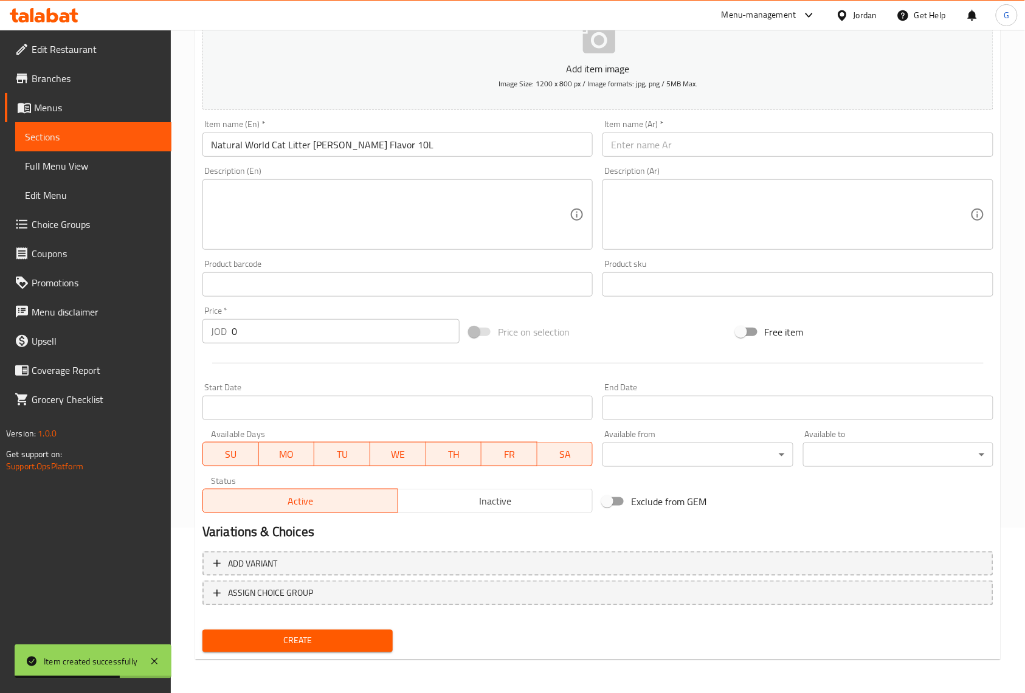
click at [668, 145] on input "text" at bounding box center [798, 145] width 390 height 24
paste input "رمل قطط من ناتشورال وورلد بنكهة اللافندر 10 لتر"
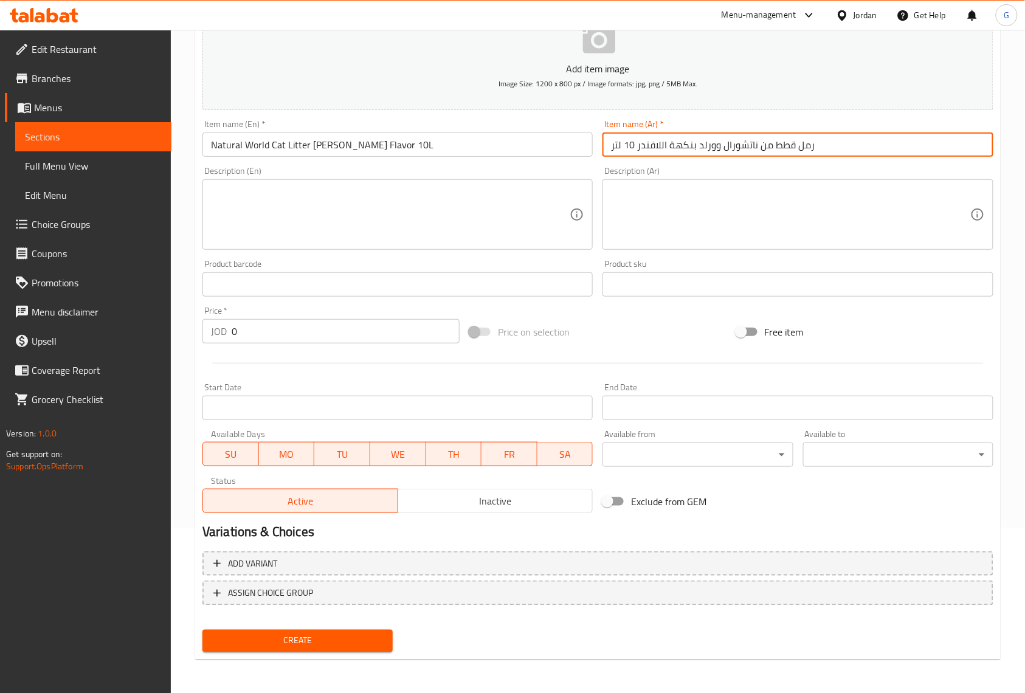
type input "رمل قطط من ناتشورال وورلد بنكهة اللافندر 10 لتر"
click at [404, 328] on input "0" at bounding box center [346, 331] width 228 height 24
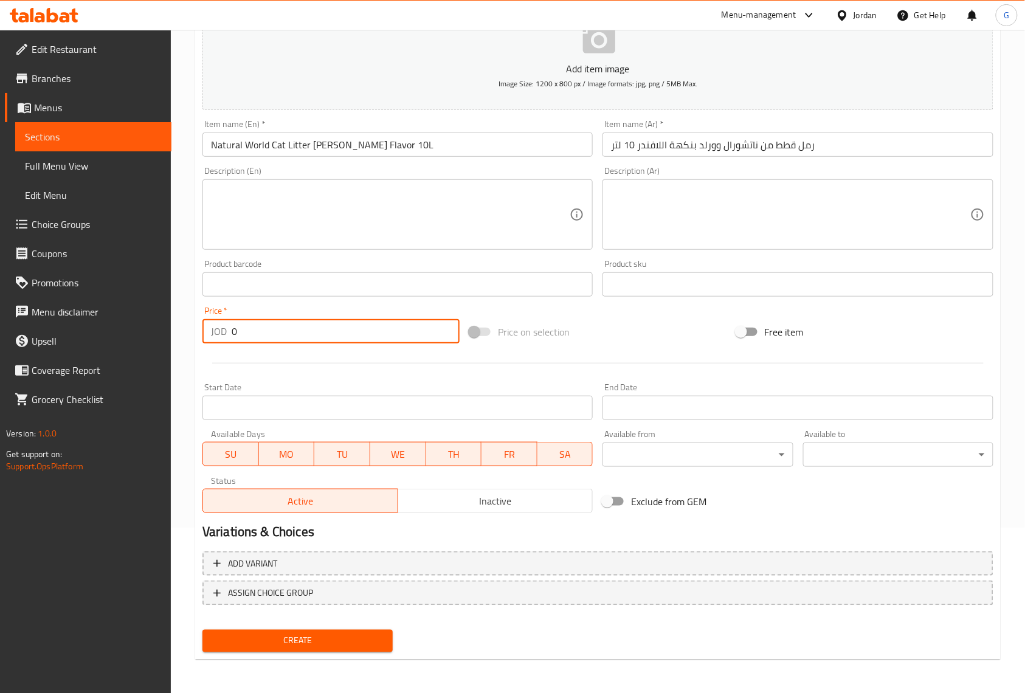
click at [404, 328] on input "0" at bounding box center [346, 331] width 228 height 24
paste input "15"
click at [404, 328] on input "015" at bounding box center [346, 331] width 228 height 24
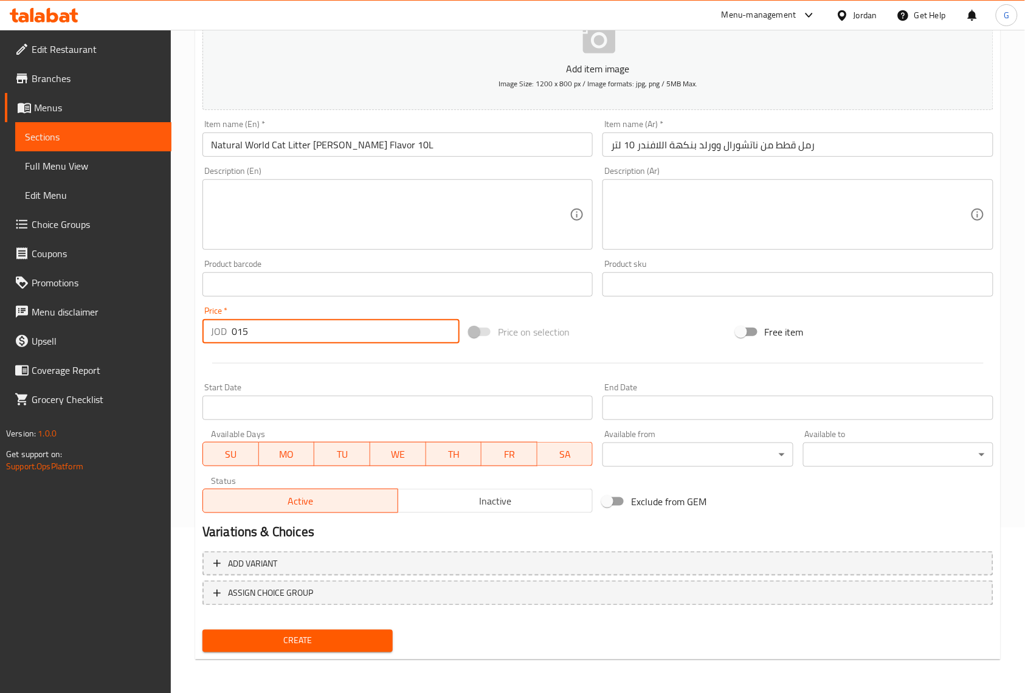
click at [404, 328] on input "015" at bounding box center [346, 331] width 228 height 24
paste input "number"
type input "15"
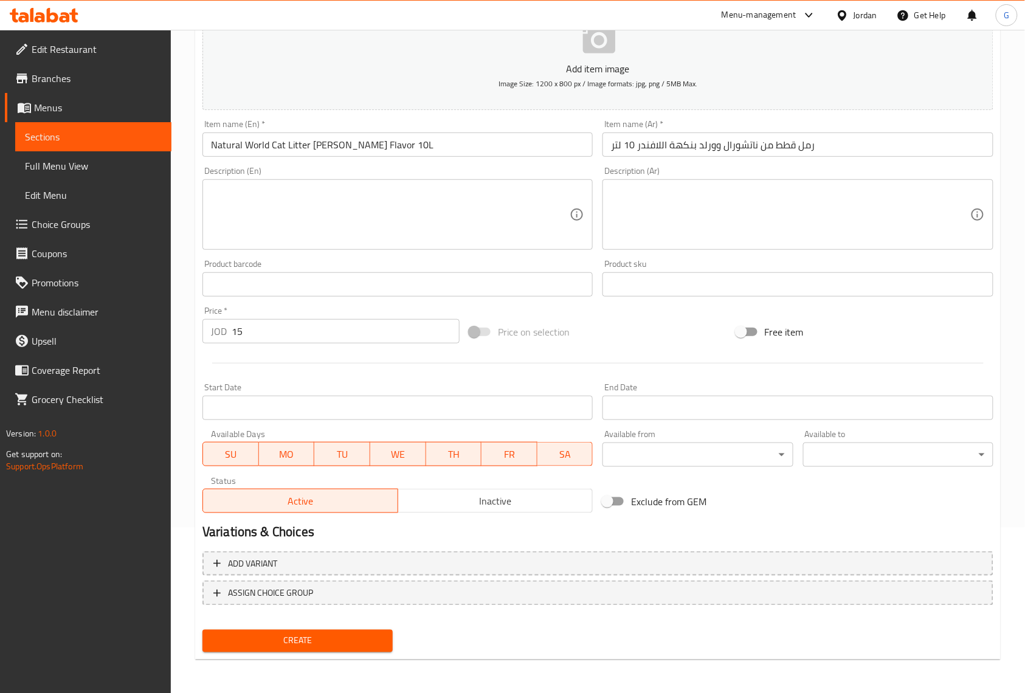
click at [425, 377] on div at bounding box center [598, 363] width 801 height 30
click at [552, 499] on span "Inactive" at bounding box center [496, 502] width 186 height 18
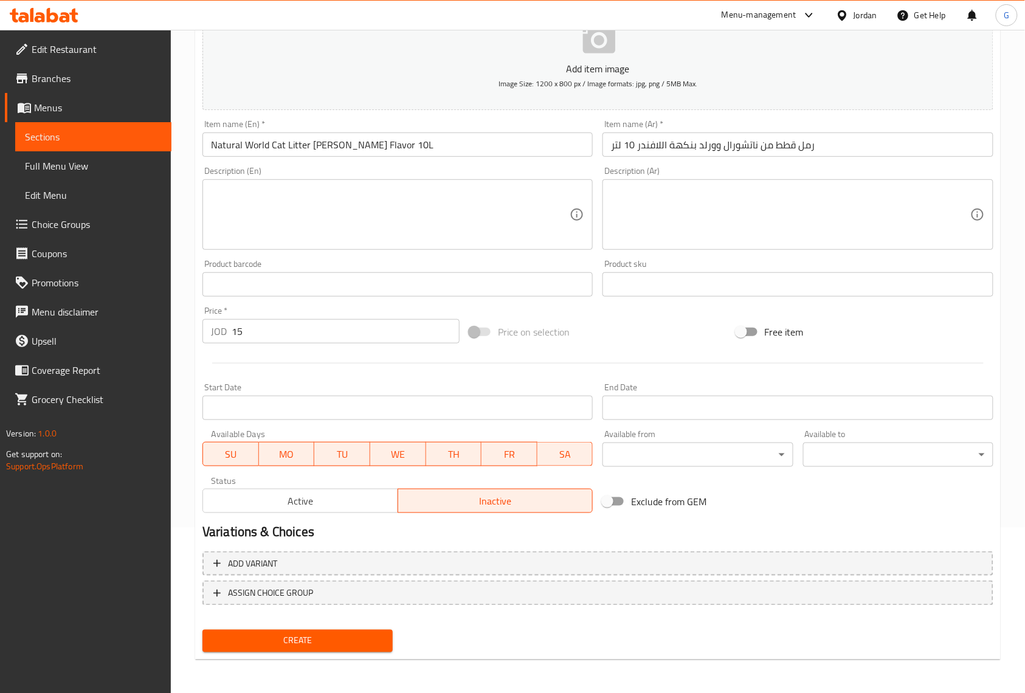
click at [656, 330] on div "Price on selection" at bounding box center [598, 332] width 267 height 33
click at [386, 651] on button "Create" at bounding box center [298, 641] width 190 height 23
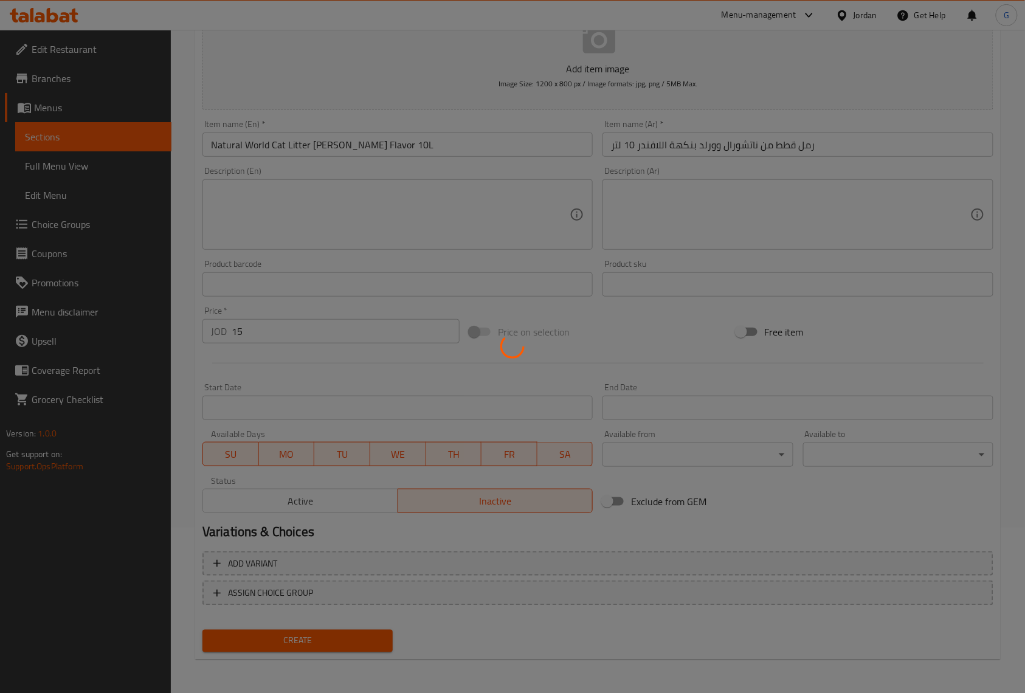
type input "0"
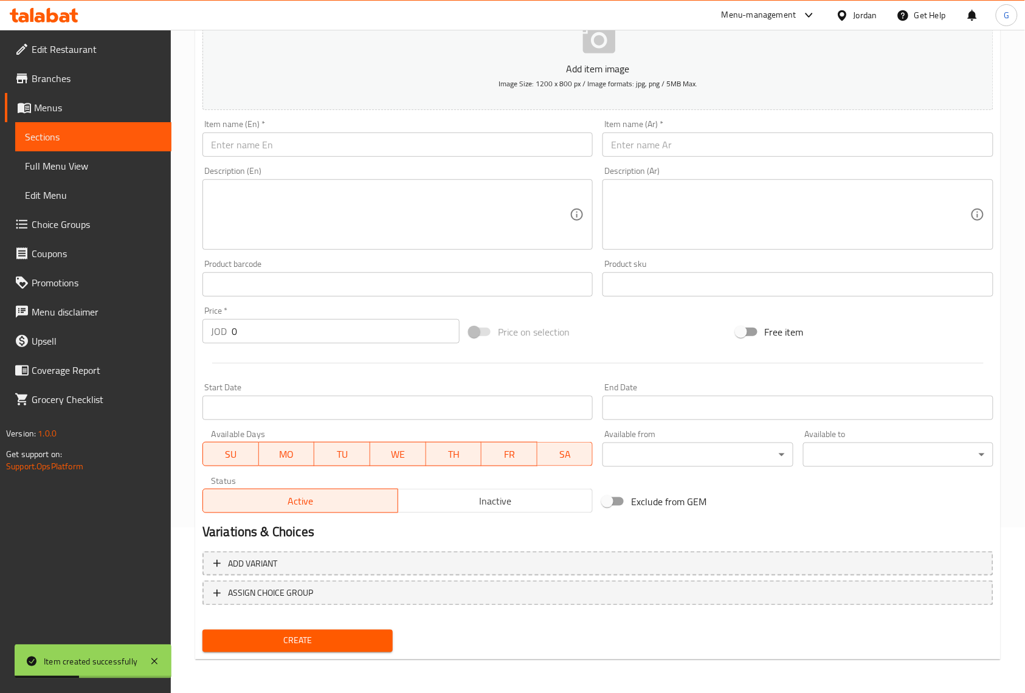
click at [511, 151] on input "text" at bounding box center [398, 145] width 390 height 24
paste input "Natural World Cat Litter [MEDICAL_DATA] Flavor 10L"
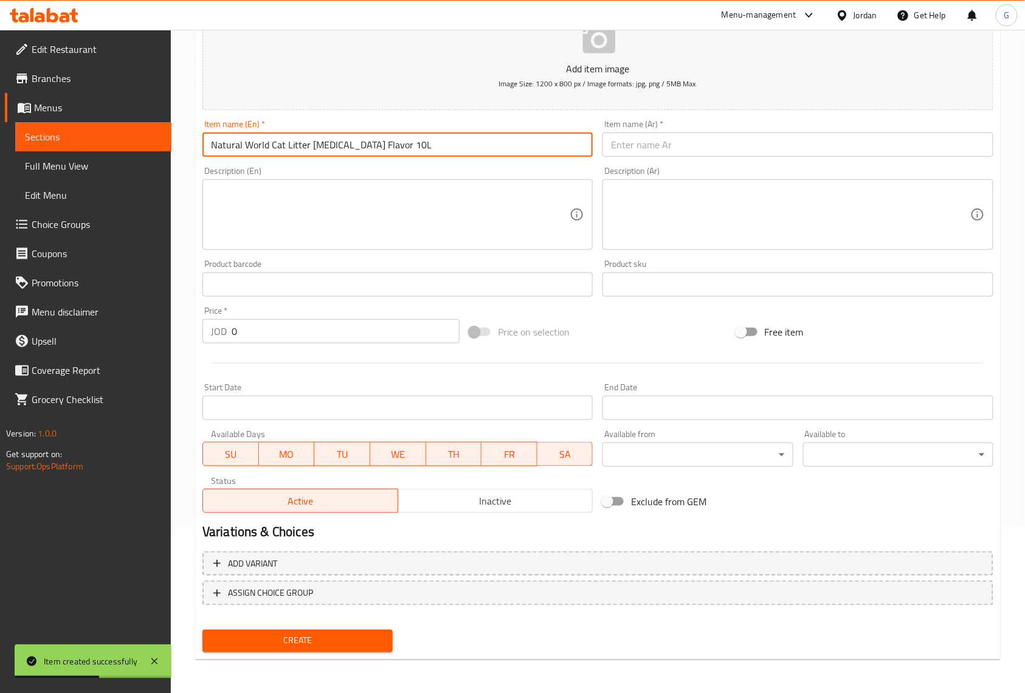
type input "Natural World Cat Litter [MEDICAL_DATA] Flavor 10L"
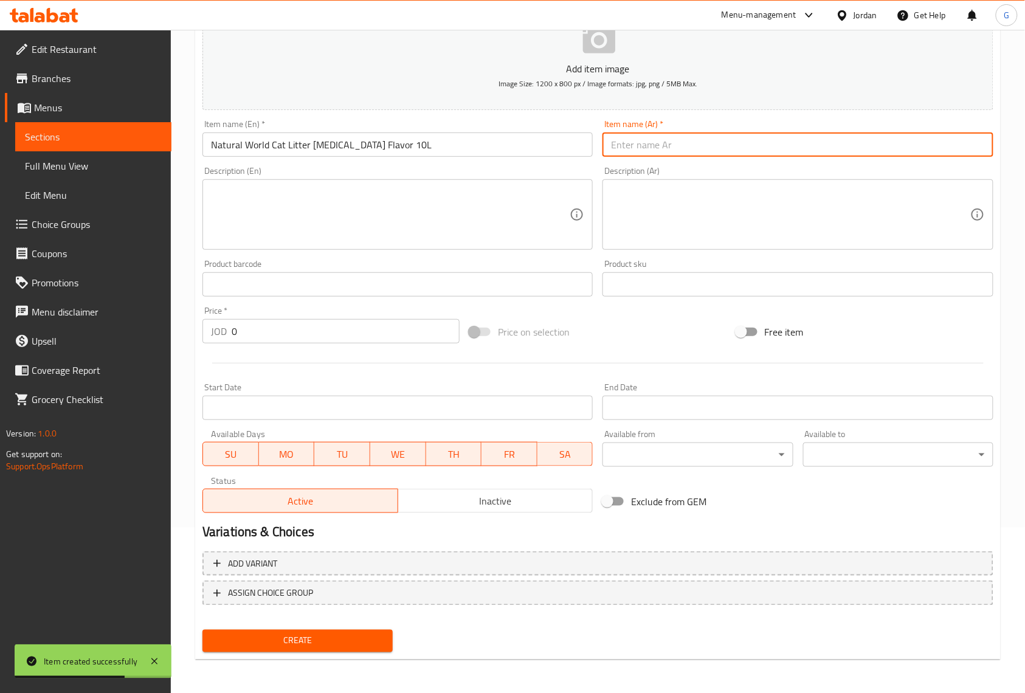
click at [652, 147] on input "text" at bounding box center [798, 145] width 390 height 24
paste input "ملاط صحي للقطط من ناتشورال وورلد بنكهة بودرة الأطفال، سعة 10 لتر"
click at [660, 208] on textarea at bounding box center [790, 215] width 359 height 58
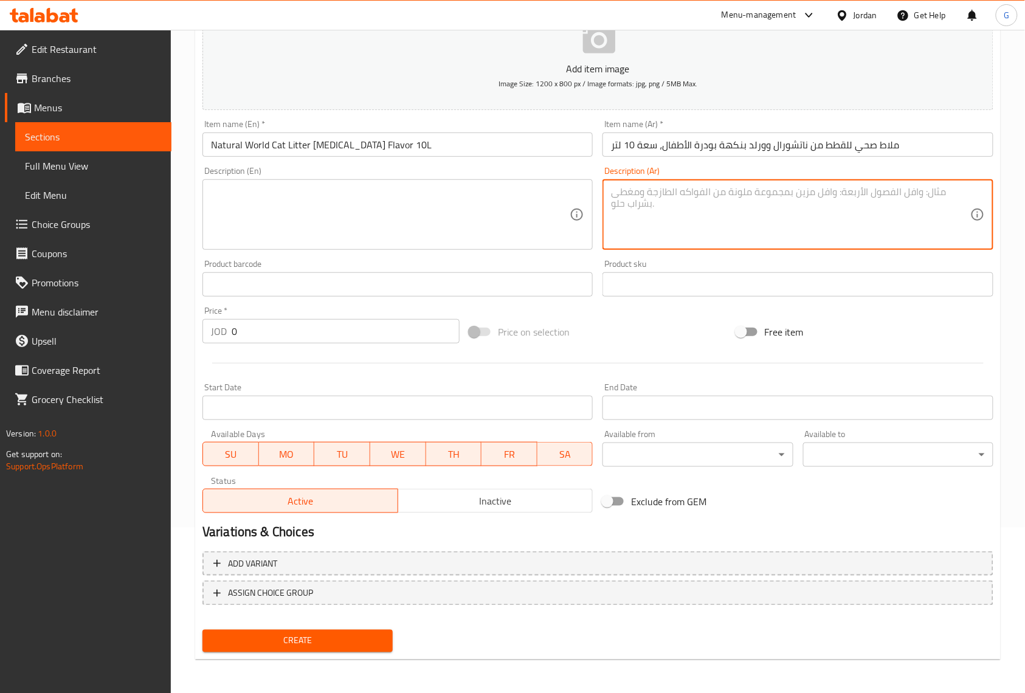
click at [665, 133] on div "Item name (Ar)   * ملاط صحي للقطط من ناتشورال وورلد بنكهة بودرة الأطفال، سعة 10…" at bounding box center [798, 138] width 390 height 37
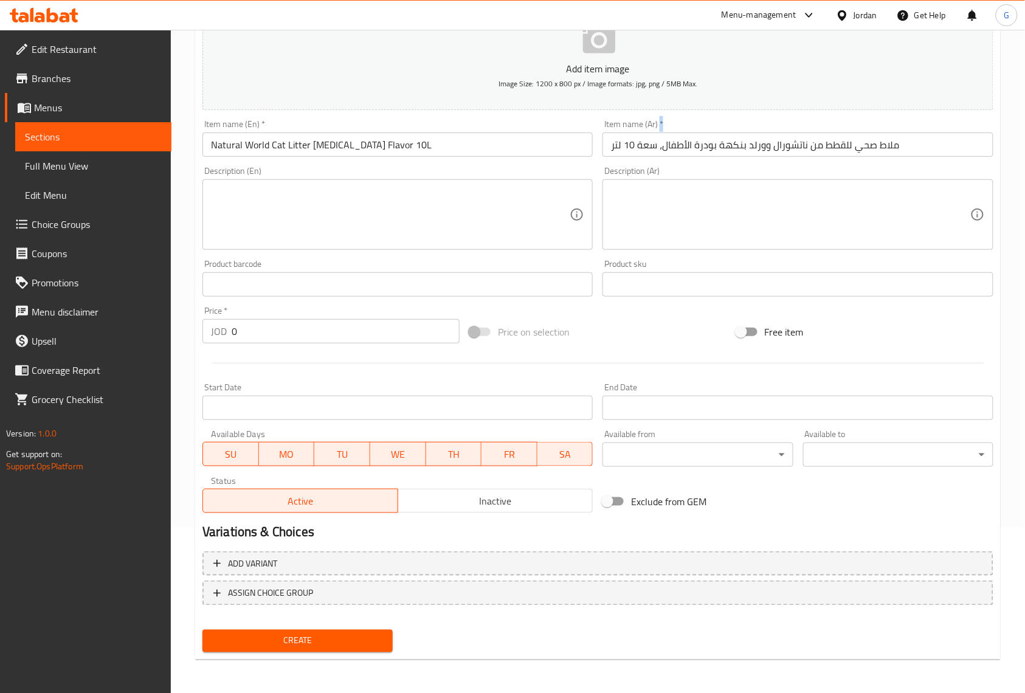
click at [665, 133] on div "Item name (Ar)   * ملاط صحي للقطط من ناتشورال وورلد بنكهة بودرة الأطفال، سعة 10…" at bounding box center [798, 138] width 390 height 37
click at [665, 148] on input "ملاط صحي للقطط من ناتشورال وورلد بنكهة بودرة الأطفال، سعة 10 لتر" at bounding box center [798, 145] width 390 height 24
paste input "رمل القطط من ناتشورال وورلد بنكهة بودرة الأطفال"
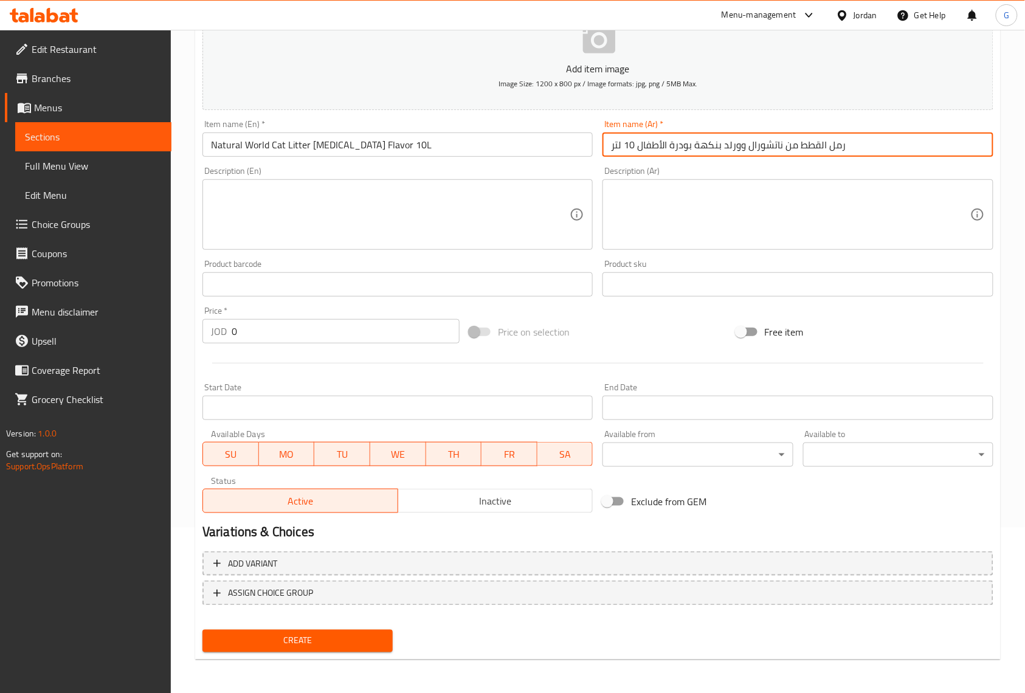
type input "رمل القطط من ناتشورال وورلد بنكهة بودرة الأطفال 10 لتر"
click at [667, 204] on textarea at bounding box center [790, 215] width 359 height 58
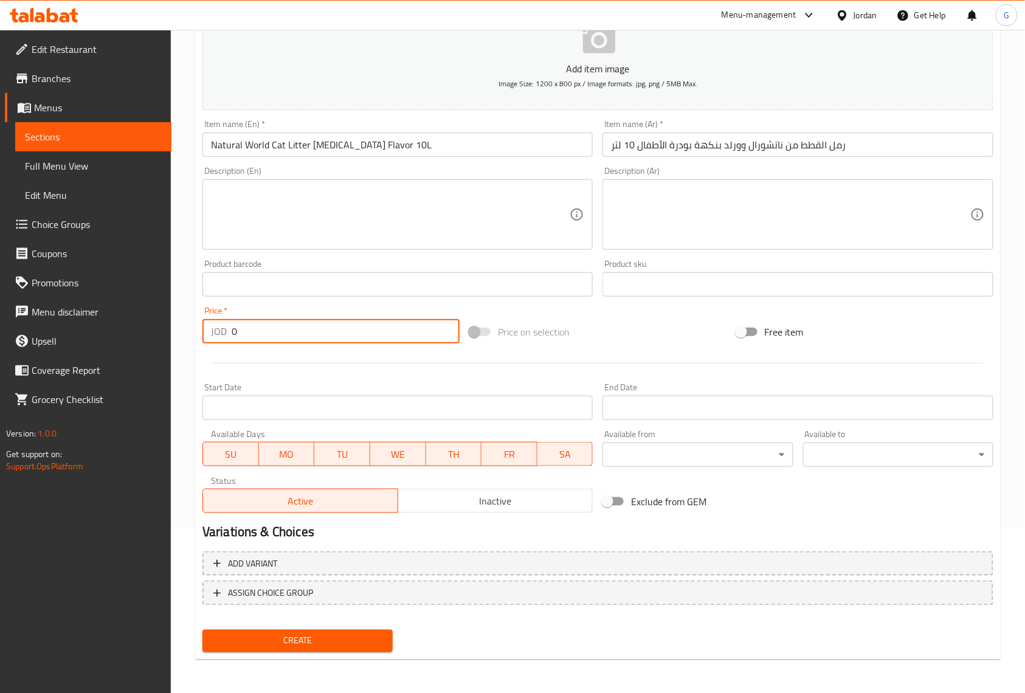
click at [327, 334] on input "0" at bounding box center [346, 331] width 228 height 24
paste input "15"
type input "15"
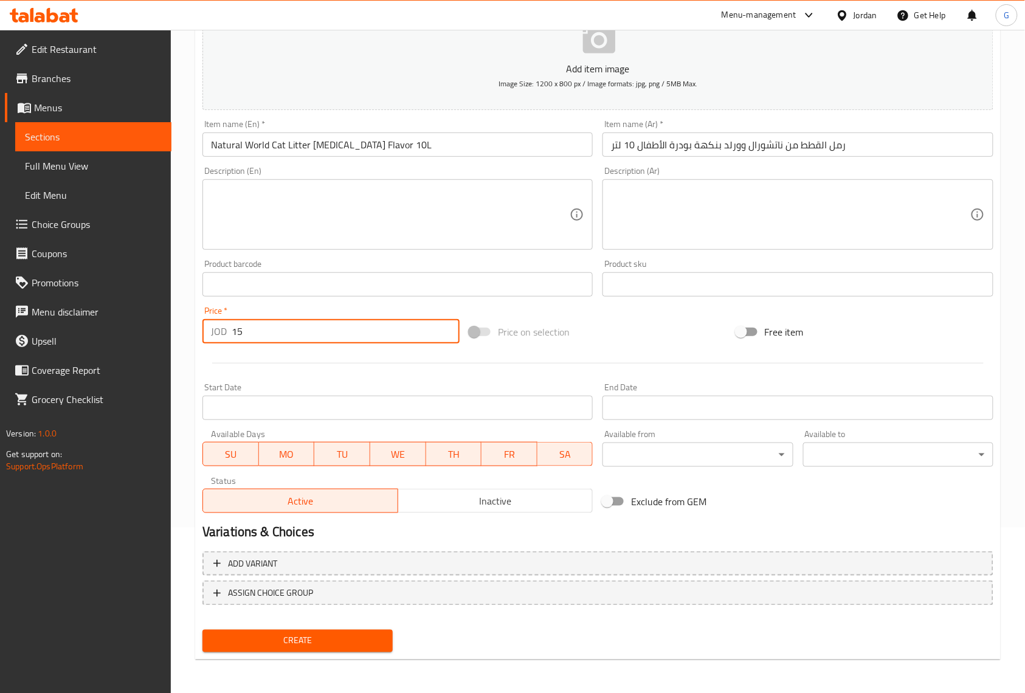
click at [358, 225] on textarea at bounding box center [390, 215] width 359 height 58
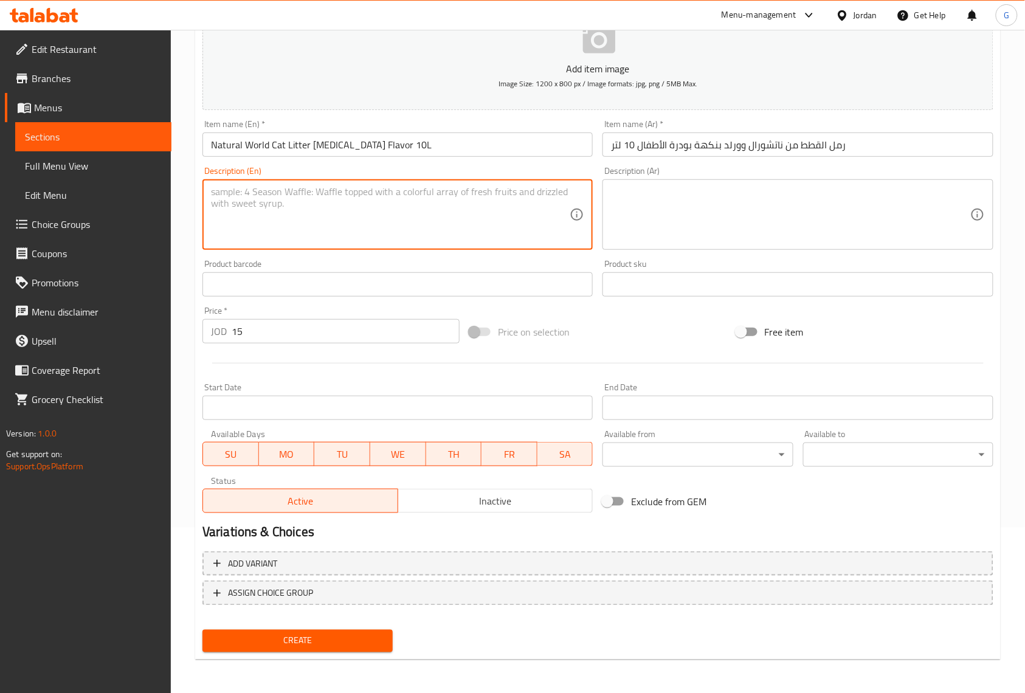
click at [575, 516] on div "Status Active Inactive" at bounding box center [398, 495] width 400 height 46
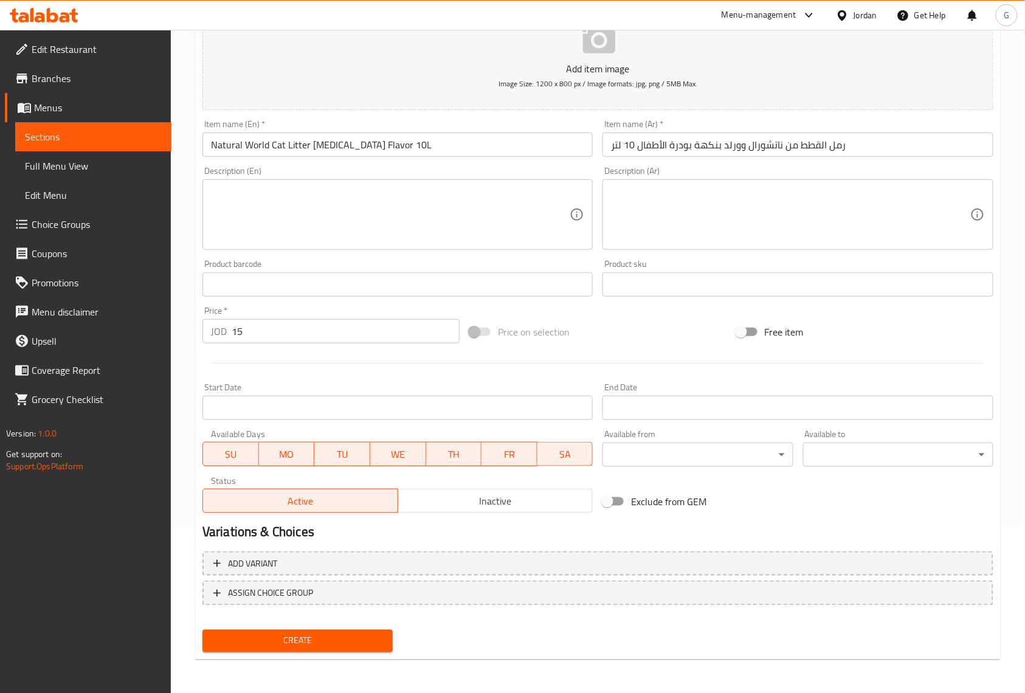
click at [566, 502] on span "Inactive" at bounding box center [496, 502] width 186 height 18
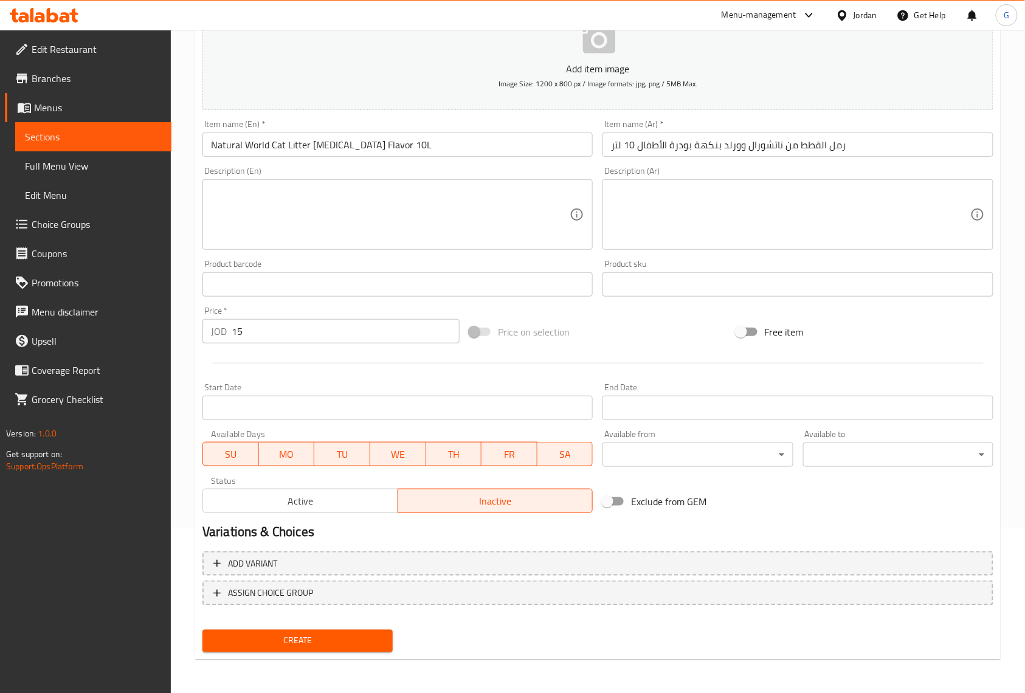
click at [672, 285] on input "text" at bounding box center [798, 284] width 390 height 24
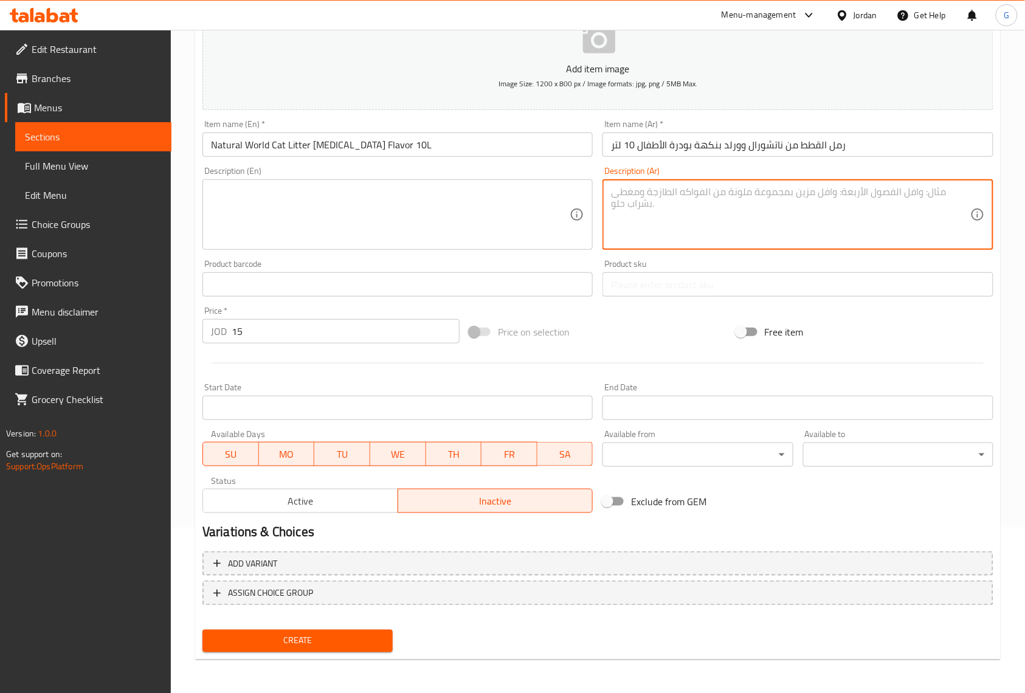
click at [689, 219] on textarea at bounding box center [790, 215] width 359 height 58
click at [735, 139] on input "رمل القطط من ناتشورال وورلد بنكهة بودرة الأطفال 10 لتر" at bounding box center [798, 145] width 390 height 24
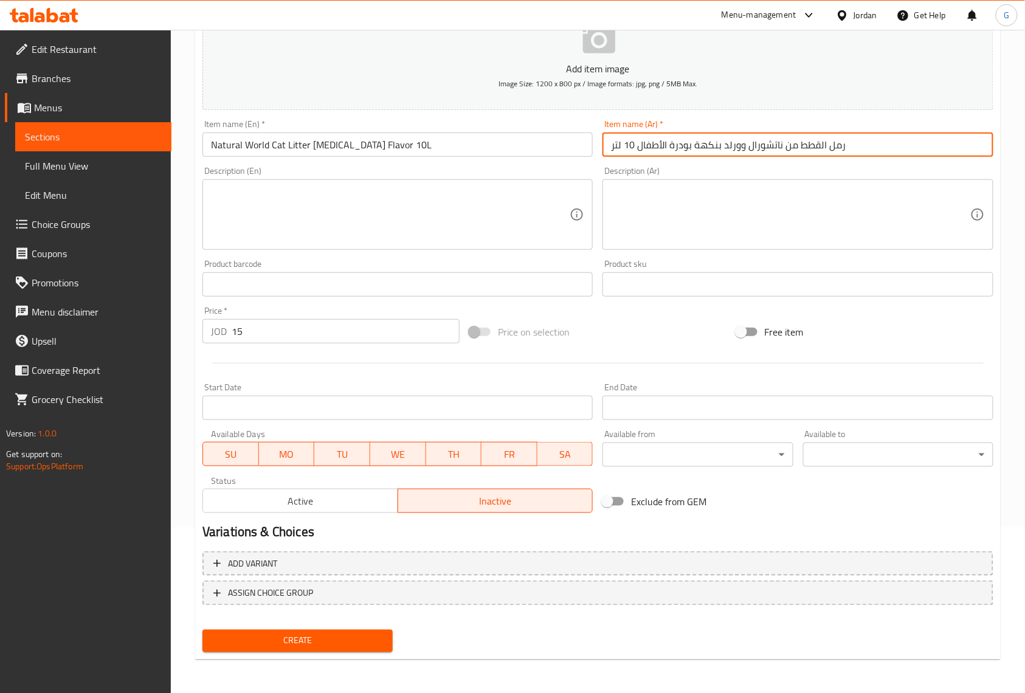
click at [203, 630] on button "Create" at bounding box center [298, 641] width 190 height 23
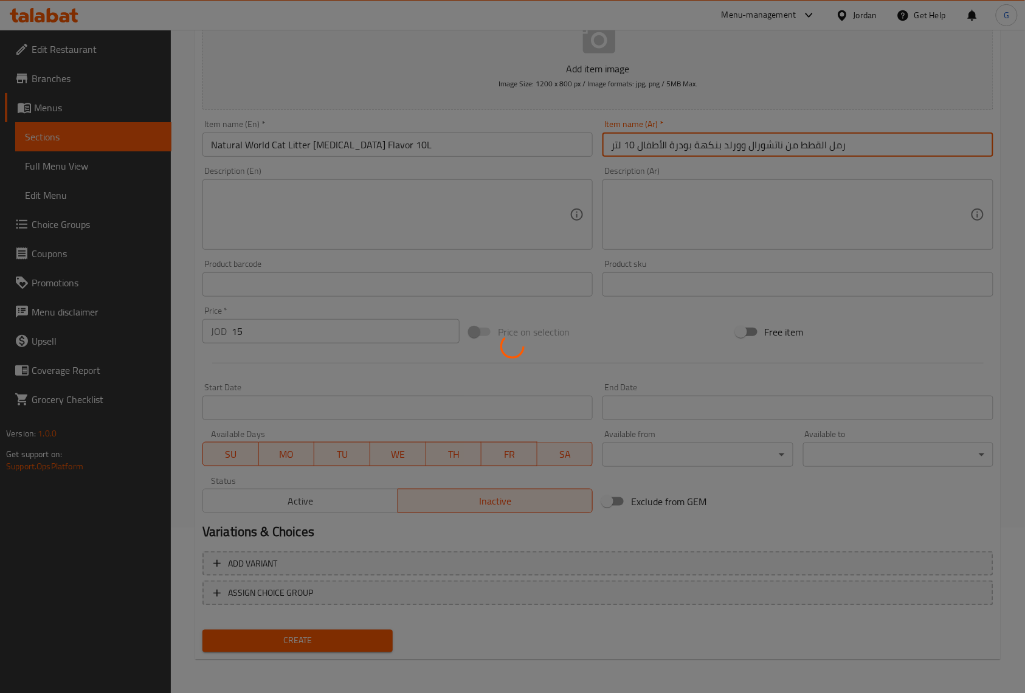
type input "0"
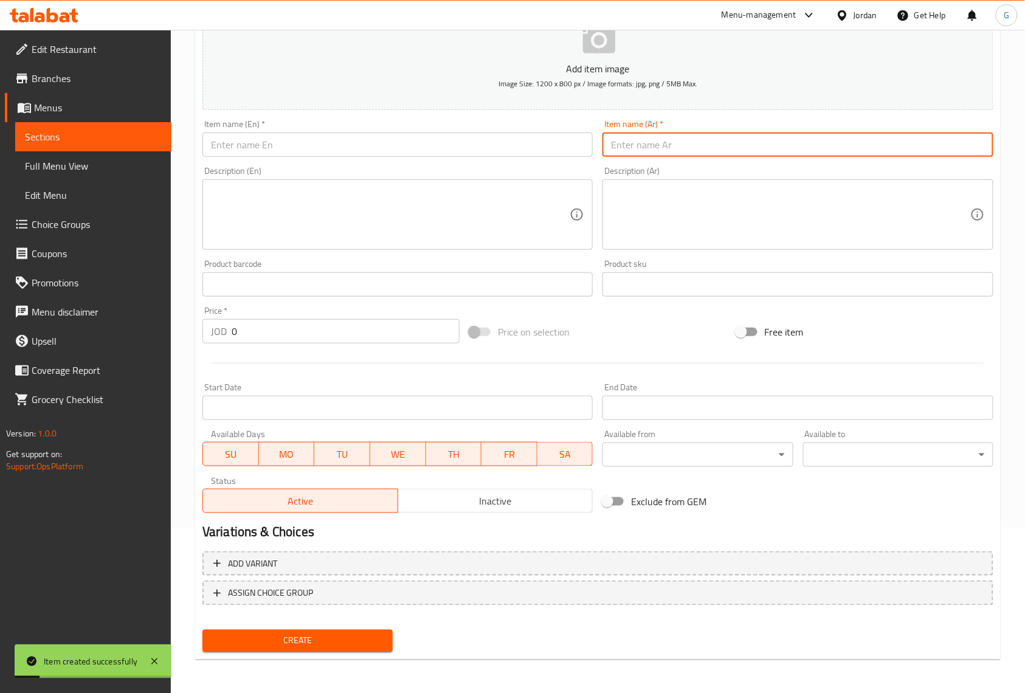
click at [528, 151] on input "text" at bounding box center [398, 145] width 390 height 24
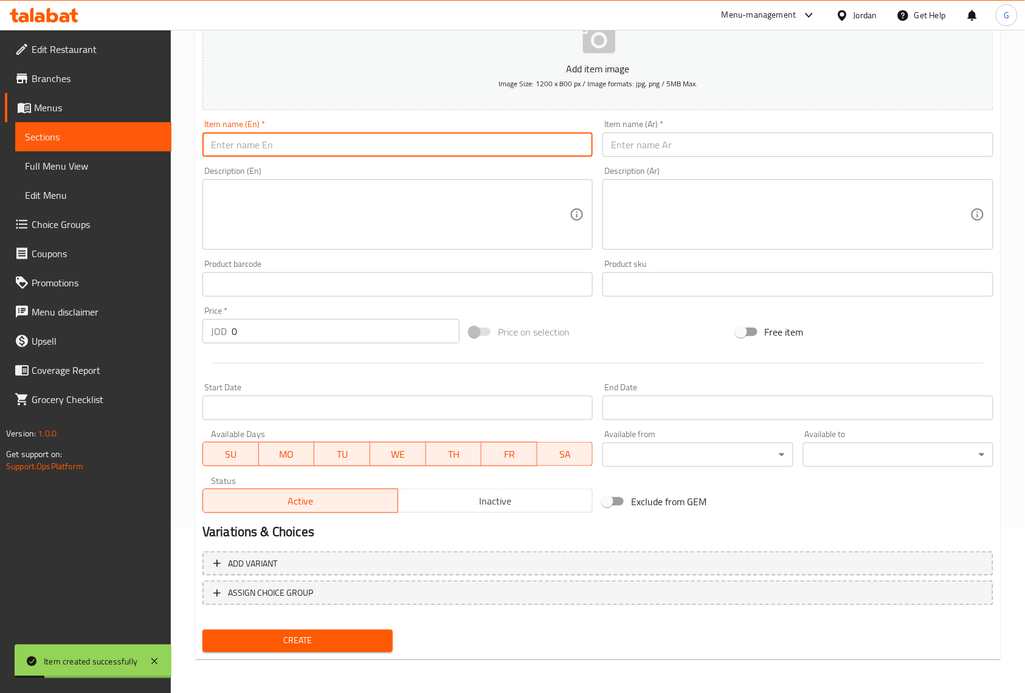
paste input "Natural World Cat Litter Rose Flavor 10L"
type input "Natural World Cat Litter Rose Flavor 10L"
click at [675, 147] on input "text" at bounding box center [798, 145] width 390 height 24
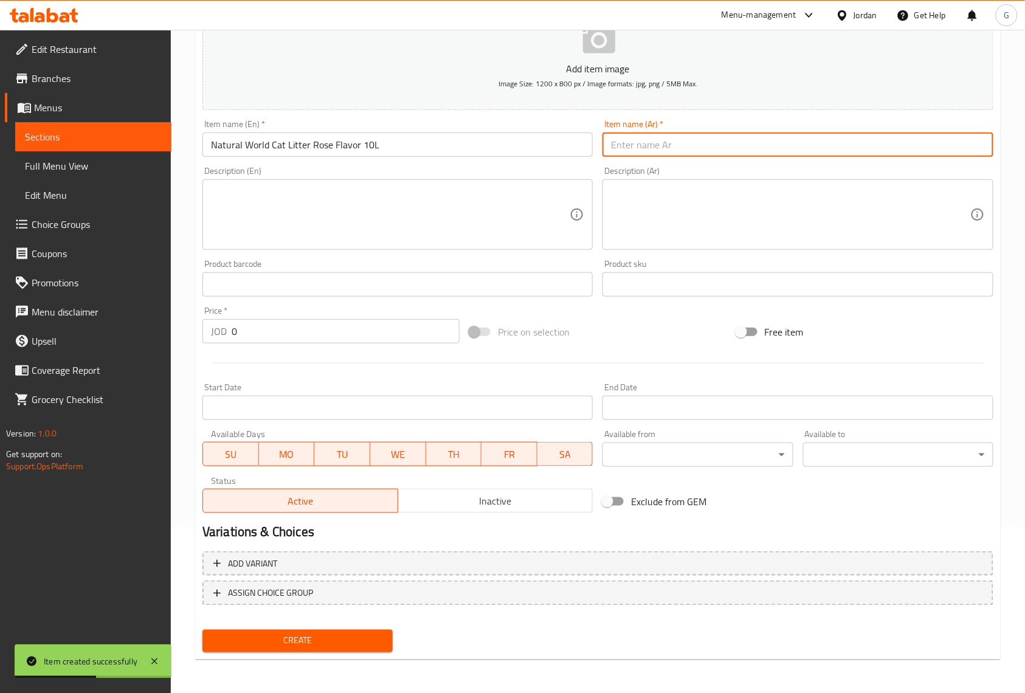
paste input "ملاط رملي طبيعي للقطط بنكهة الورد، سعة 10 لترات"
click at [669, 151] on input "ملاط رملي طبيعي للقطط بنكهة الورد، سعة 10 لترات" at bounding box center [798, 145] width 390 height 24
click at [711, 147] on input "ملاط رملي طبيعي للقطط بنكهة الورد سعة 10 لترات" at bounding box center [798, 145] width 390 height 24
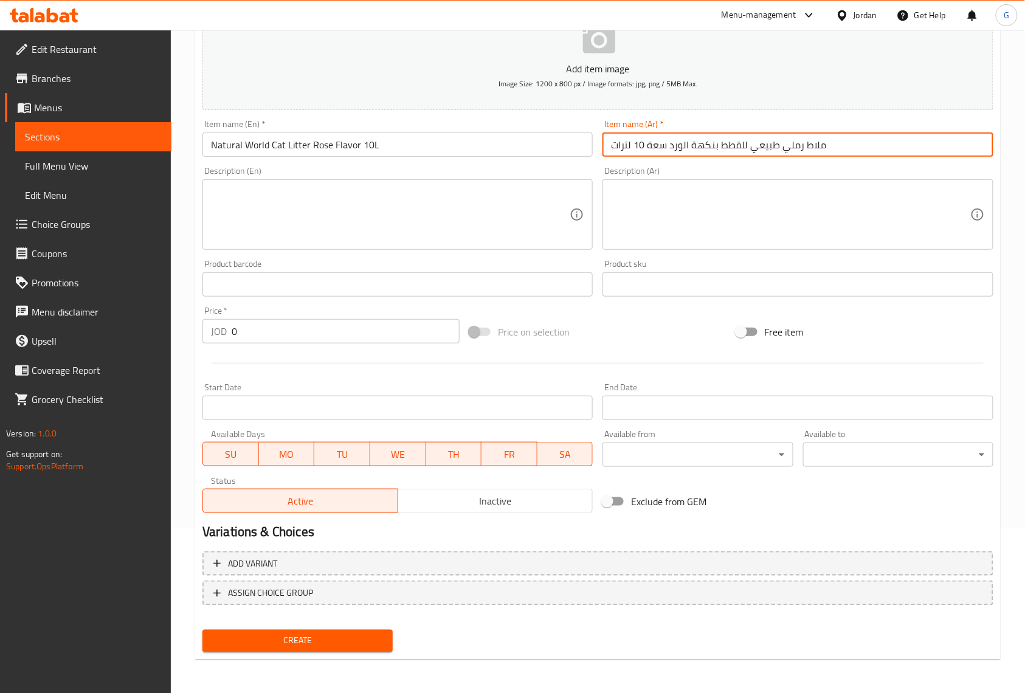
click at [711, 147] on input "ملاط رملي طبيعي للقطط بنكهة الورد سعة 10 لترات" at bounding box center [798, 145] width 390 height 24
paste input "رمل قطط من ناتشورال وورلد بنكهة الورد 10 لتر"
type input "رمل قطط من ناتشورال وورلد بنكهة الورد 10 لتر"
click at [660, 224] on textarea at bounding box center [790, 215] width 359 height 58
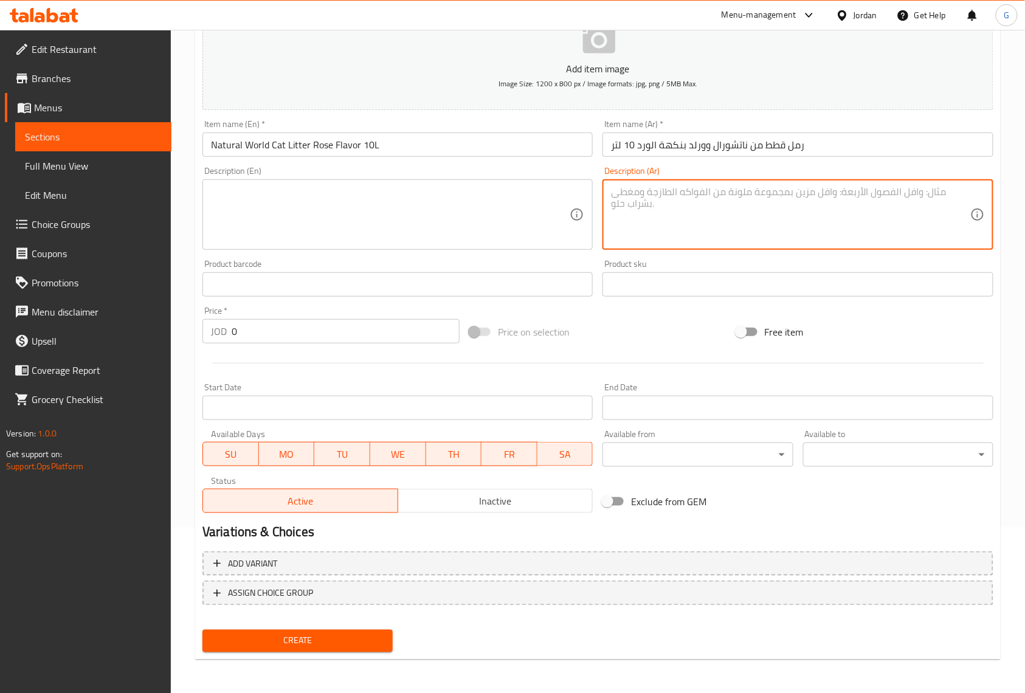
click at [321, 332] on input "0" at bounding box center [346, 331] width 228 height 24
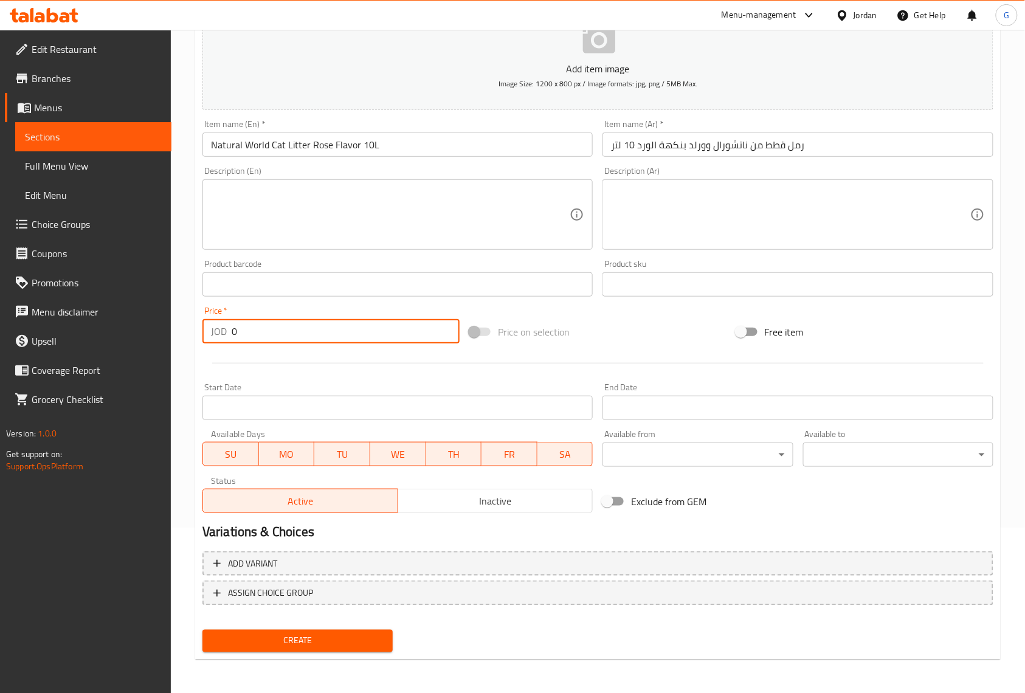
click at [321, 332] on input "0" at bounding box center [346, 331] width 228 height 24
paste input "15"
type input "15"
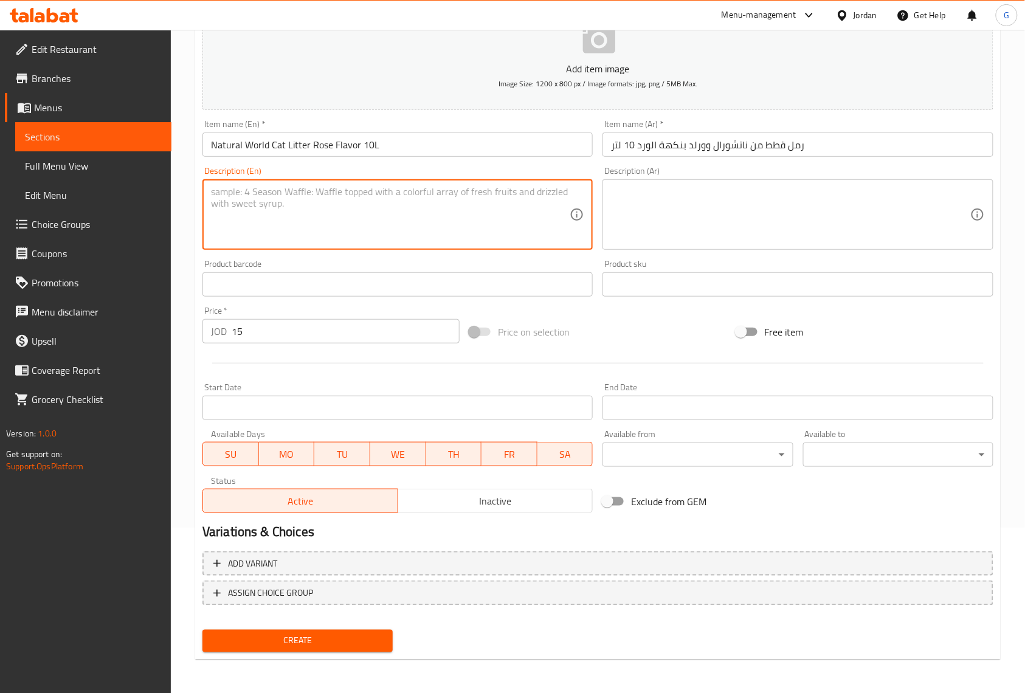
click at [380, 210] on textarea at bounding box center [390, 215] width 359 height 58
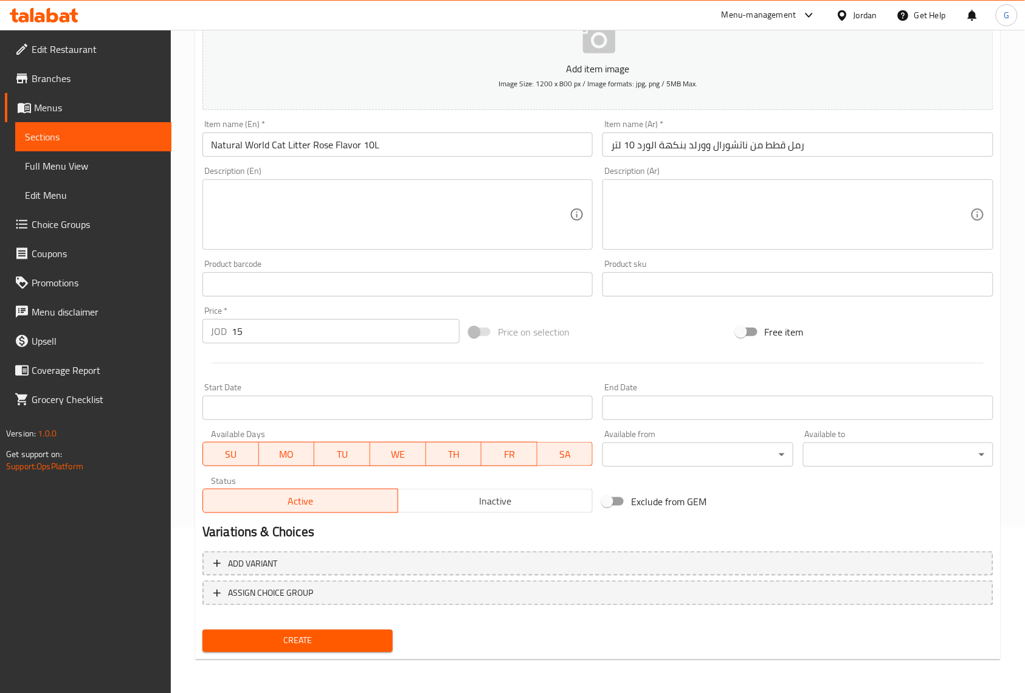
click at [525, 516] on div "Status Active Inactive" at bounding box center [398, 495] width 400 height 46
click at [529, 505] on span "Inactive" at bounding box center [496, 502] width 186 height 18
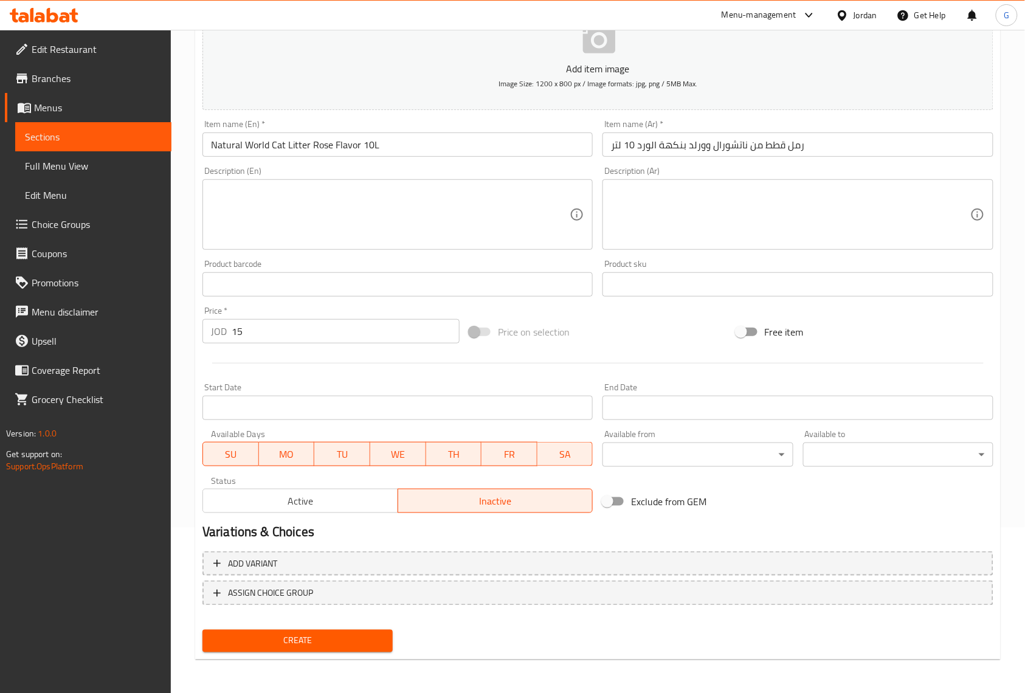
click at [742, 144] on input "رمل قطط من ناتشورال وورلد بنكهة الورد 10 لتر" at bounding box center [798, 145] width 390 height 24
click at [203, 630] on button "Create" at bounding box center [298, 641] width 190 height 23
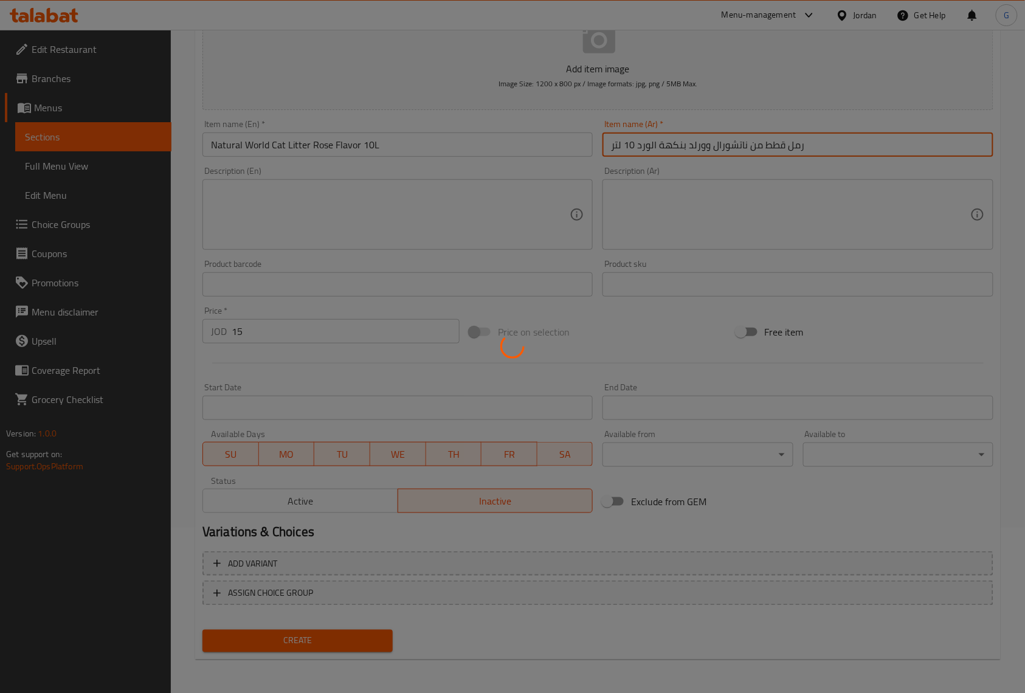
type input "0"
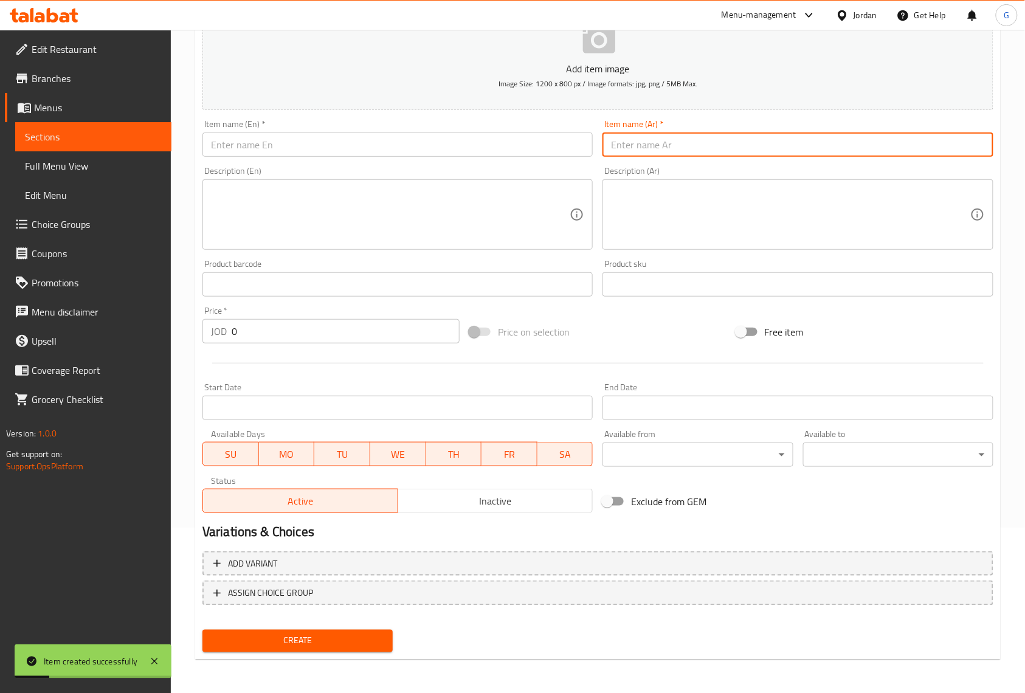
click at [417, 151] on input "text" at bounding box center [398, 145] width 390 height 24
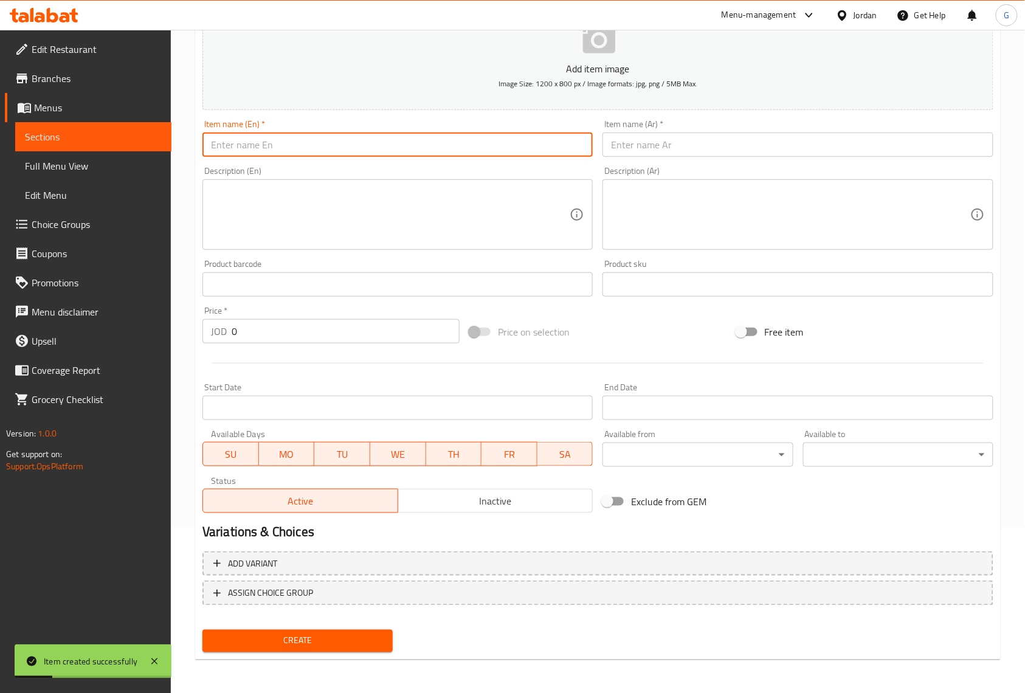
paste input "Natural World Cat Litter Lemon Flavor 10L"
type input "Natural World Cat Litter Lemon Flavor 10L"
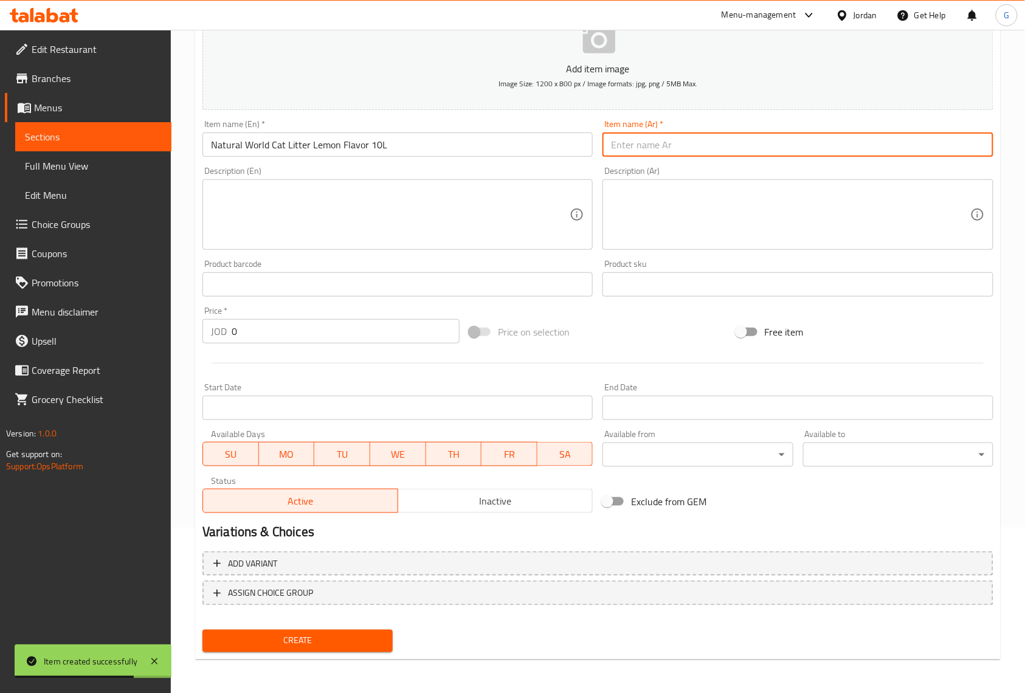
click at [682, 154] on input "text" at bounding box center [798, 145] width 390 height 24
paste input "رمل قطط من ناتشورال وورلد بنكهة الليمون 10 لتر"
type input "رمل قطط من ناتشورال وورلد بنكهة الليمون 10 لتر"
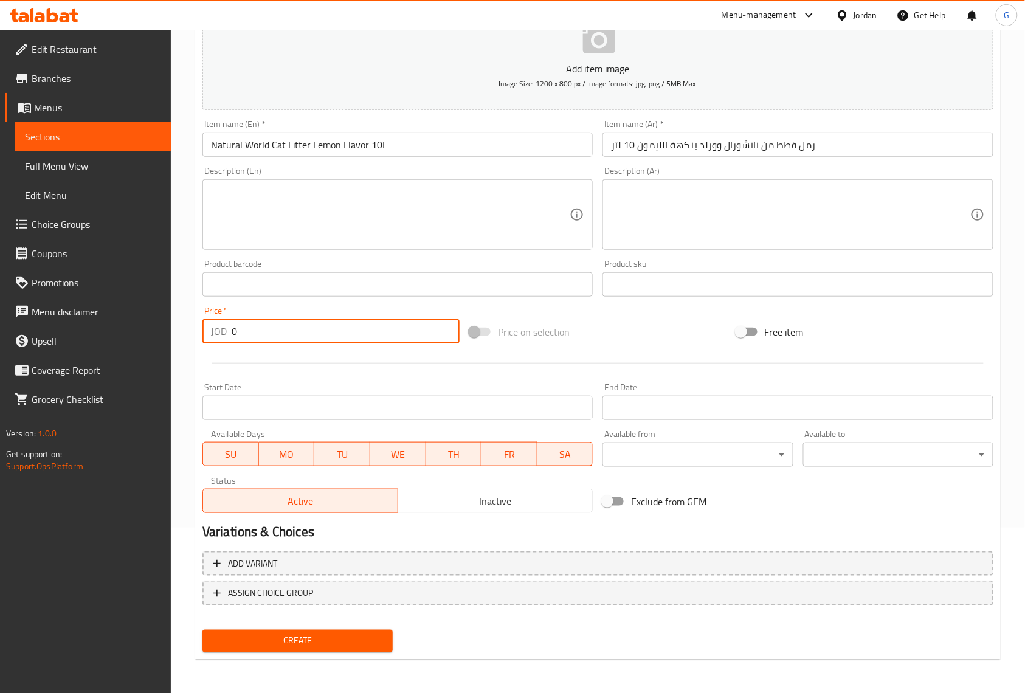
click at [308, 337] on input "0" at bounding box center [346, 331] width 228 height 24
paste input "15"
type input "15"
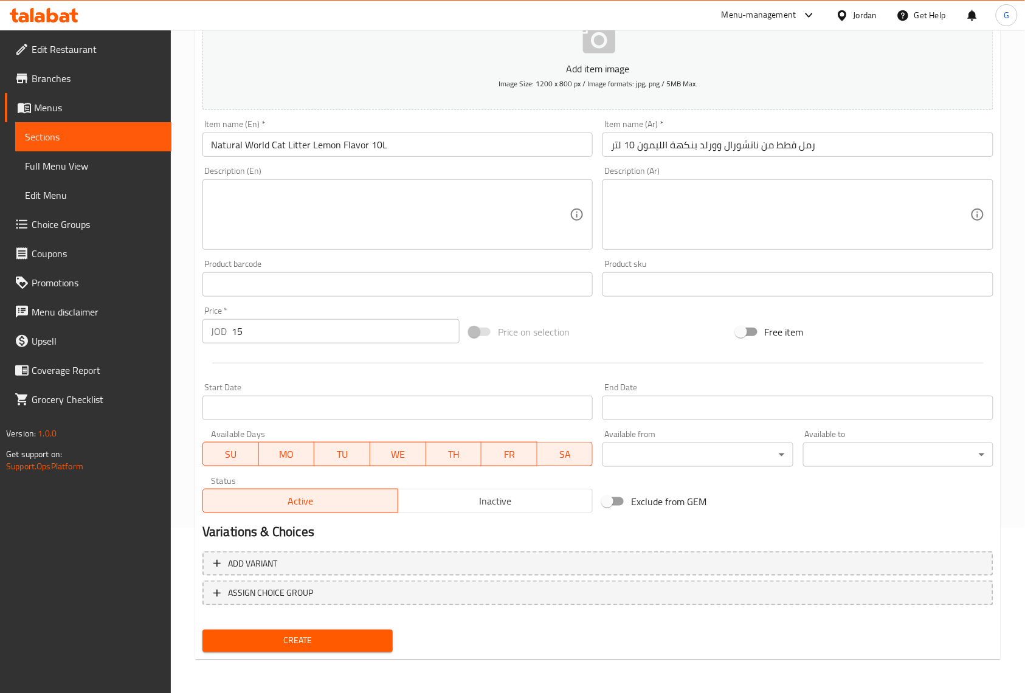
click at [378, 378] on div at bounding box center [598, 363] width 801 height 30
click at [567, 499] on span "Inactive" at bounding box center [496, 502] width 186 height 18
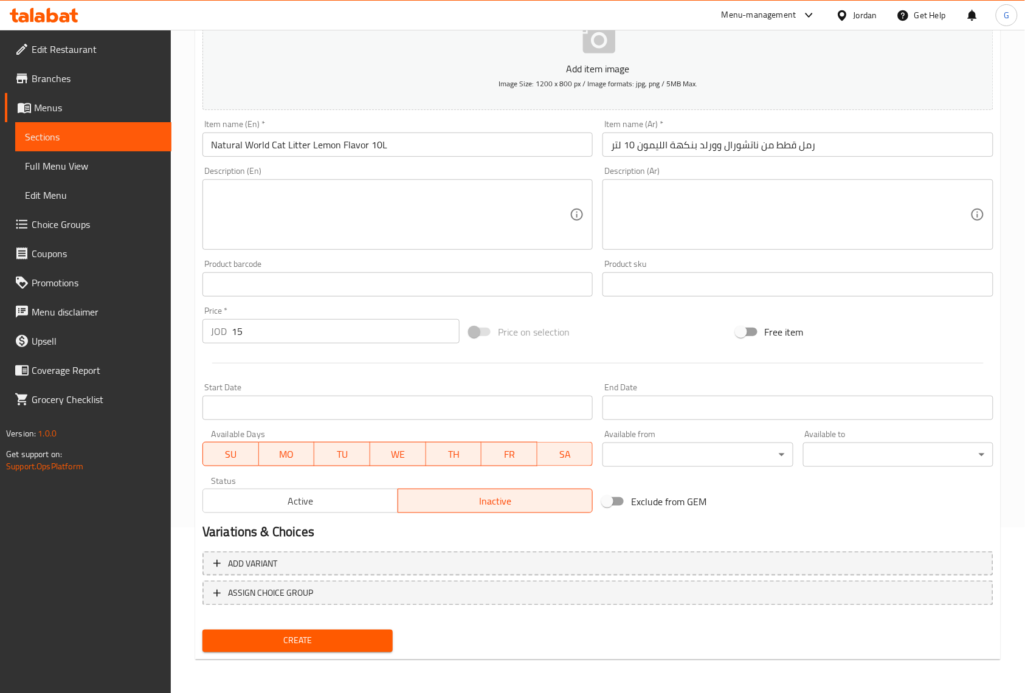
click at [386, 651] on button "Create" at bounding box center [298, 641] width 190 height 23
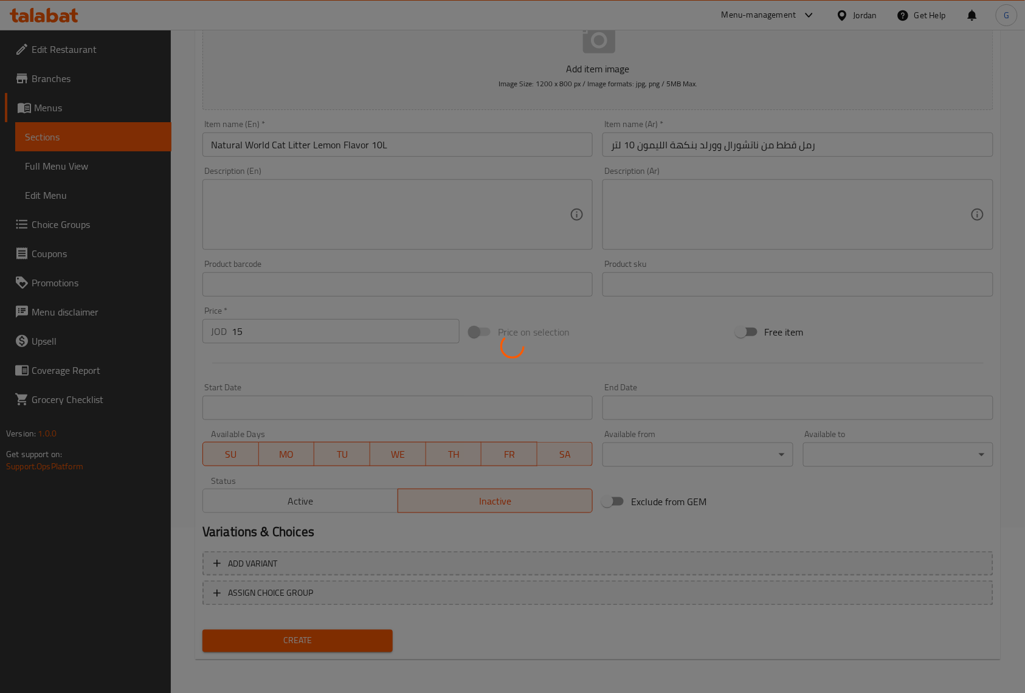
type input "0"
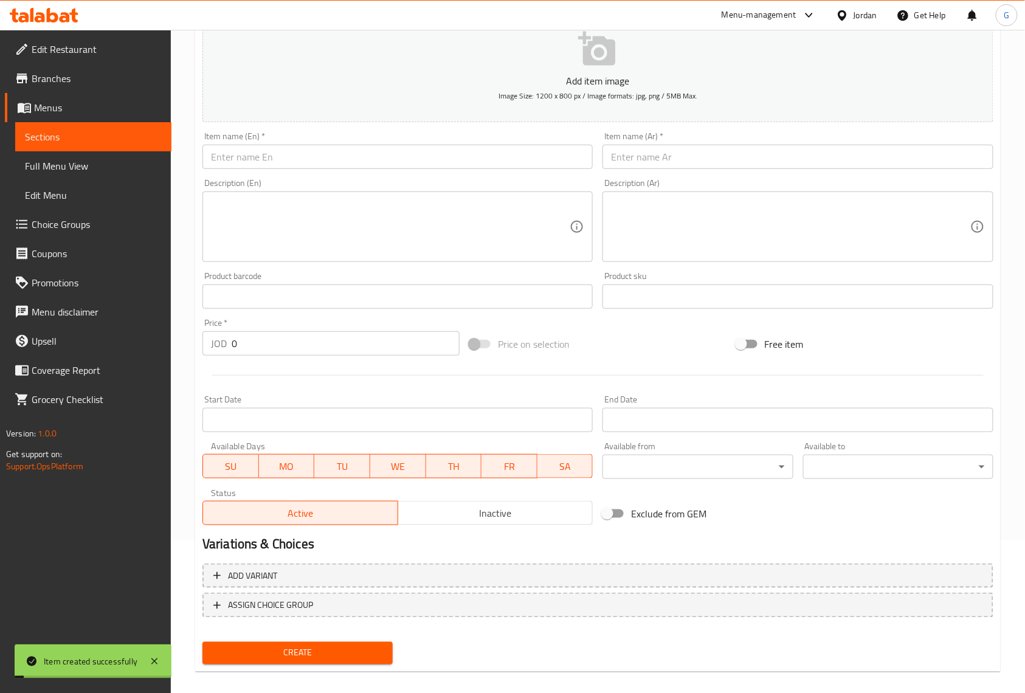
scroll to position [0, 0]
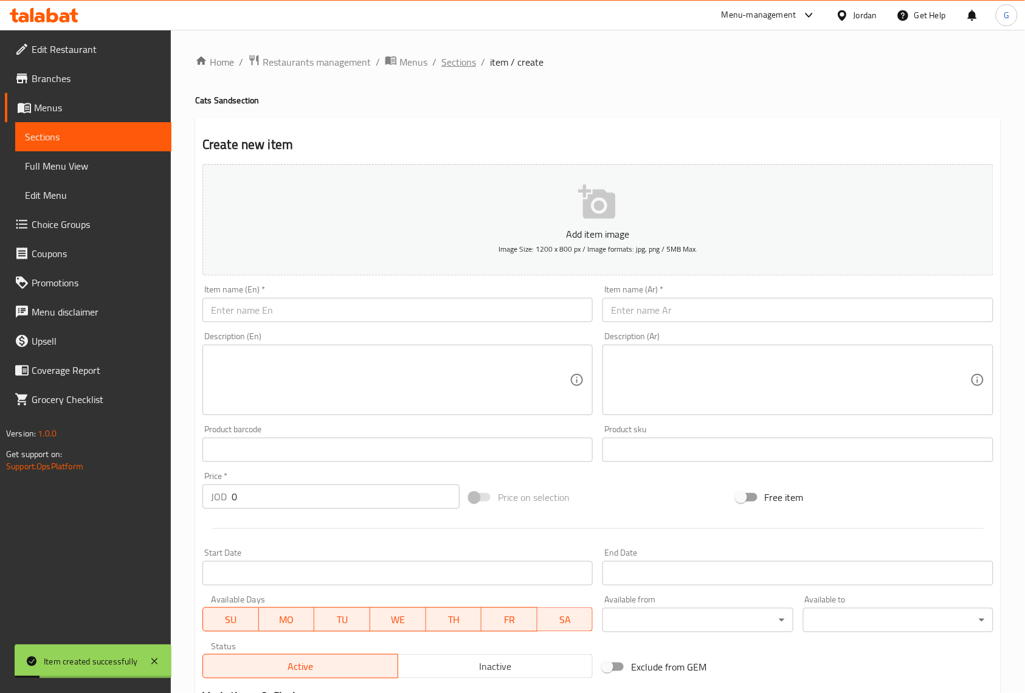
click at [451, 59] on span "Sections" at bounding box center [459, 62] width 35 height 15
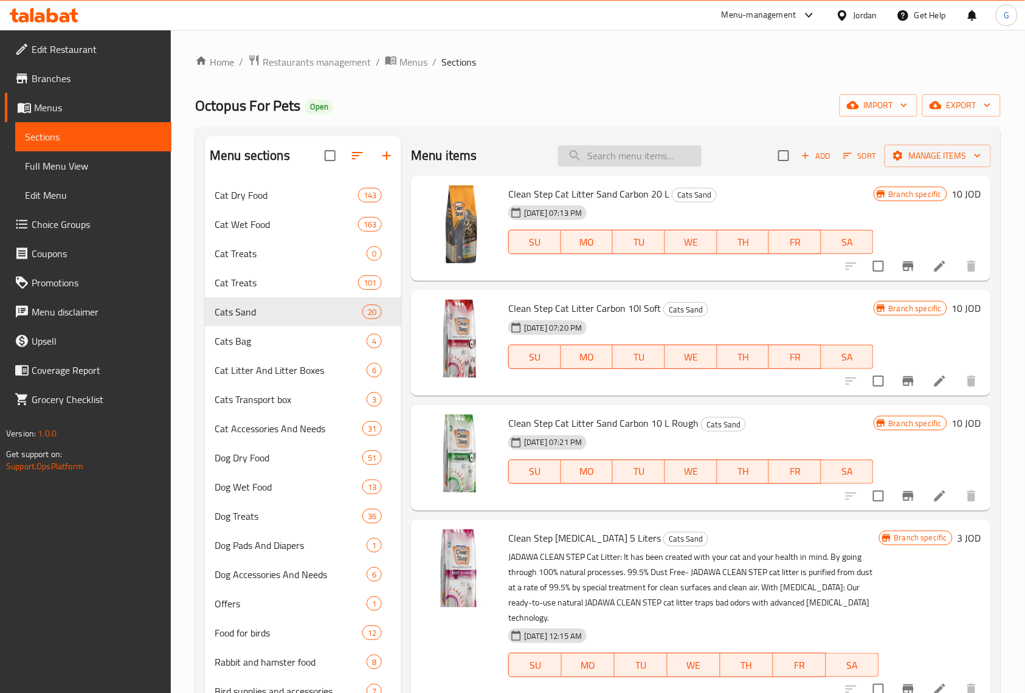
click at [653, 159] on input "search" at bounding box center [630, 155] width 144 height 21
paste input "Brush cat or dog Small Size - 45x38x12"
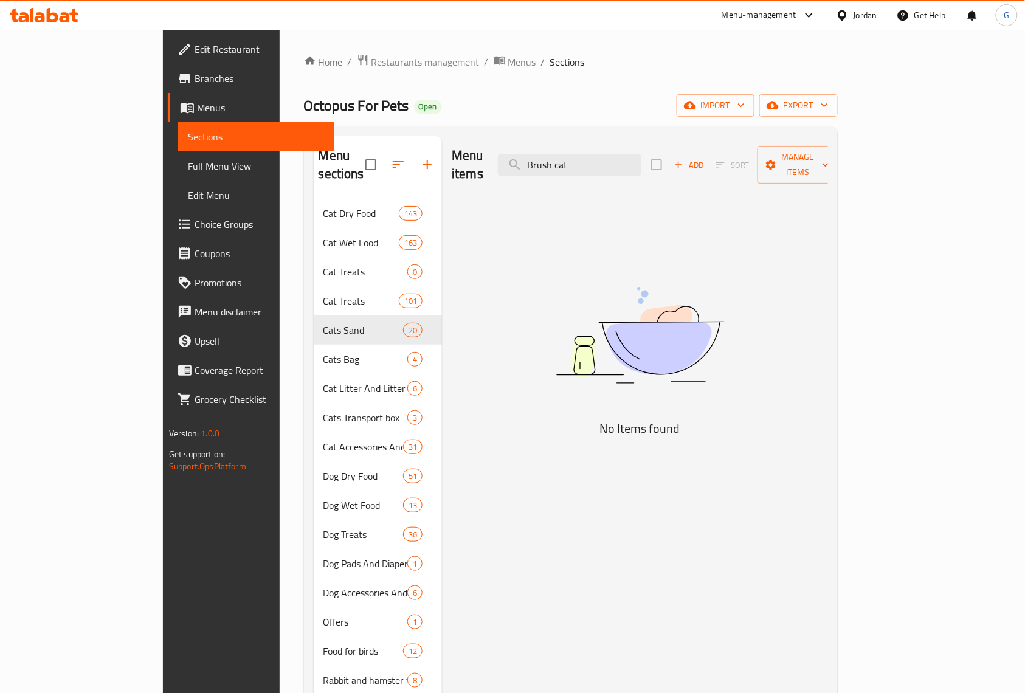
type input "Brush cat"
click at [413, 150] on button "button" at bounding box center [427, 164] width 29 height 29
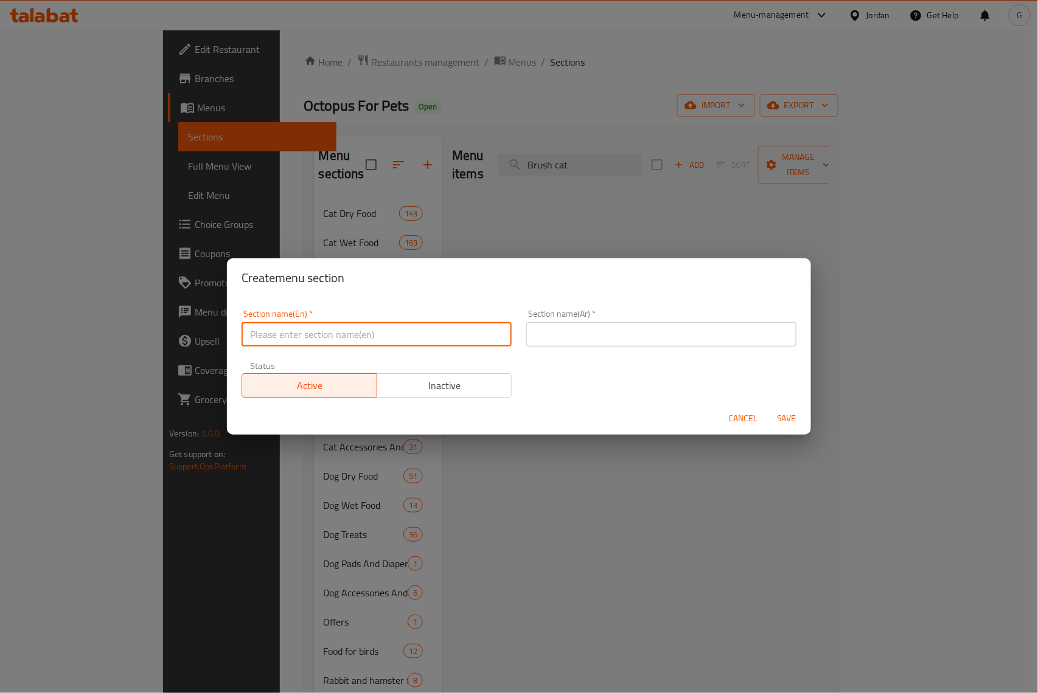
click at [423, 341] on input "text" at bounding box center [376, 334] width 270 height 24
paste input "Cat brushes and huts"
click at [423, 341] on input "Cat brushes and huts" at bounding box center [376, 334] width 270 height 24
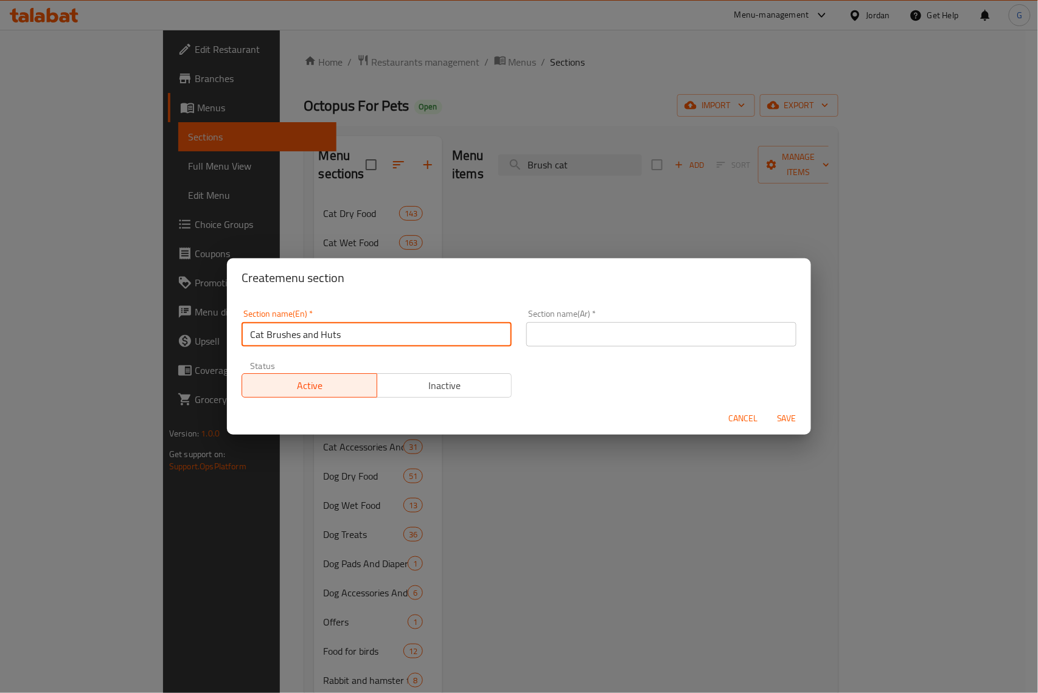
click at [423, 341] on input "Cat Brushes and Huts" at bounding box center [376, 334] width 270 height 24
type input "Cat Brushes and Huts"
click at [604, 349] on div "Section name(Ar)   * Section name(Ar) *" at bounding box center [661, 328] width 285 height 52
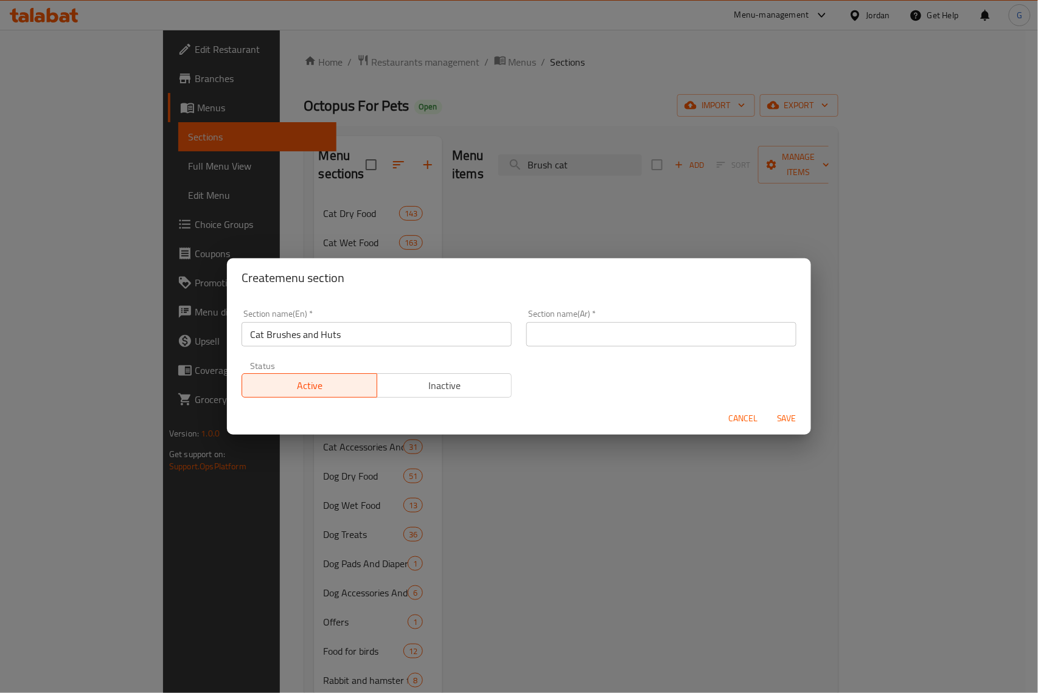
click at [611, 339] on input "text" at bounding box center [661, 334] width 270 height 24
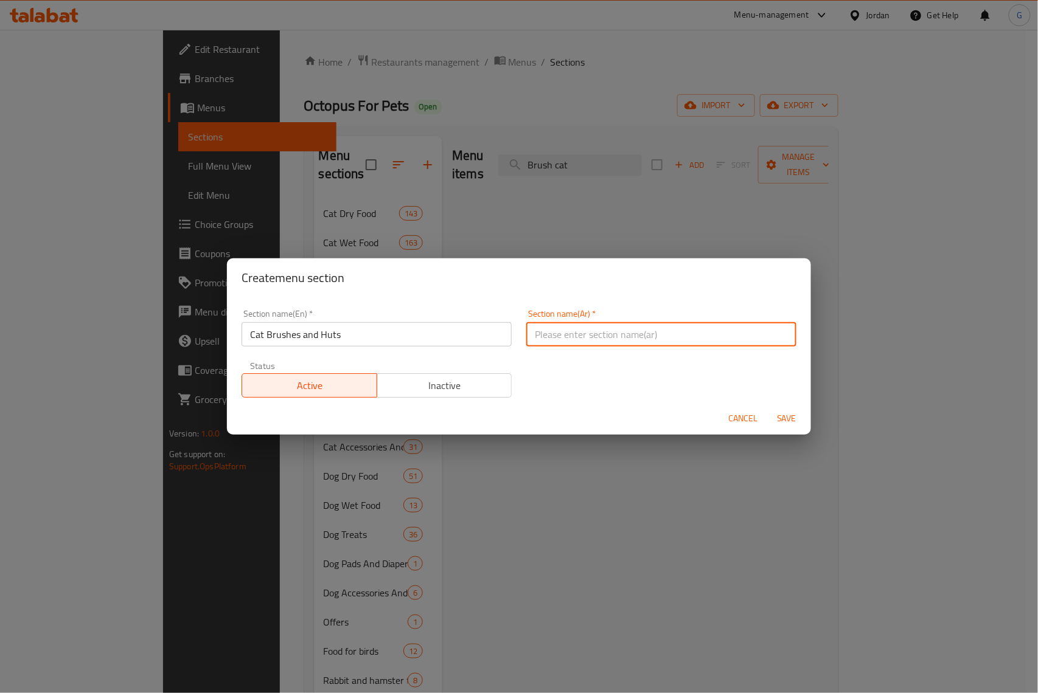
paste input "فرشات وأكواخ القطط"
type input "فرشات وأكواخ القطط"
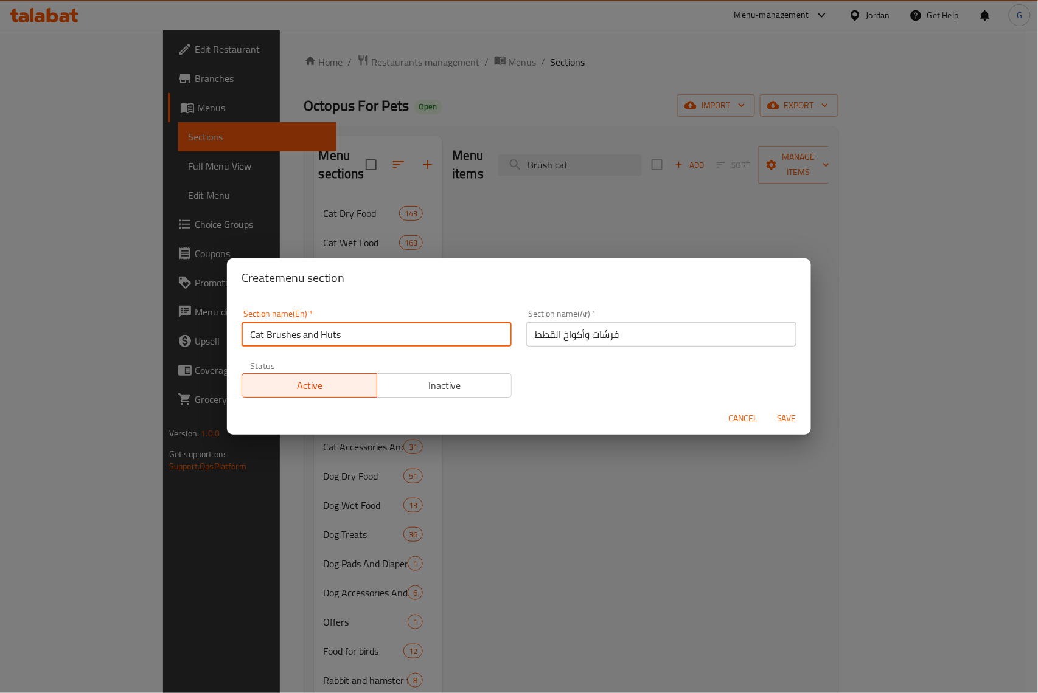
click at [339, 337] on input "Cat Brushes and Huts" at bounding box center [376, 334] width 270 height 24
click at [788, 416] on span "Save" at bounding box center [786, 418] width 29 height 15
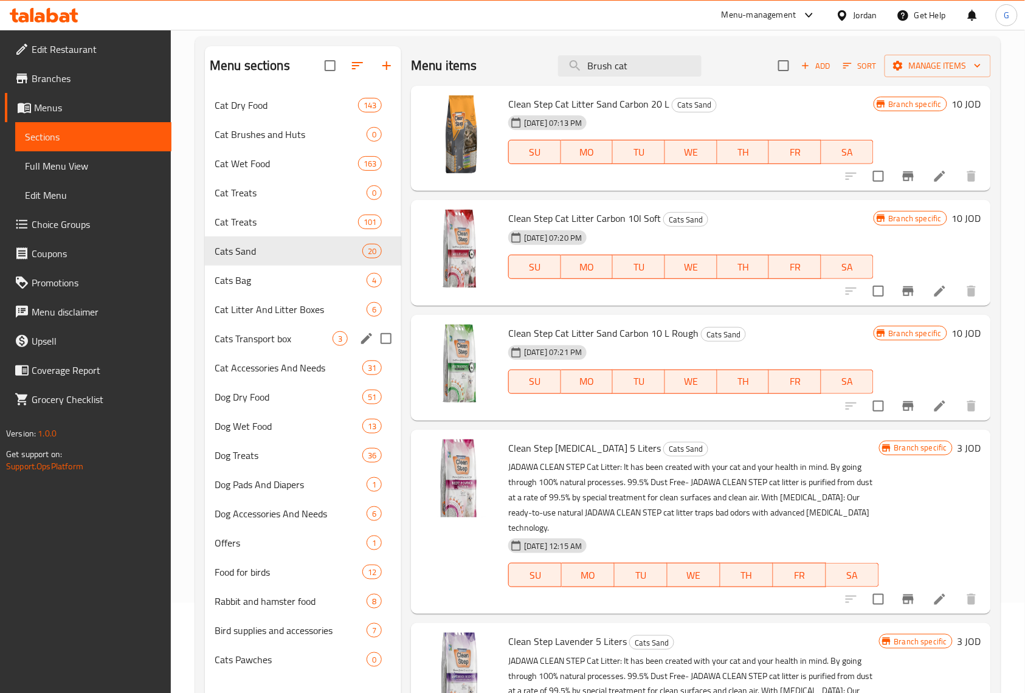
scroll to position [9, 0]
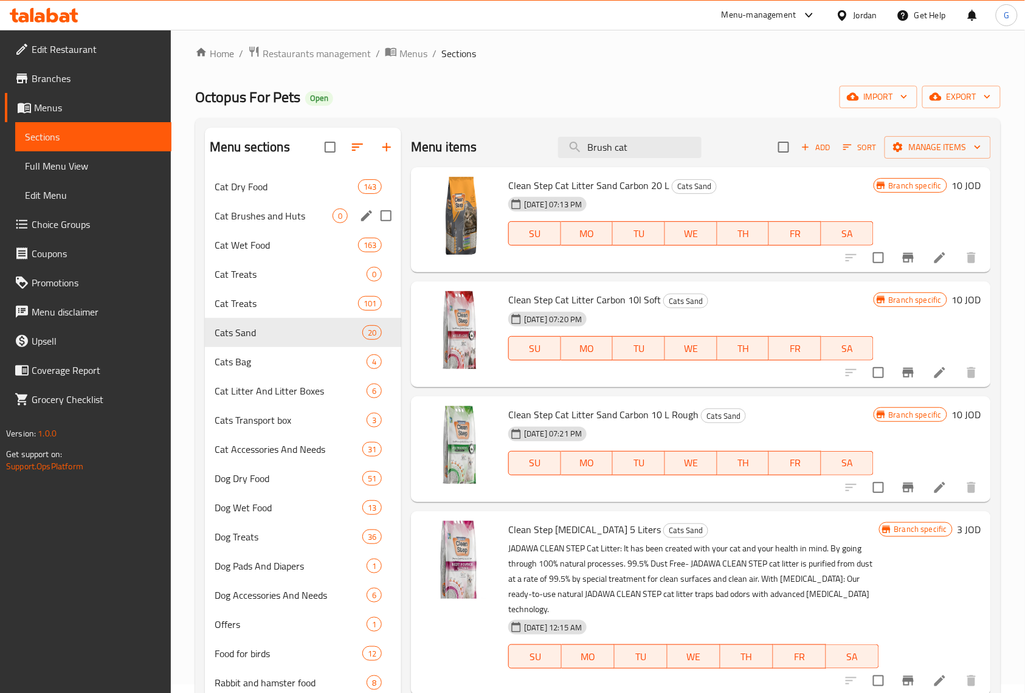
click at [266, 210] on span "Cat Brushes and Huts" at bounding box center [274, 216] width 118 height 15
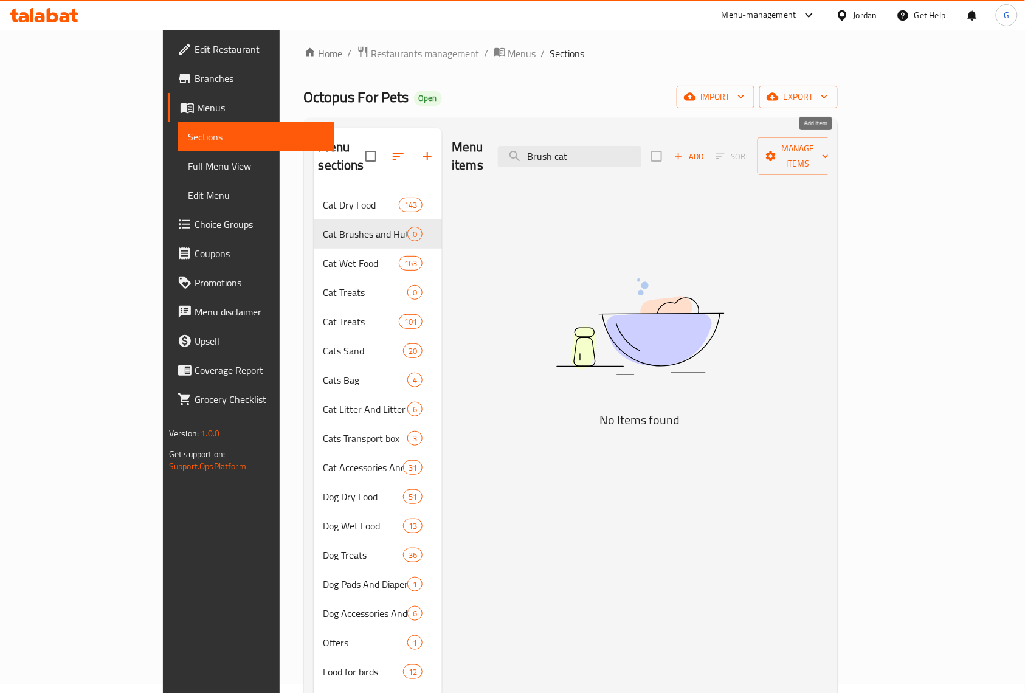
click at [706, 152] on span "Add" at bounding box center [689, 157] width 33 height 14
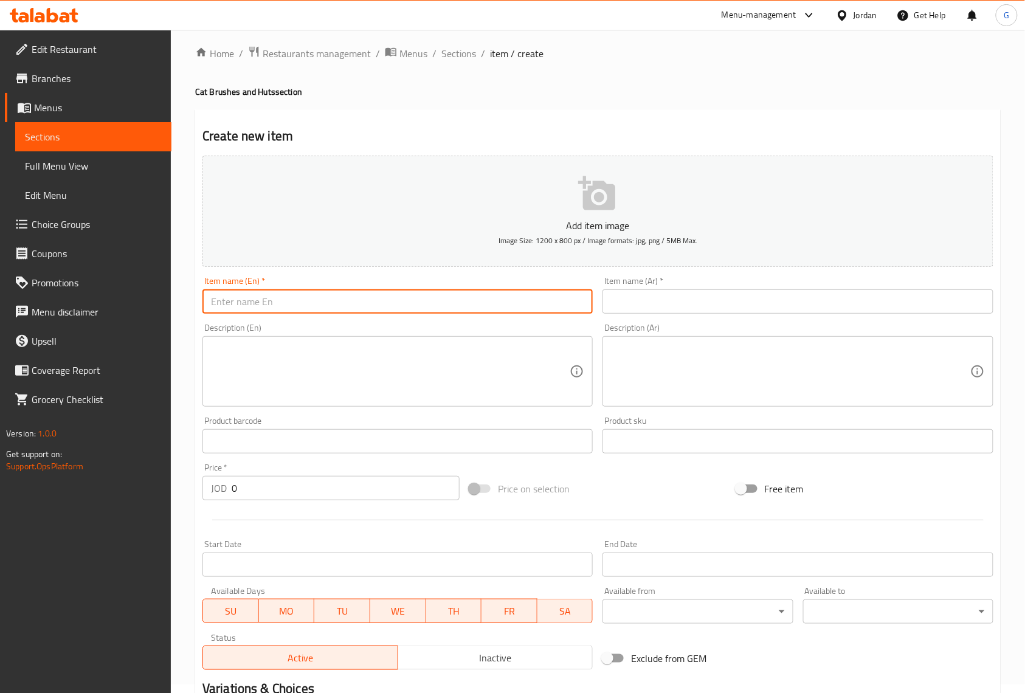
click at [305, 297] on input "text" at bounding box center [398, 302] width 390 height 24
paste input "Brush cat or dog Small Size - 45x38x12"
type input "Brush cat or dog Small Size - 45x38x12"
drag, startPoint x: 772, startPoint y: 304, endPoint x: 767, endPoint y: 314, distance: 11.7
click at [772, 304] on input "text" at bounding box center [798, 302] width 390 height 24
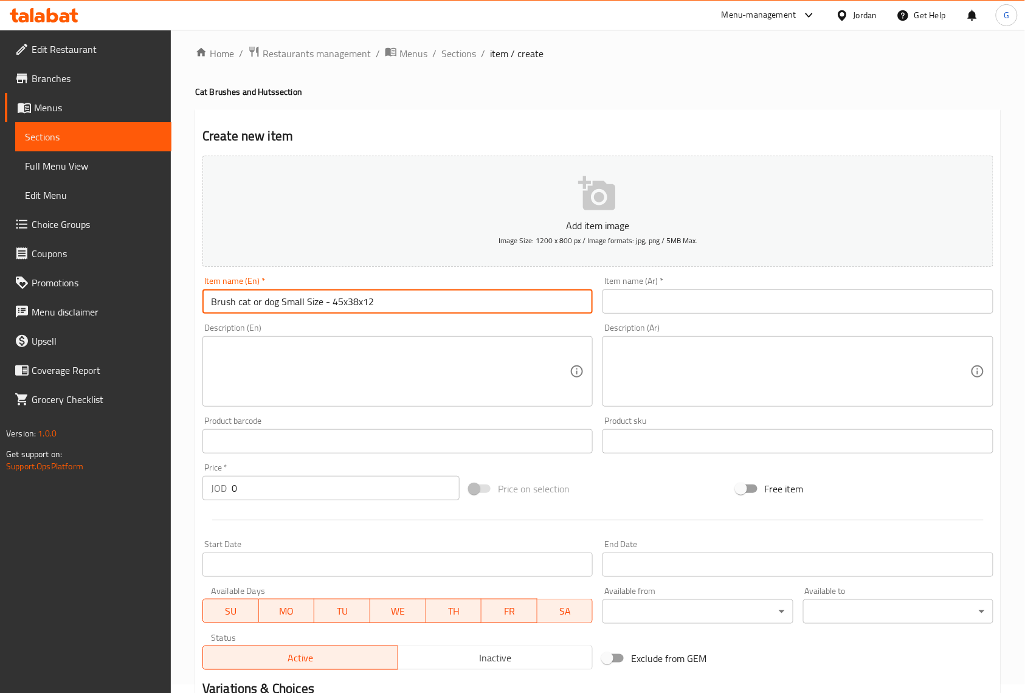
paste input "فرشاة للقطط والكلاب صغيرة الحجم - 45x38x12"
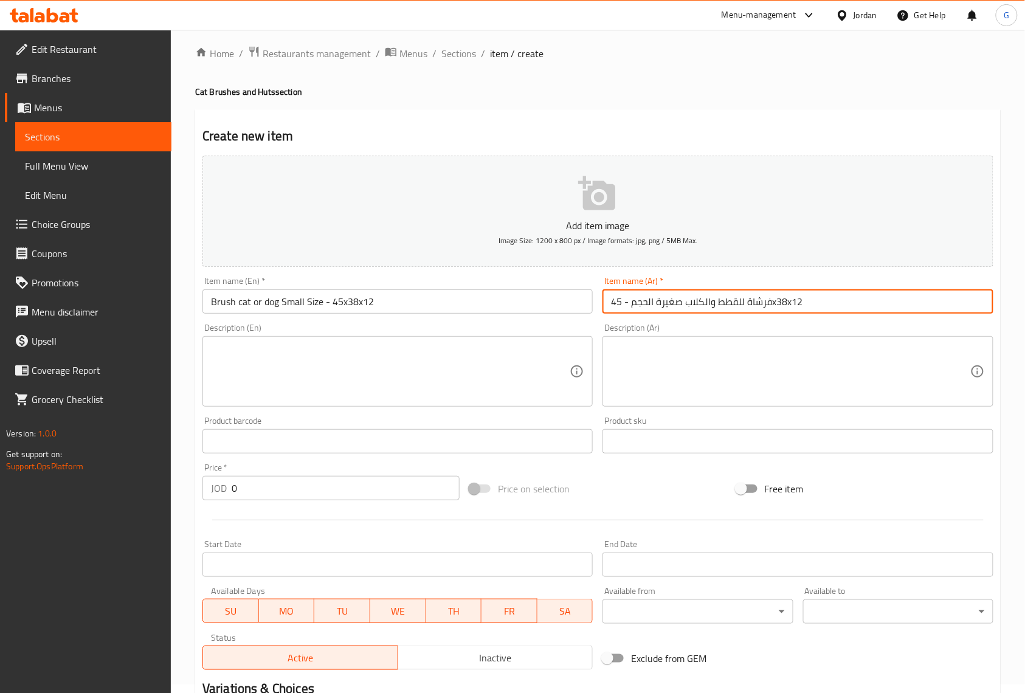
click at [733, 482] on div "Add item image Image Size: 1200 x 800 px / Image formats: jpg, png / 5MB Max. I…" at bounding box center [598, 413] width 801 height 524
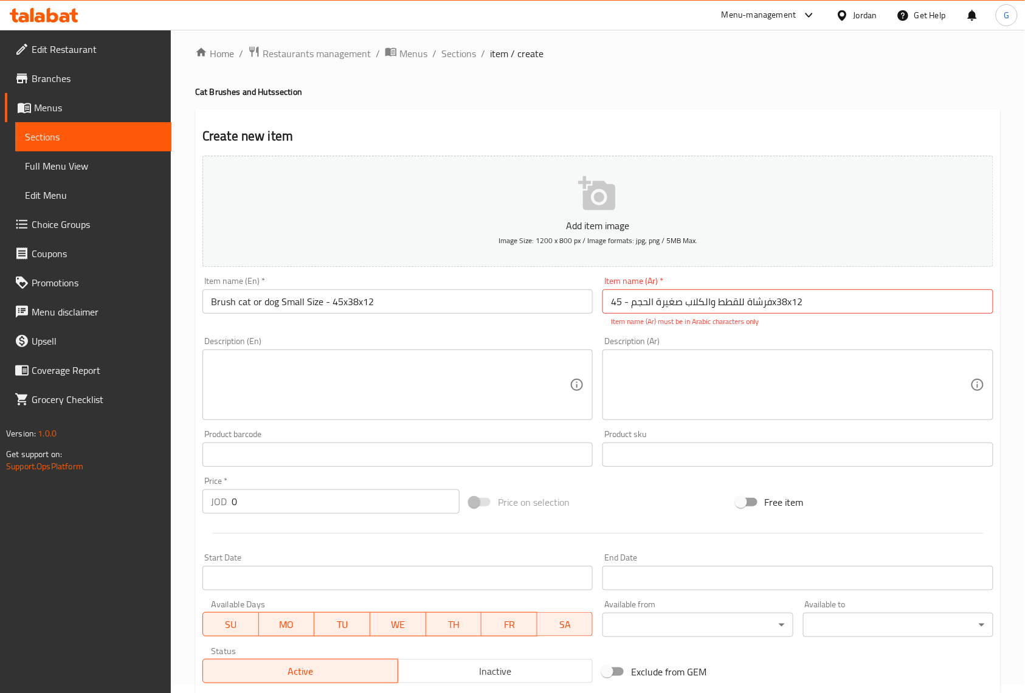
click at [808, 304] on input "فرشاة للقطط والكلاب صغيرة الحجم - 45x38x12" at bounding box center [798, 302] width 390 height 24
paste input "قطة او كلب حجم صغير - 45x38x21 سم"
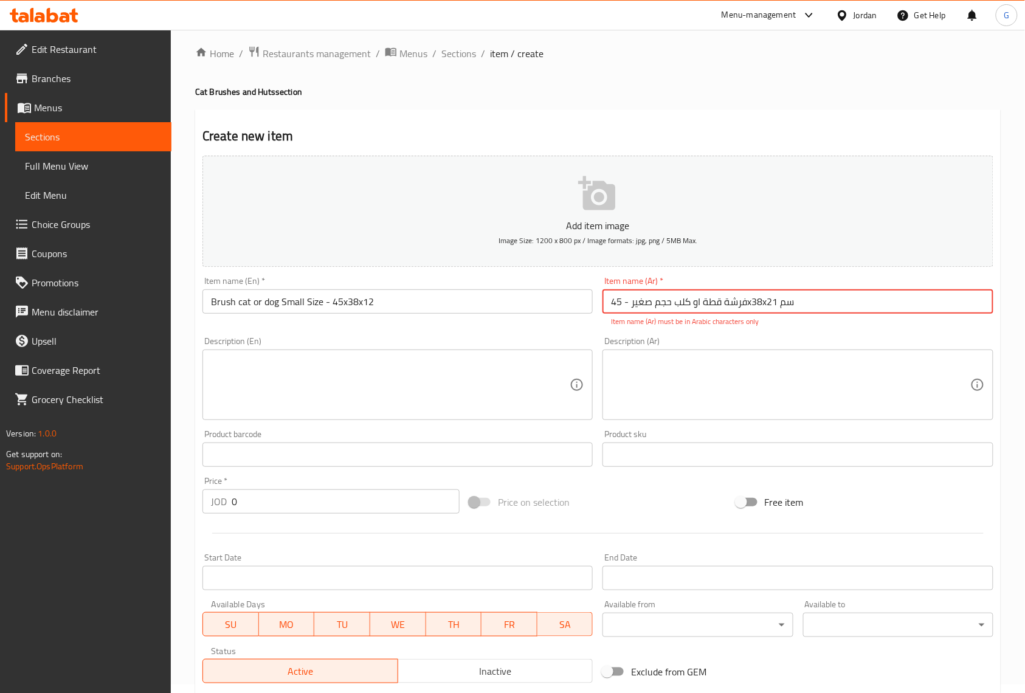
click at [775, 366] on textarea at bounding box center [790, 385] width 359 height 58
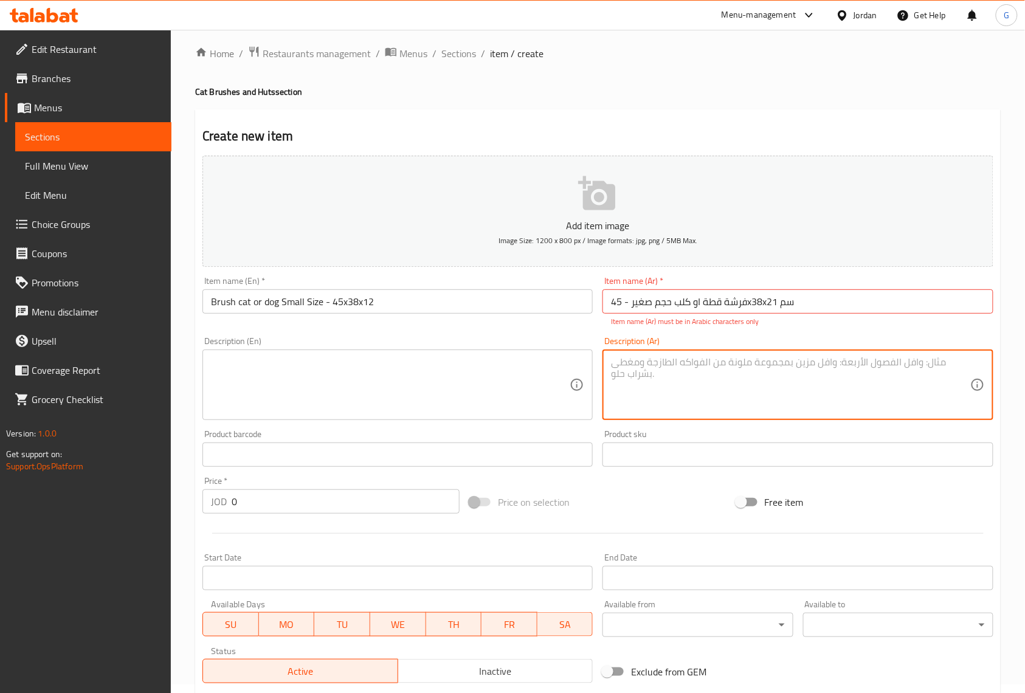
click at [748, 302] on input "فرشة قطة او كلب حجم صغير - 45x38x21 سم" at bounding box center [798, 302] width 390 height 24
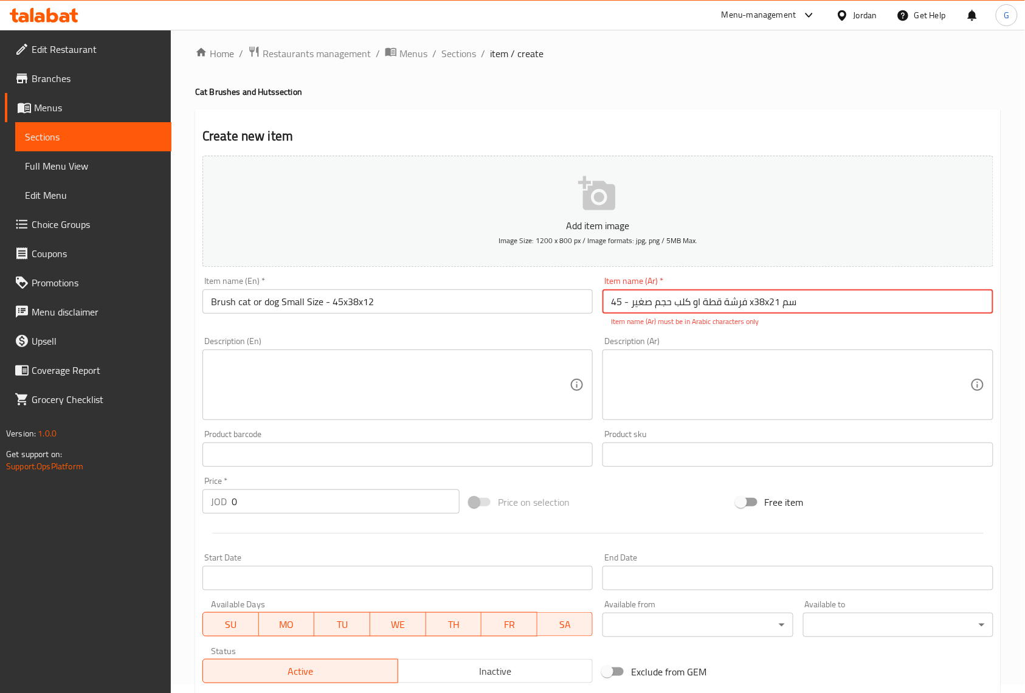
click at [816, 299] on input "فرشة قطة او كلب حجم صغير - 45 x38x21 سم" at bounding box center [798, 302] width 390 height 24
click at [820, 418] on div "Description (Ar)" at bounding box center [798, 385] width 390 height 71
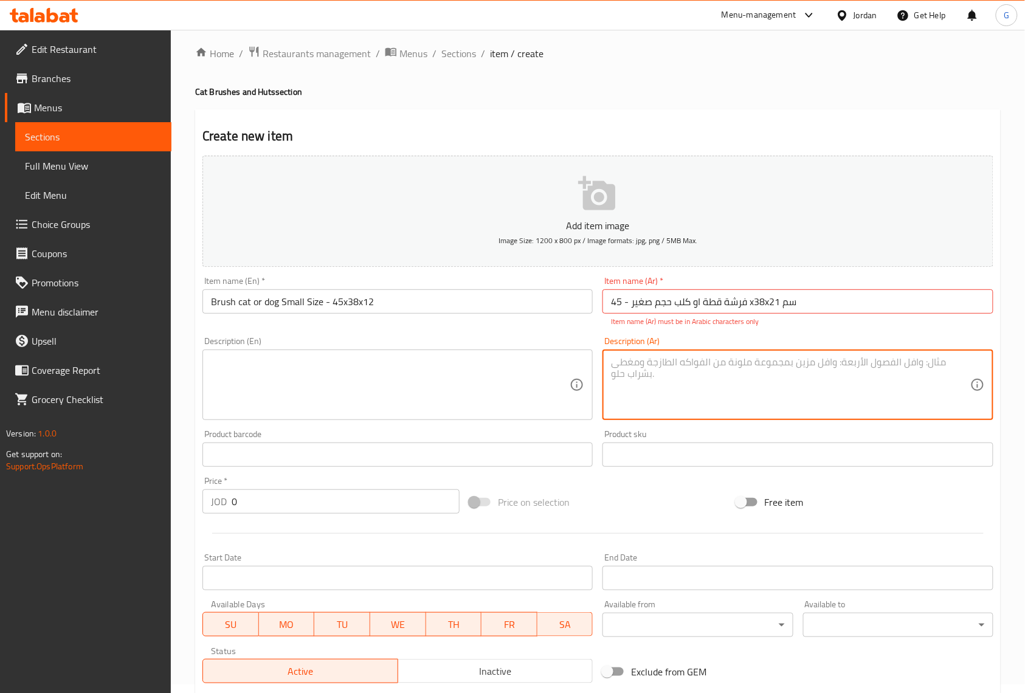
click at [628, 299] on input "فرشة قطة او كلب حجم صغير - 45 x38x21 سم" at bounding box center [798, 302] width 390 height 24
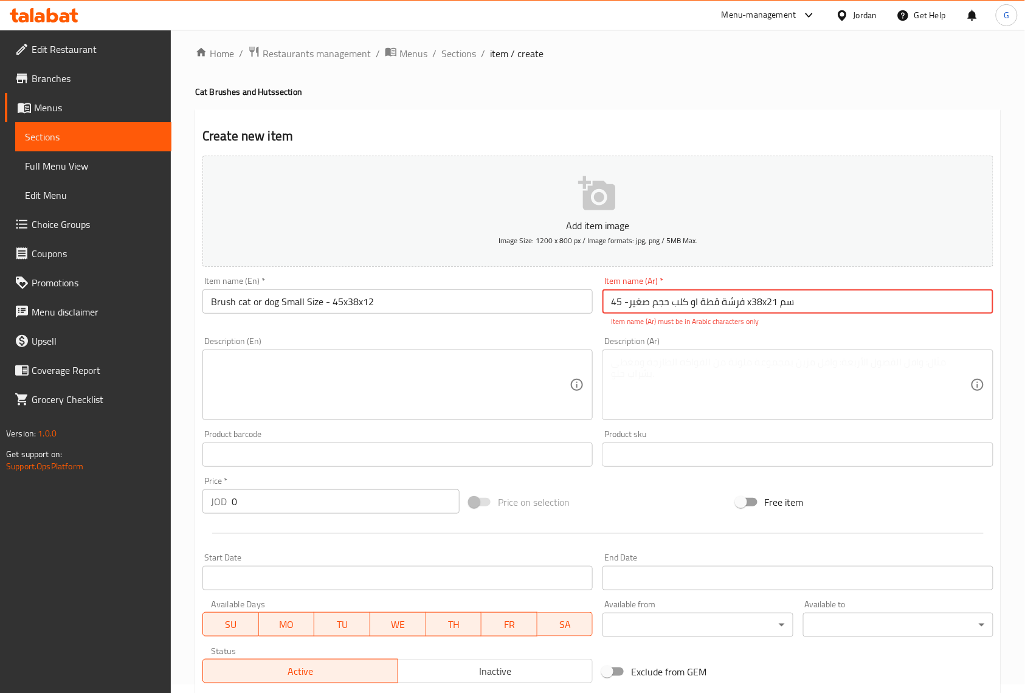
click at [754, 300] on input "فرشة قطة او كلب حجم صغير- 45 x38x21 سم" at bounding box center [798, 302] width 390 height 24
paste input "text"
type input "فرشة قطة او كلب حجم صغير- 45 38x21 سم"
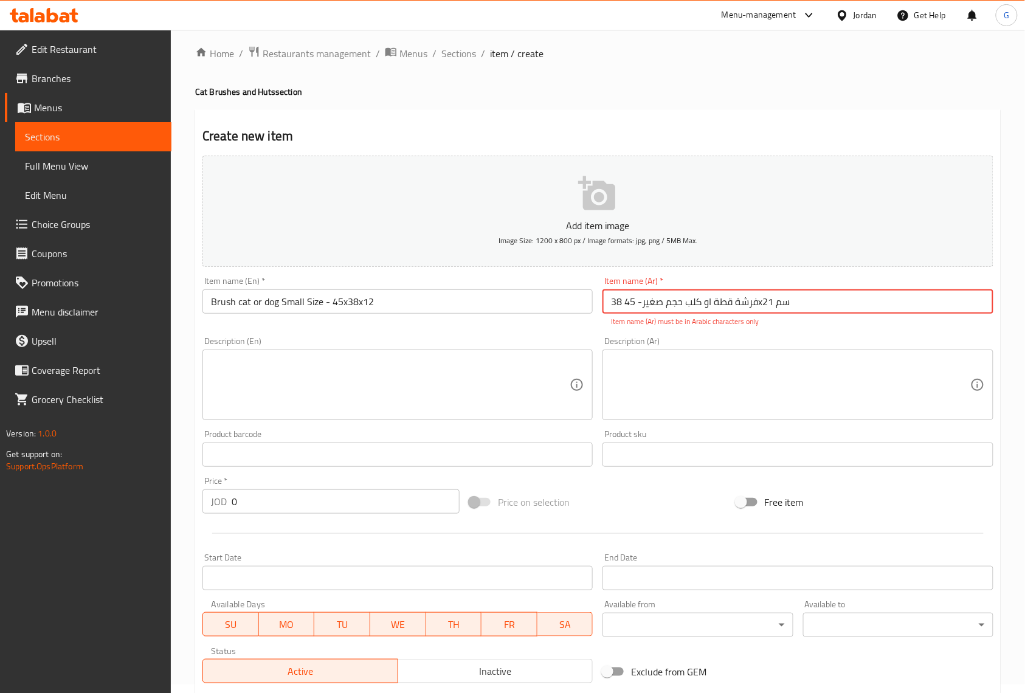
click at [682, 390] on textarea at bounding box center [790, 385] width 359 height 58
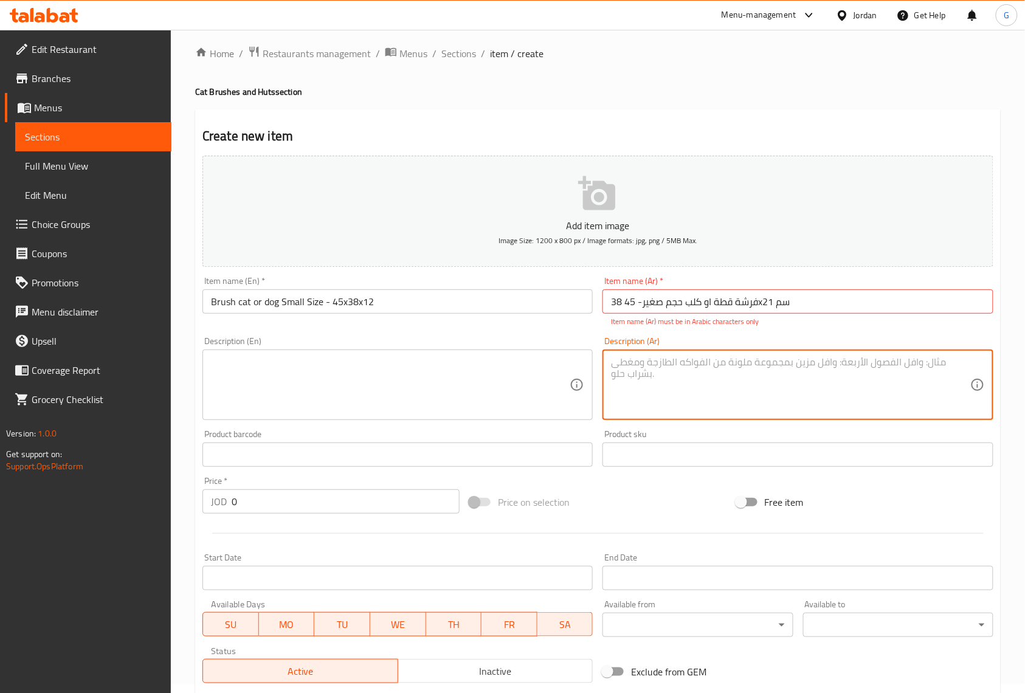
click at [467, 373] on textarea at bounding box center [390, 385] width 359 height 58
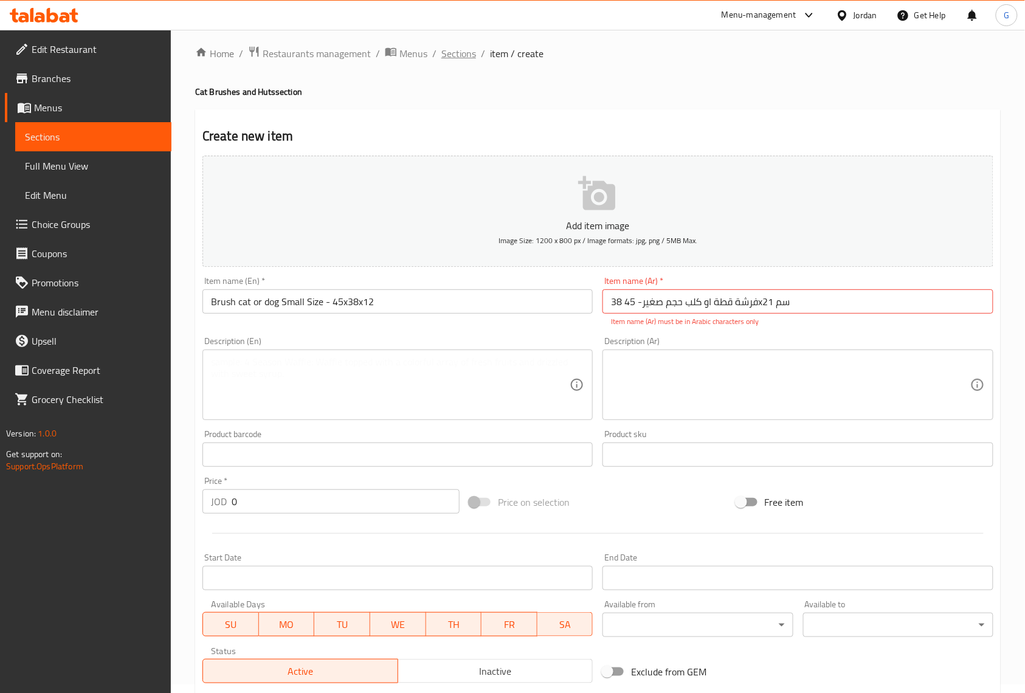
click at [466, 55] on span "Sections" at bounding box center [459, 53] width 35 height 15
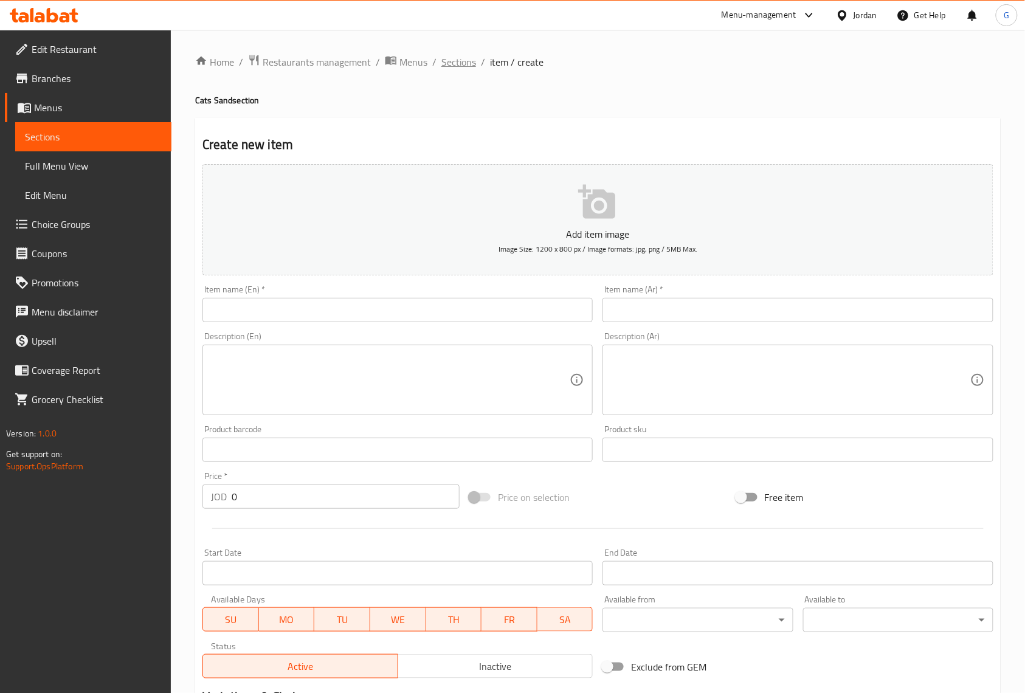
click at [460, 69] on span "Sections" at bounding box center [459, 62] width 35 height 15
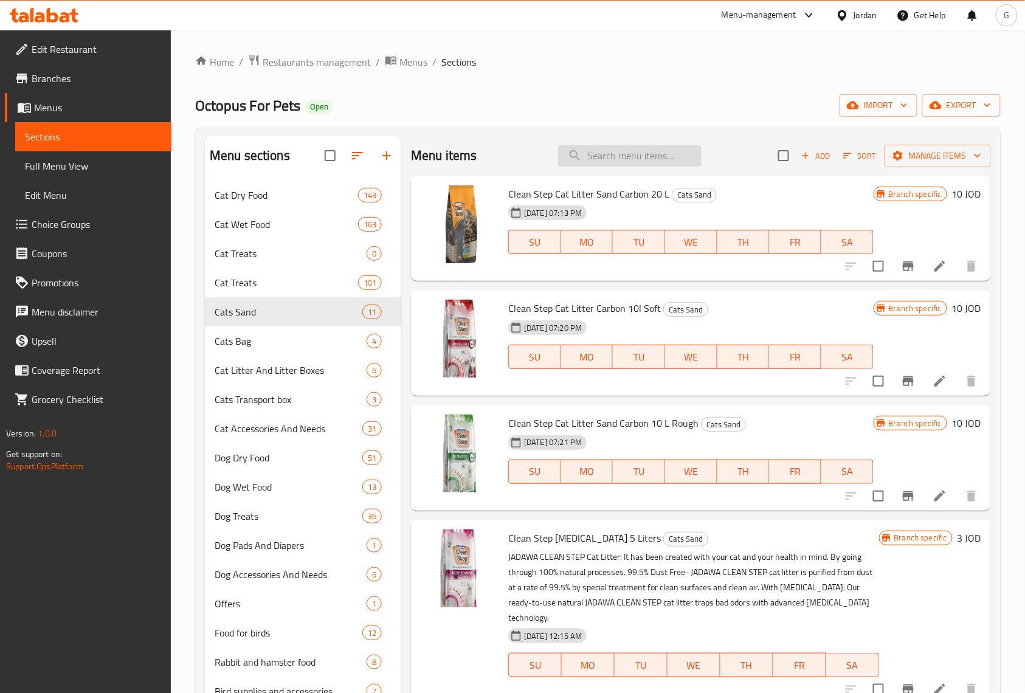
click at [661, 158] on input "search" at bounding box center [630, 155] width 144 height 21
paste input "Natural World Cat Litter Baby Boder Flavor 5L"
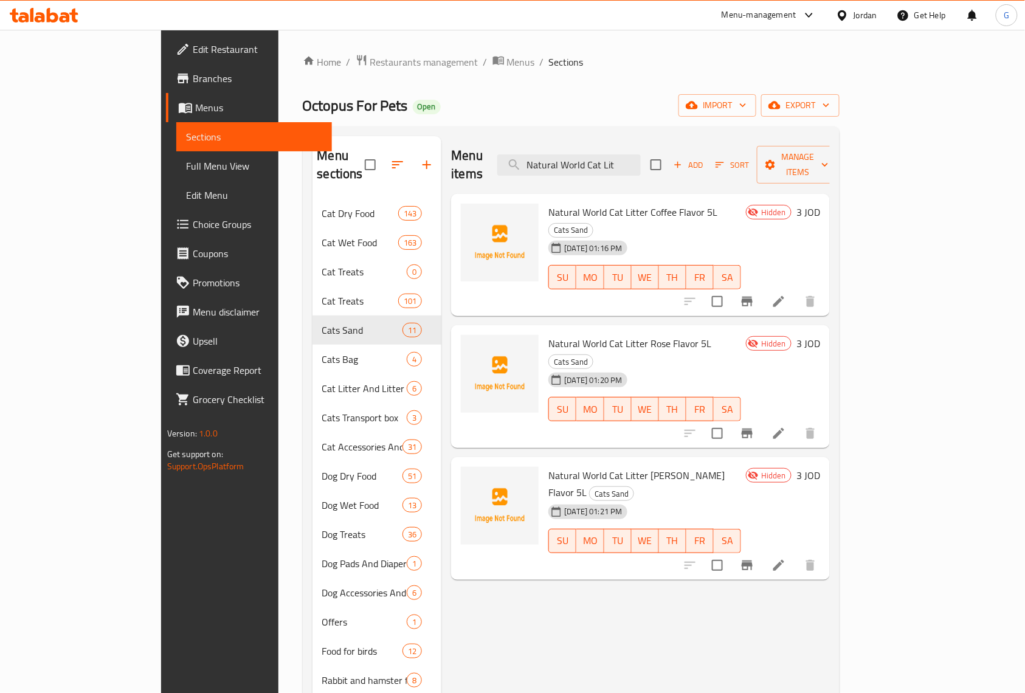
click at [631, 142] on div "Menu items Natural World Cat Lit Add Sort Manage items" at bounding box center [640, 165] width 379 height 58
click at [628, 154] on input "Natural World Cat Lit" at bounding box center [570, 164] width 144 height 21
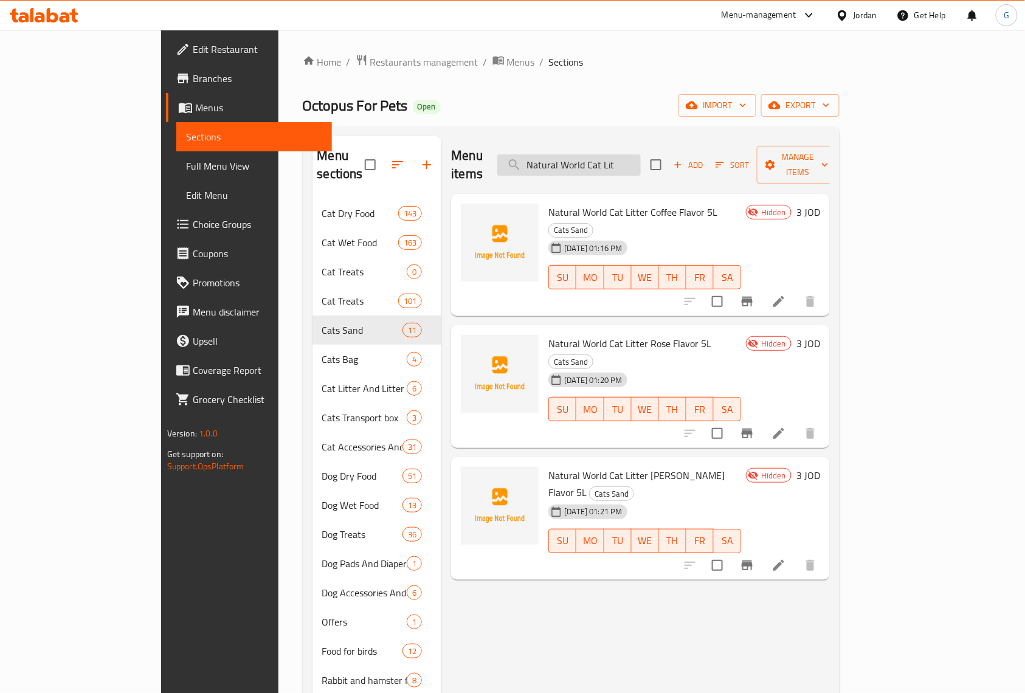
paste input "ter Rose Flavor 25L"
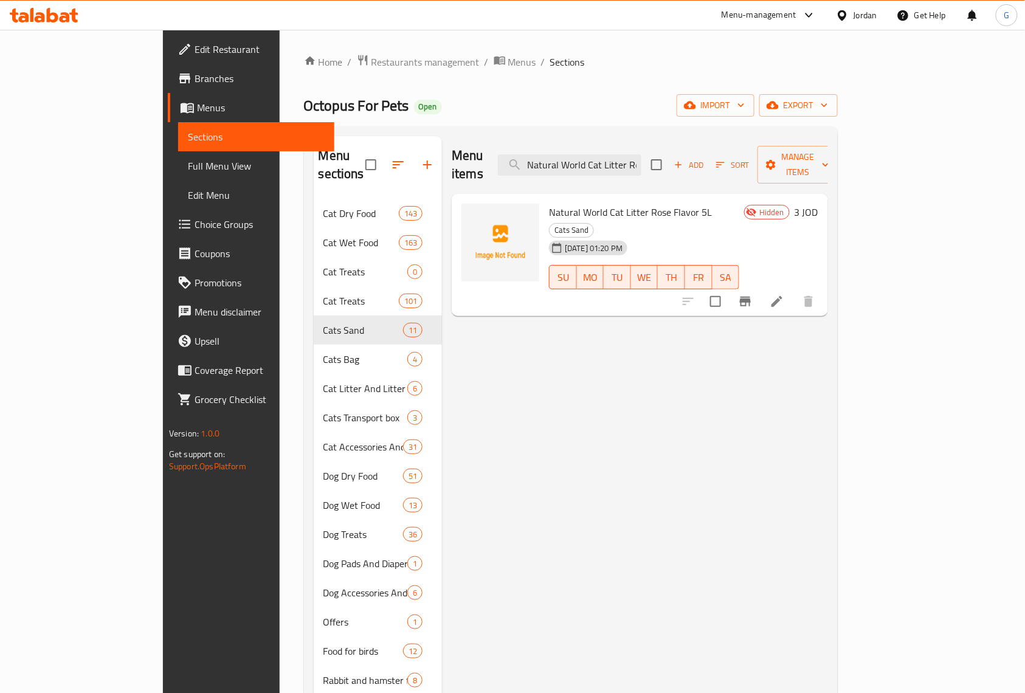
click at [685, 57] on ol "Home / Restaurants management / Menus / Sections" at bounding box center [571, 62] width 534 height 16
click at [642, 154] on input "Natural World Cat Litter Rose Flavor" at bounding box center [570, 164] width 144 height 21
paste input "Lemon Flavor 25L"
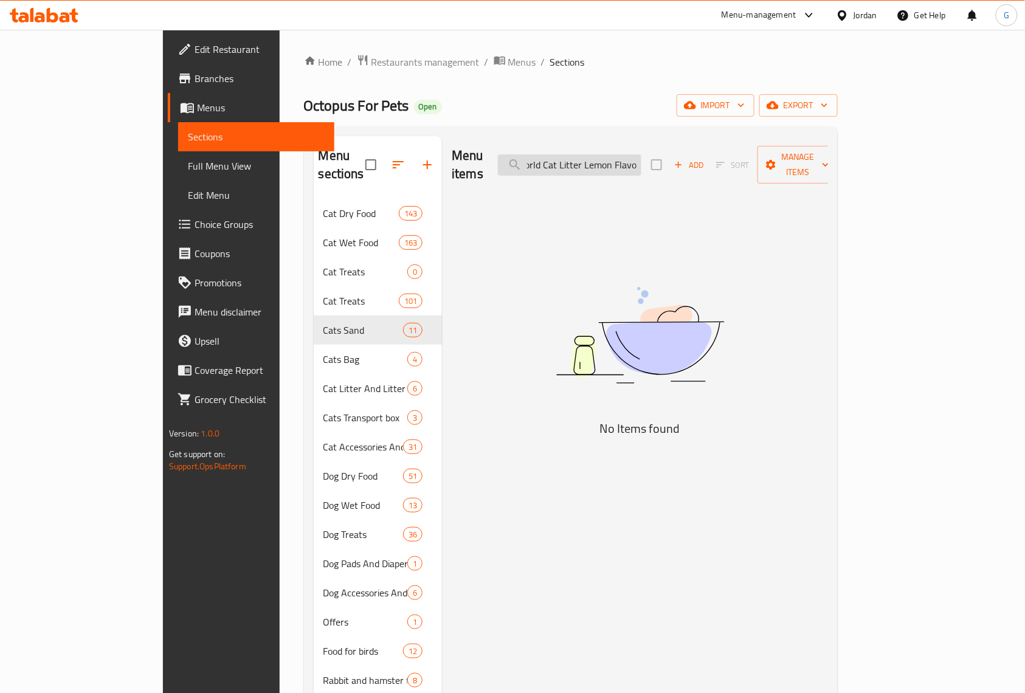
scroll to position [0, 42]
type input "Natural World Cat Litter Lemon Flavo"
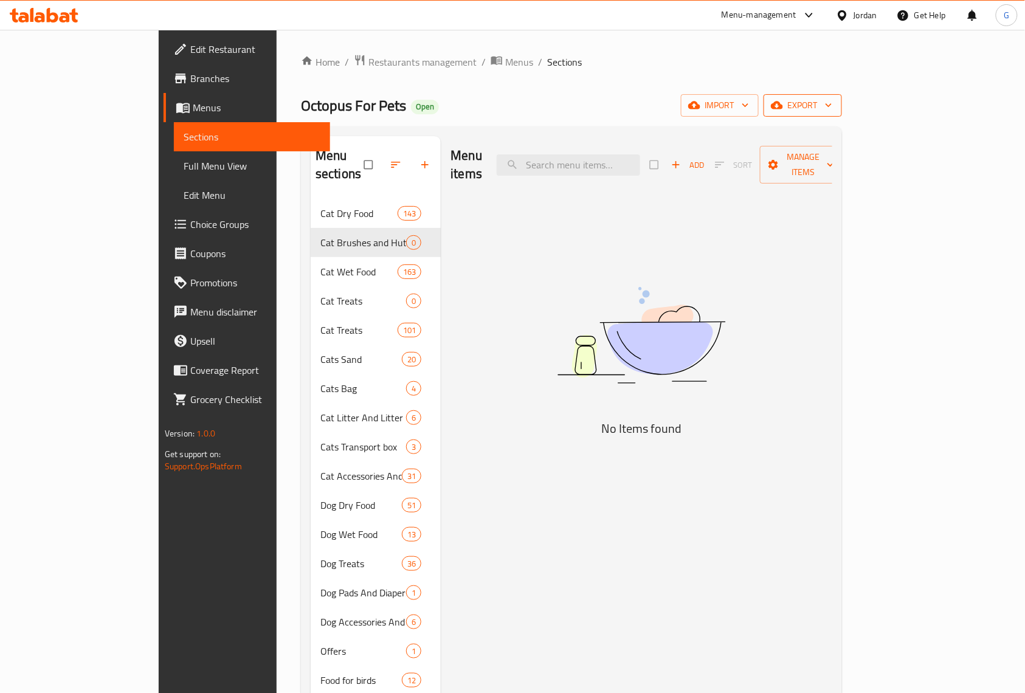
click at [833, 111] on span "export" at bounding box center [803, 105] width 59 height 15
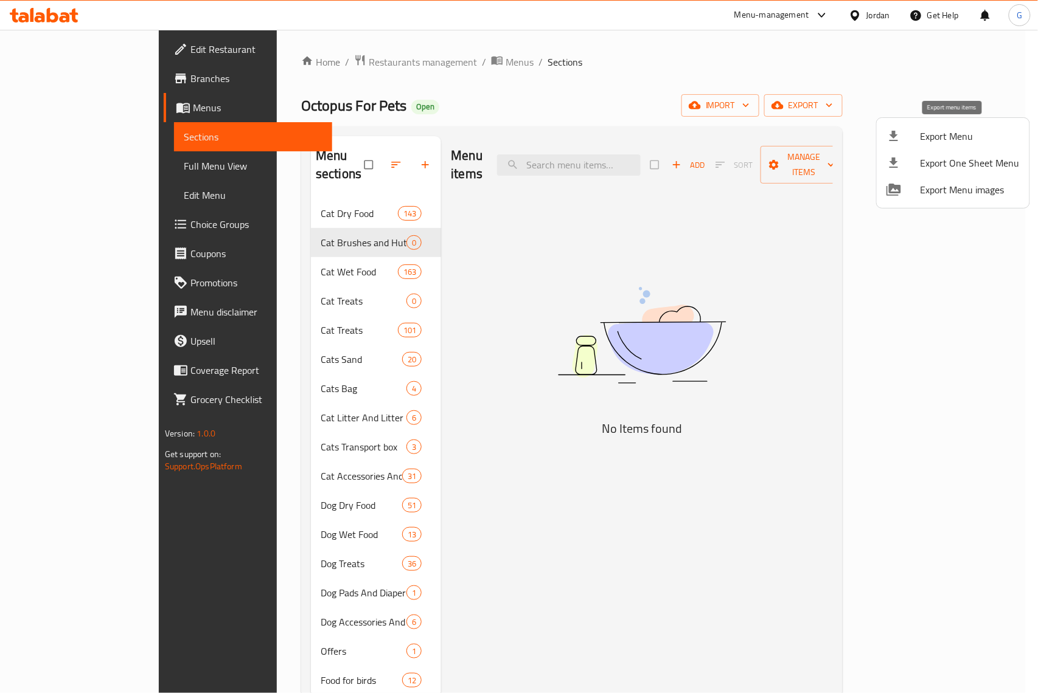
click at [959, 142] on span "Export Menu" at bounding box center [969, 136] width 99 height 15
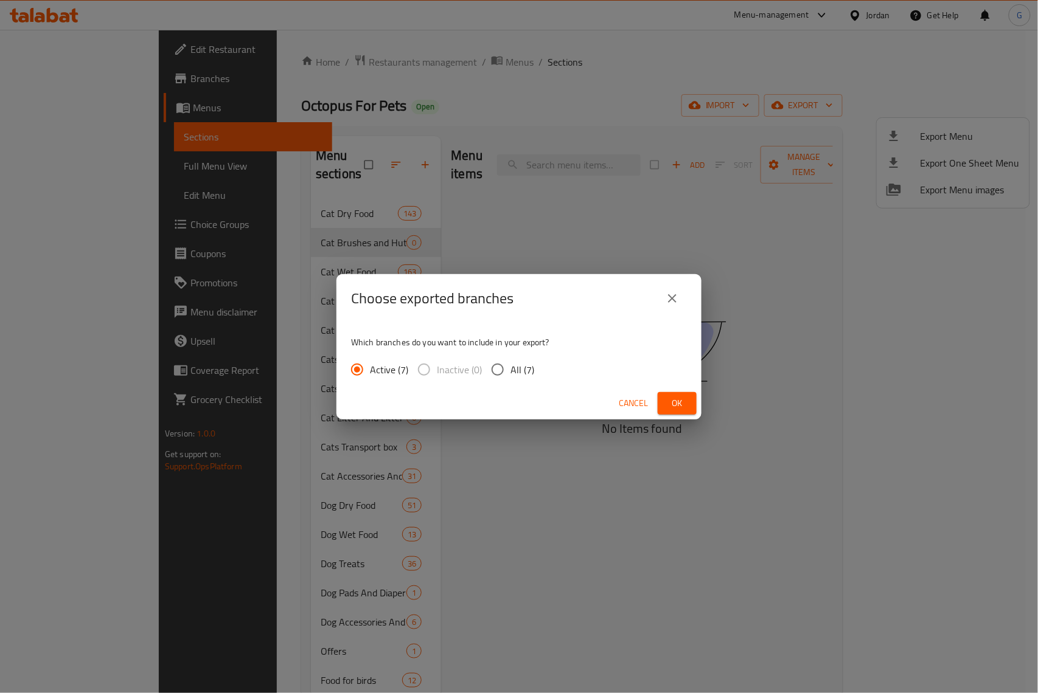
click at [506, 365] on input "All (7)" at bounding box center [498, 370] width 26 height 26
radio input "true"
click at [677, 400] on span "Ok" at bounding box center [676, 403] width 19 height 15
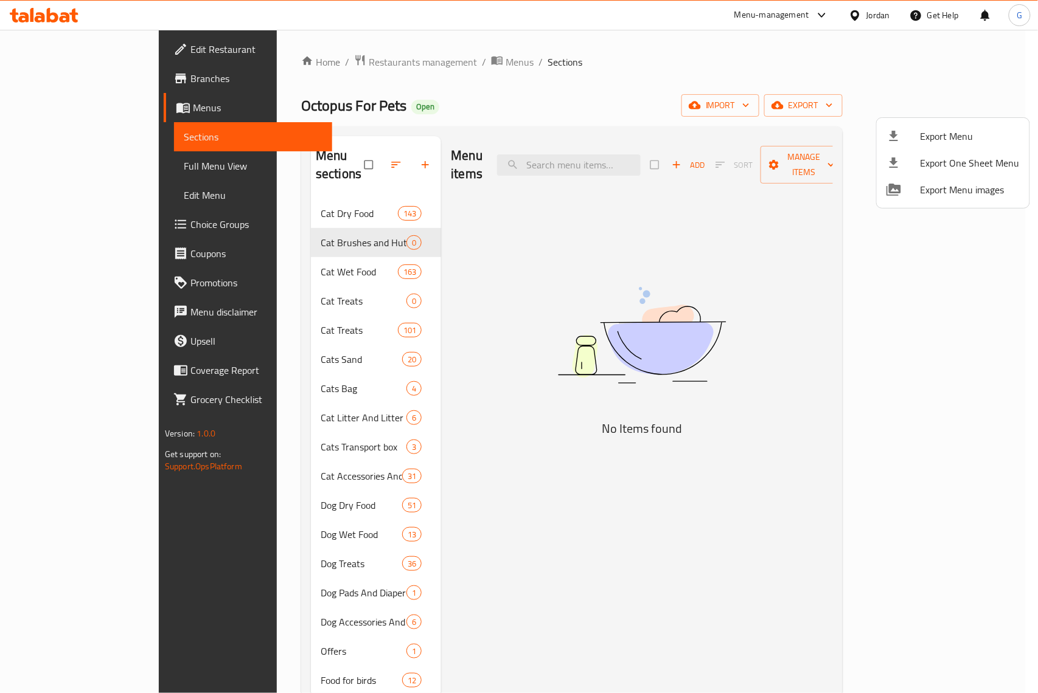
click at [758, 134] on div at bounding box center [519, 346] width 1038 height 693
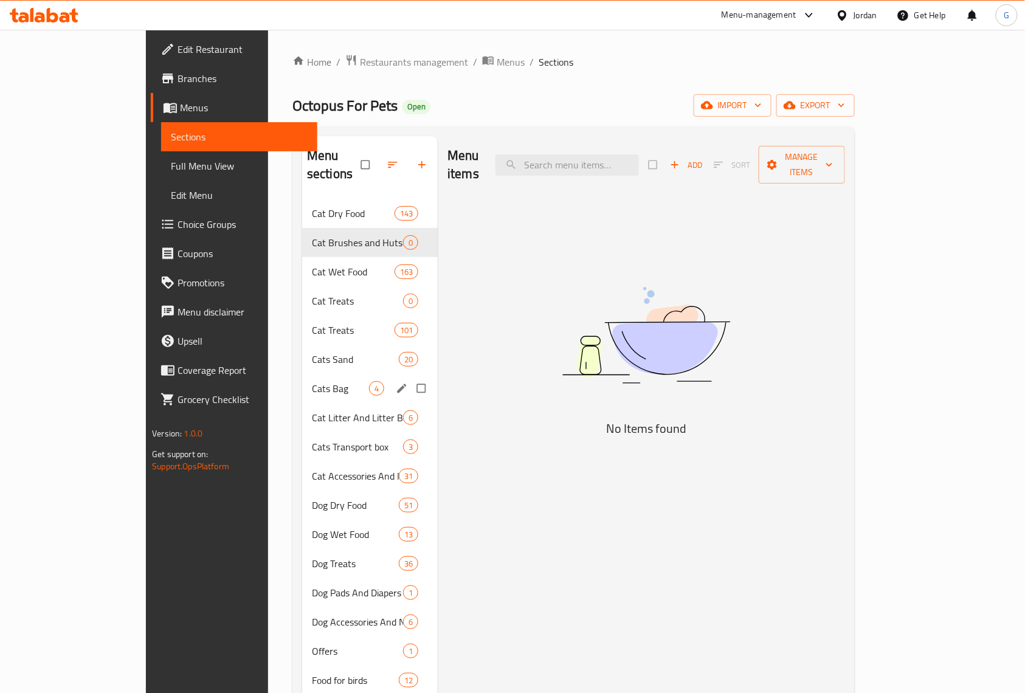
scroll to position [81, 0]
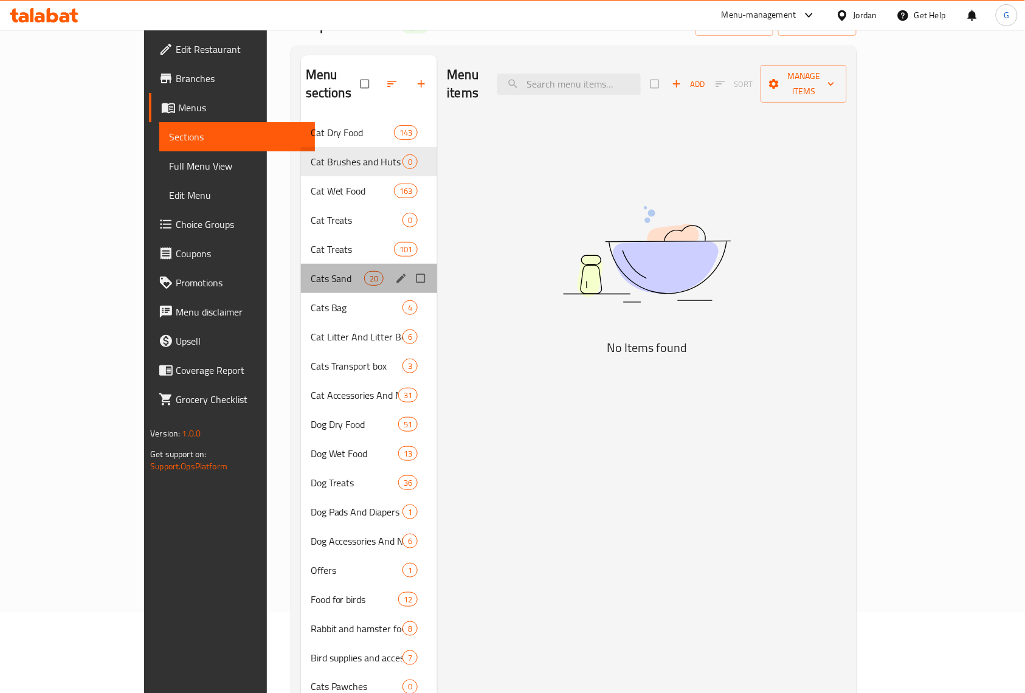
click at [301, 264] on div "Cats Sand 20" at bounding box center [369, 278] width 137 height 29
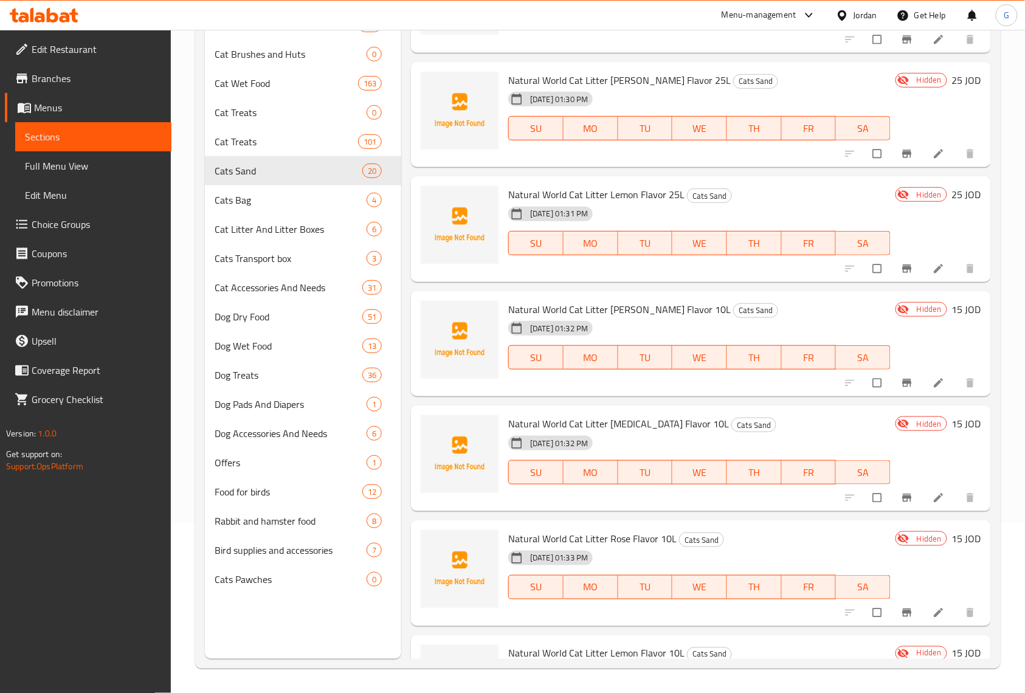
scroll to position [1867, 0]
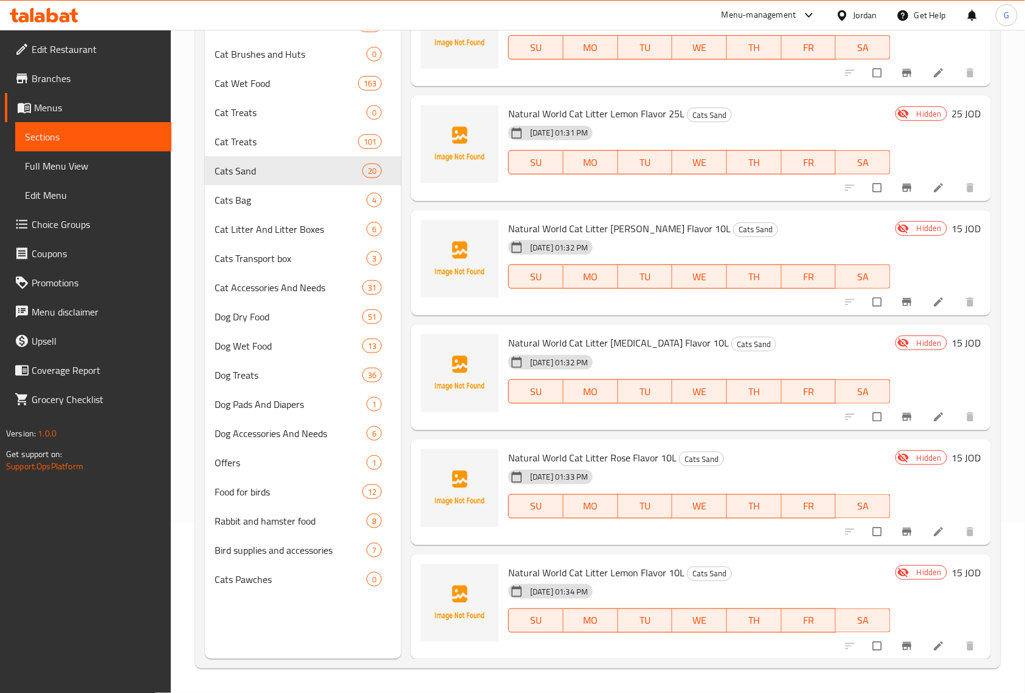
click at [41, 75] on span "Branches" at bounding box center [97, 78] width 130 height 15
